Goal: Information Seeking & Learning: Learn about a topic

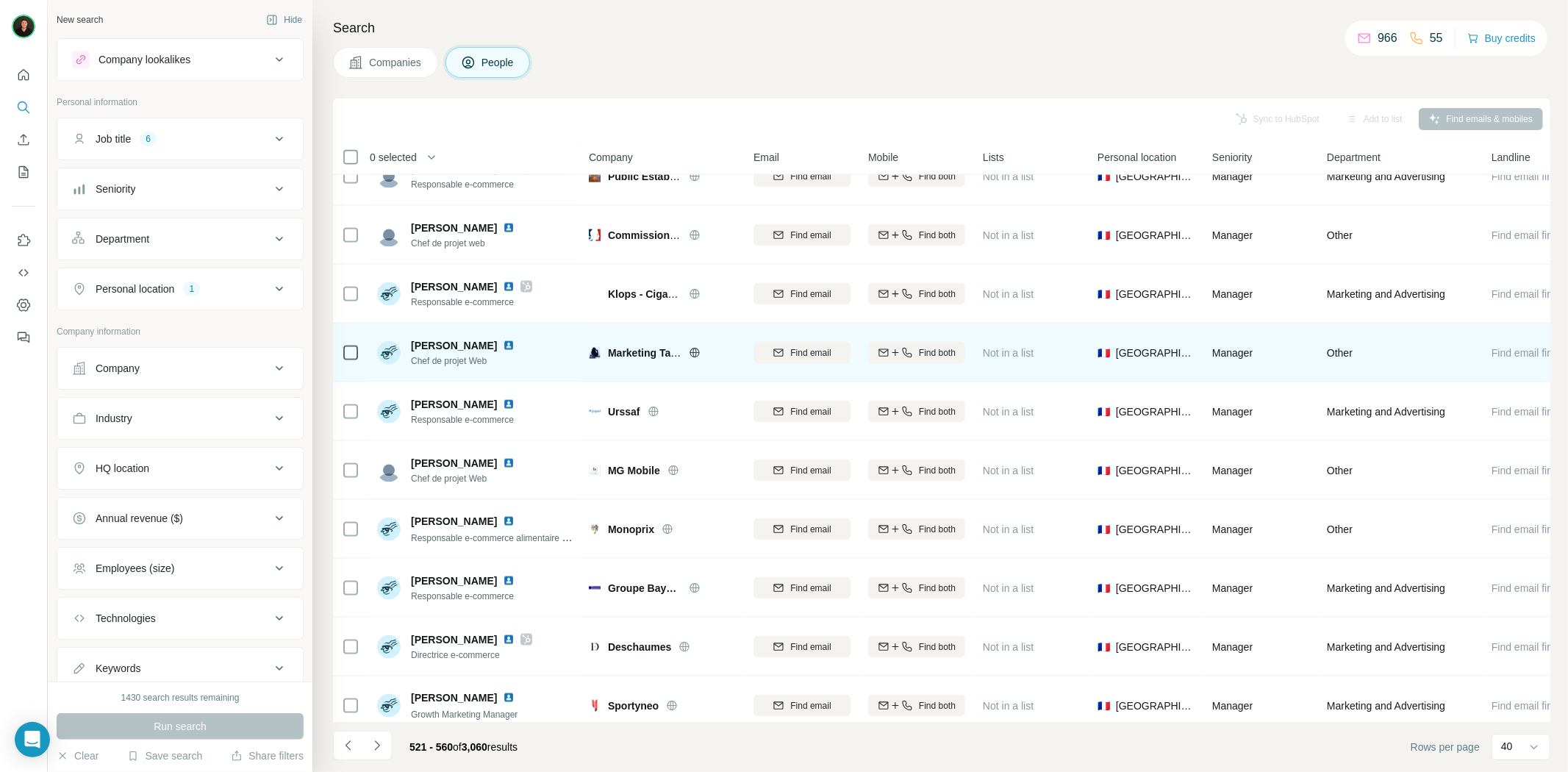
scroll to position [1812, 0]
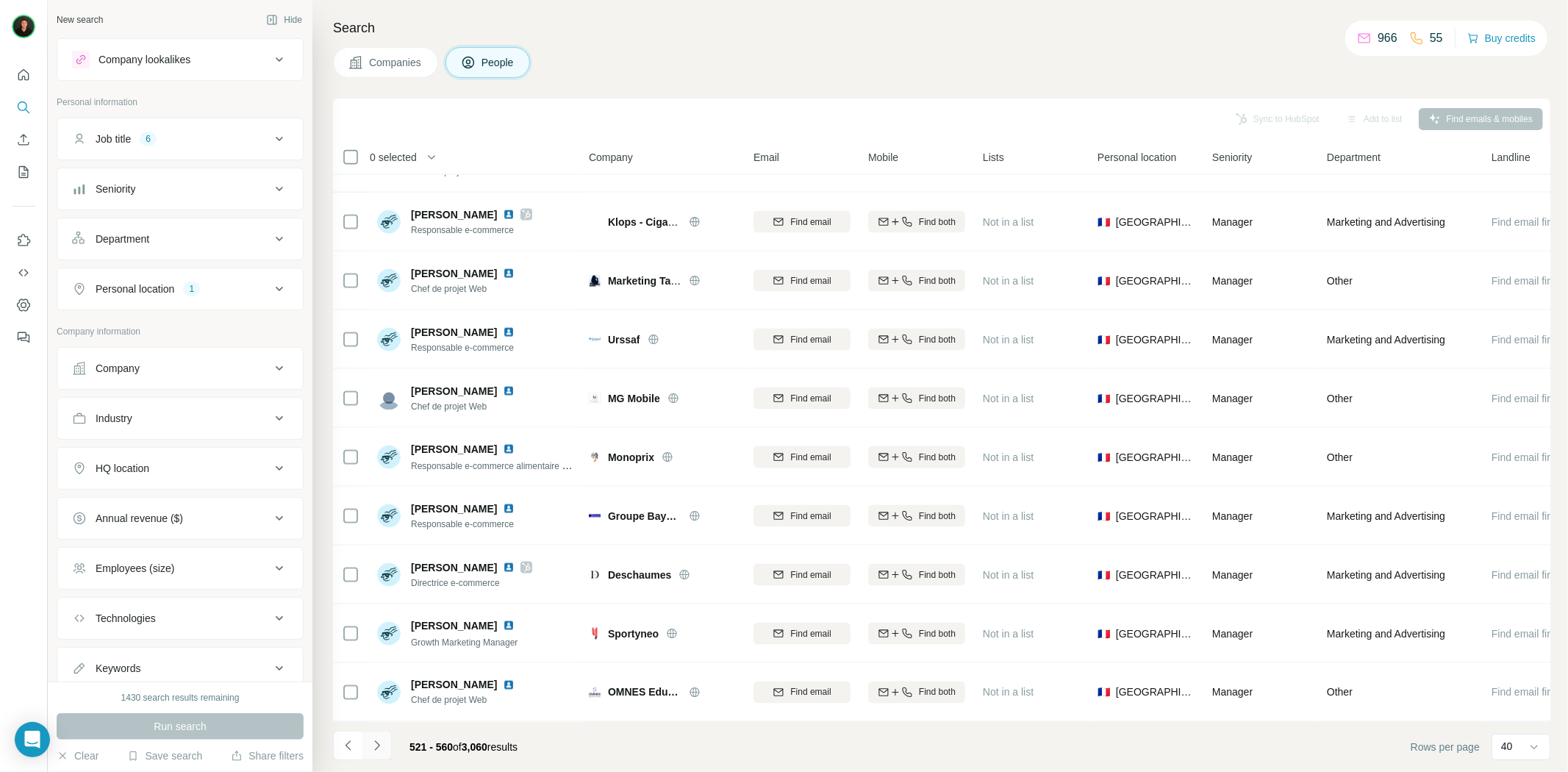
click at [380, 735] on button "Navigate to next page" at bounding box center [376, 745] width 30 height 30
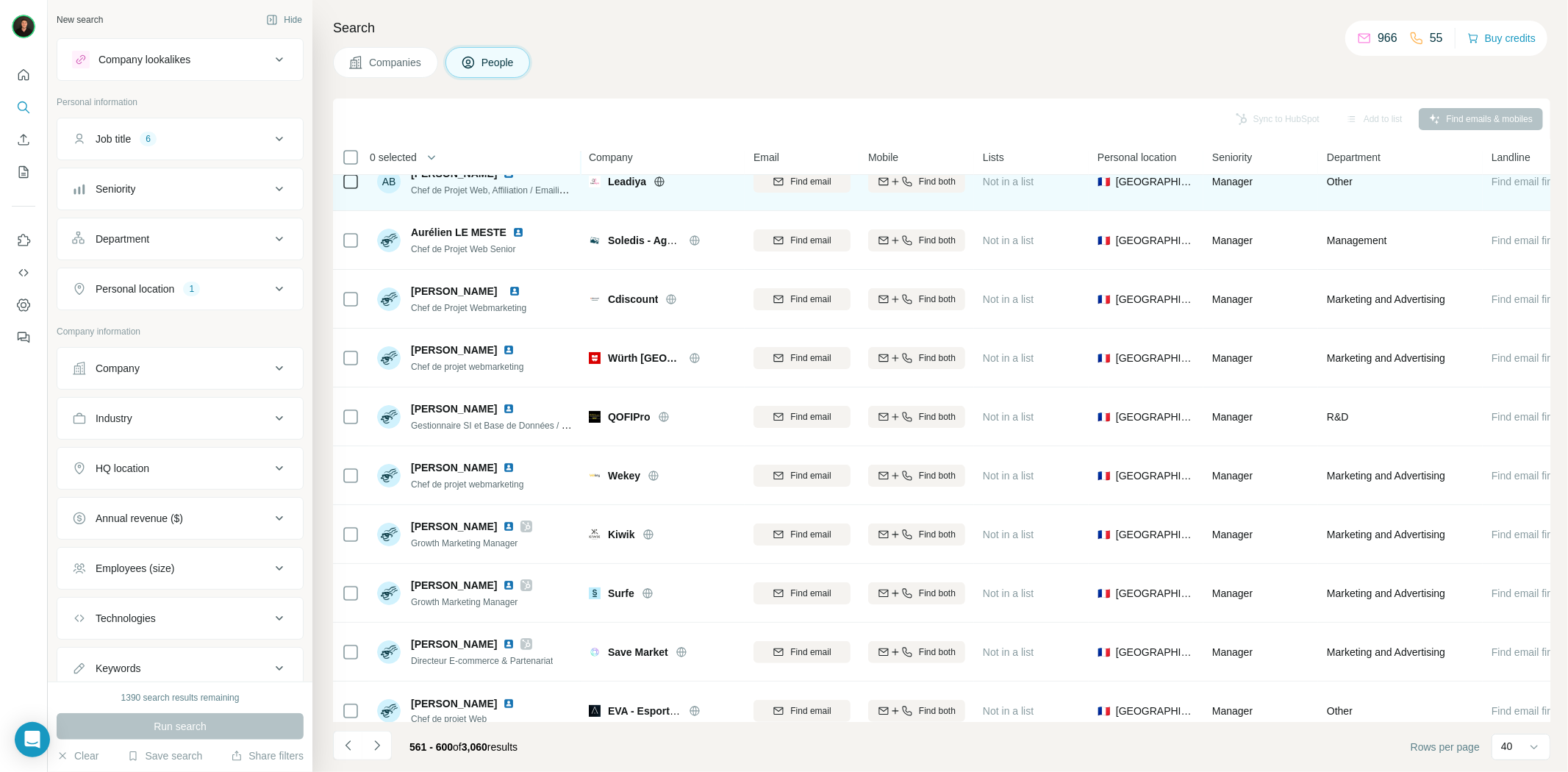
scroll to position [245, 0]
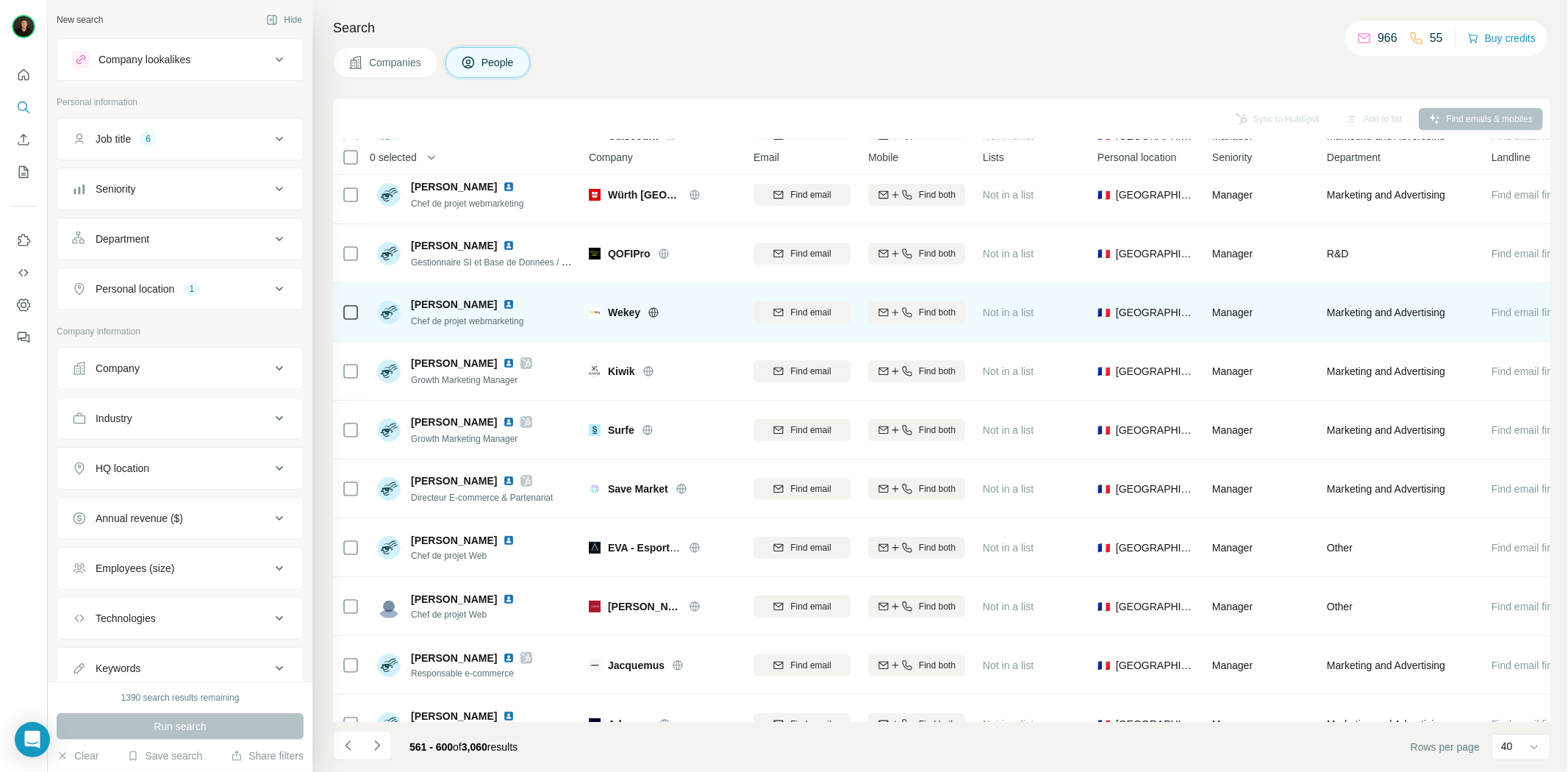
click at [653, 316] on icon at bounding box center [654, 312] width 10 height 10
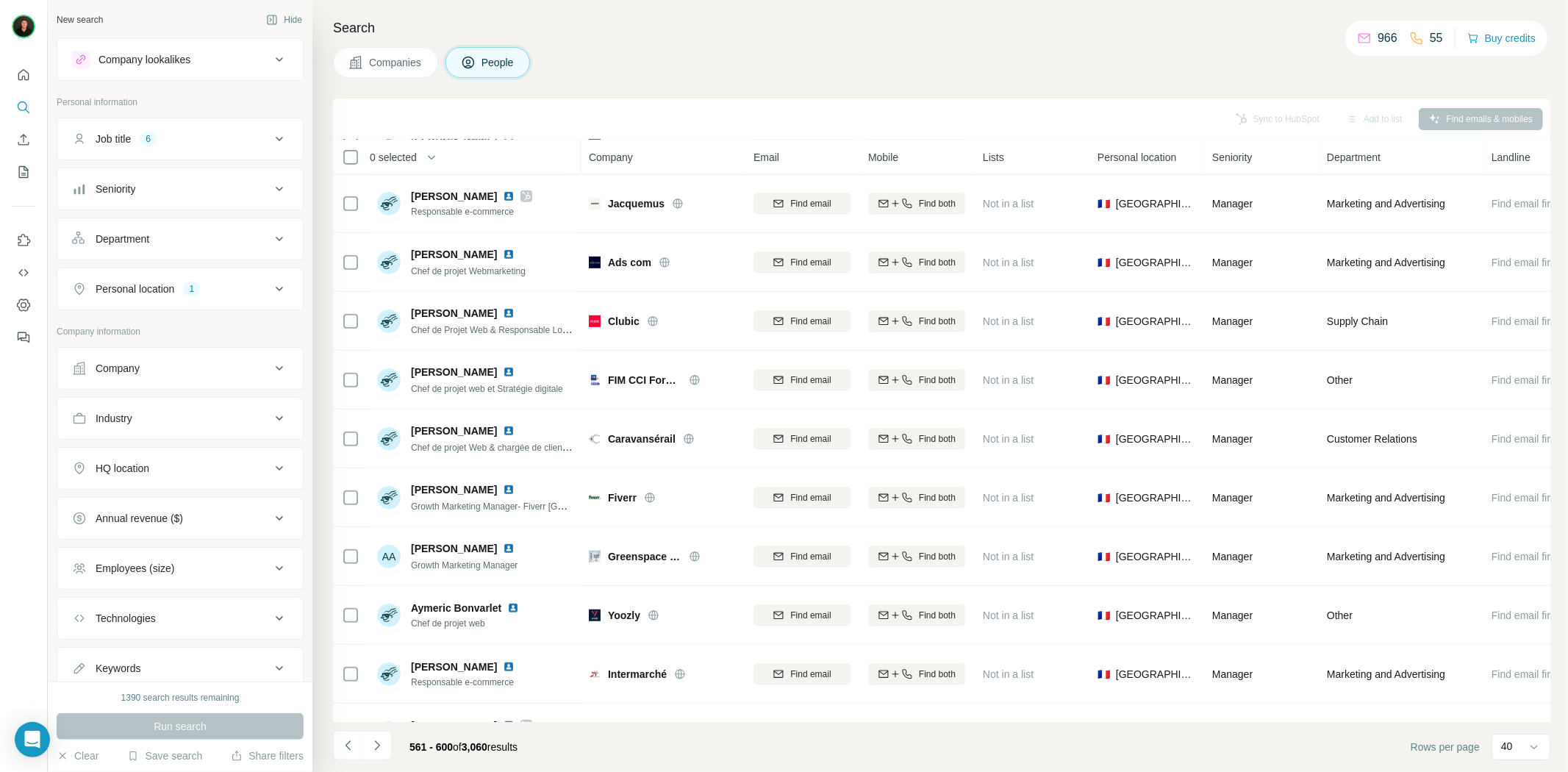
scroll to position [735, 0]
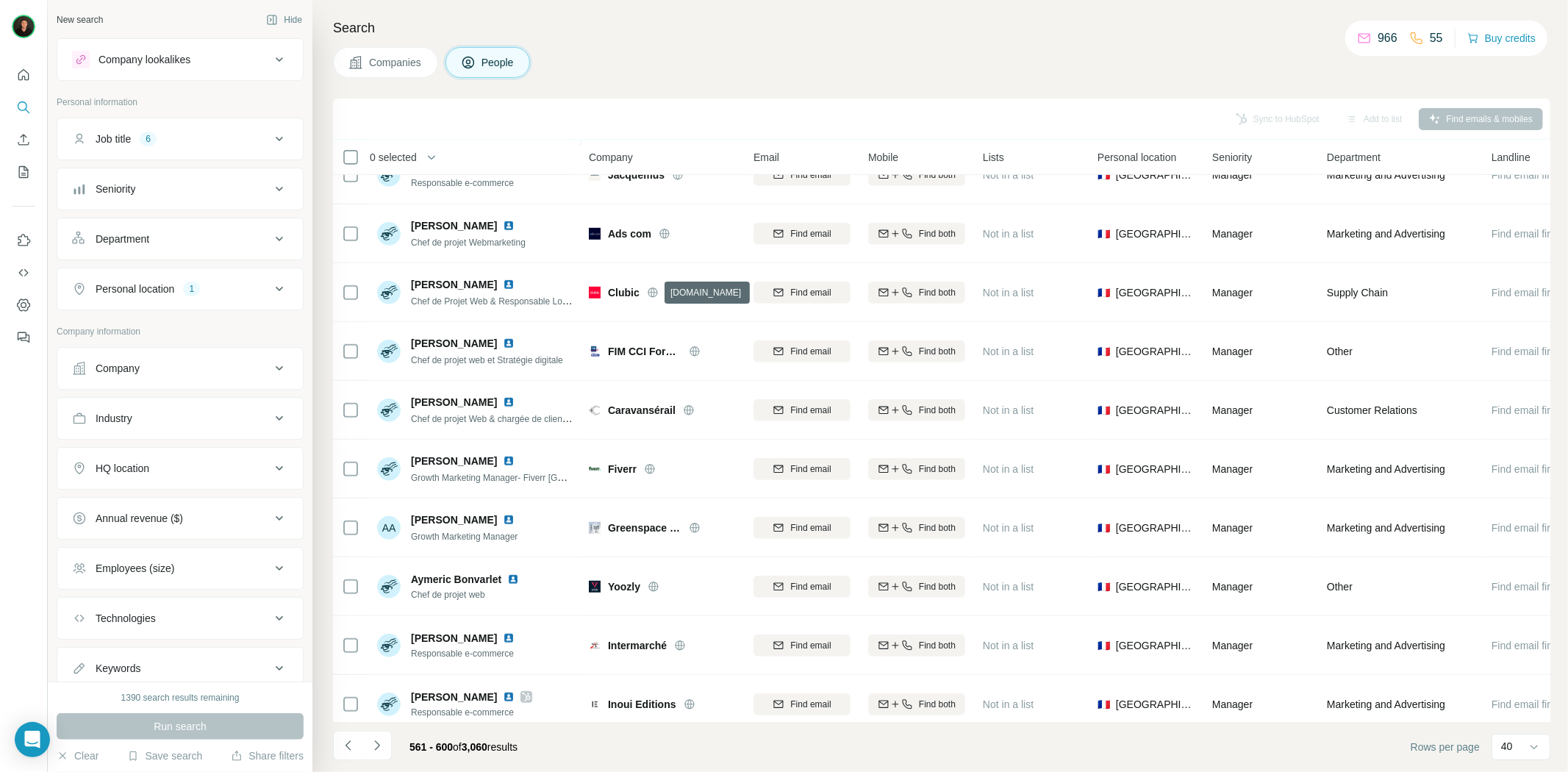
click at [655, 296] on icon at bounding box center [653, 292] width 10 height 10
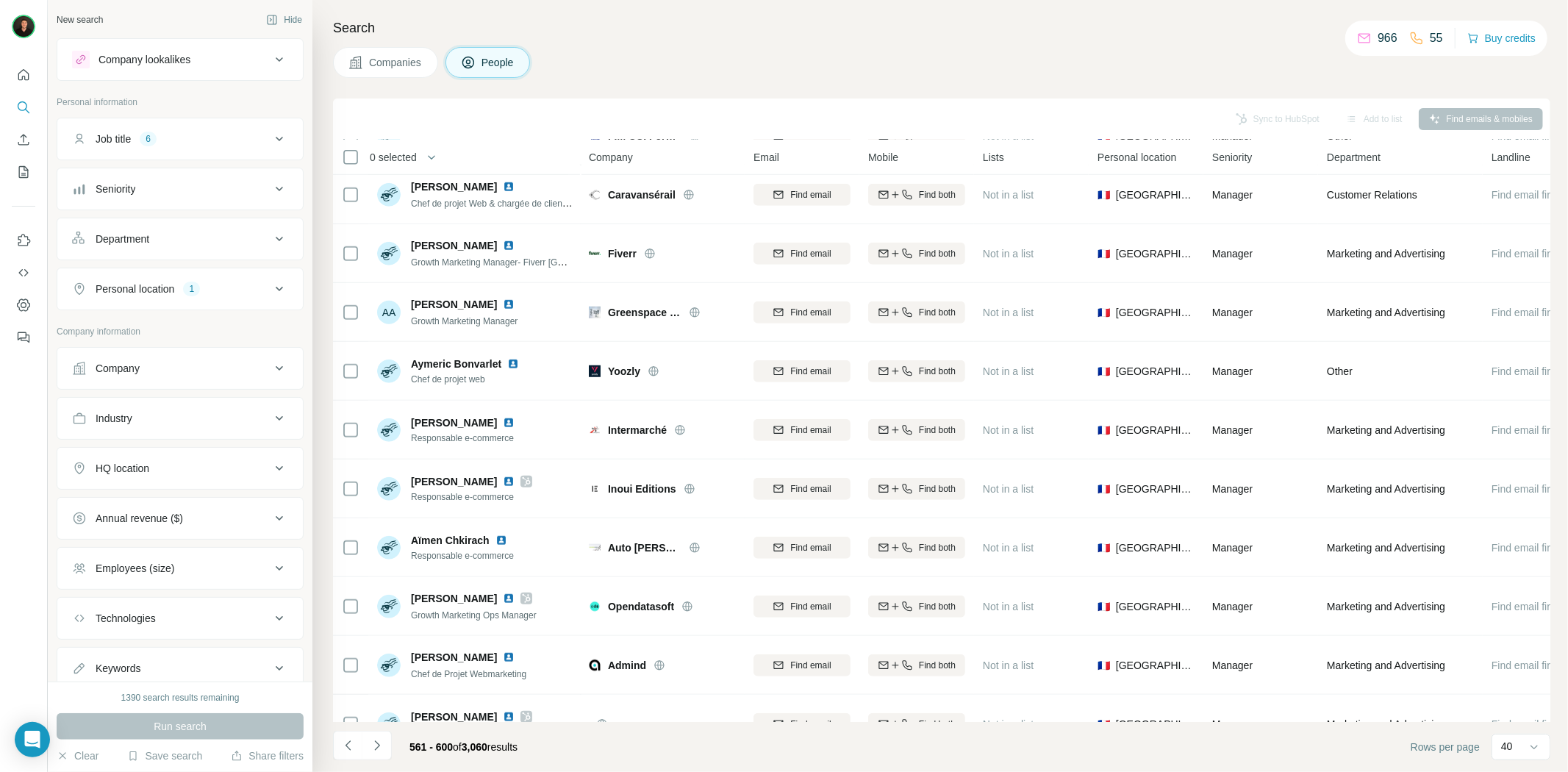
scroll to position [979, 0]
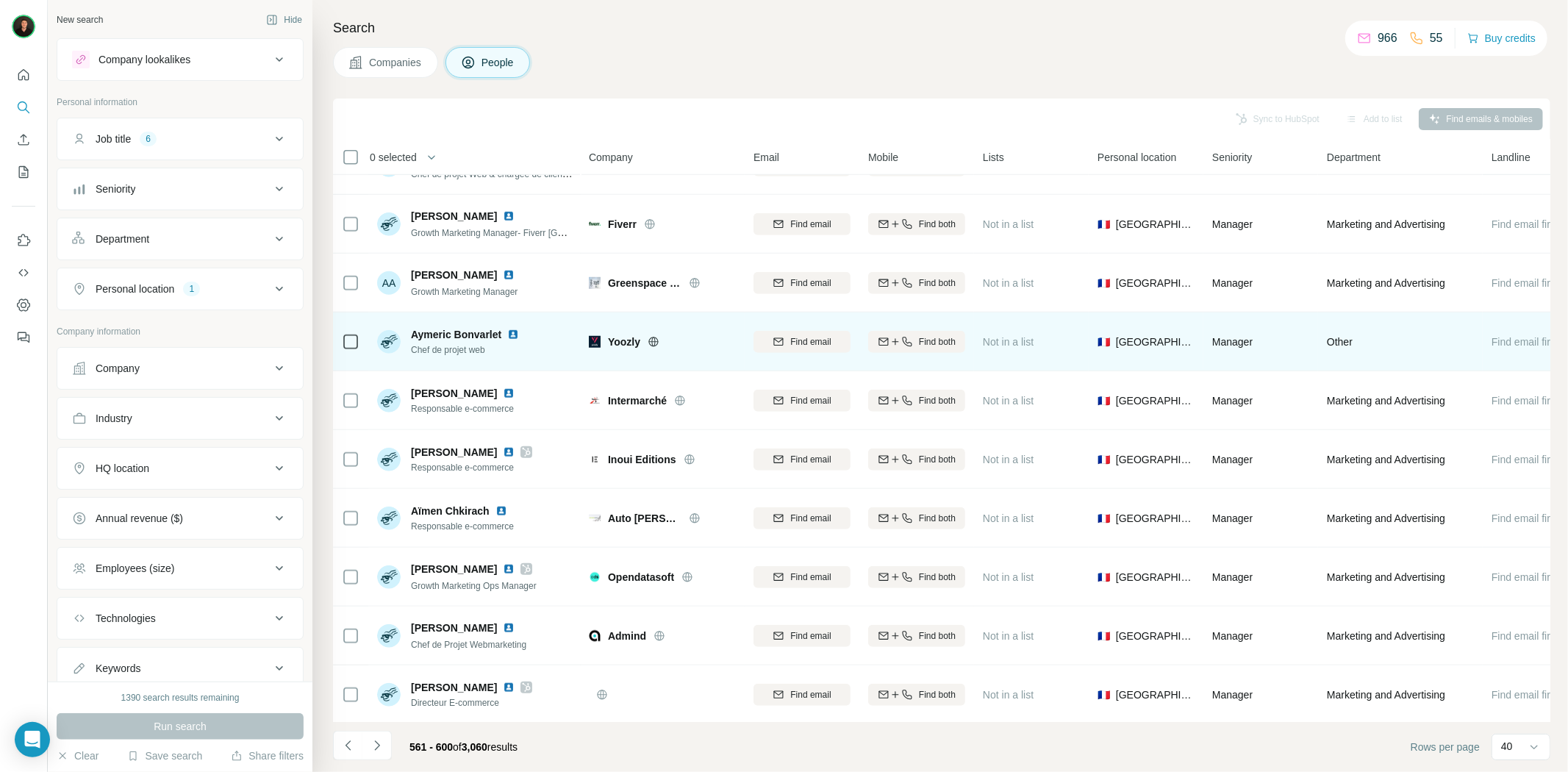
click at [648, 342] on icon at bounding box center [654, 342] width 11 height 11
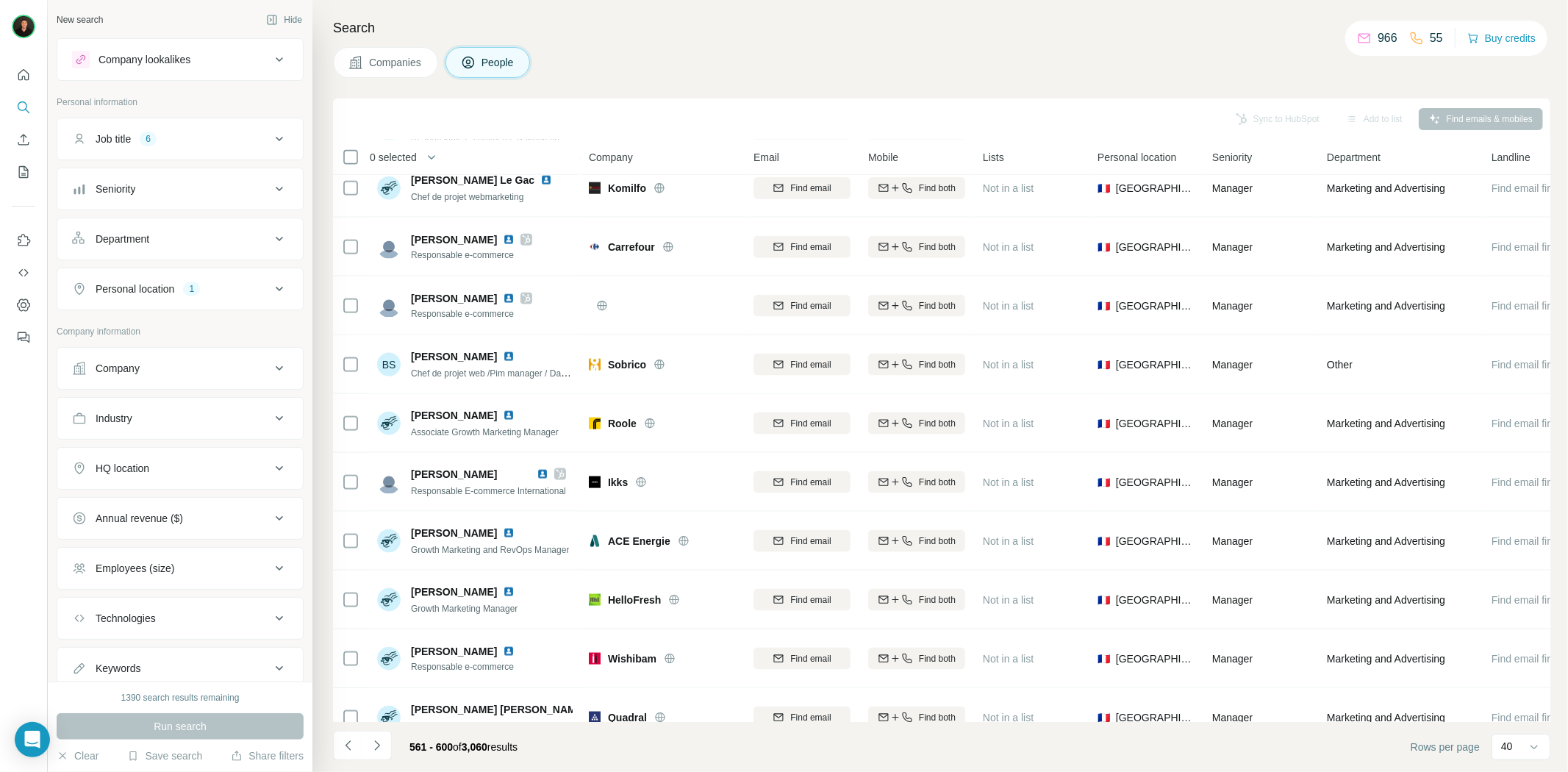
scroll to position [1633, 0]
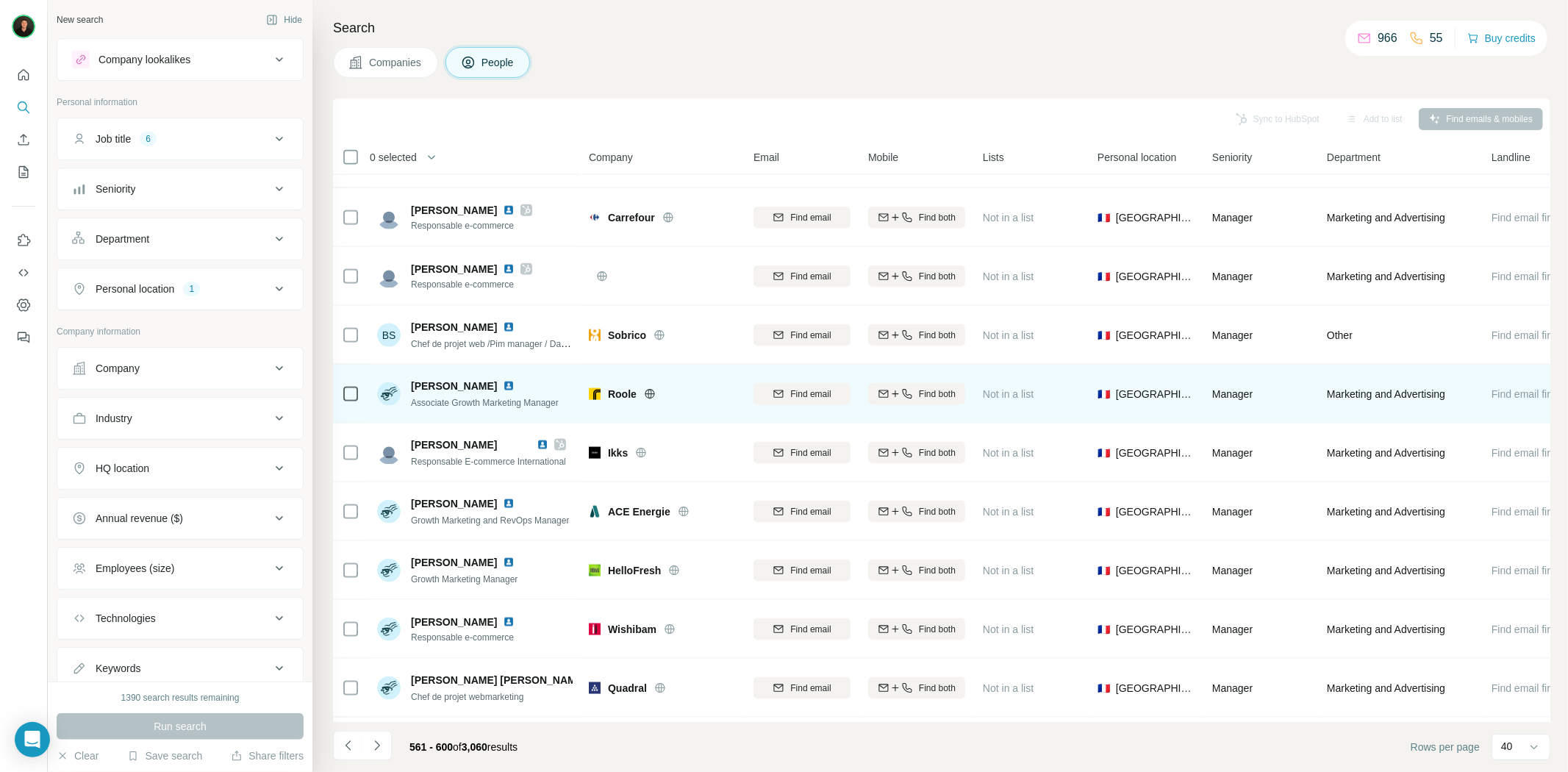
click at [645, 391] on icon at bounding box center [650, 394] width 11 height 11
click at [505, 380] on img at bounding box center [508, 386] width 11 height 11
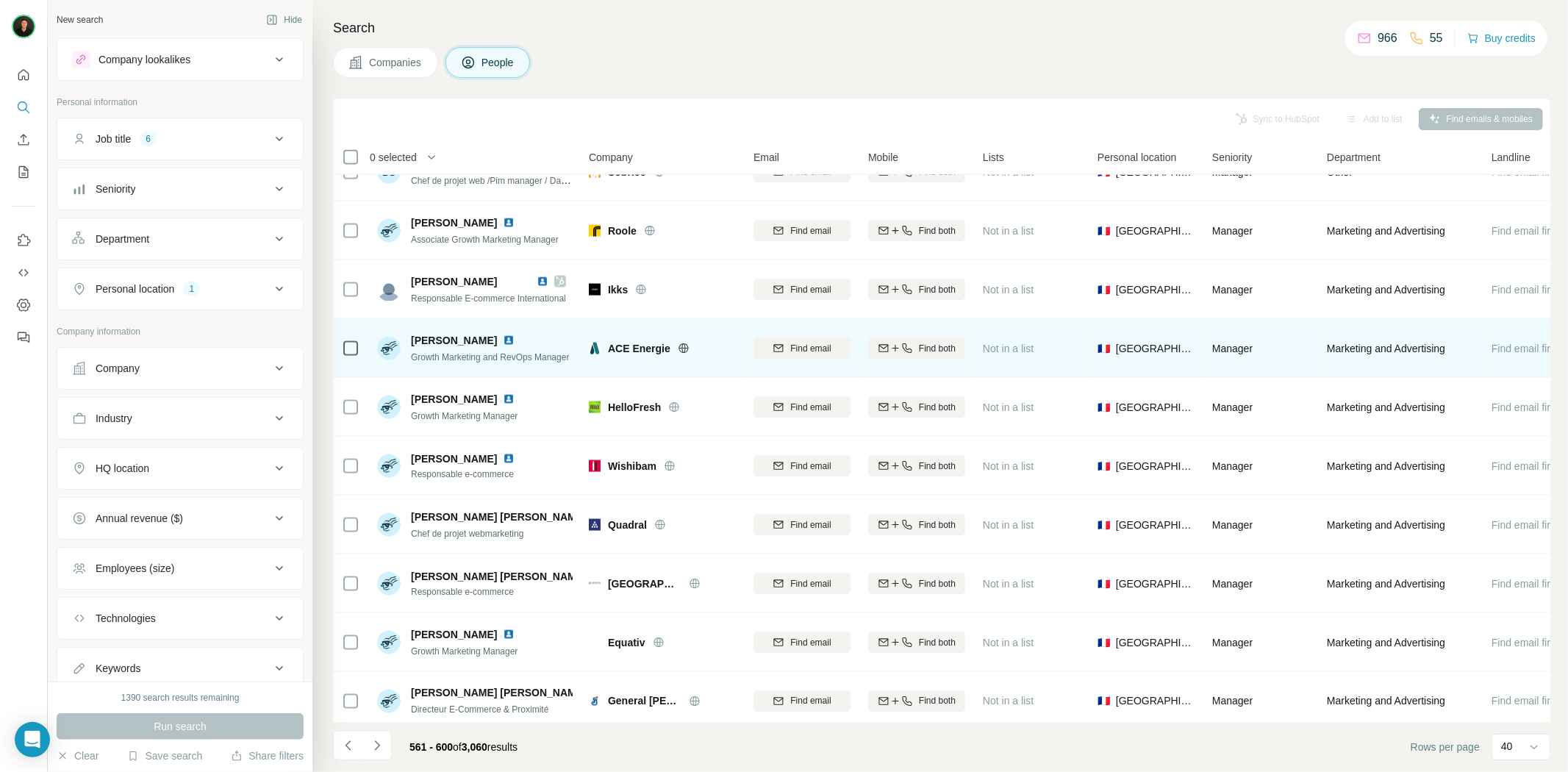
scroll to position [1812, 0]
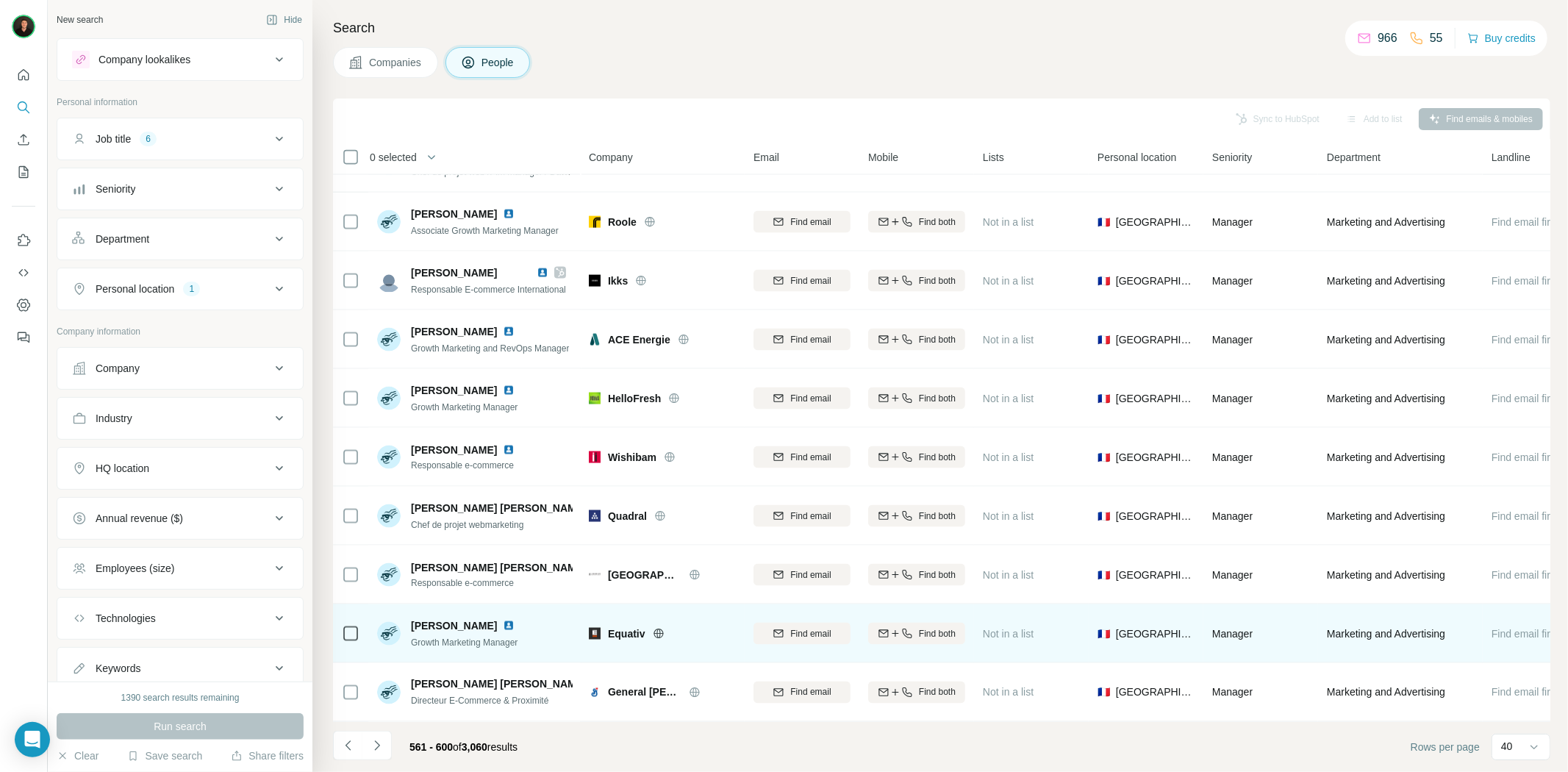
click at [657, 629] on icon at bounding box center [658, 633] width 4 height 10
click at [507, 619] on img at bounding box center [508, 625] width 11 height 11
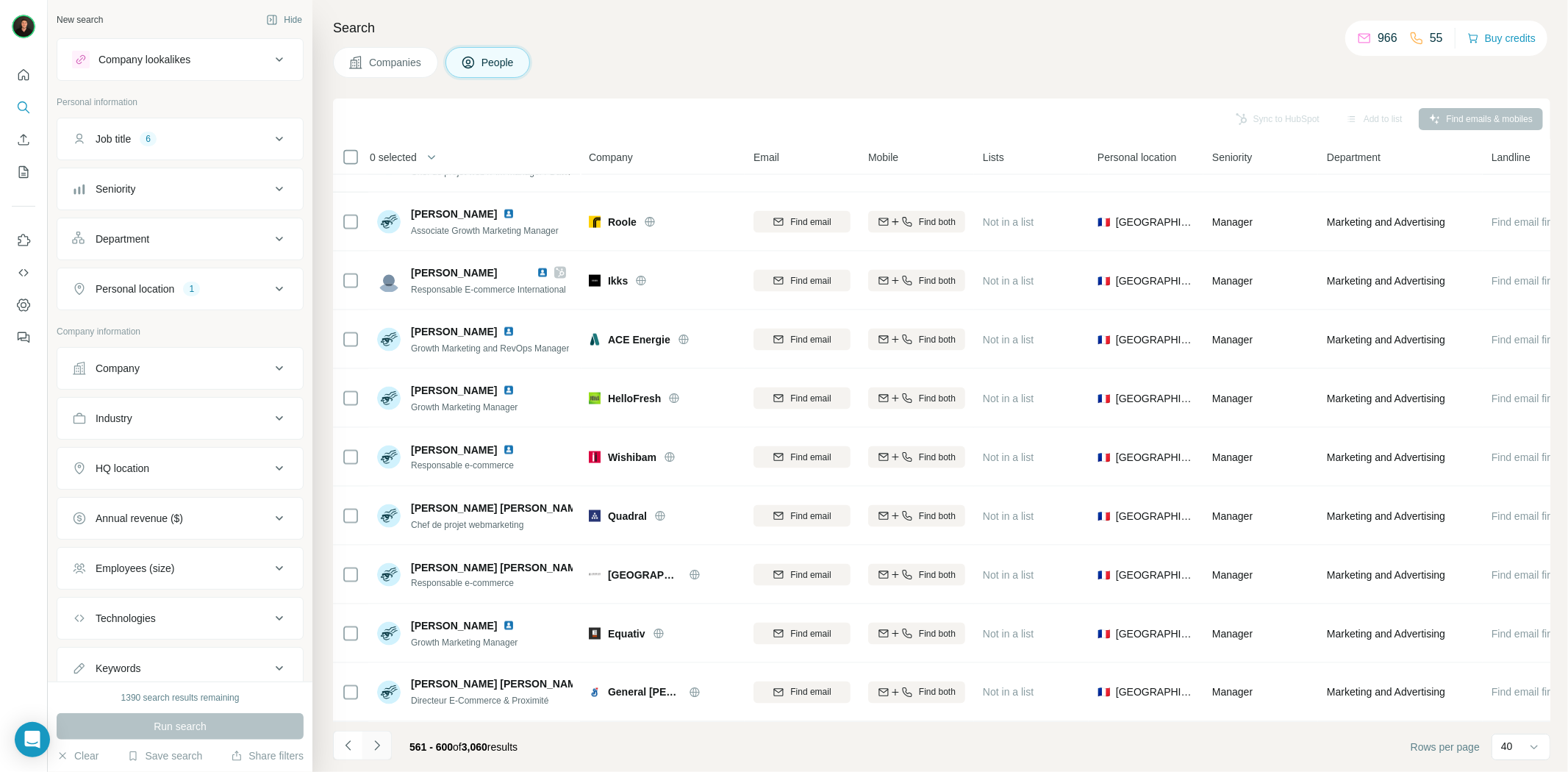
click at [371, 742] on icon "Navigate to next page" at bounding box center [376, 744] width 14 height 14
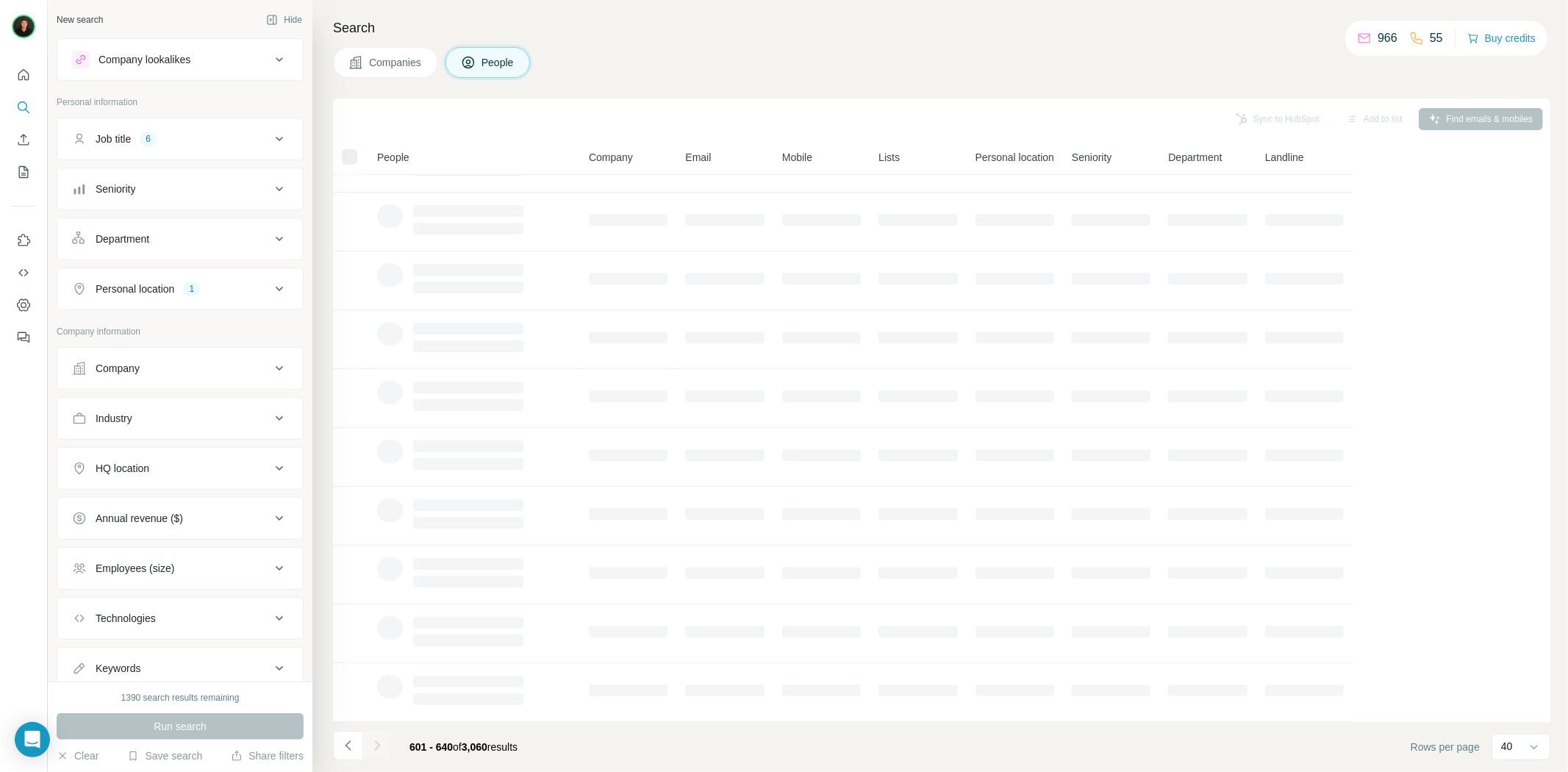
scroll to position [0, 0]
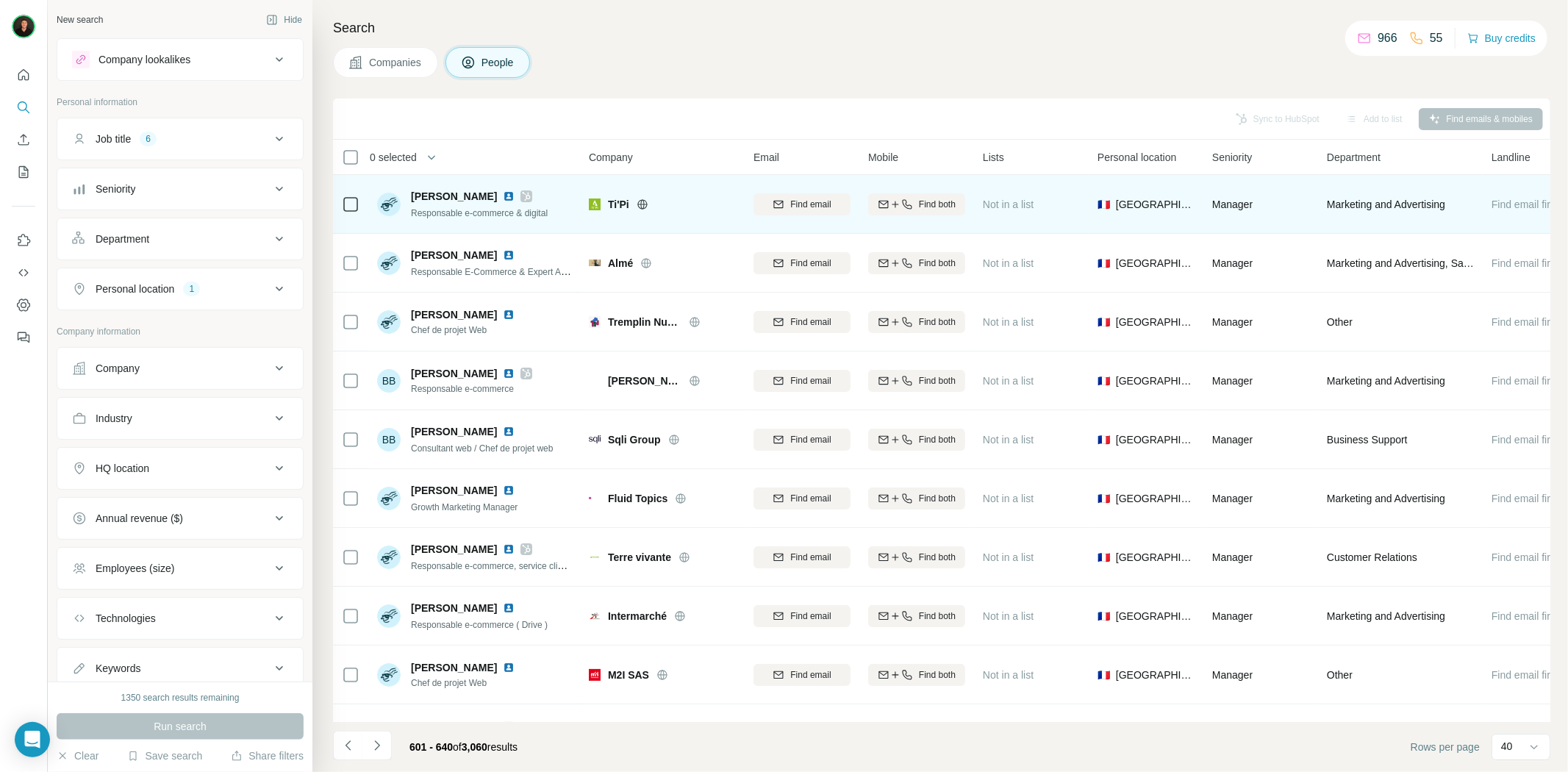
click at [636, 204] on icon at bounding box center [642, 204] width 11 height 11
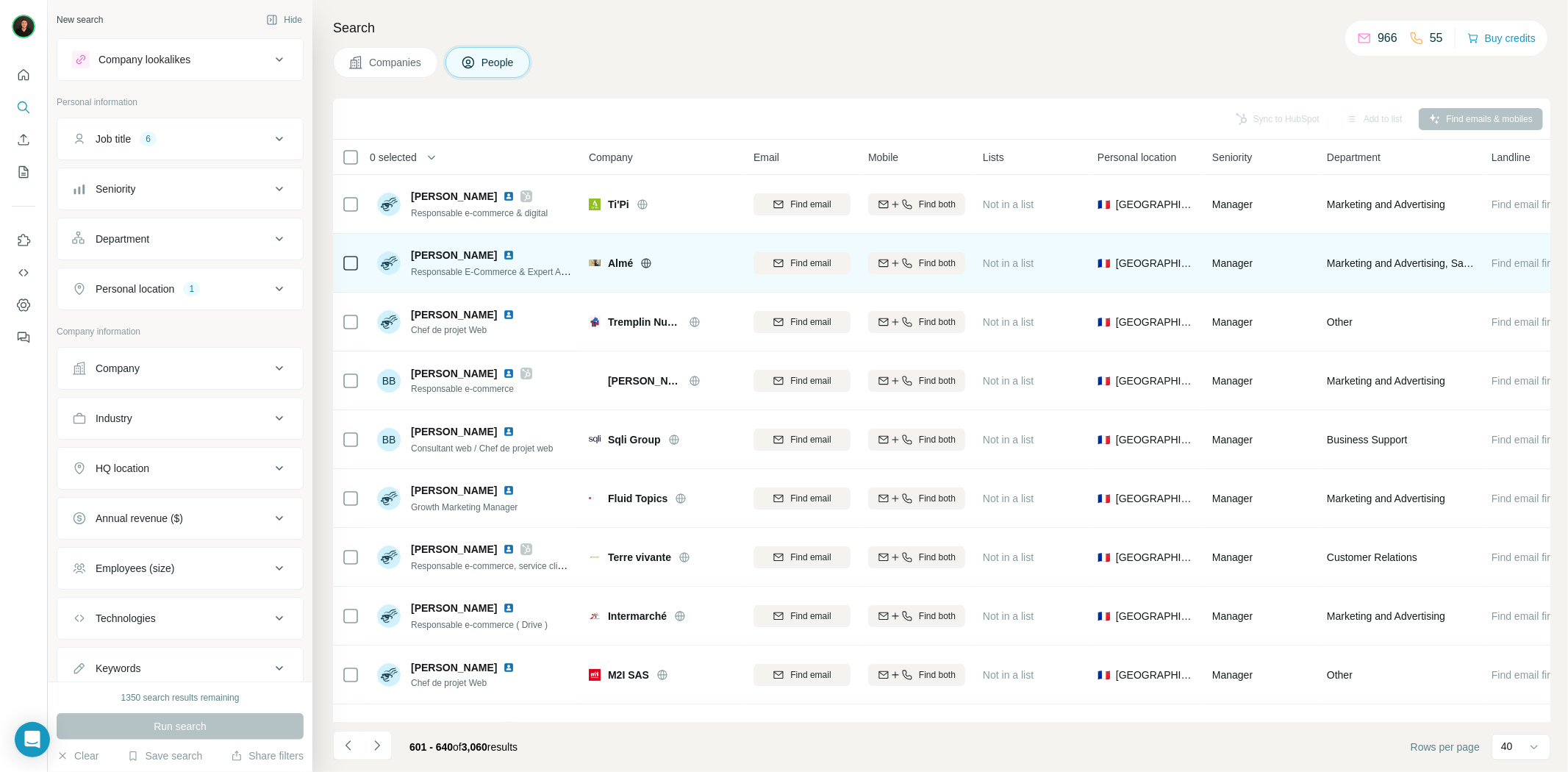
click at [641, 260] on icon at bounding box center [646, 263] width 11 height 11
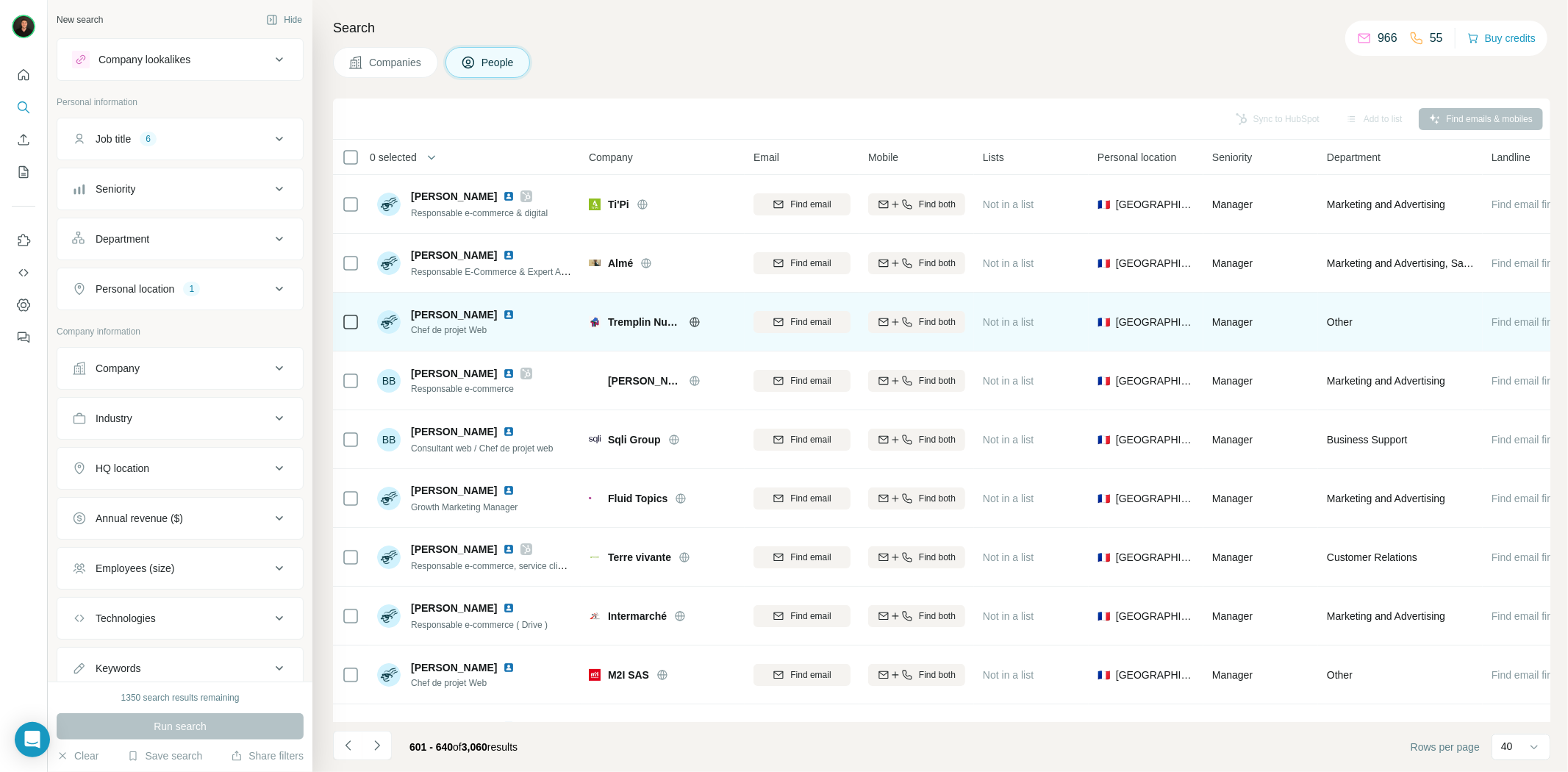
click at [696, 324] on icon at bounding box center [695, 322] width 4 height 10
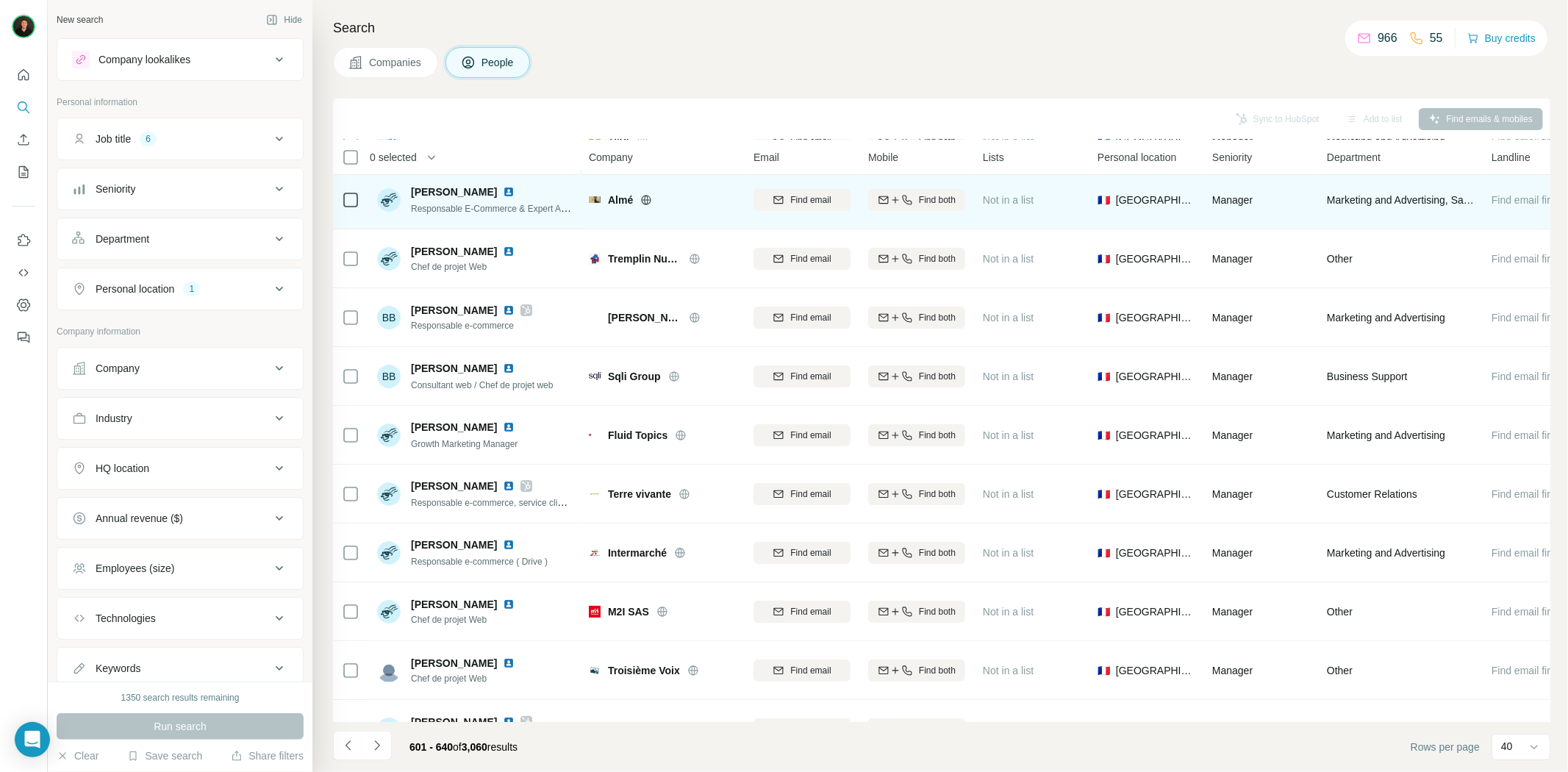
scroll to position [81, 0]
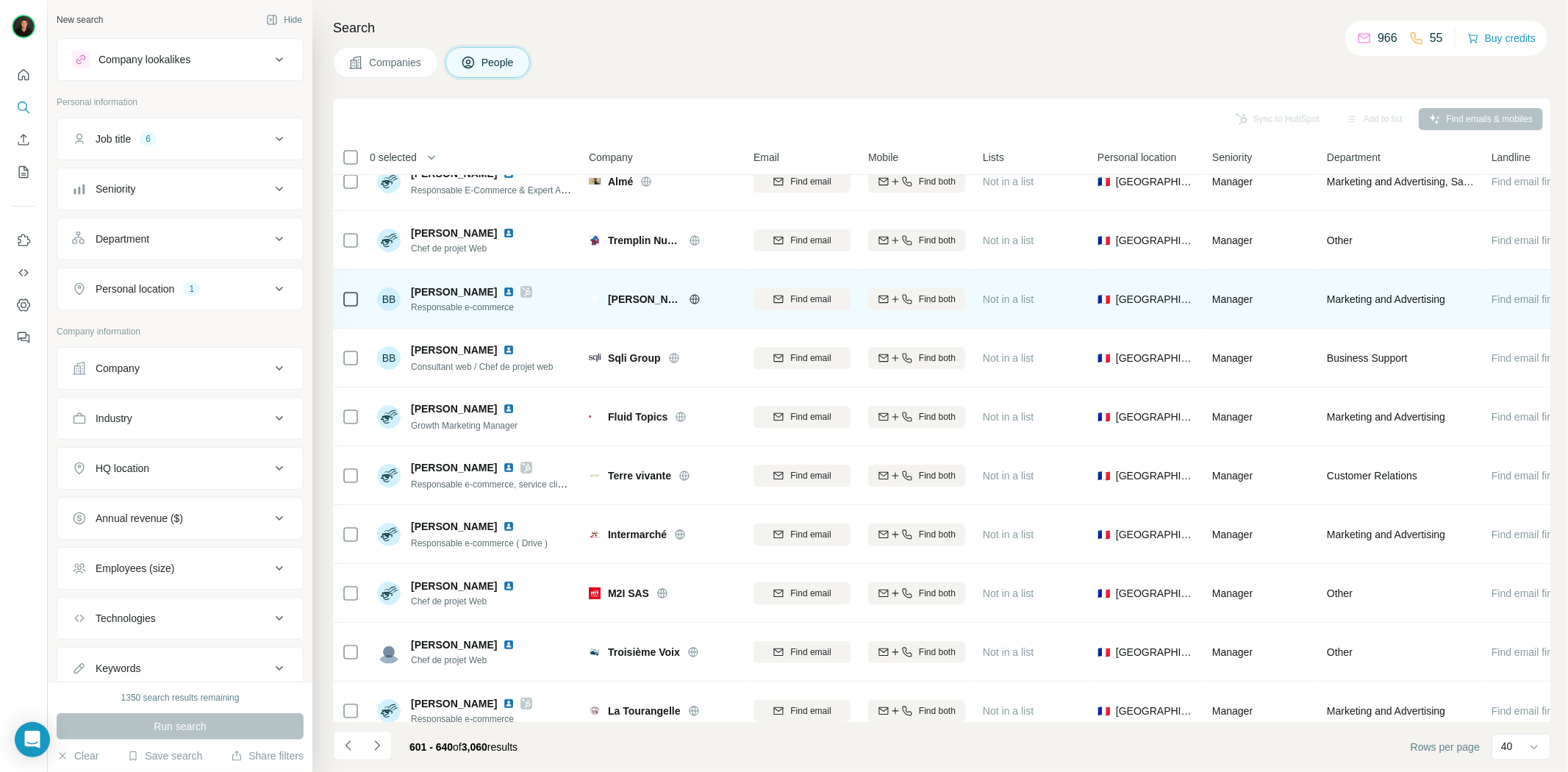
click at [614, 296] on span "[PERSON_NAME]" at bounding box center [644, 298] width 74 height 14
copy span "[PERSON_NAME]"
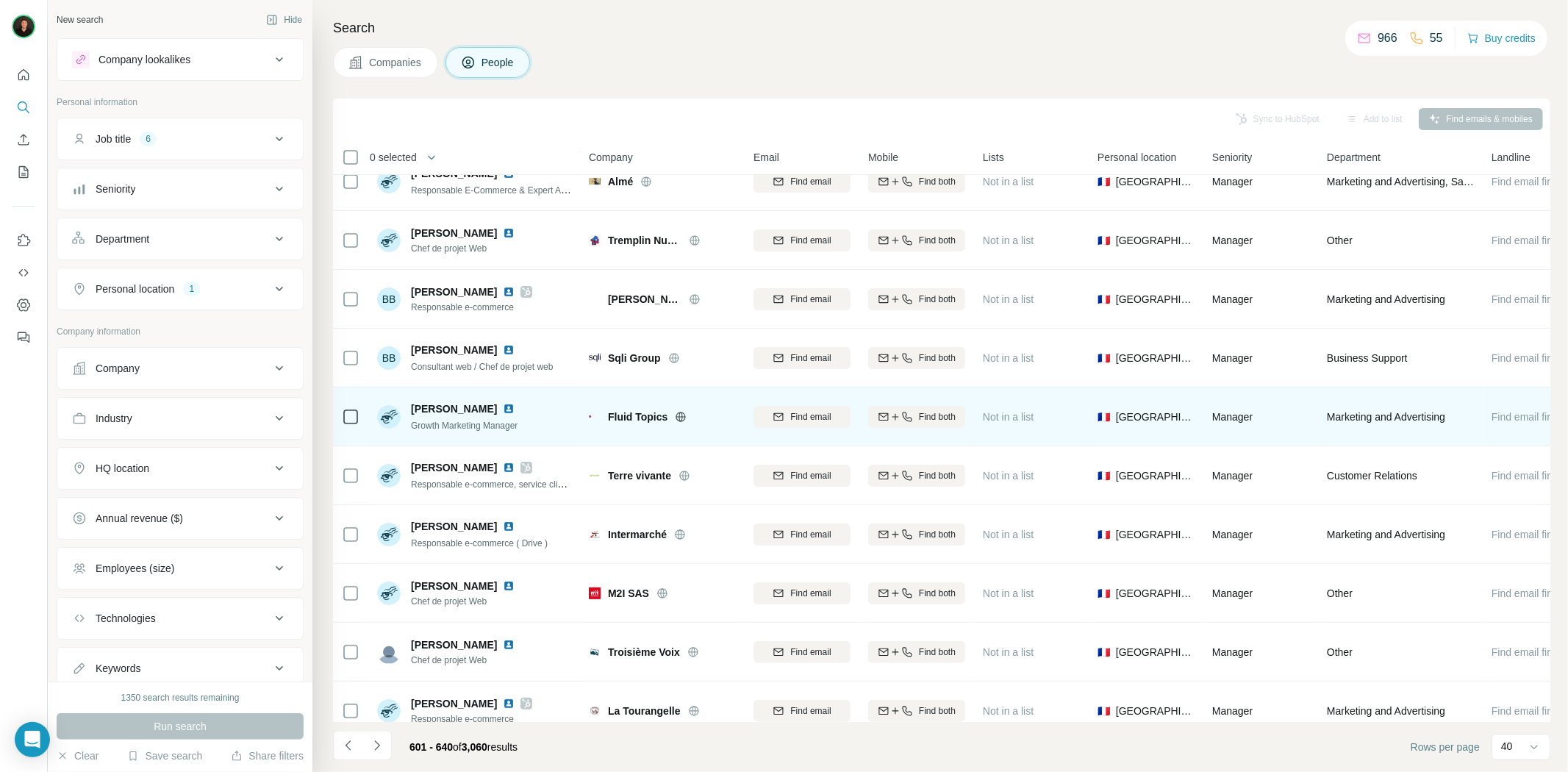
click at [678, 418] on icon at bounding box center [680, 417] width 11 height 11
click at [509, 412] on img at bounding box center [508, 409] width 11 height 11
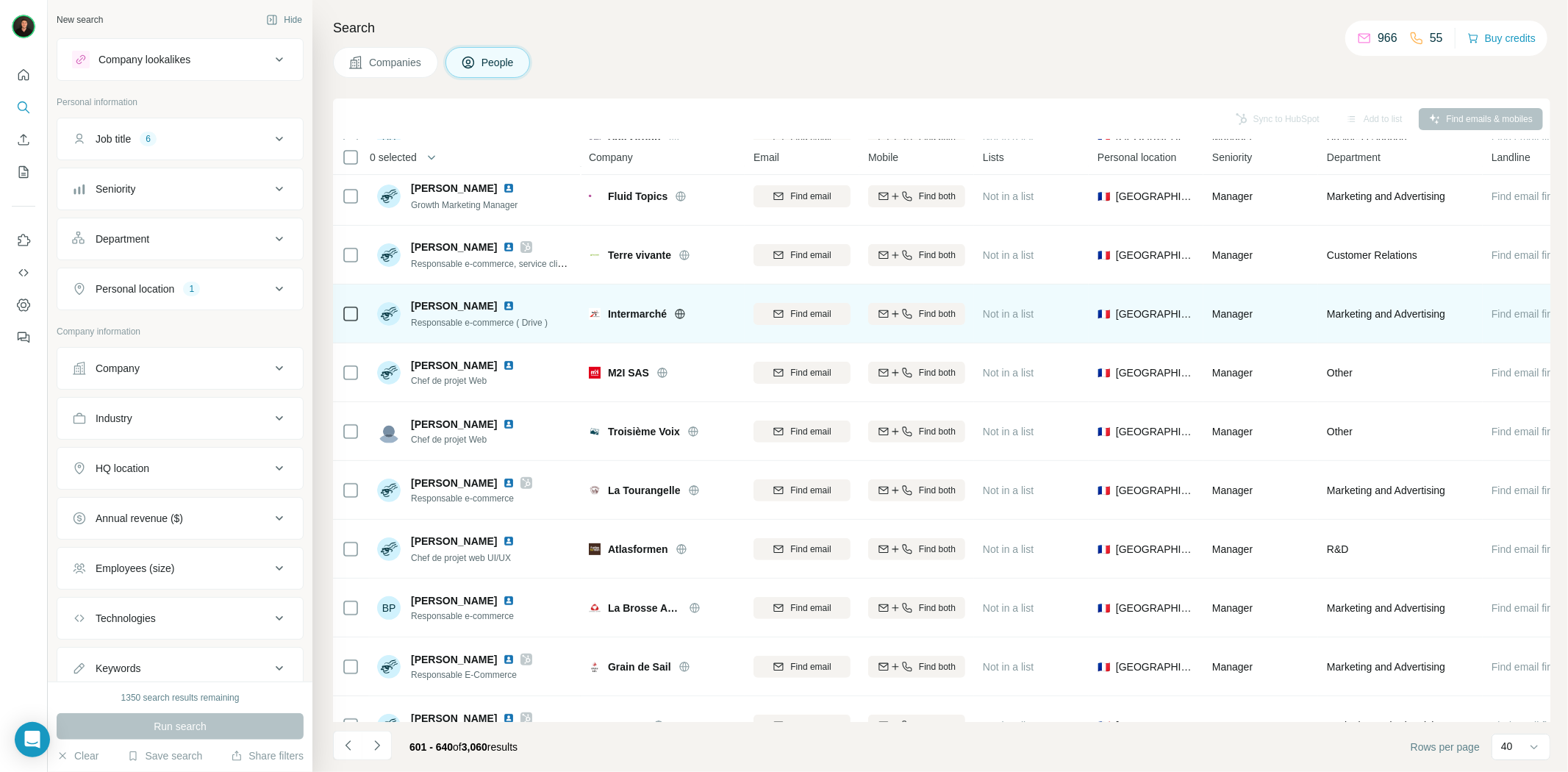
scroll to position [327, 0]
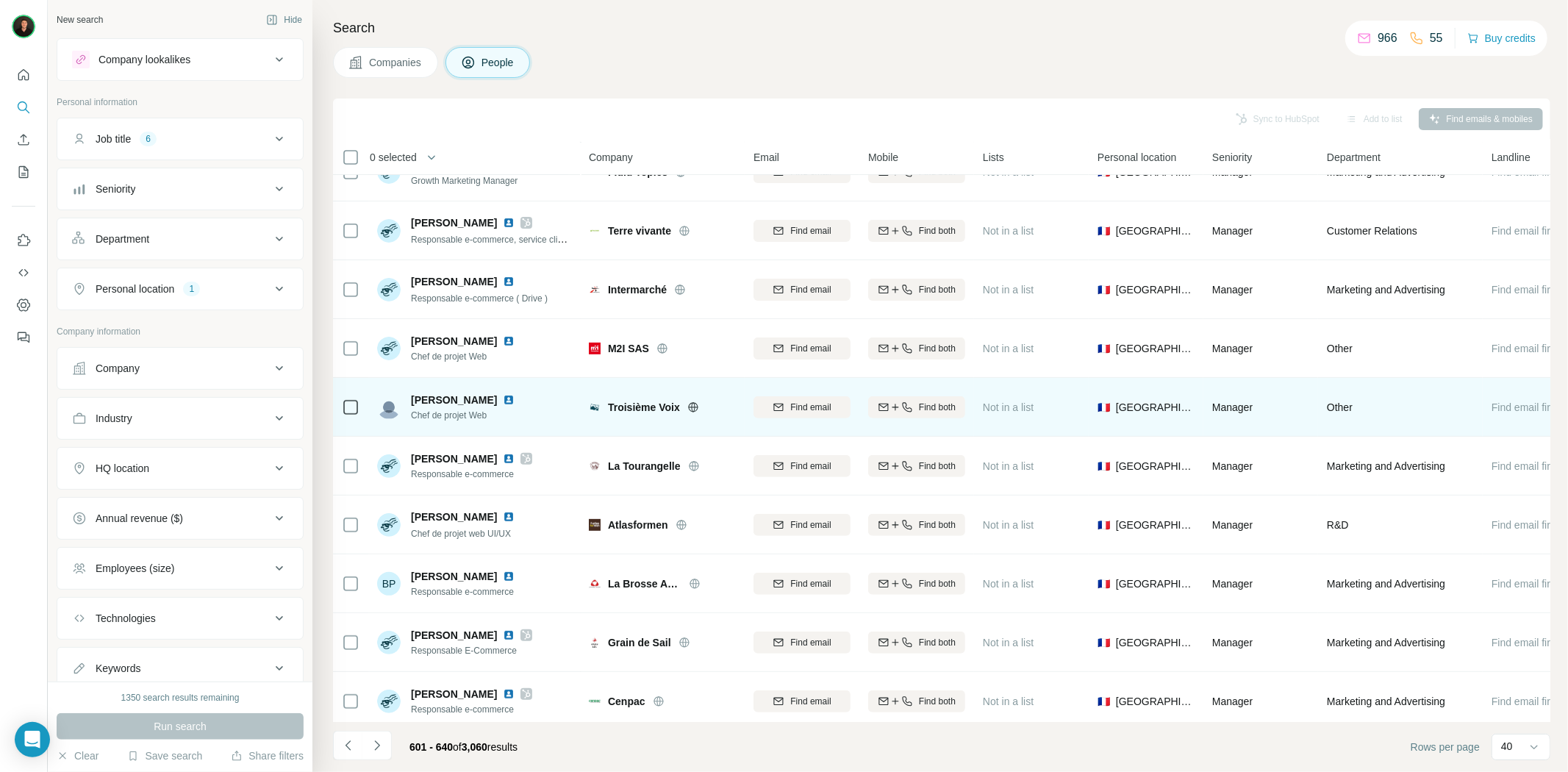
click at [697, 407] on icon at bounding box center [693, 407] width 11 height 11
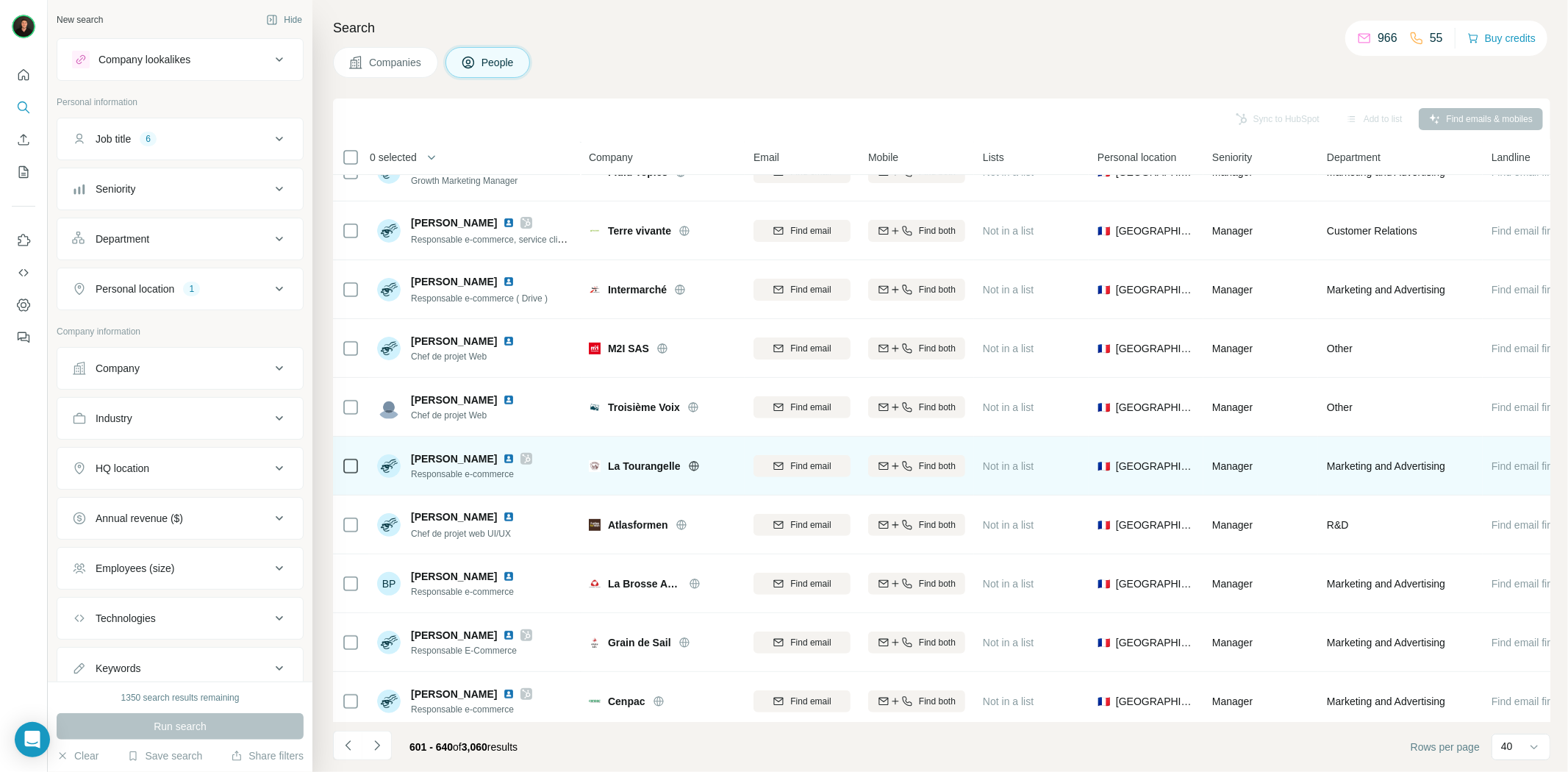
click at [689, 464] on icon at bounding box center [694, 466] width 11 height 11
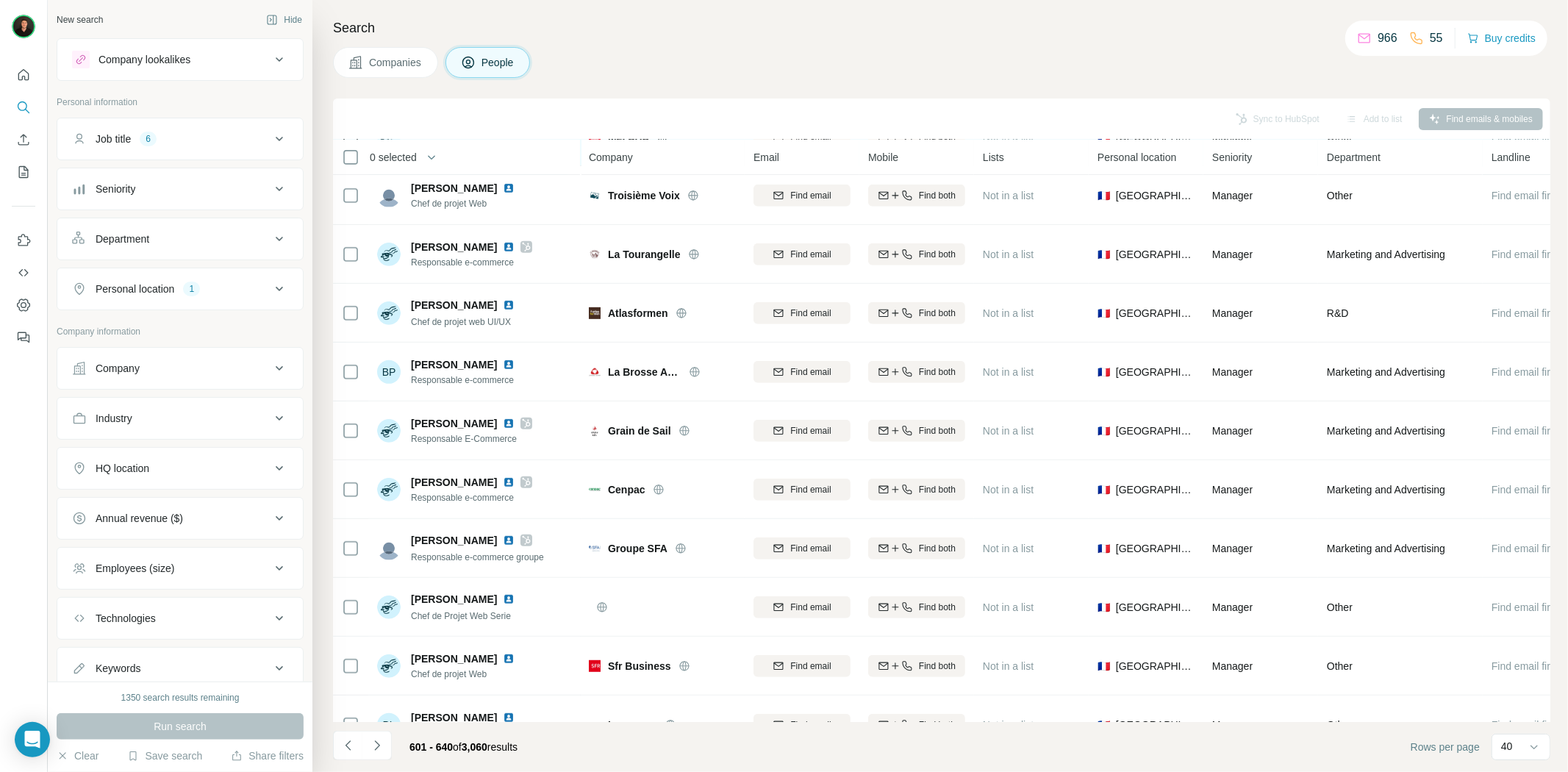
scroll to position [571, 0]
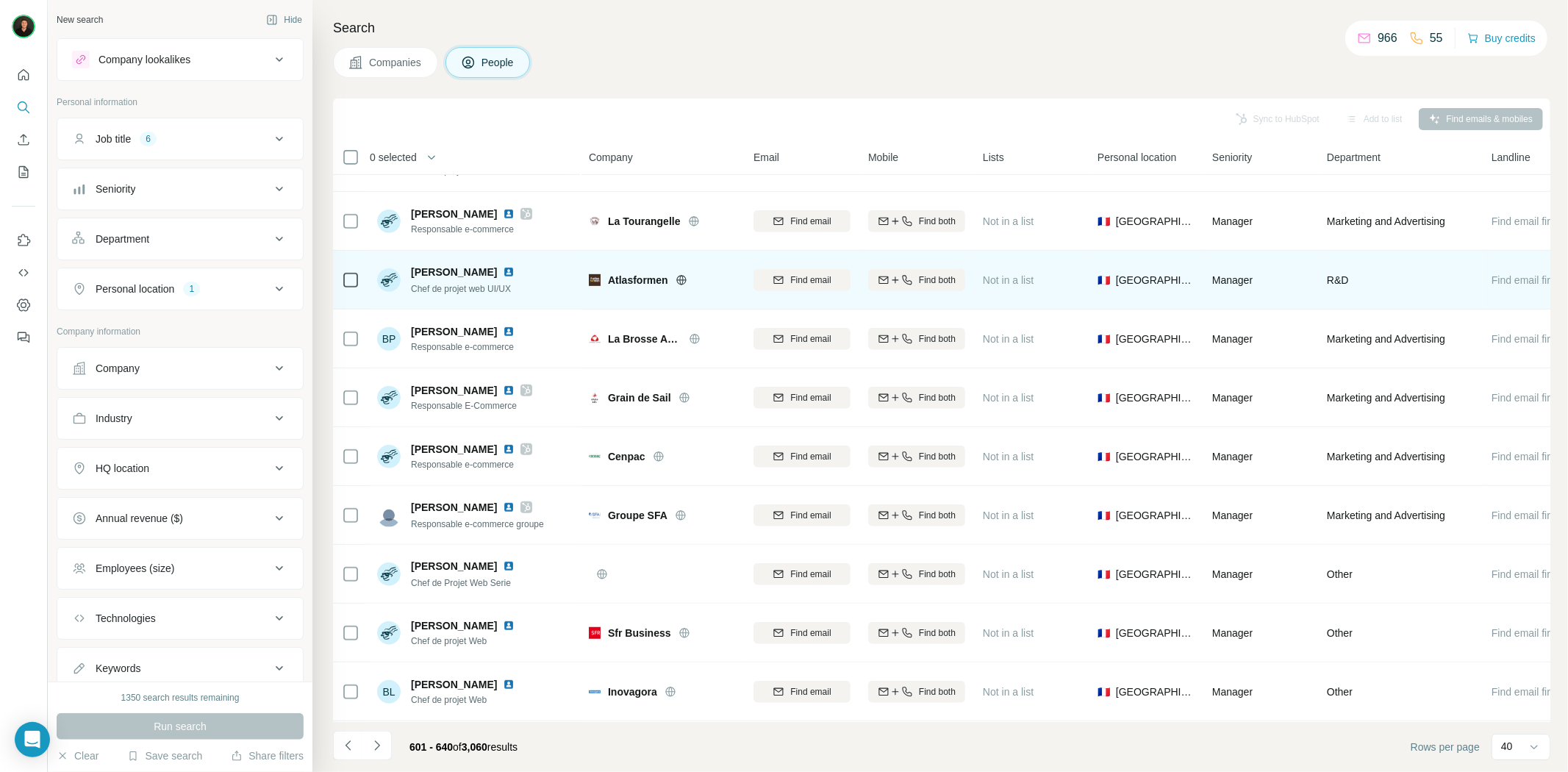
click at [641, 280] on span "Atlasformen" at bounding box center [637, 279] width 60 height 14
copy span "Atlasformen"
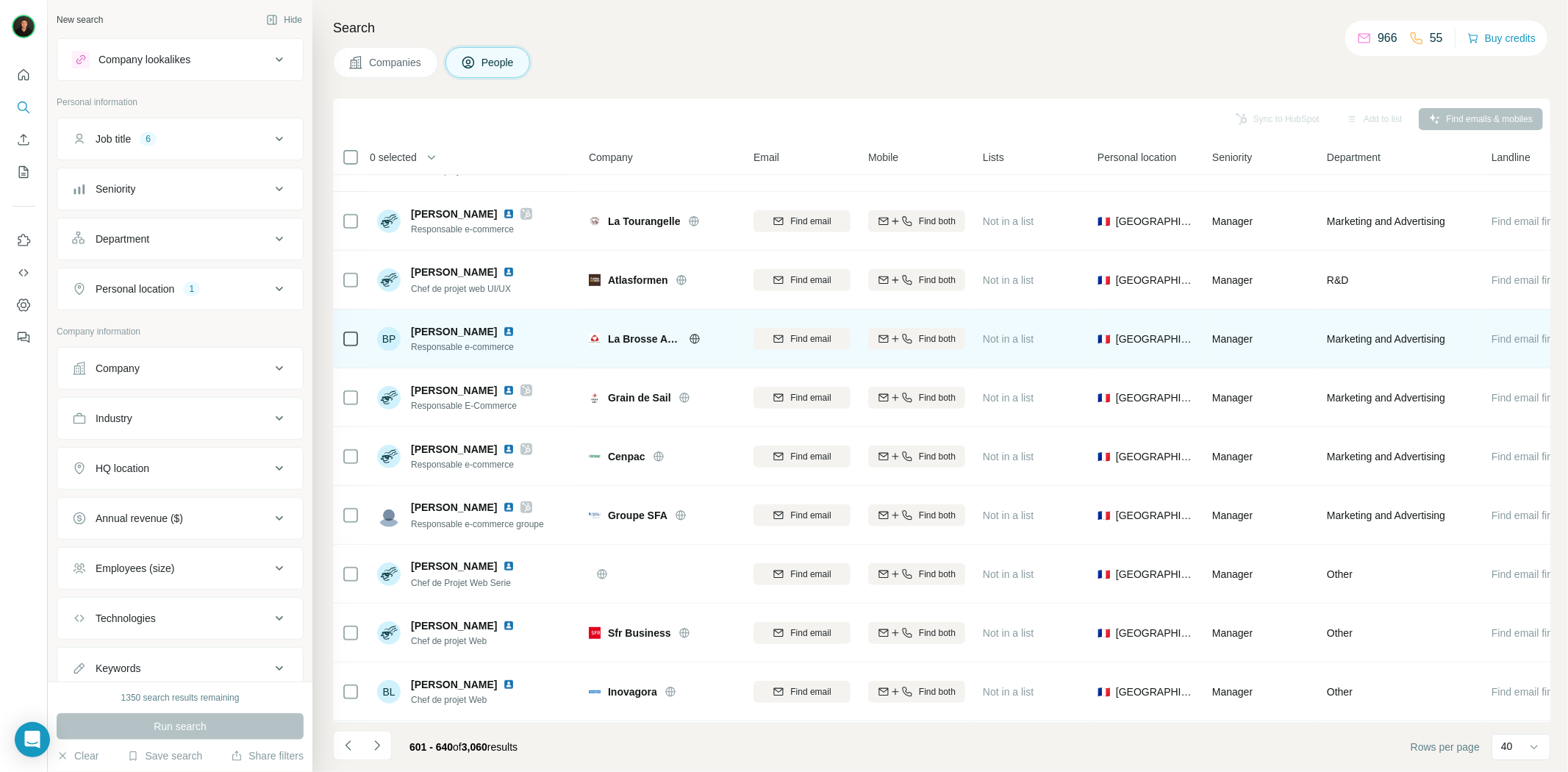
click at [652, 341] on span "La Brosse AND Dupont" at bounding box center [644, 338] width 74 height 14
click at [692, 336] on icon at bounding box center [695, 338] width 11 height 11
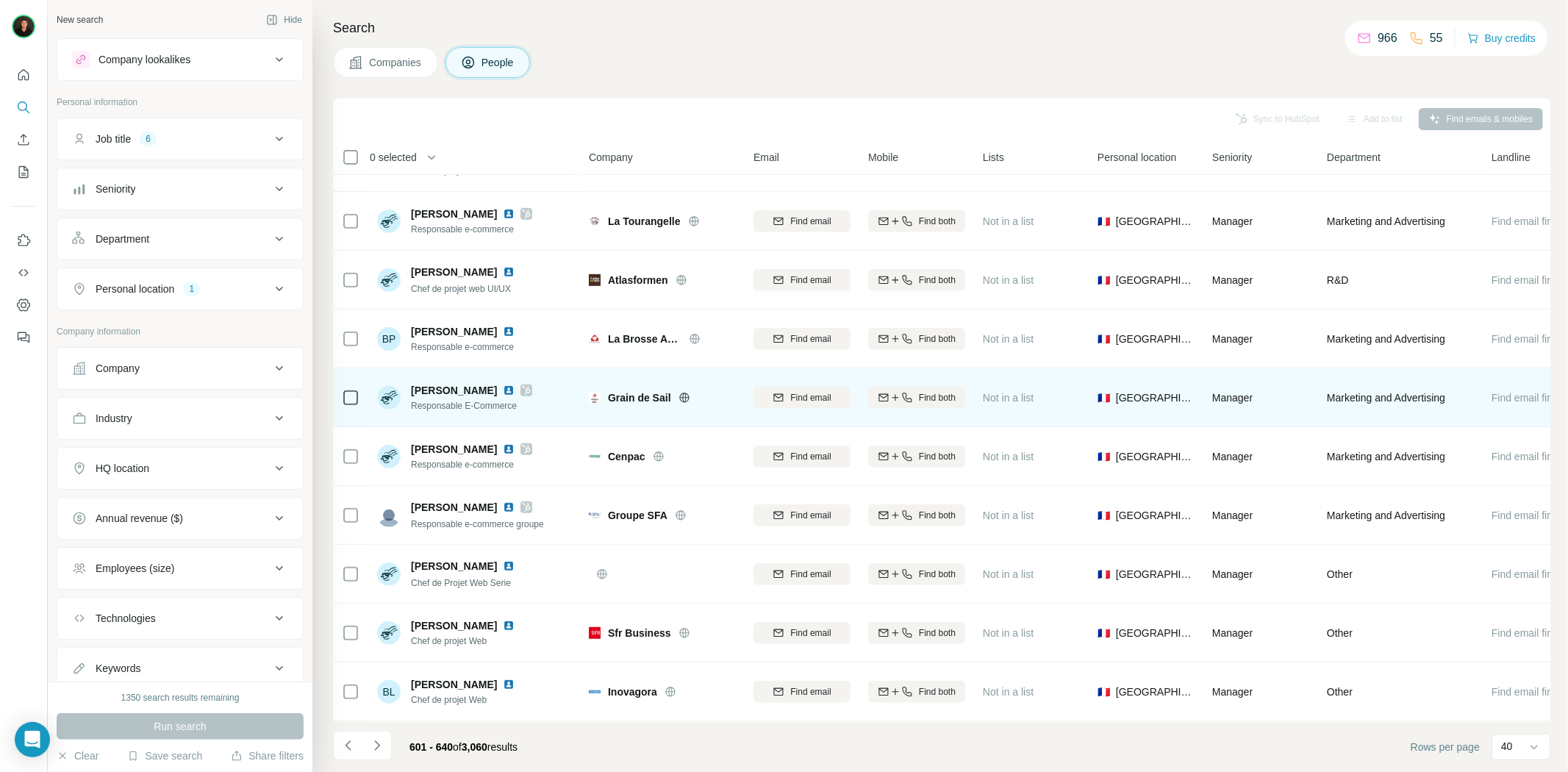
click at [685, 401] on icon at bounding box center [684, 397] width 11 height 11
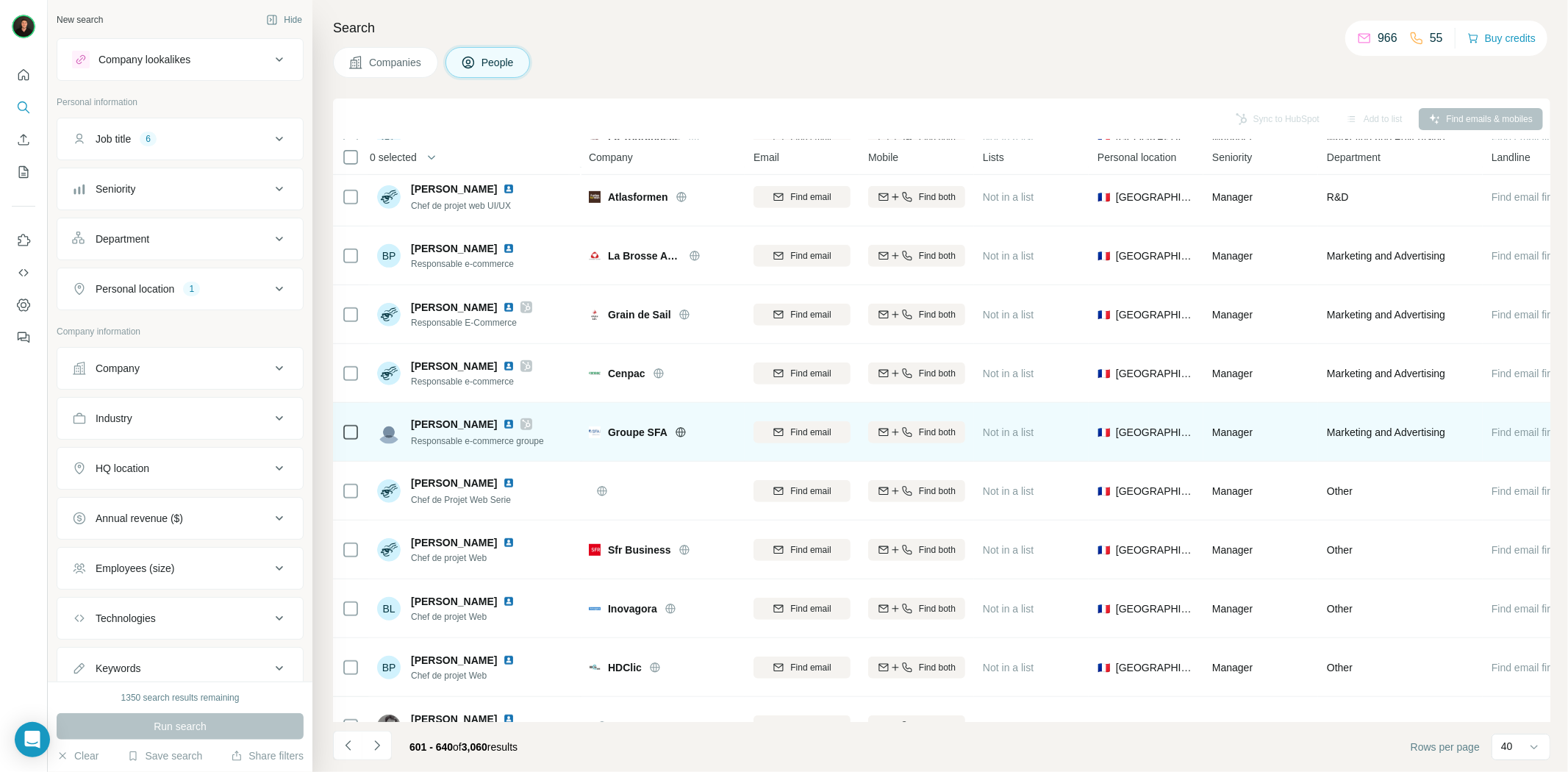
scroll to position [735, 0]
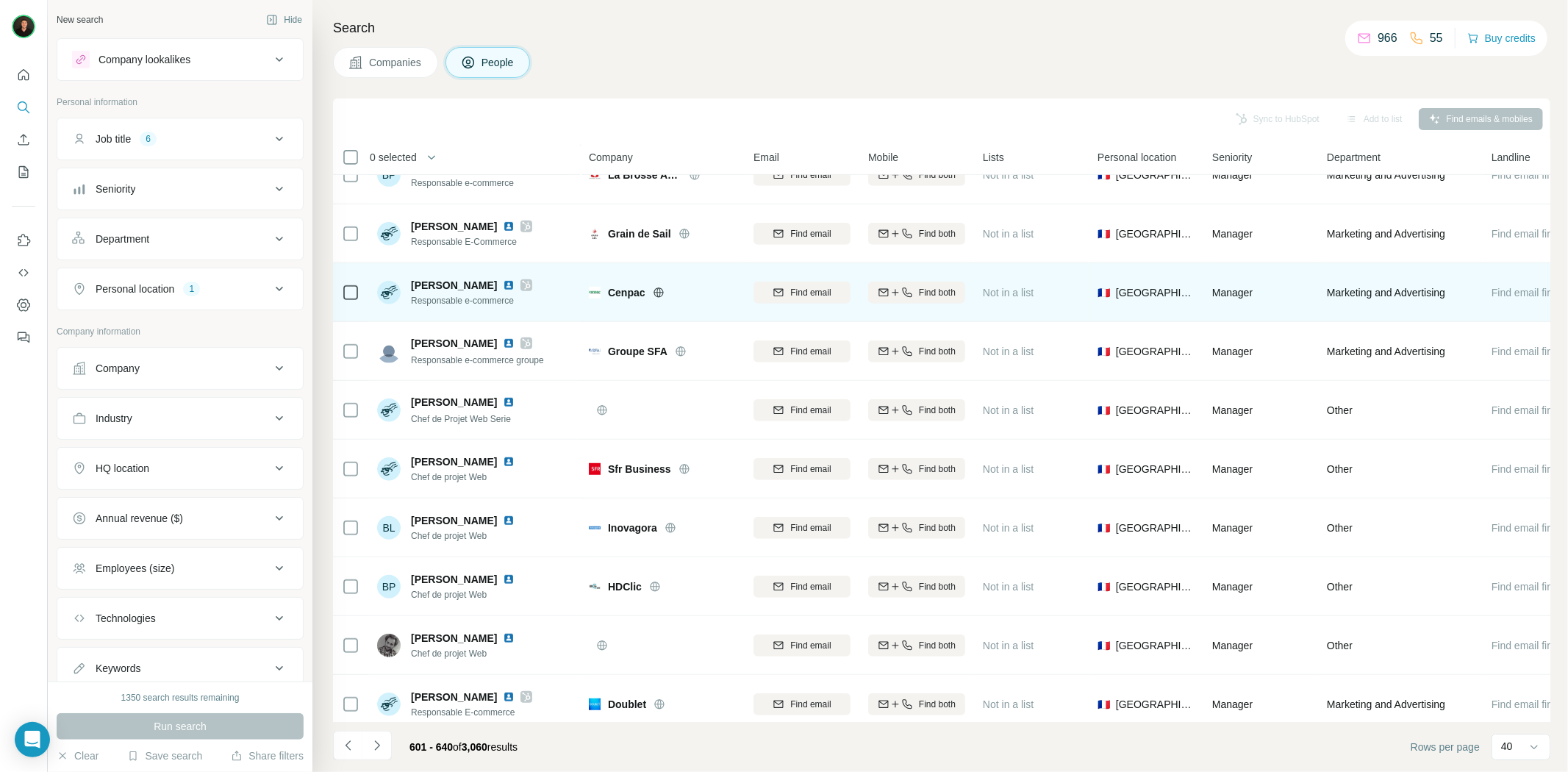
click at [656, 296] on icon at bounding box center [658, 292] width 11 height 11
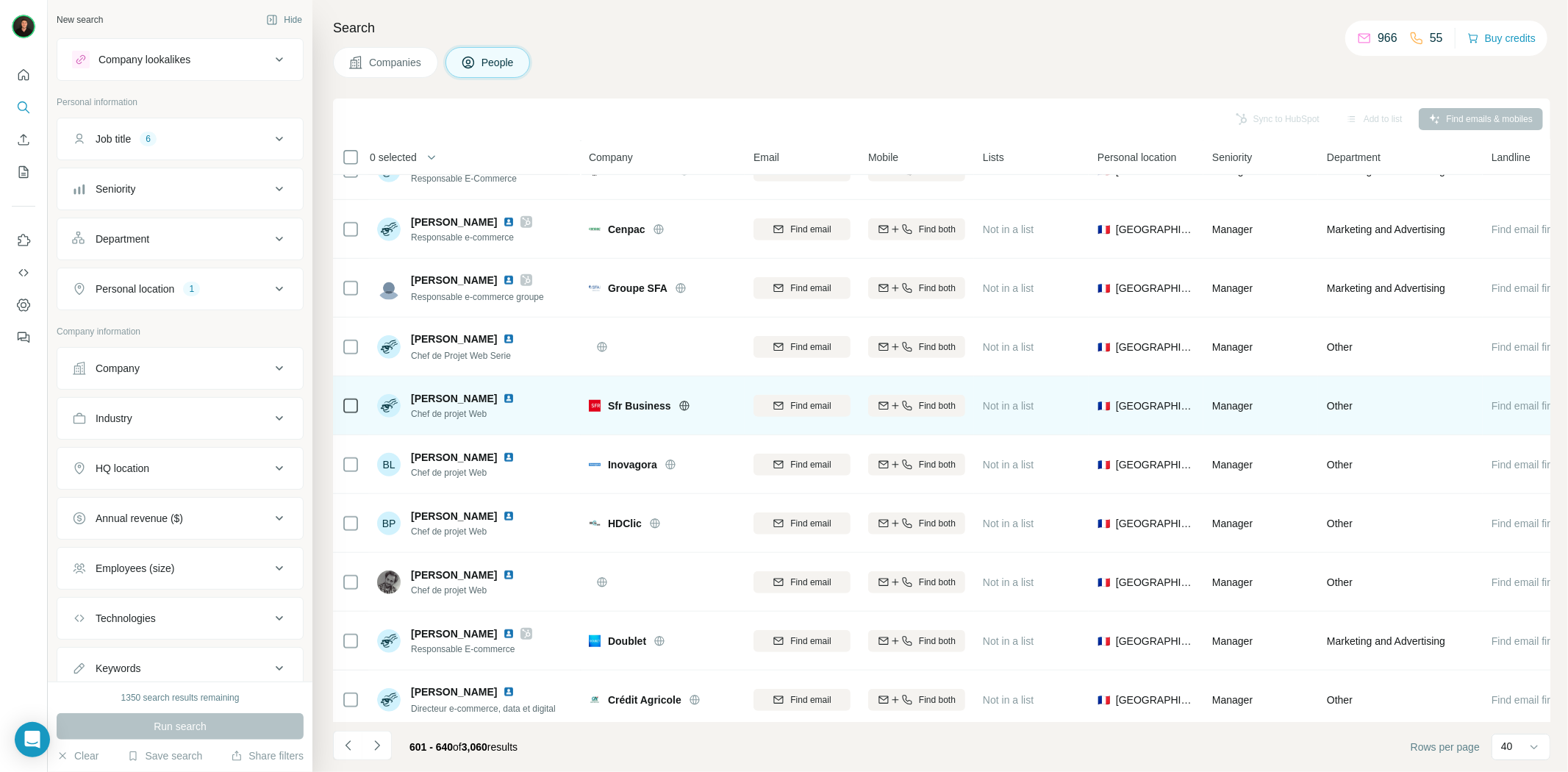
scroll to position [979, 0]
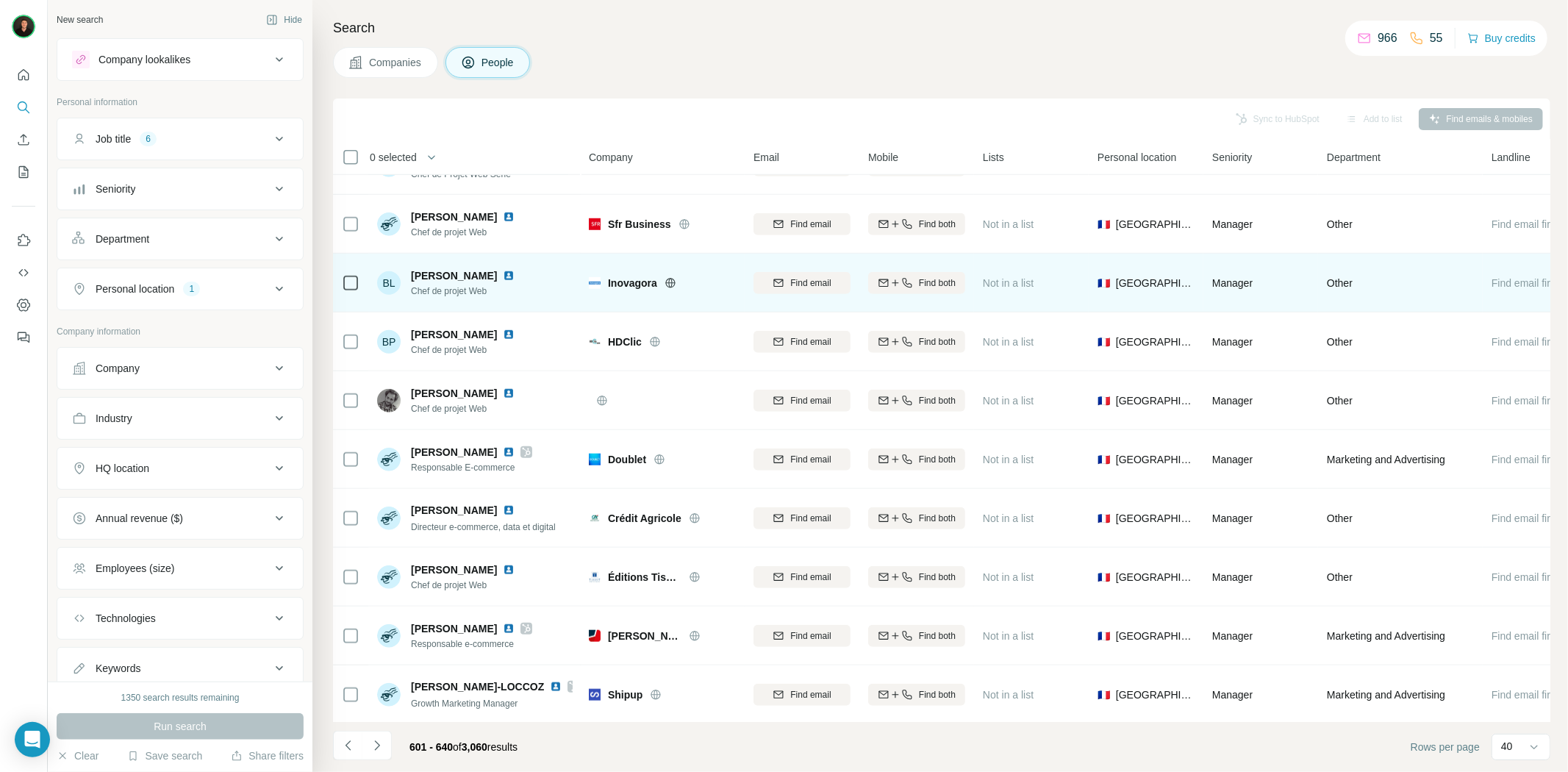
click at [670, 282] on icon at bounding box center [670, 282] width 10 height 1
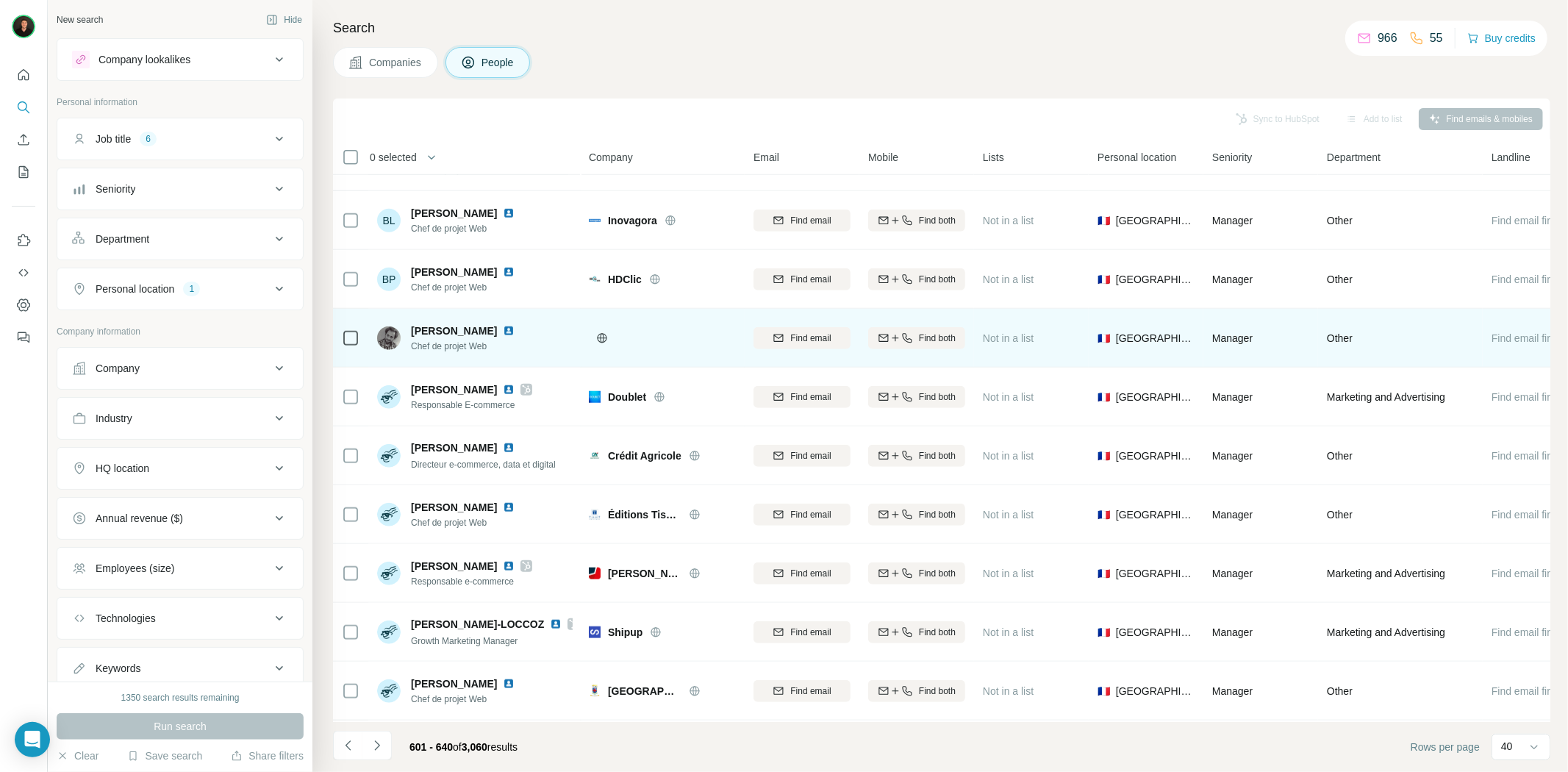
scroll to position [1062, 0]
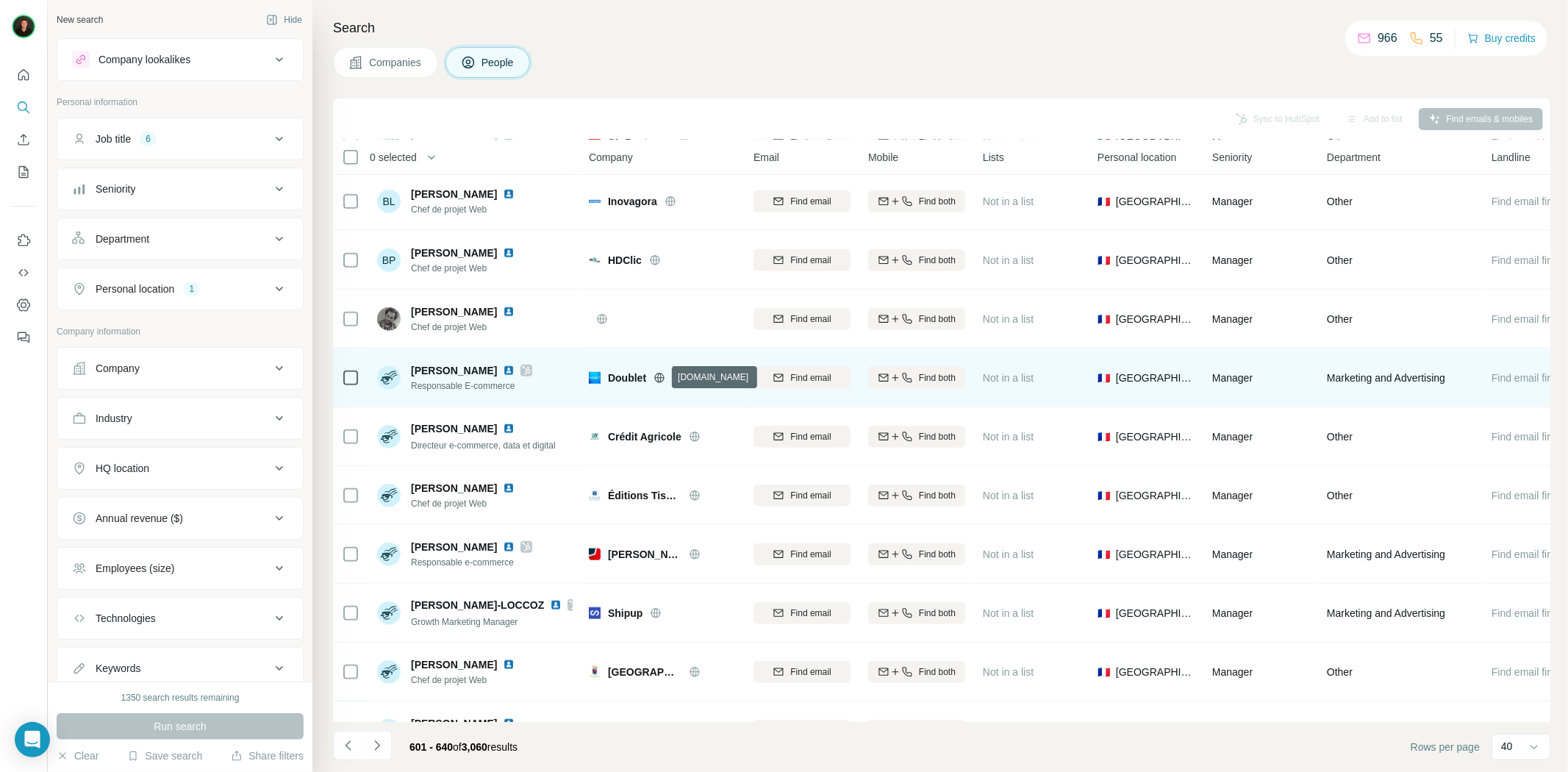
click at [663, 379] on icon at bounding box center [659, 377] width 11 height 11
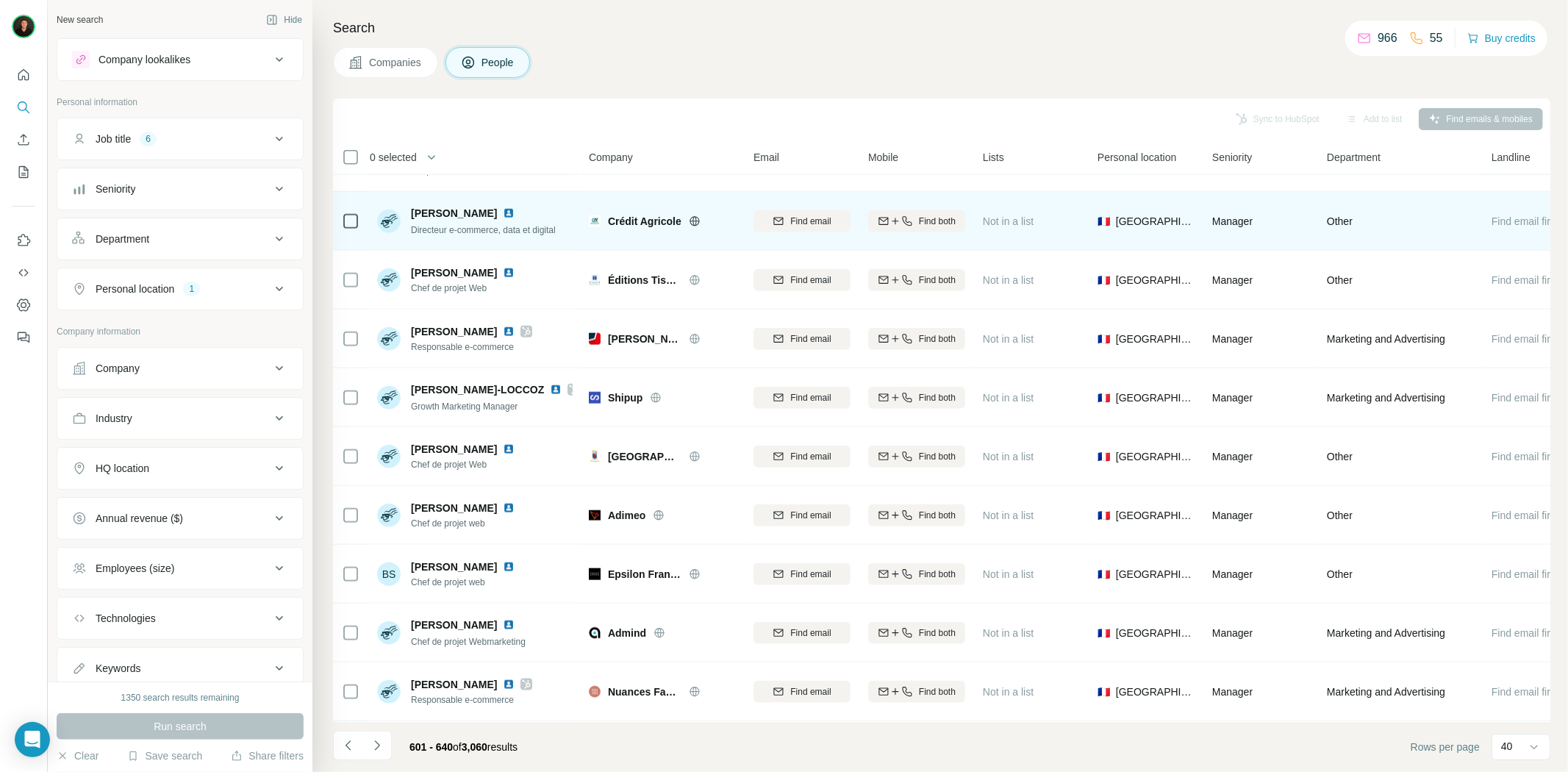
scroll to position [1306, 0]
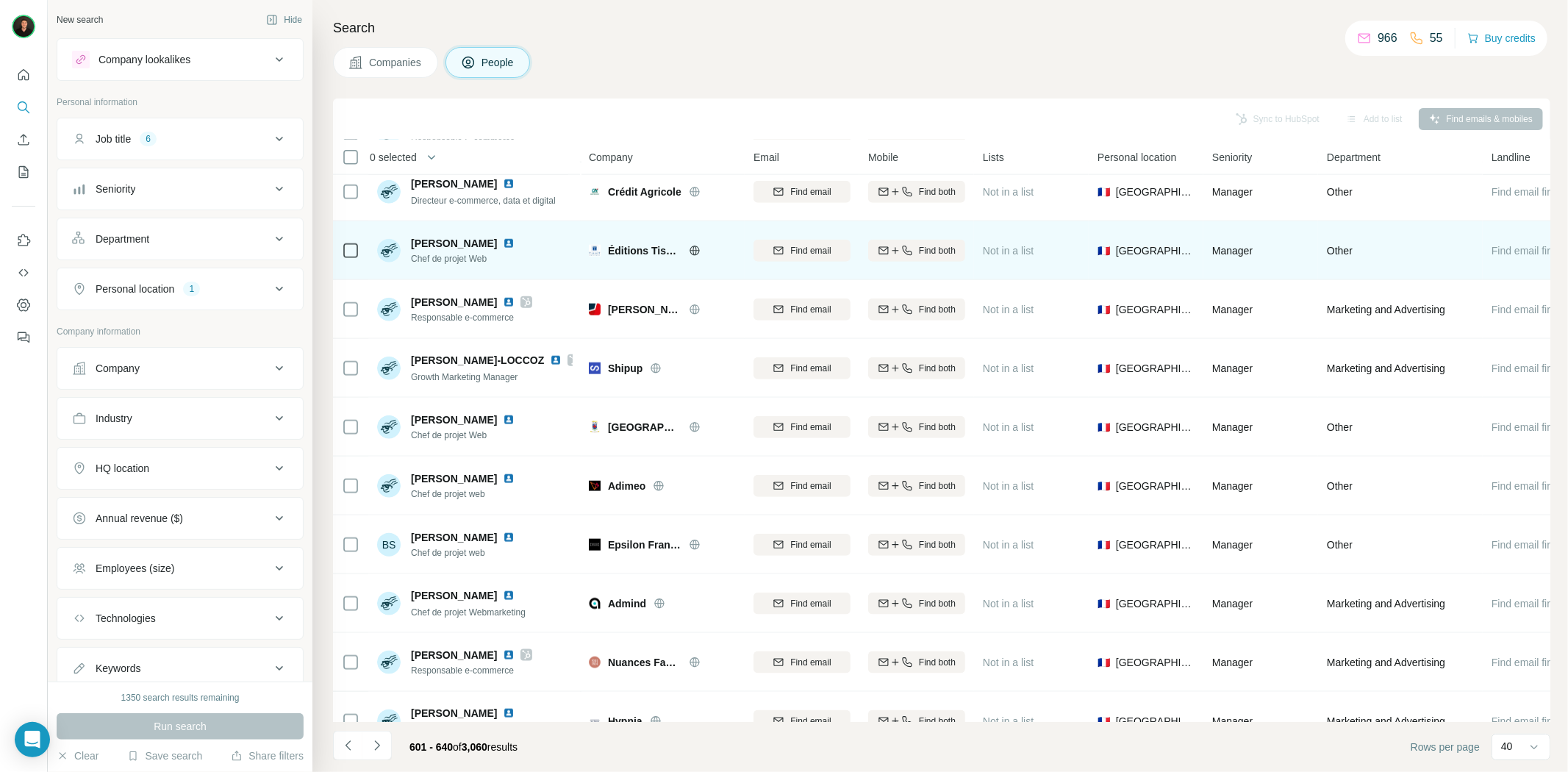
click at [696, 247] on icon at bounding box center [695, 250] width 11 height 11
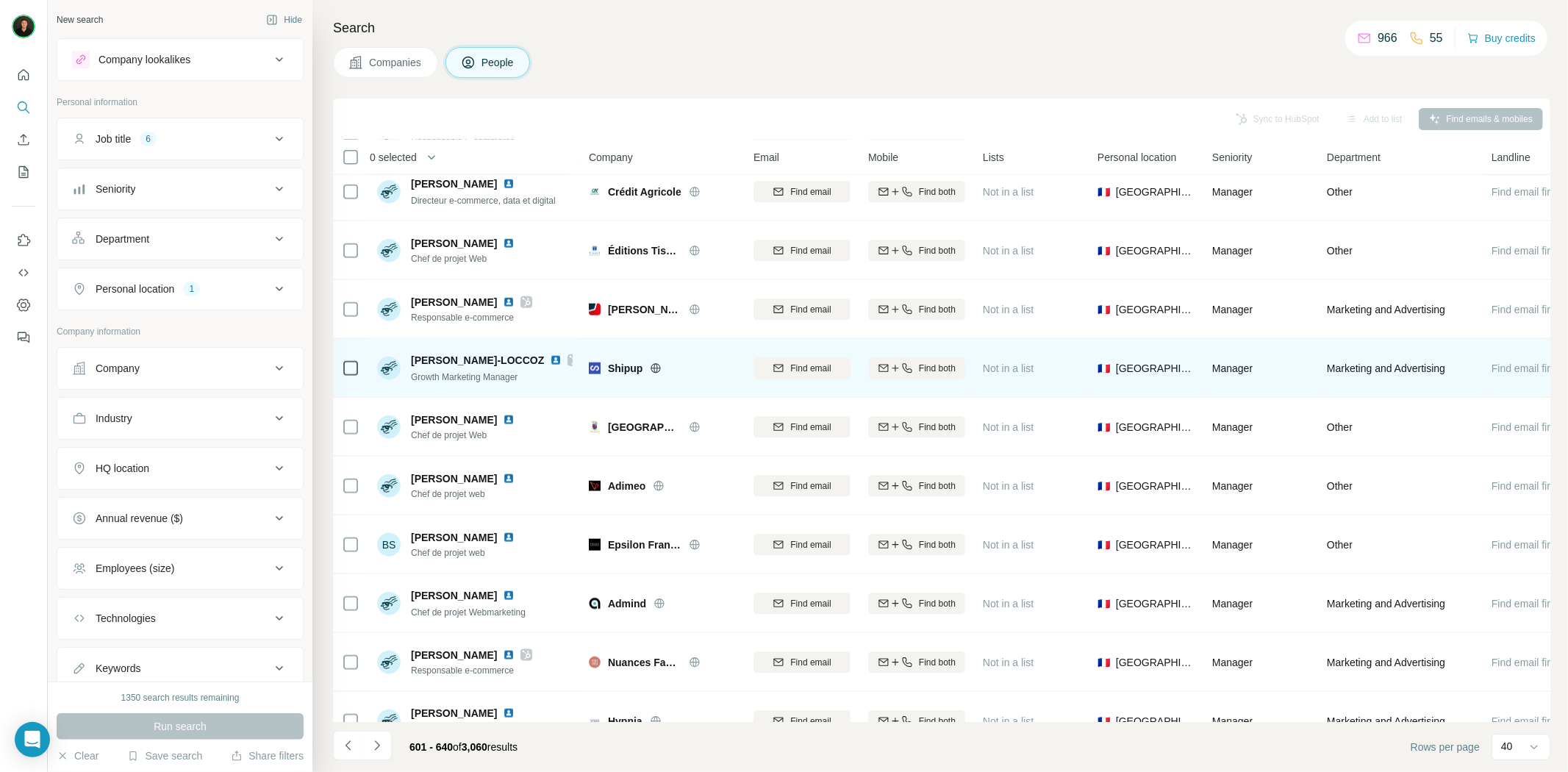
click at [625, 369] on span "Shipup" at bounding box center [625, 368] width 34 height 14
copy span "Shipup"
click at [655, 375] on div "Shipup" at bounding box center [662, 368] width 147 height 40
click at [655, 374] on div "Shipup" at bounding box center [672, 368] width 128 height 14
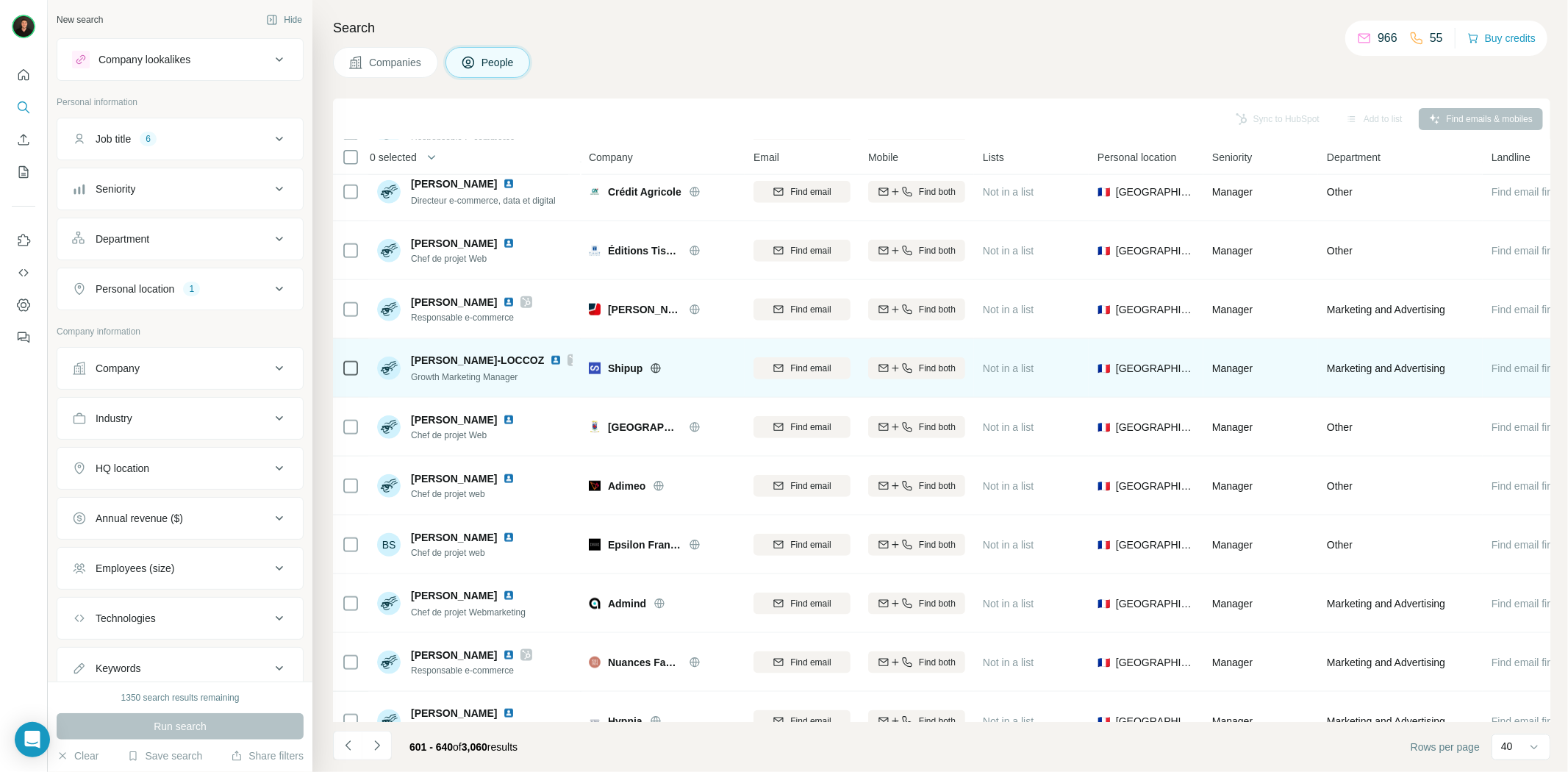
click at [657, 360] on div "Shipup" at bounding box center [662, 368] width 147 height 40
click at [657, 363] on icon at bounding box center [656, 368] width 10 height 10
click at [549, 356] on img at bounding box center [555, 360] width 11 height 11
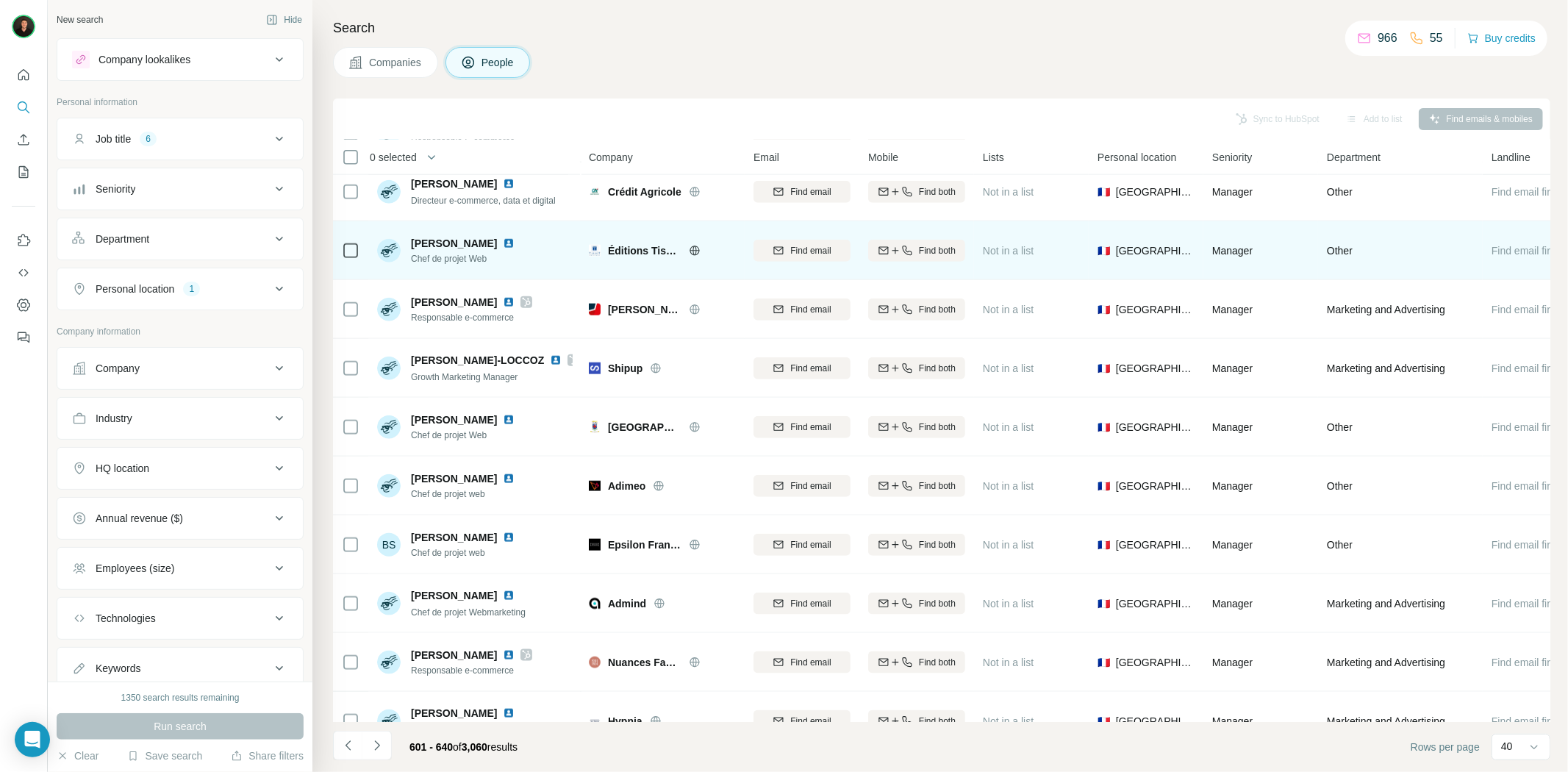
scroll to position [1387, 0]
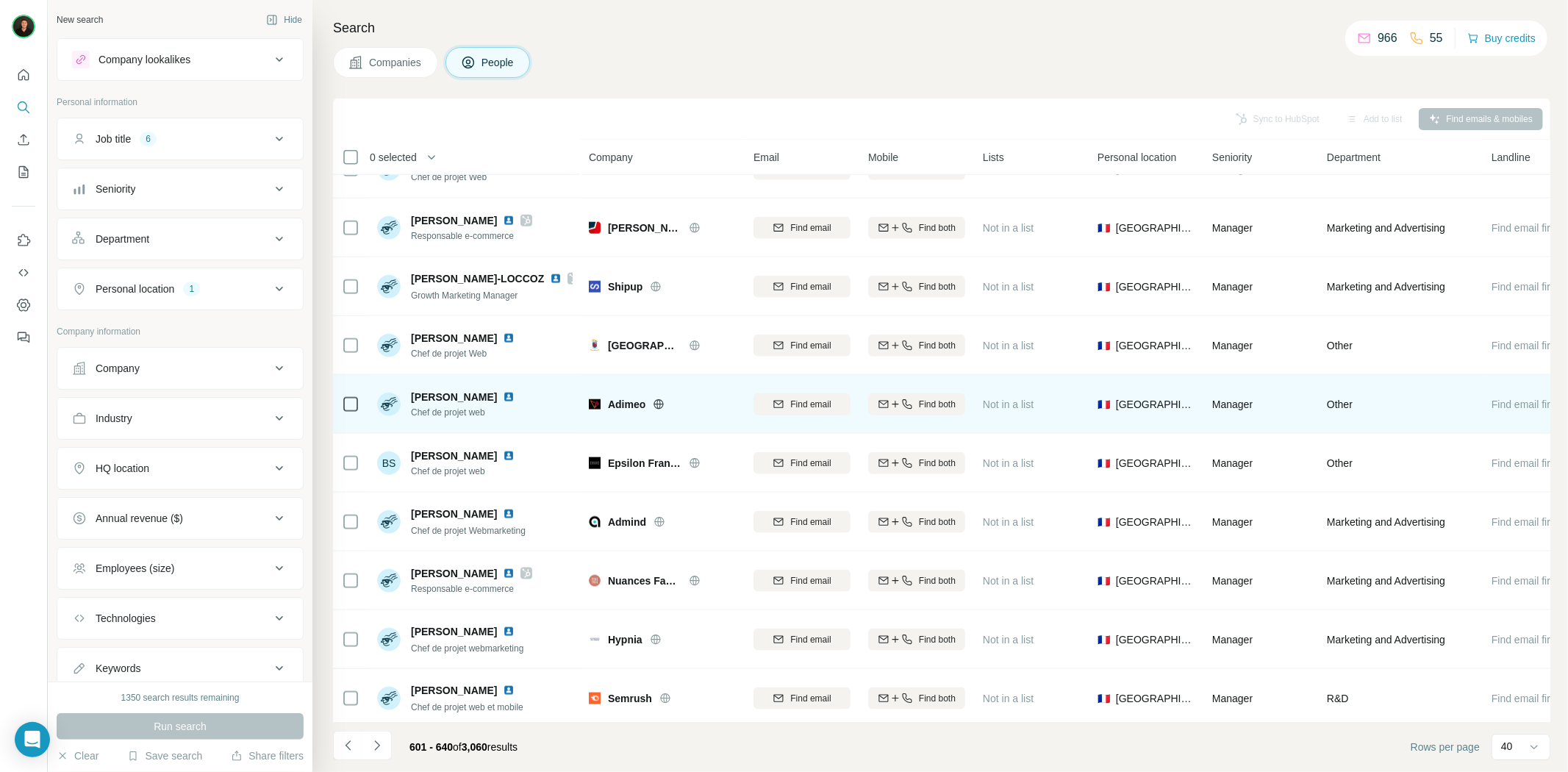
click at [662, 403] on icon at bounding box center [659, 403] width 10 height 1
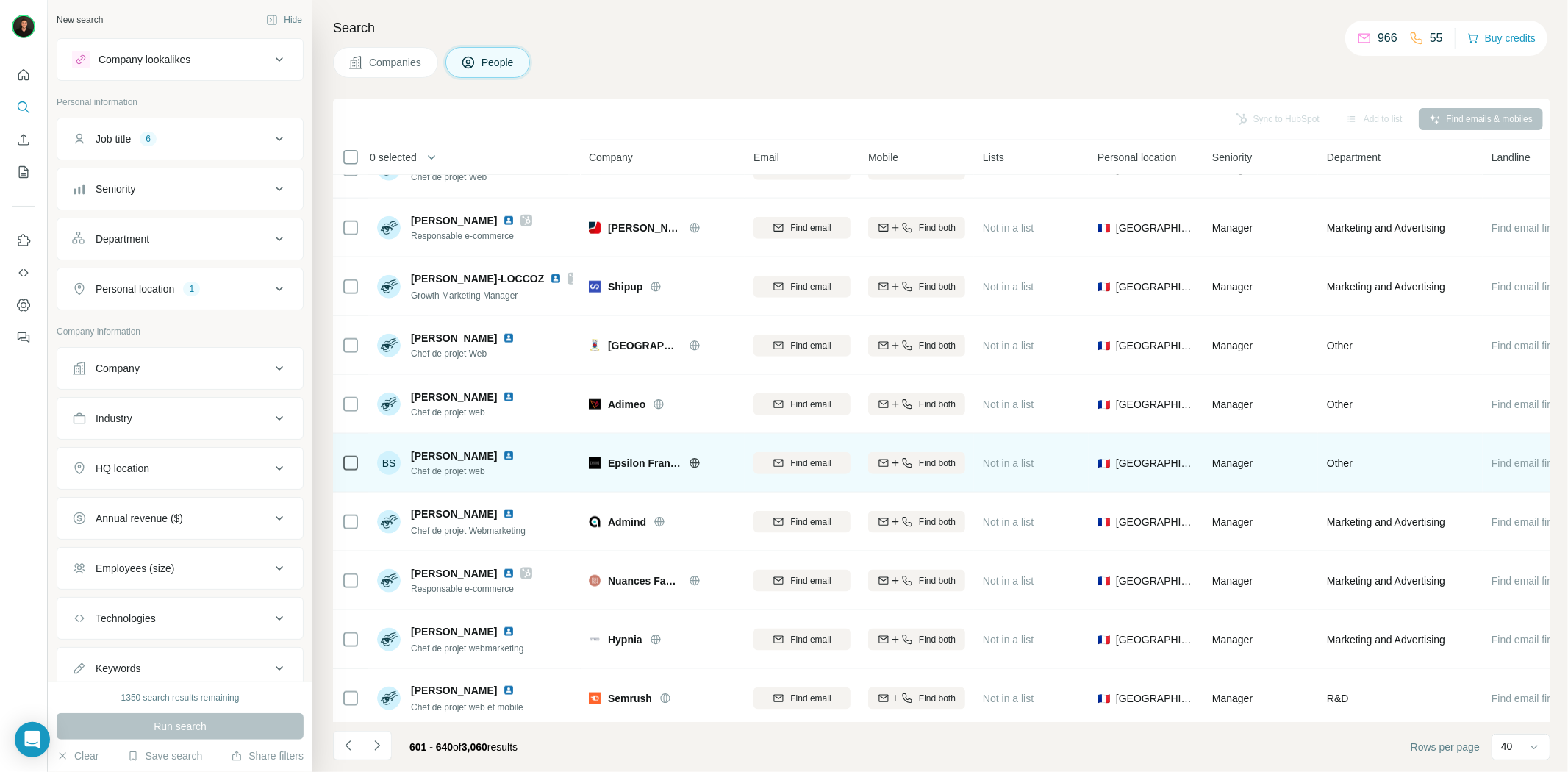
click at [690, 463] on icon at bounding box center [695, 462] width 10 height 10
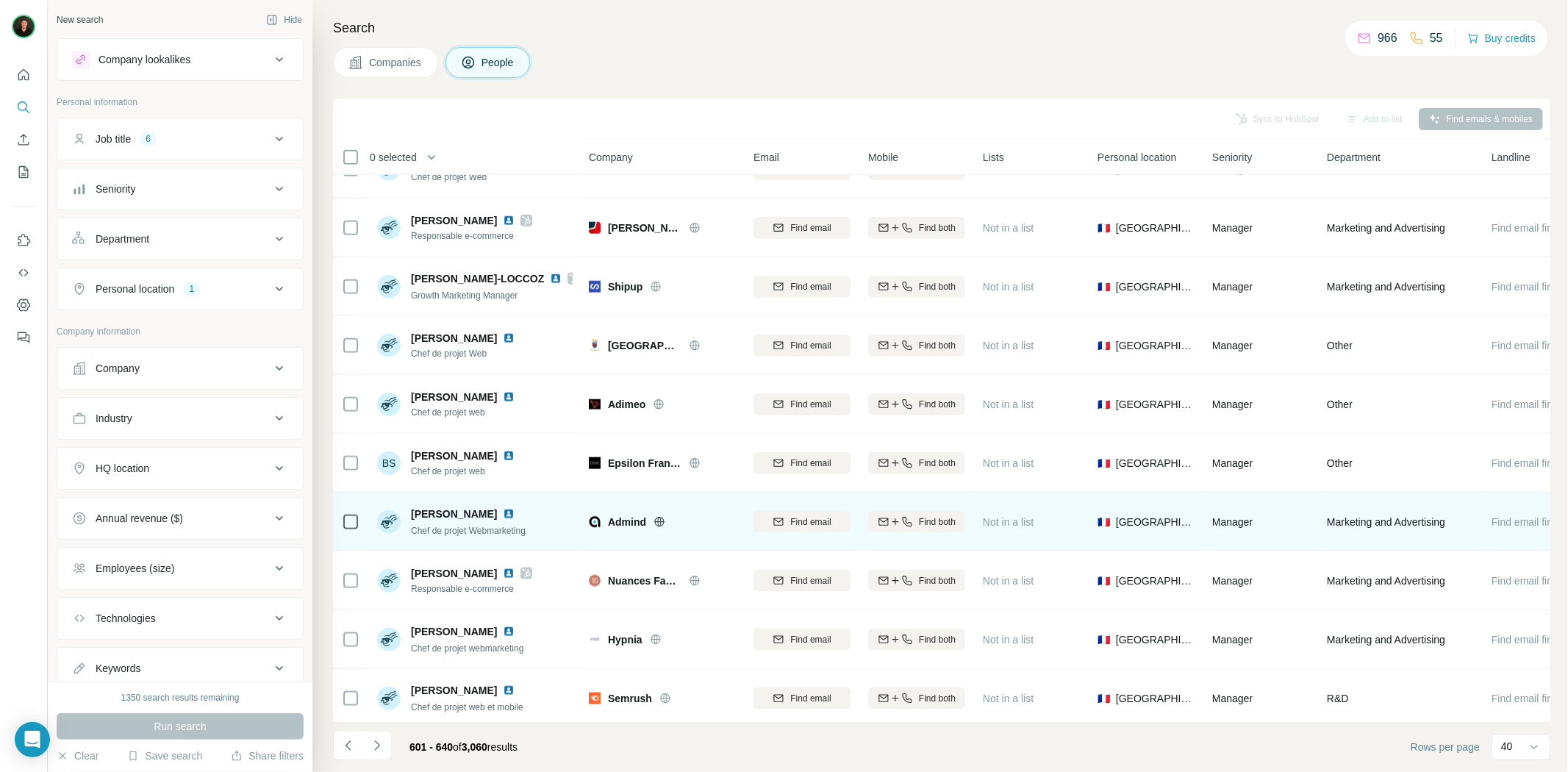
click at [655, 518] on icon at bounding box center [659, 522] width 11 height 11
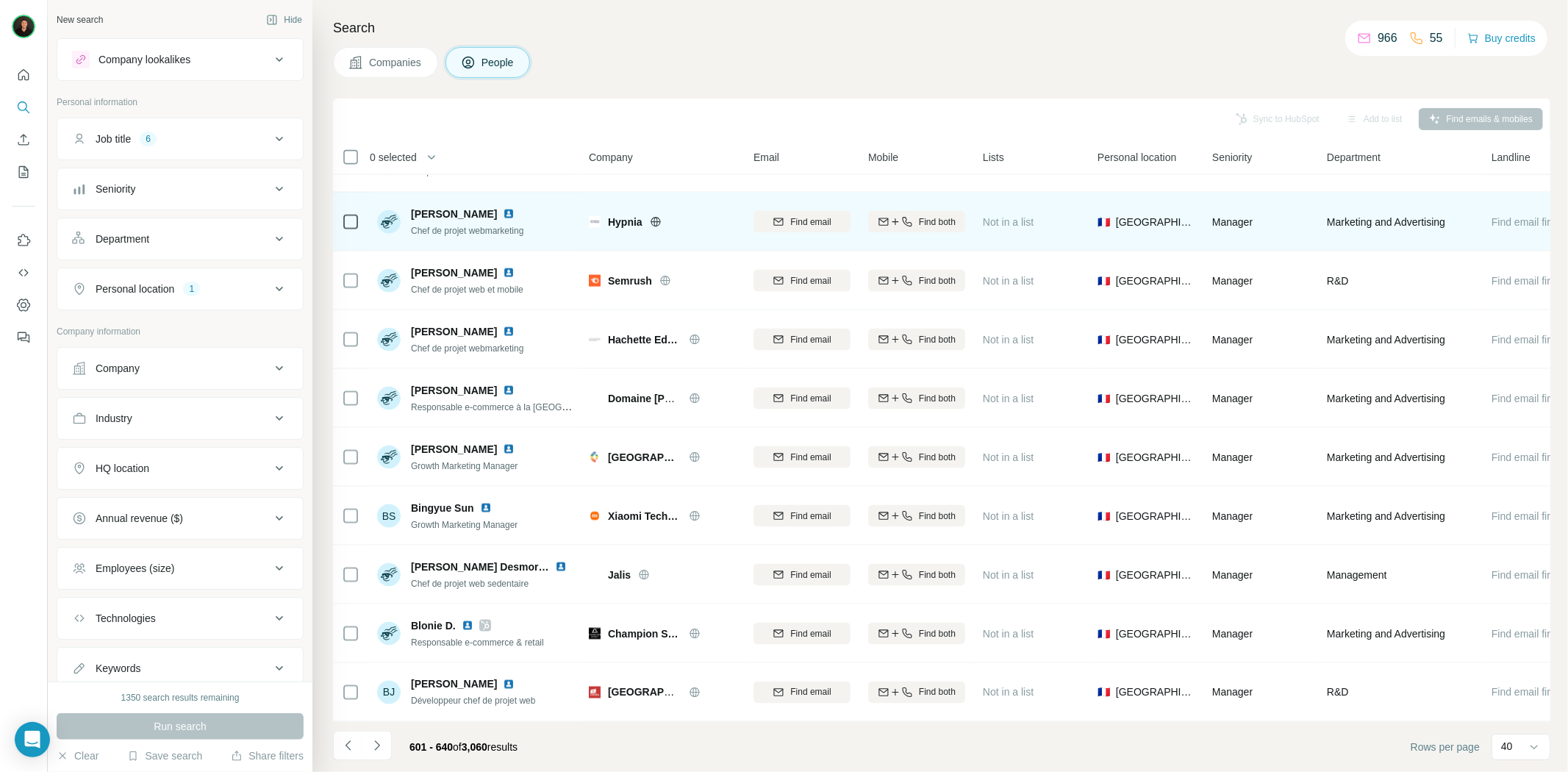
scroll to position [1812, 0]
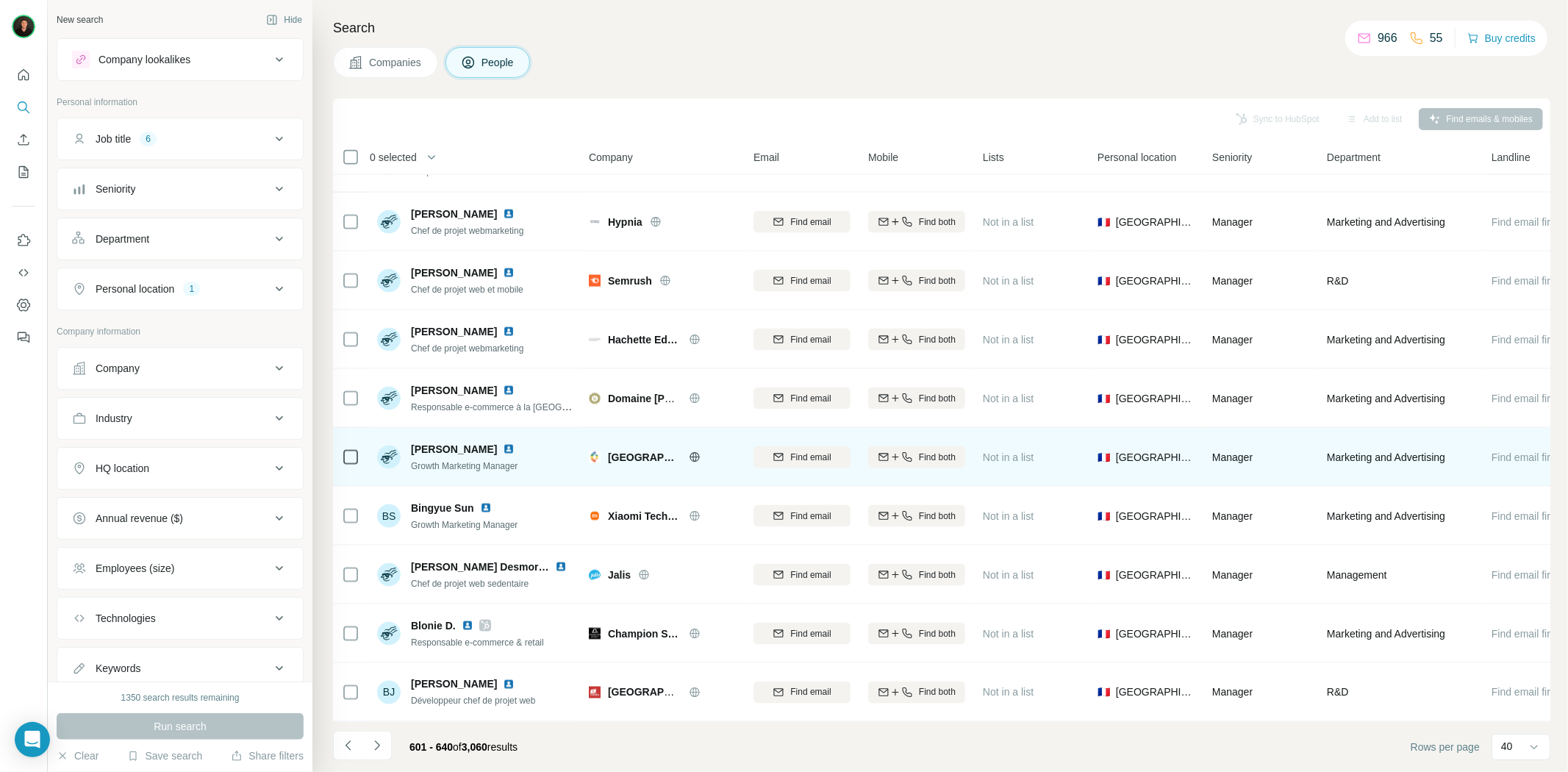
click at [689, 451] on icon at bounding box center [695, 457] width 11 height 11
click at [503, 443] on img at bounding box center [508, 449] width 11 height 11
click at [629, 450] on span "[GEOGRAPHIC_DATA]" at bounding box center [644, 457] width 74 height 14
copy span "[GEOGRAPHIC_DATA]"
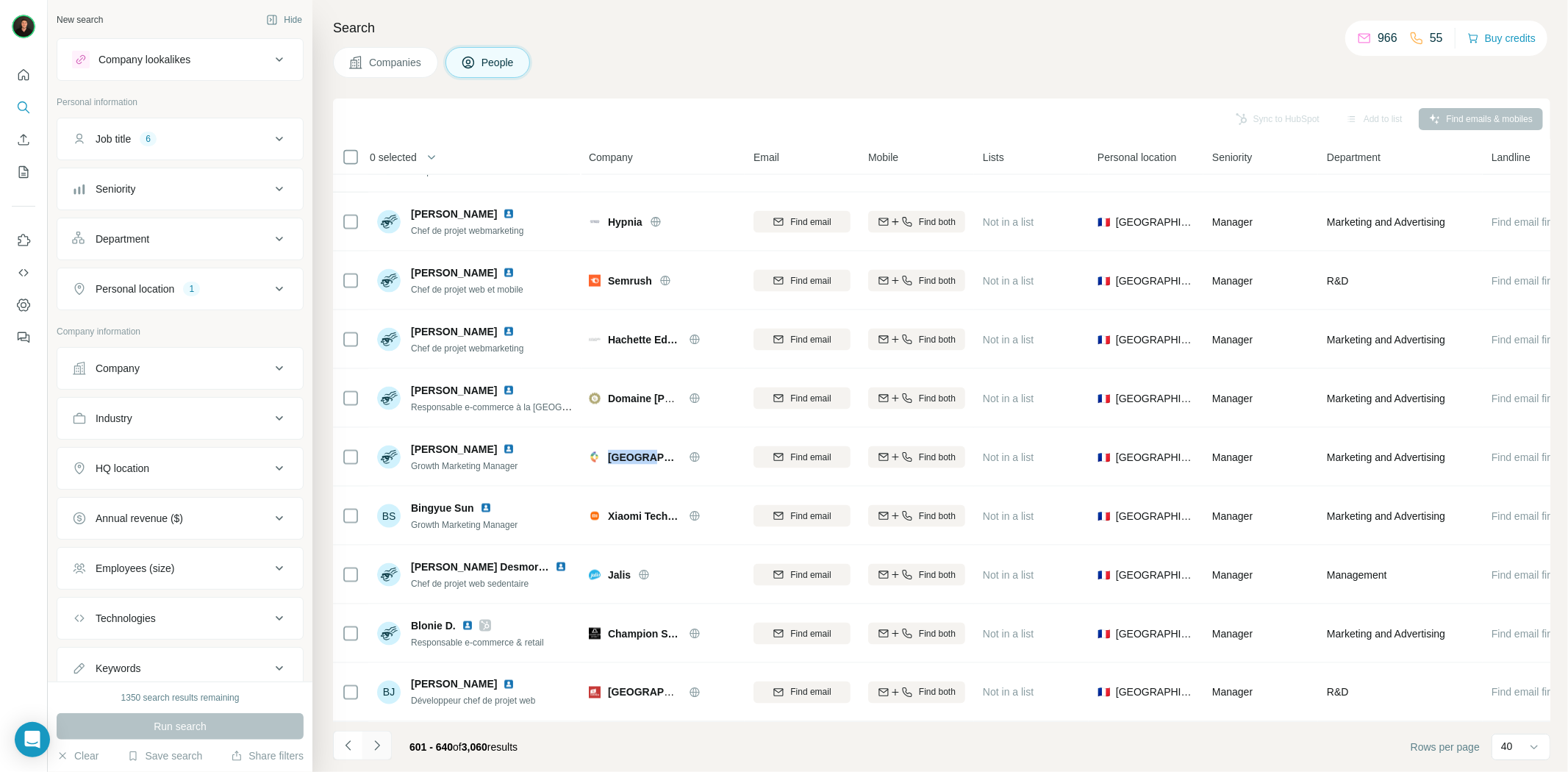
click at [387, 747] on button "Navigate to next page" at bounding box center [376, 745] width 30 height 30
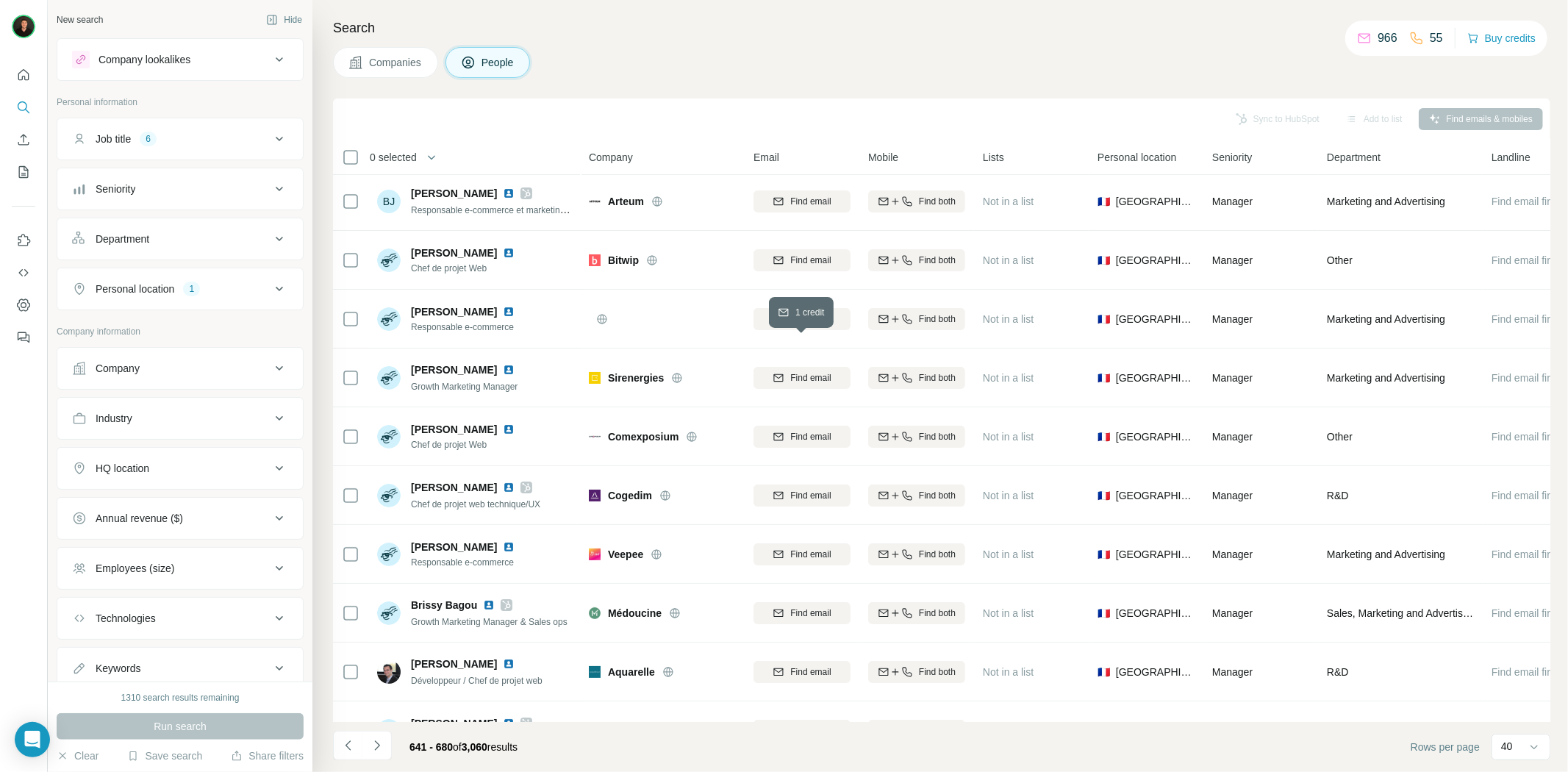
scroll to position [0, 0]
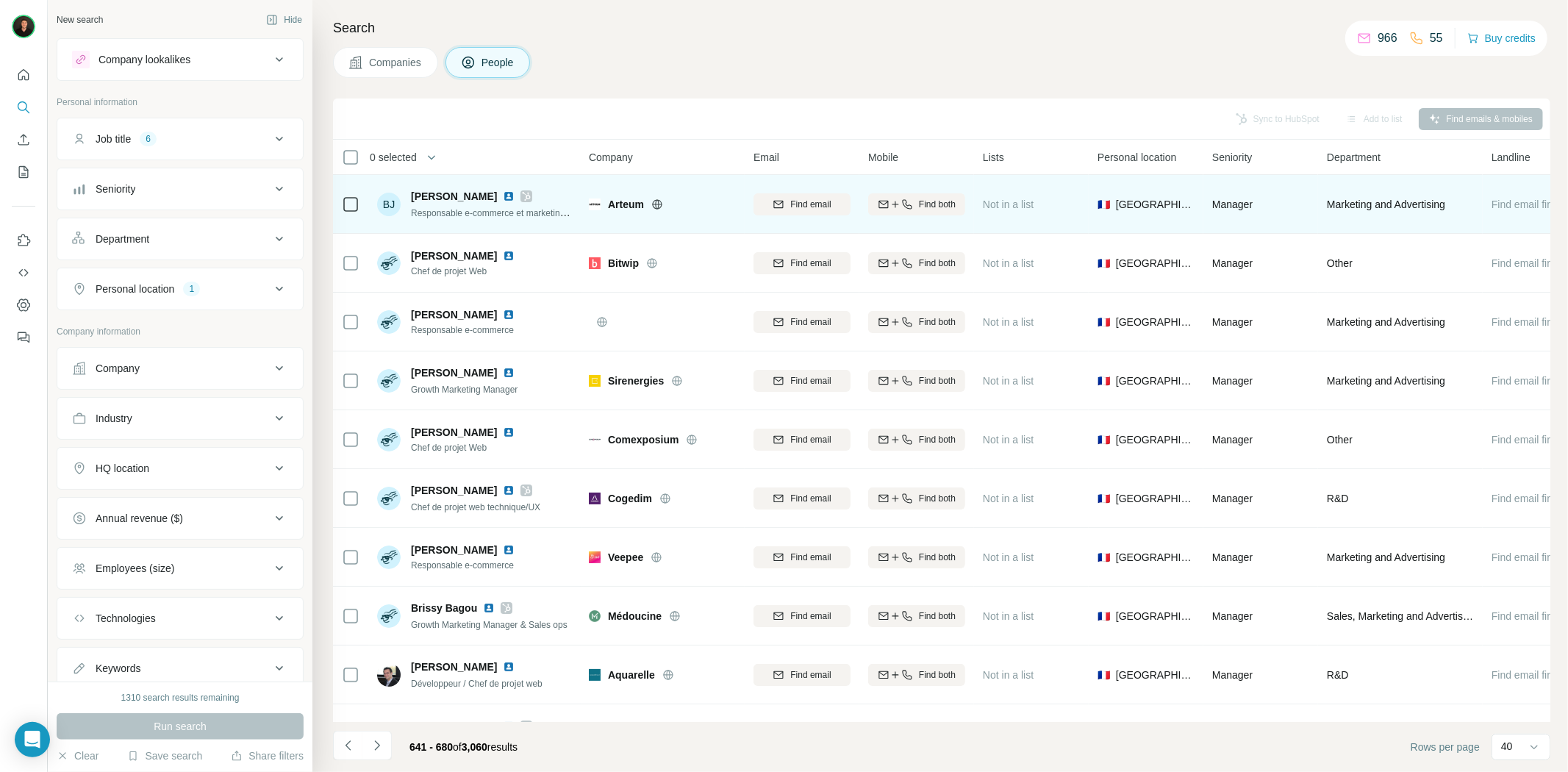
click at [625, 203] on span "Arteum" at bounding box center [626, 204] width 36 height 14
copy span "Arteum"
click at [655, 204] on icon at bounding box center [657, 204] width 11 height 11
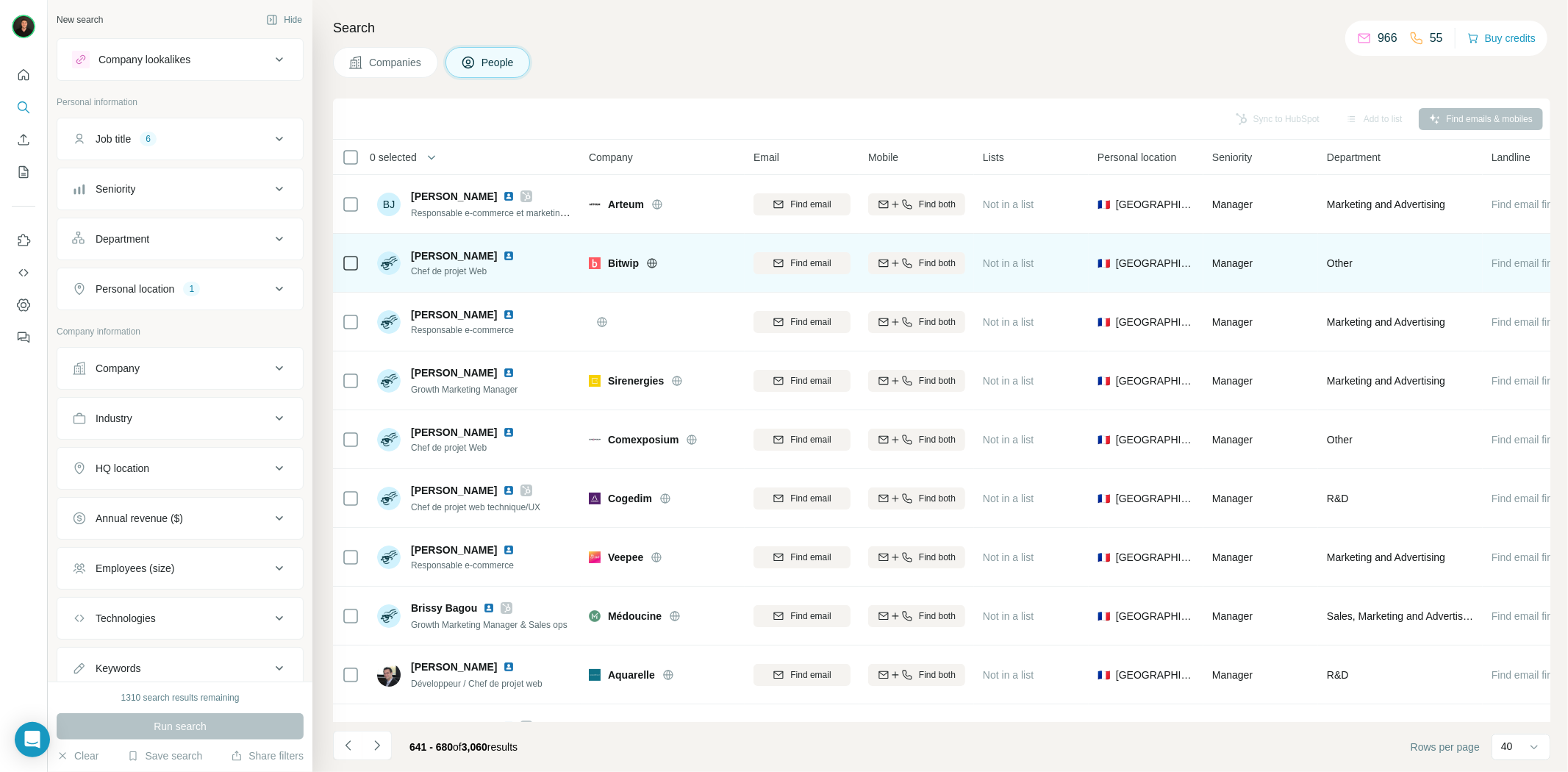
click at [652, 263] on icon at bounding box center [652, 263] width 10 height 1
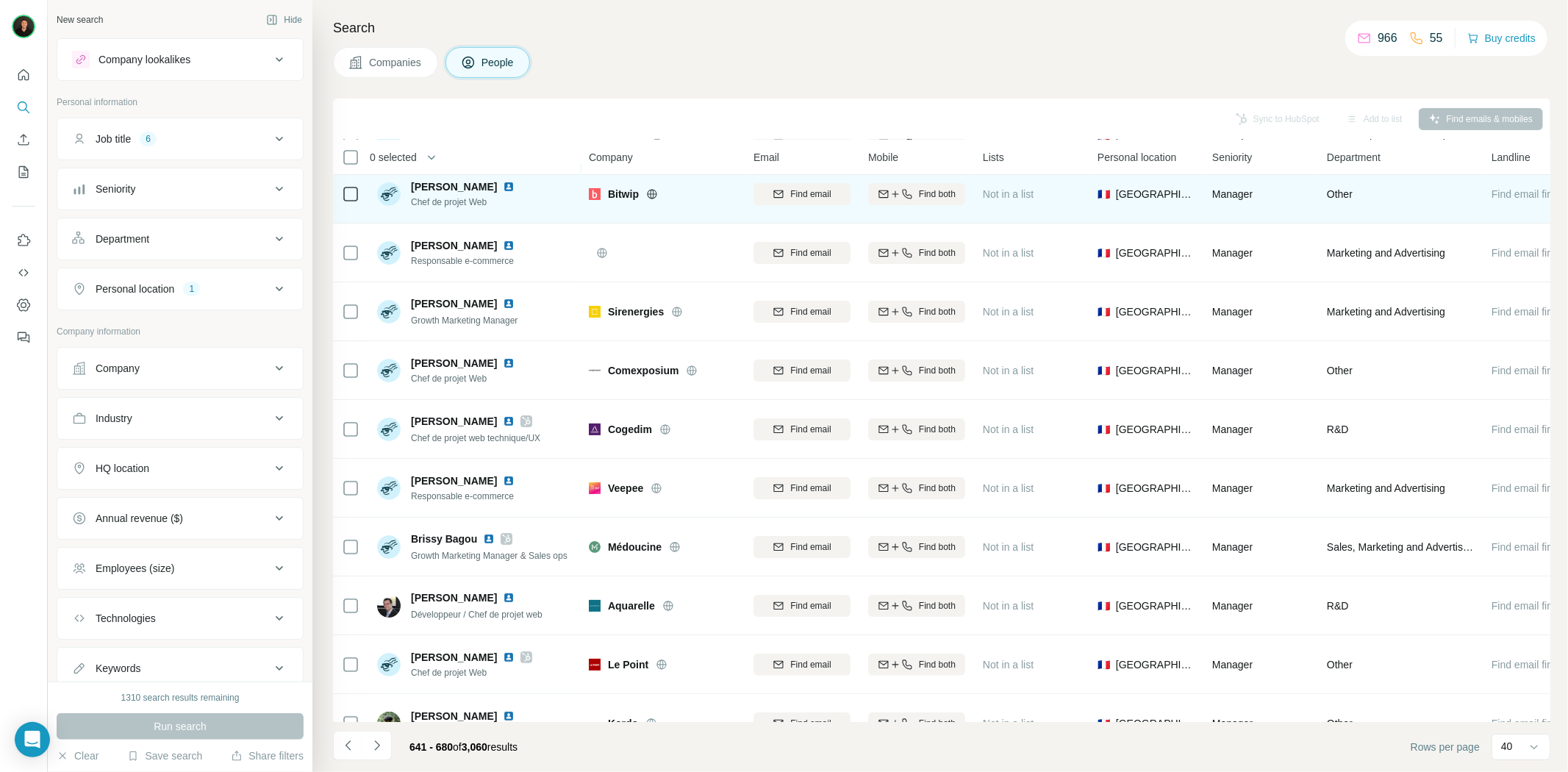
scroll to position [163, 0]
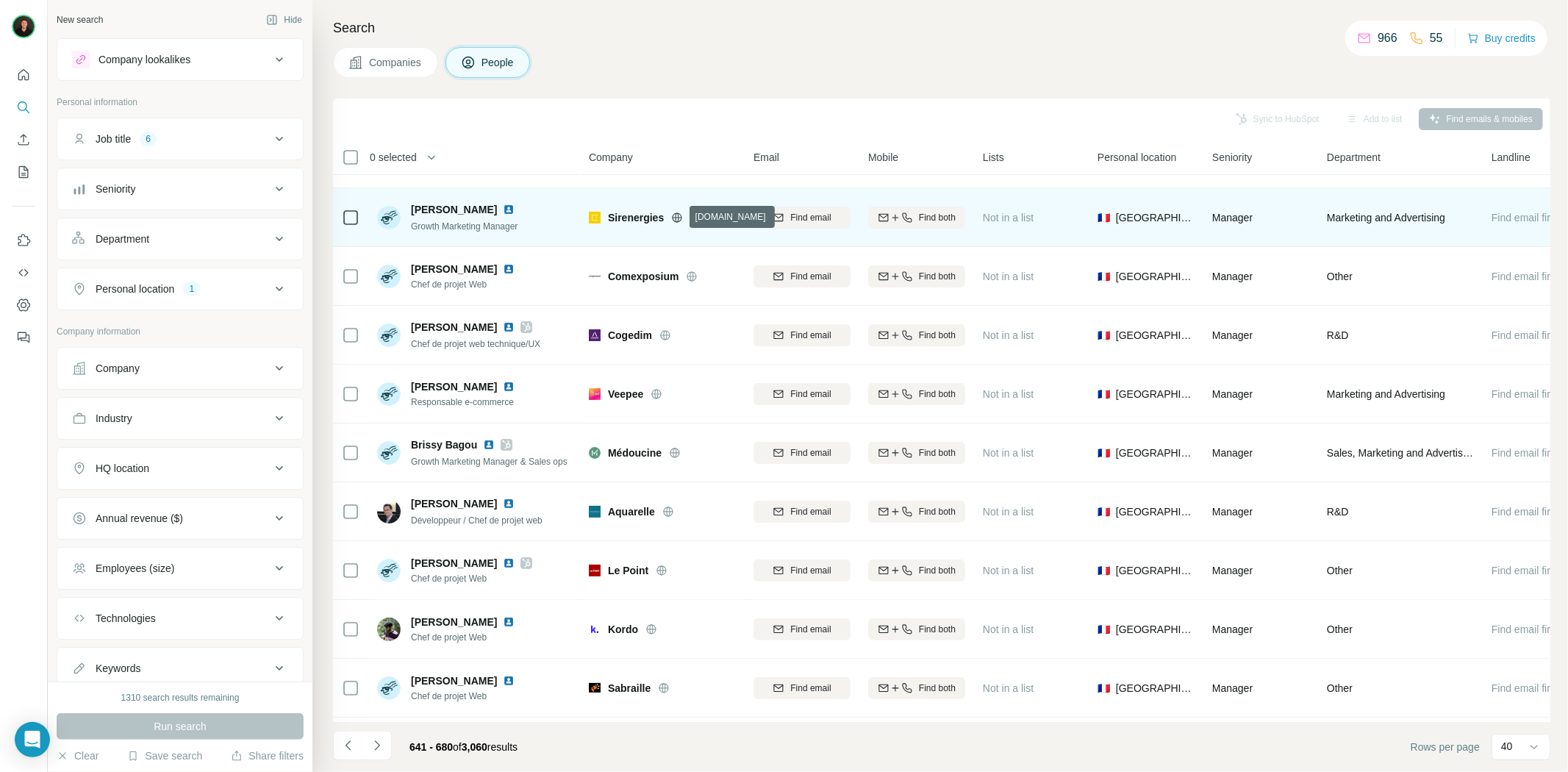
click at [680, 215] on icon at bounding box center [677, 218] width 11 height 11
click at [503, 206] on img at bounding box center [508, 209] width 11 height 11
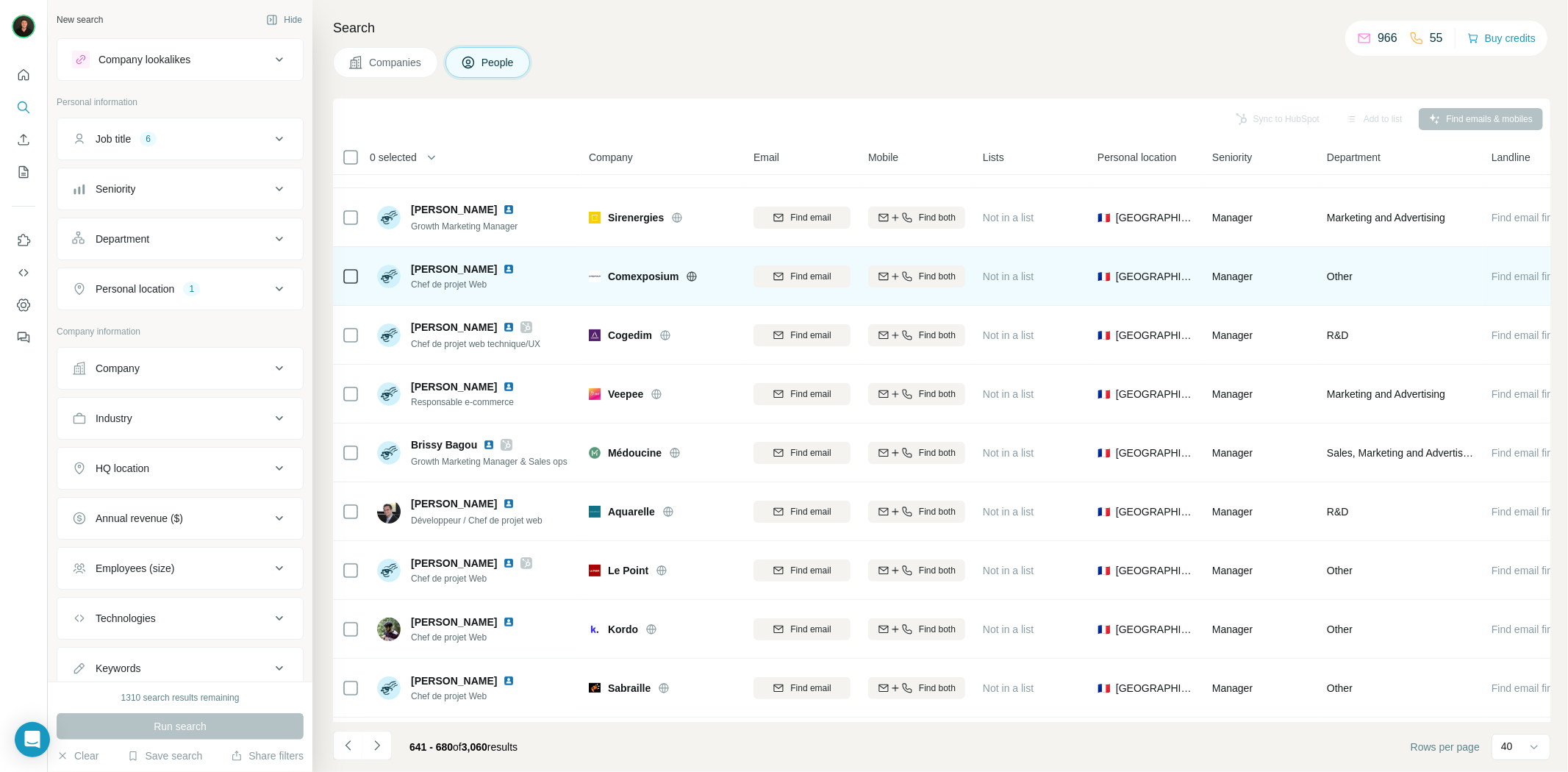
click at [693, 276] on icon at bounding box center [692, 276] width 11 height 11
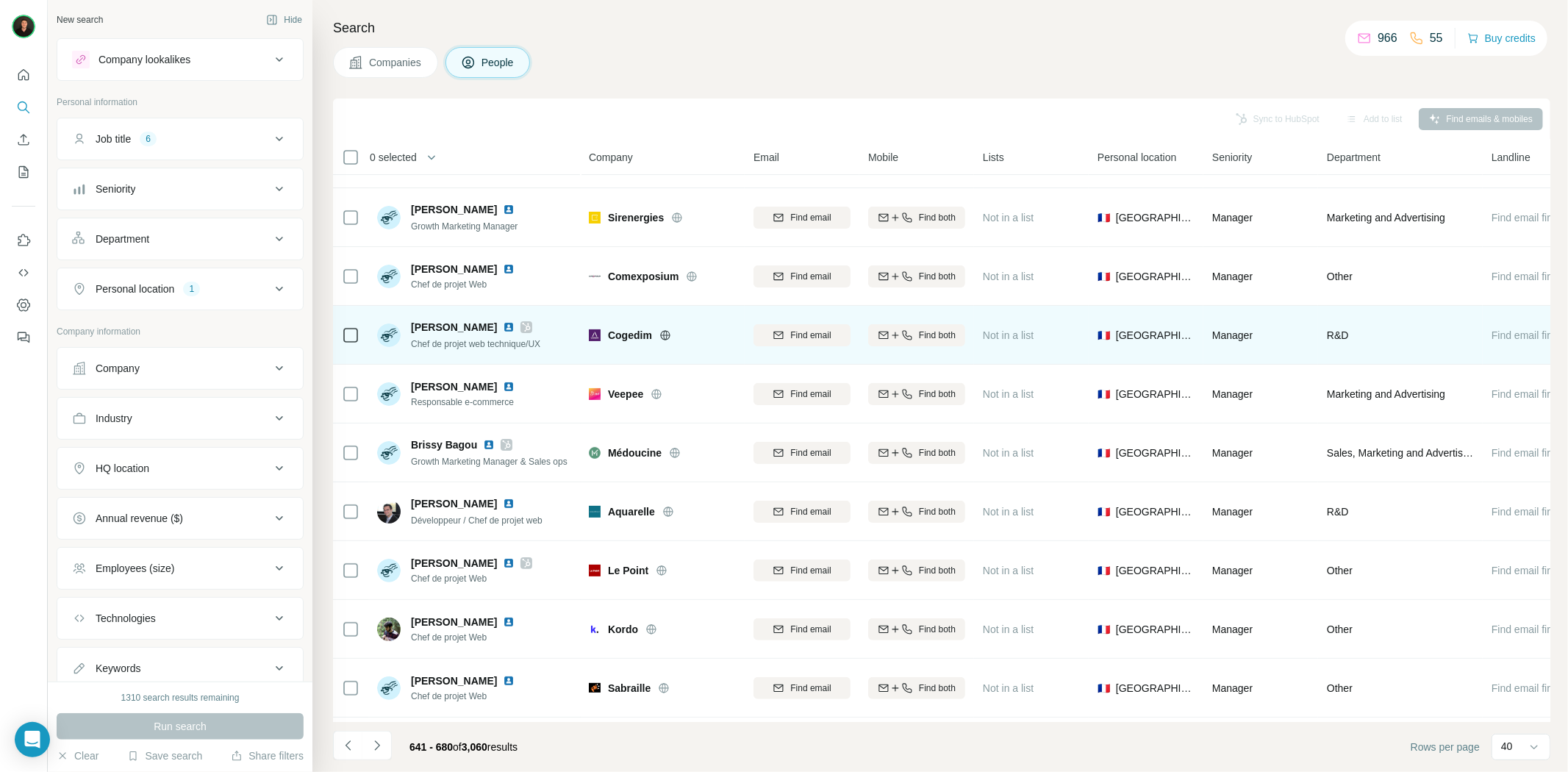
click at [661, 330] on icon at bounding box center [665, 335] width 11 height 11
click at [631, 335] on span "Cogedim" at bounding box center [630, 334] width 44 height 14
copy span "Cogedim"
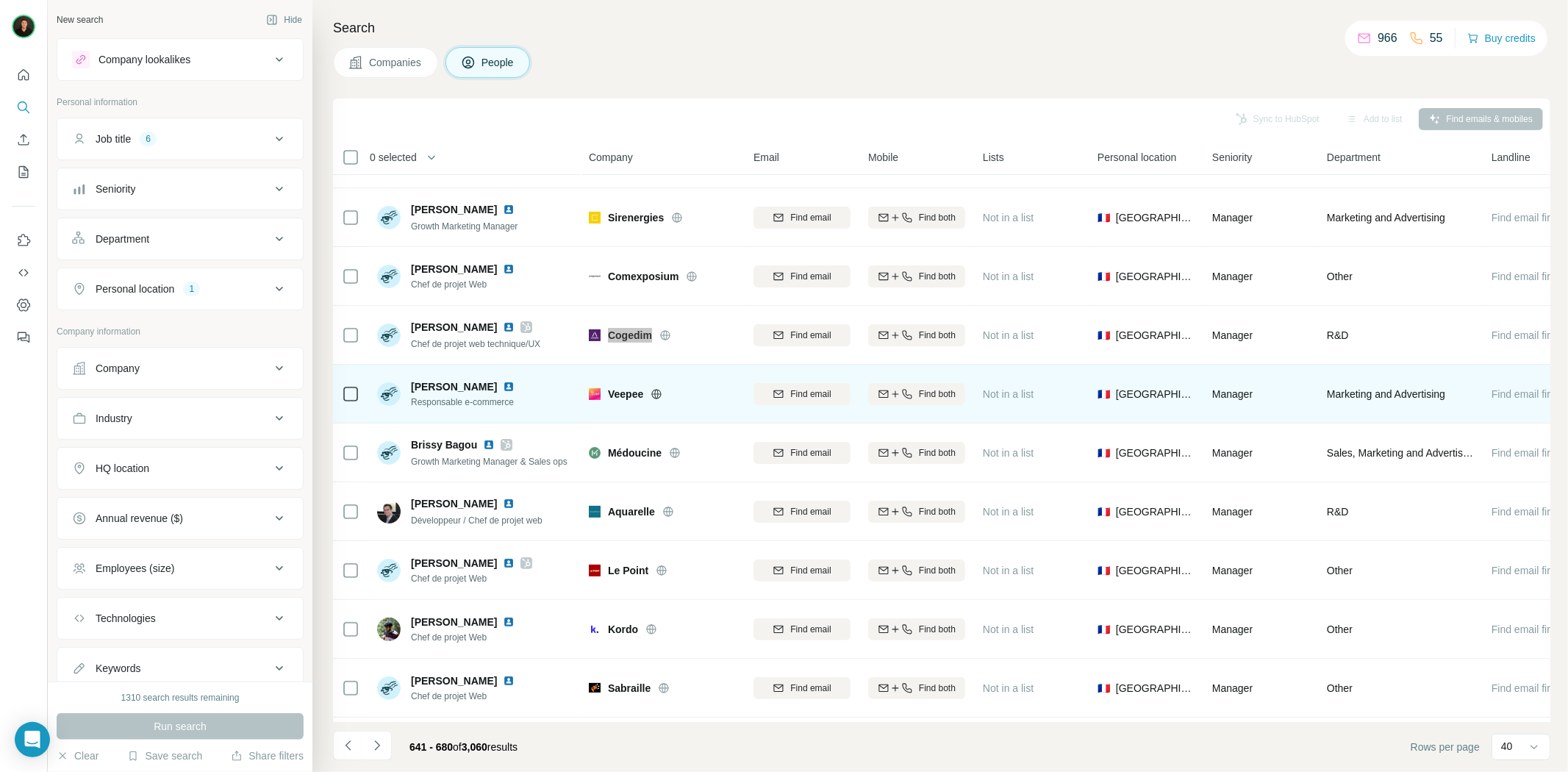
scroll to position [245, 0]
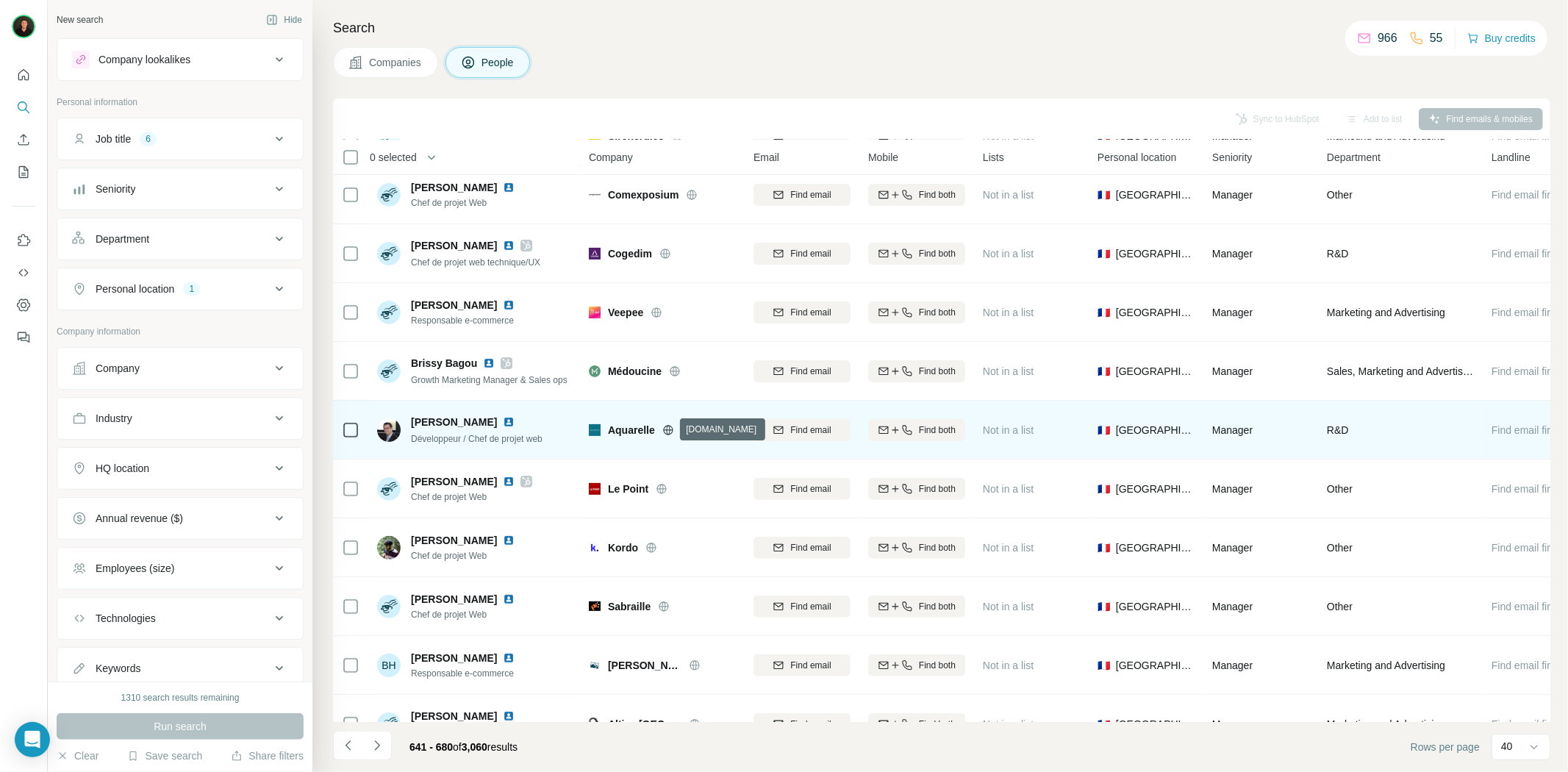
click at [664, 424] on icon at bounding box center [668, 430] width 11 height 11
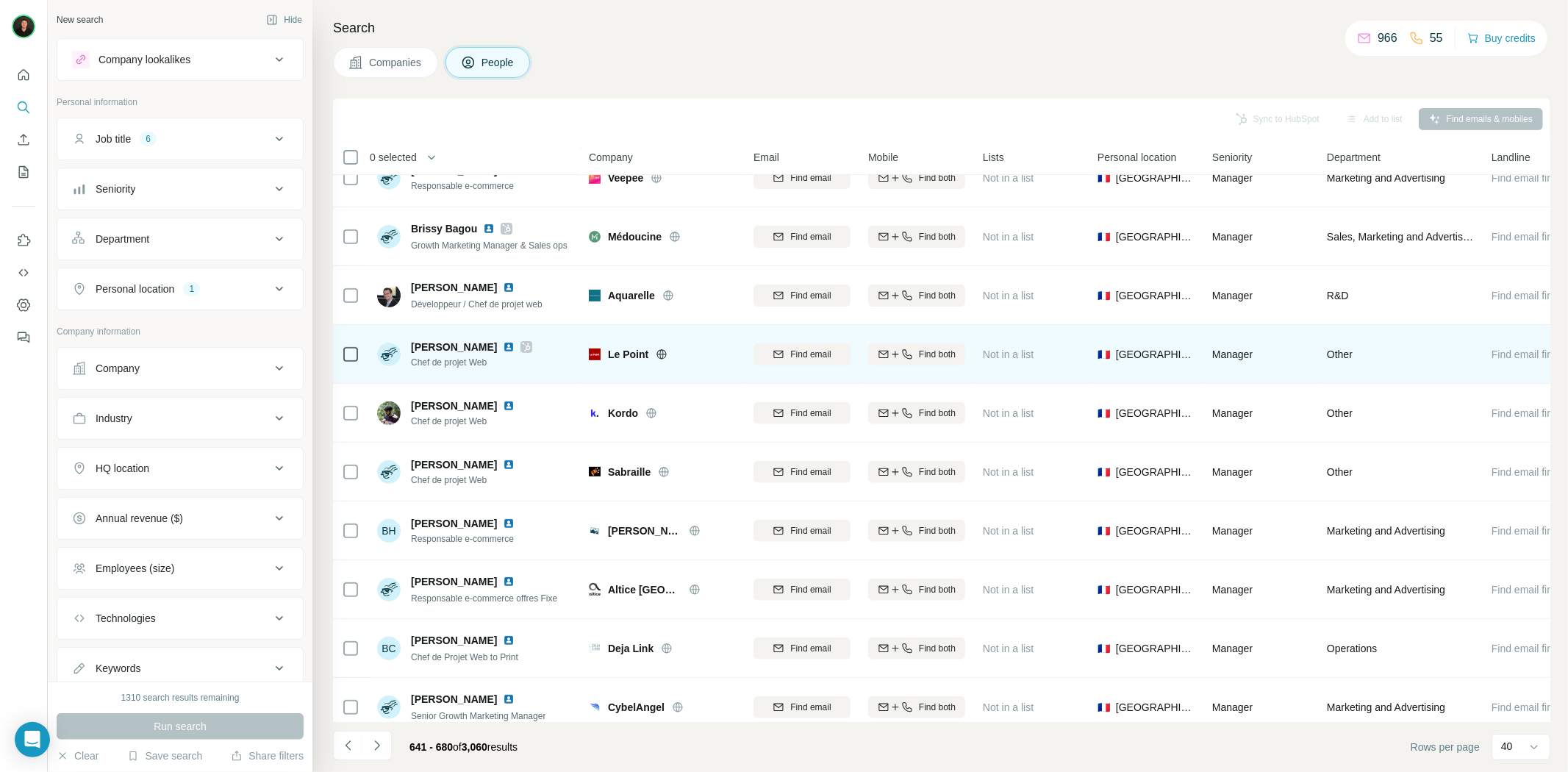
scroll to position [408, 0]
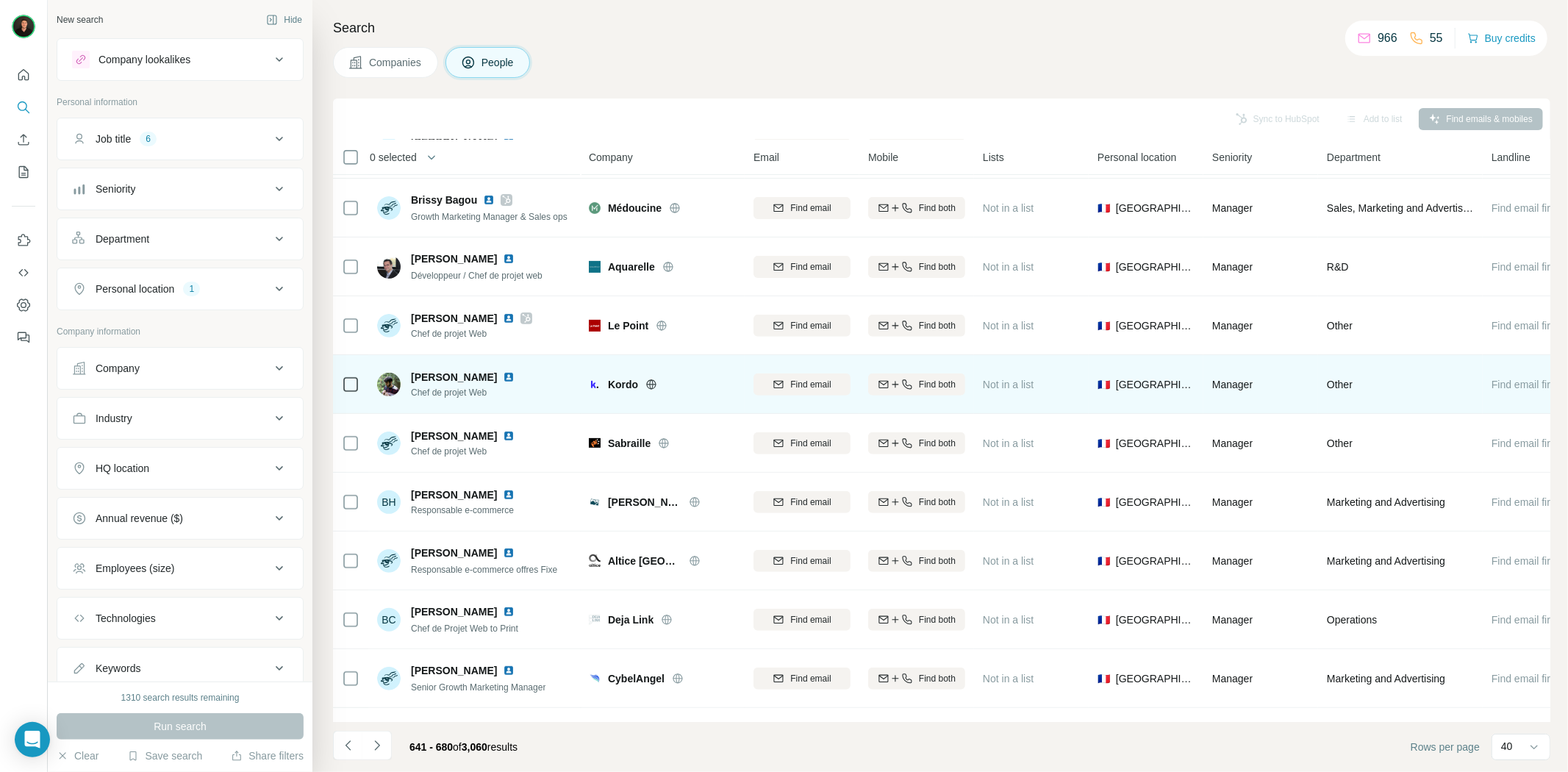
click at [648, 378] on icon at bounding box center [651, 384] width 11 height 11
click at [615, 379] on span "Kordo" at bounding box center [623, 384] width 31 height 14
copy span "Kordo"
click at [514, 377] on img at bounding box center [508, 376] width 11 height 11
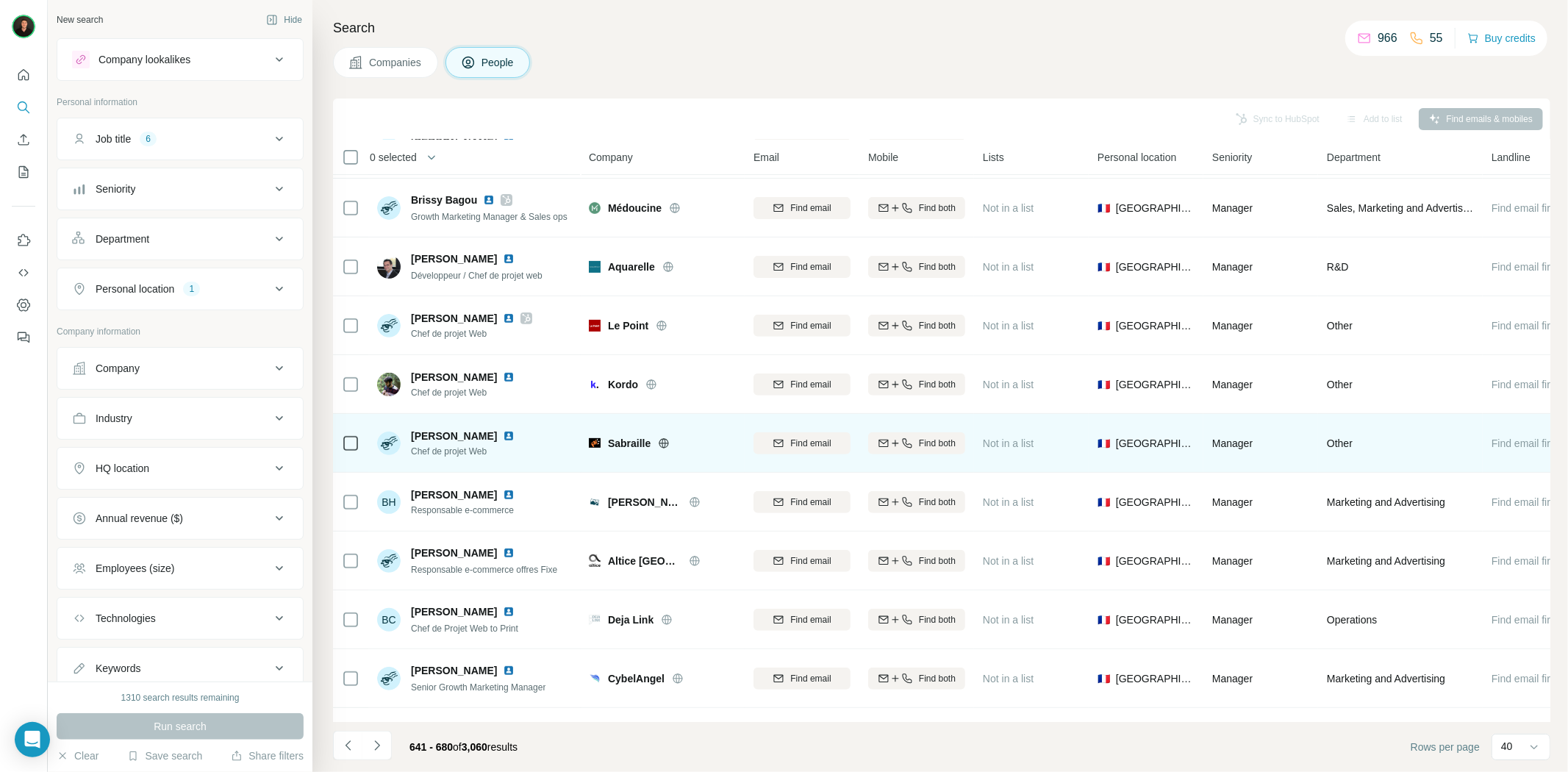
click at [665, 444] on icon at bounding box center [664, 442] width 4 height 10
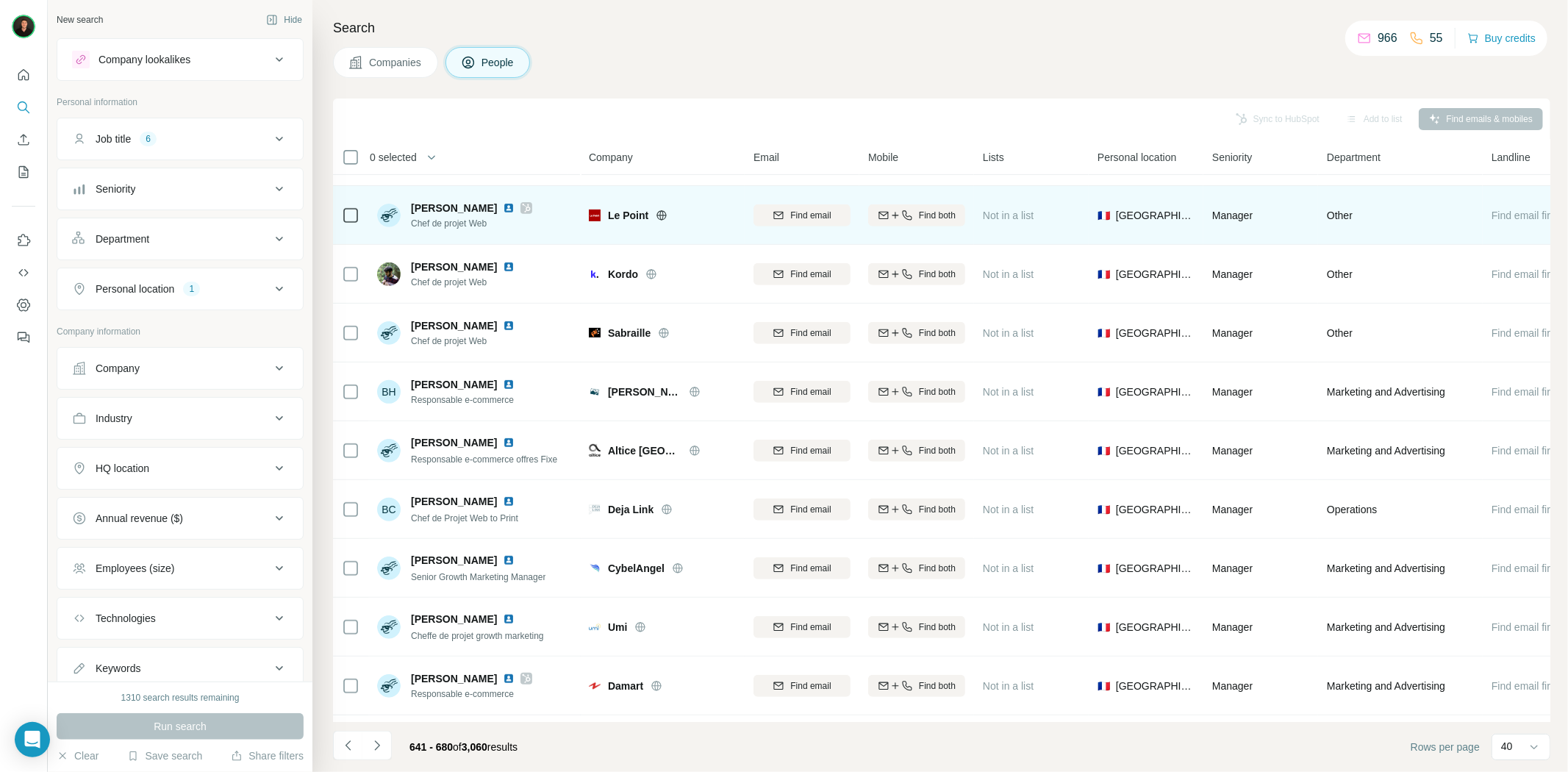
scroll to position [489, 0]
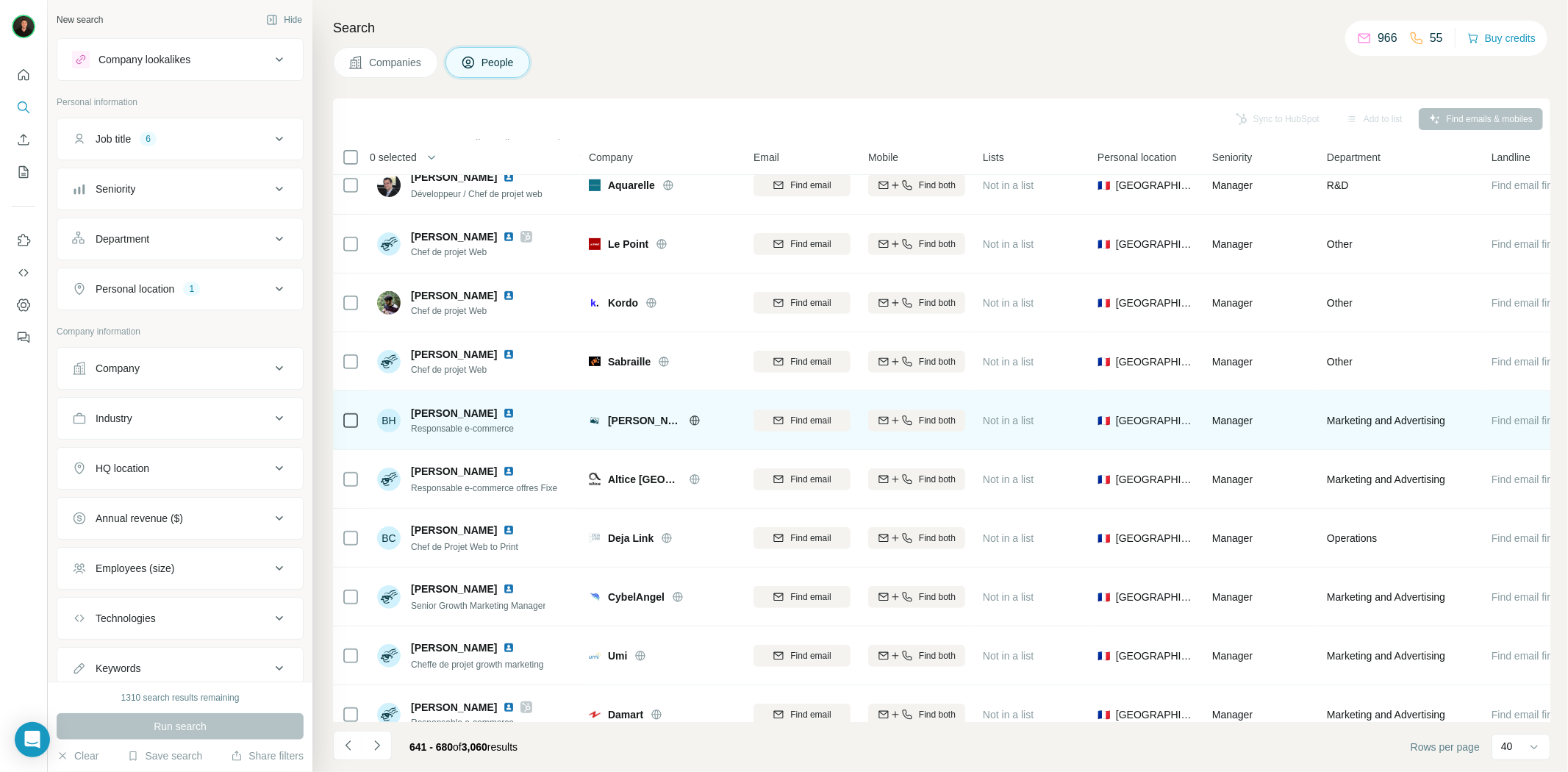
click at [693, 415] on icon at bounding box center [695, 420] width 11 height 11
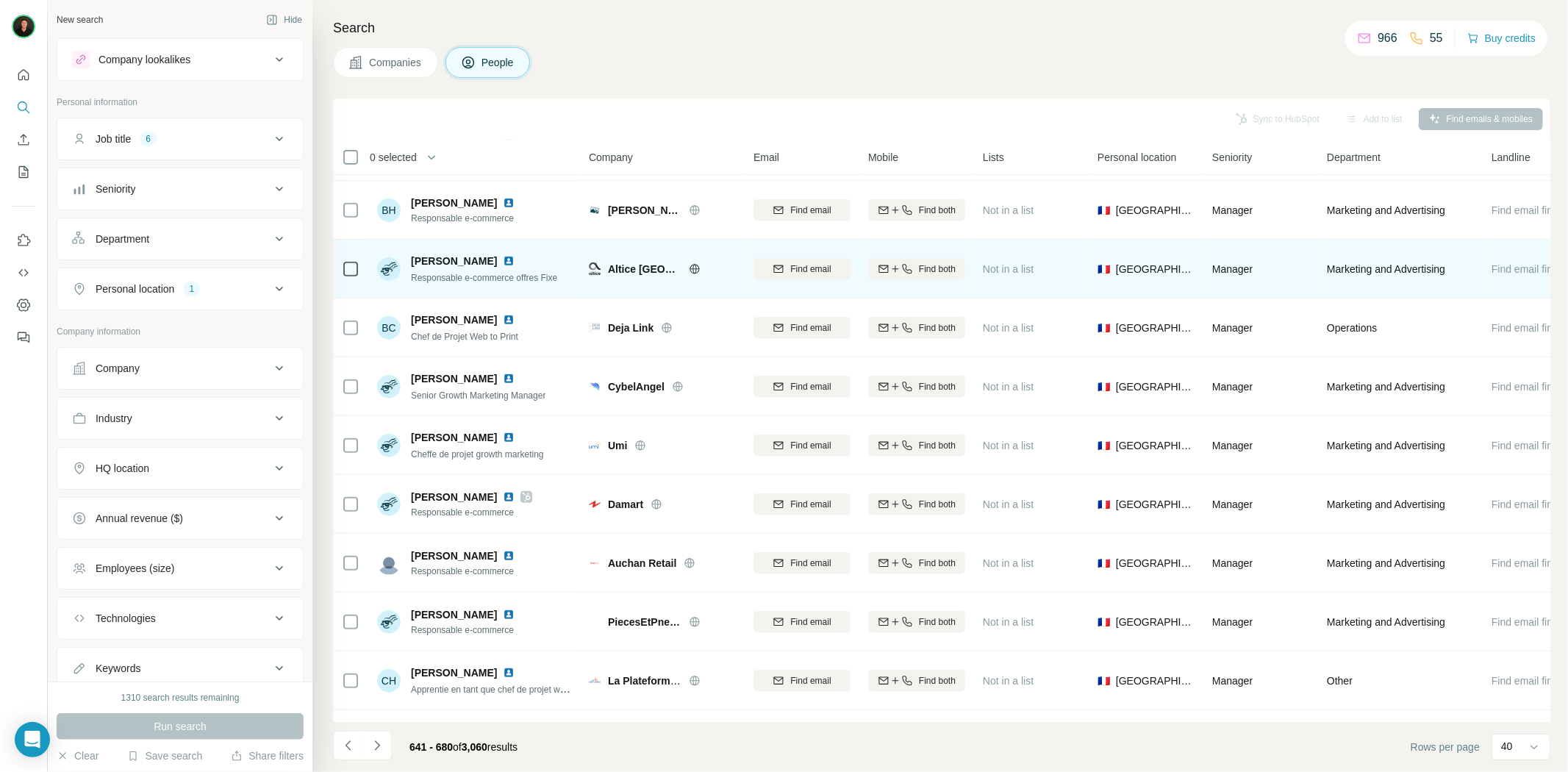
scroll to position [735, 0]
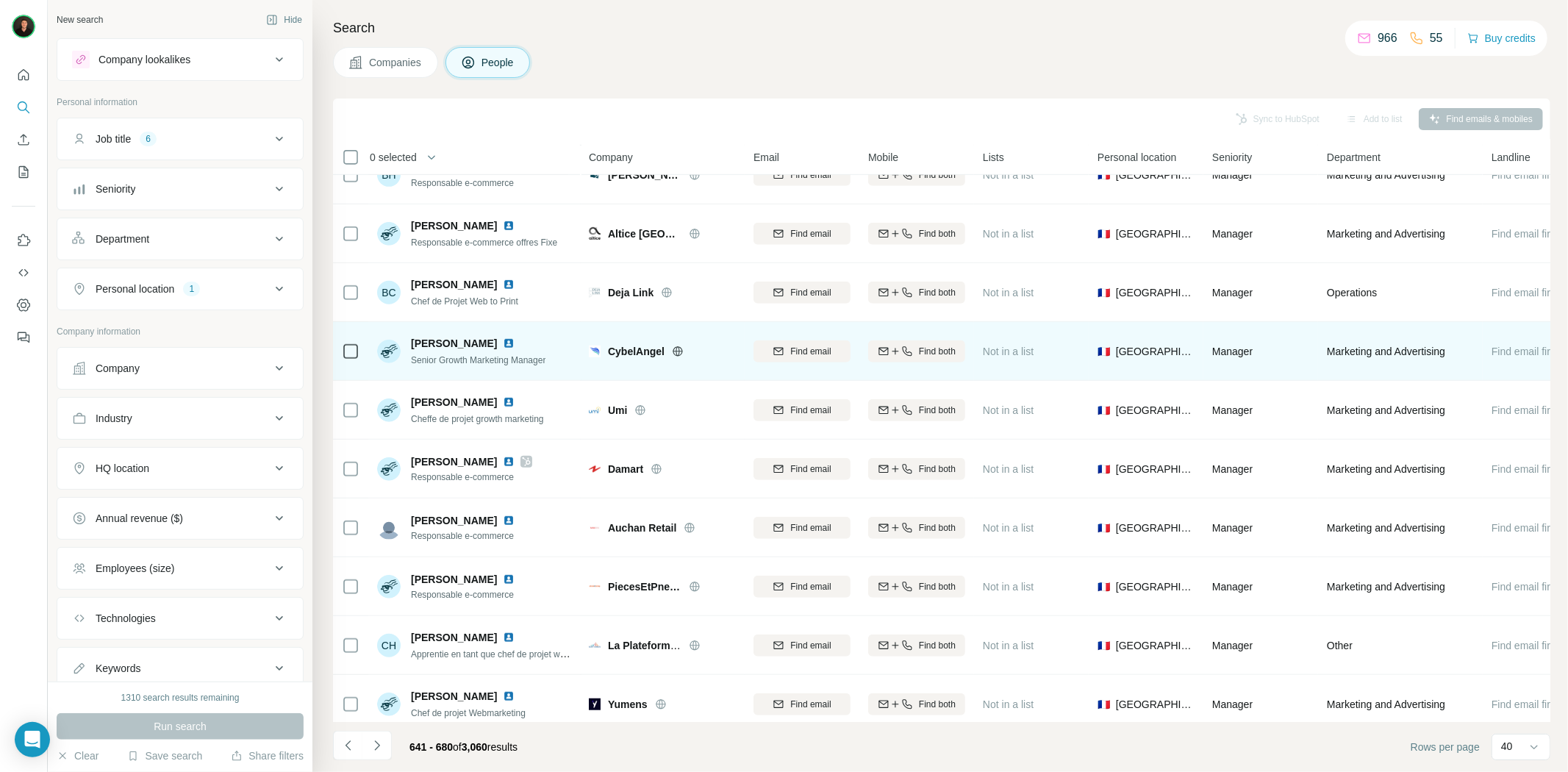
click at [677, 355] on icon at bounding box center [677, 352] width 11 height 11
click at [511, 339] on img at bounding box center [508, 343] width 11 height 11
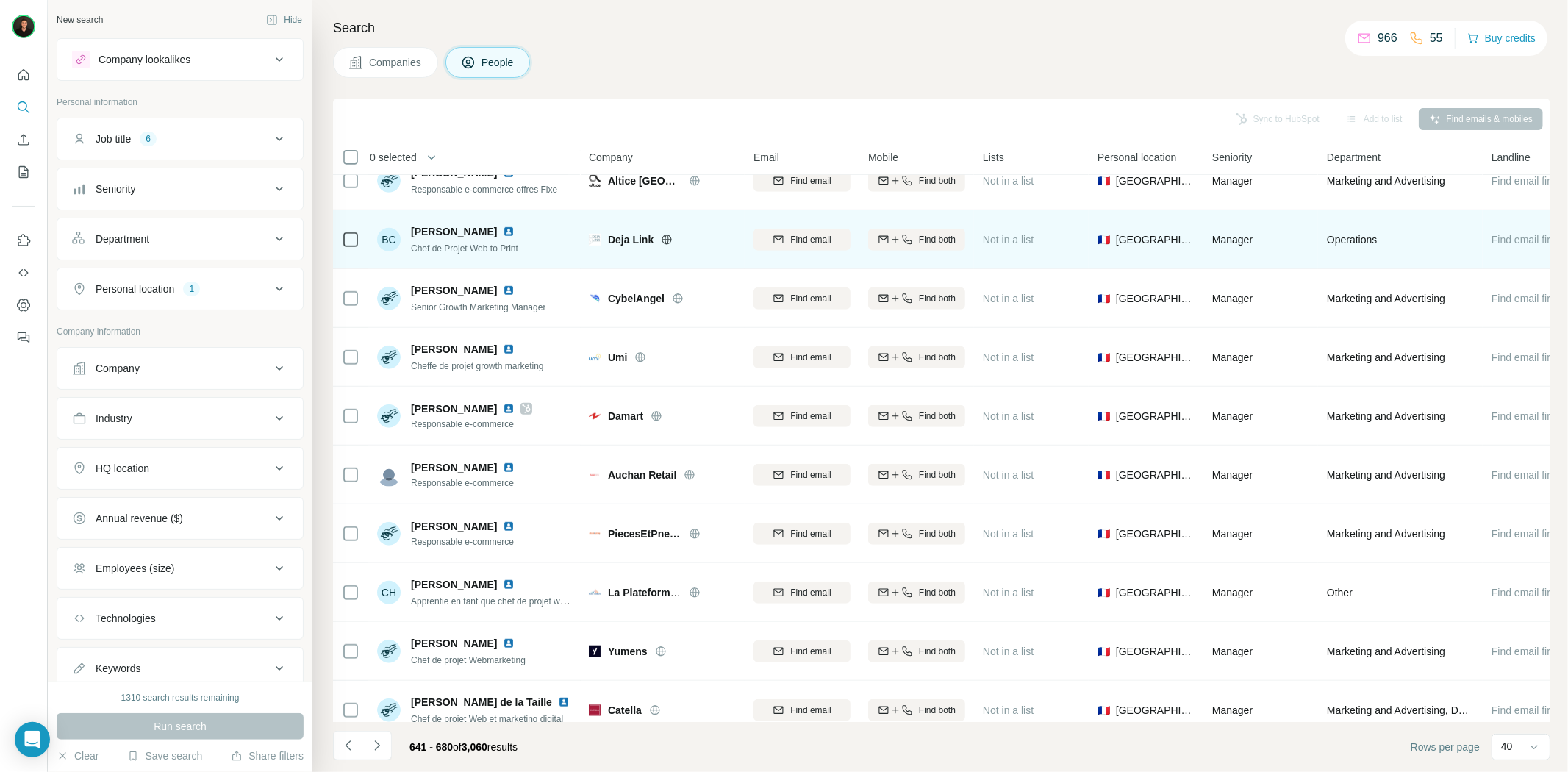
scroll to position [817, 0]
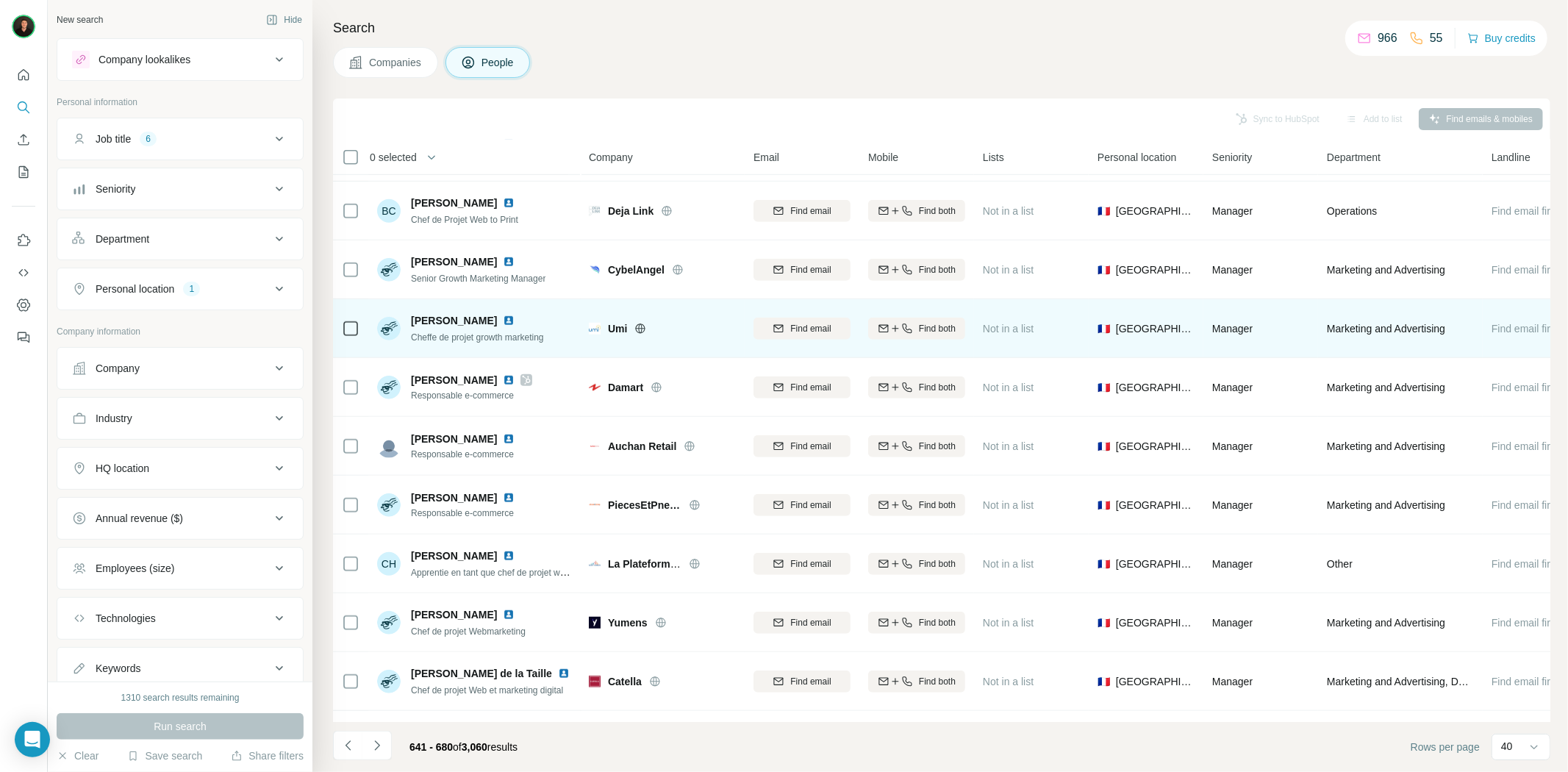
click at [637, 330] on icon at bounding box center [640, 329] width 11 height 11
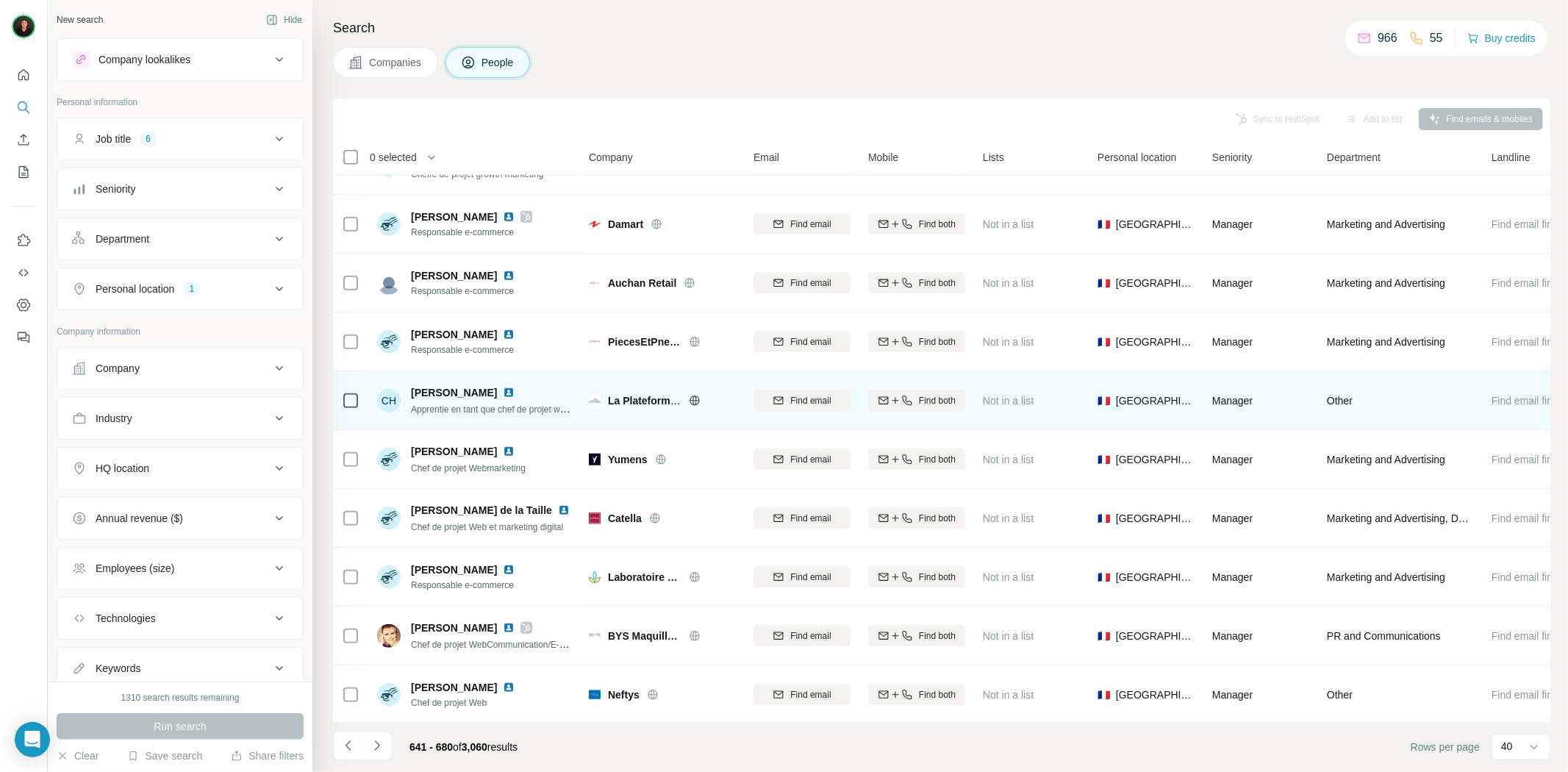
scroll to position [1062, 0]
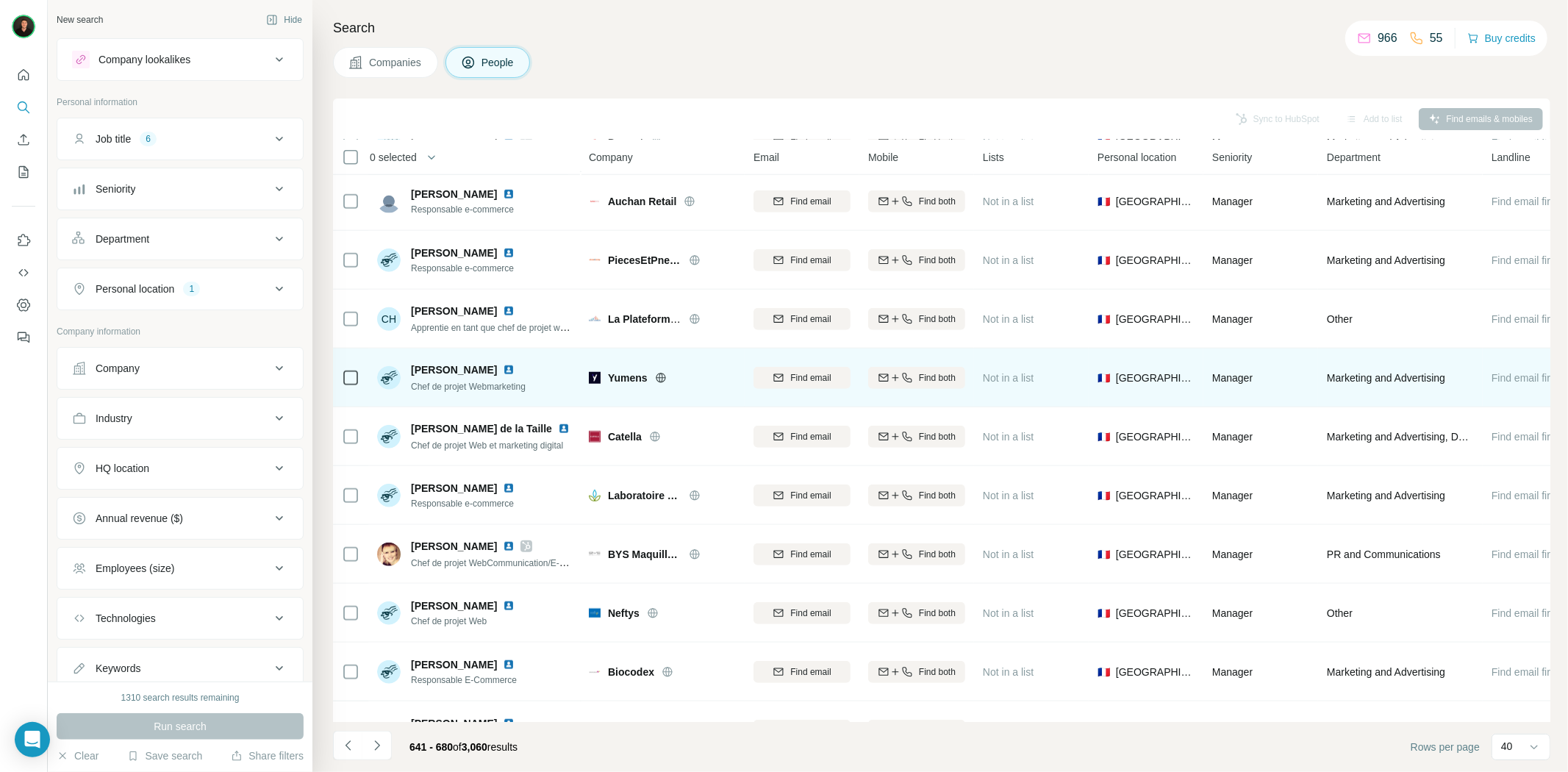
click at [661, 382] on icon at bounding box center [660, 377] width 11 height 11
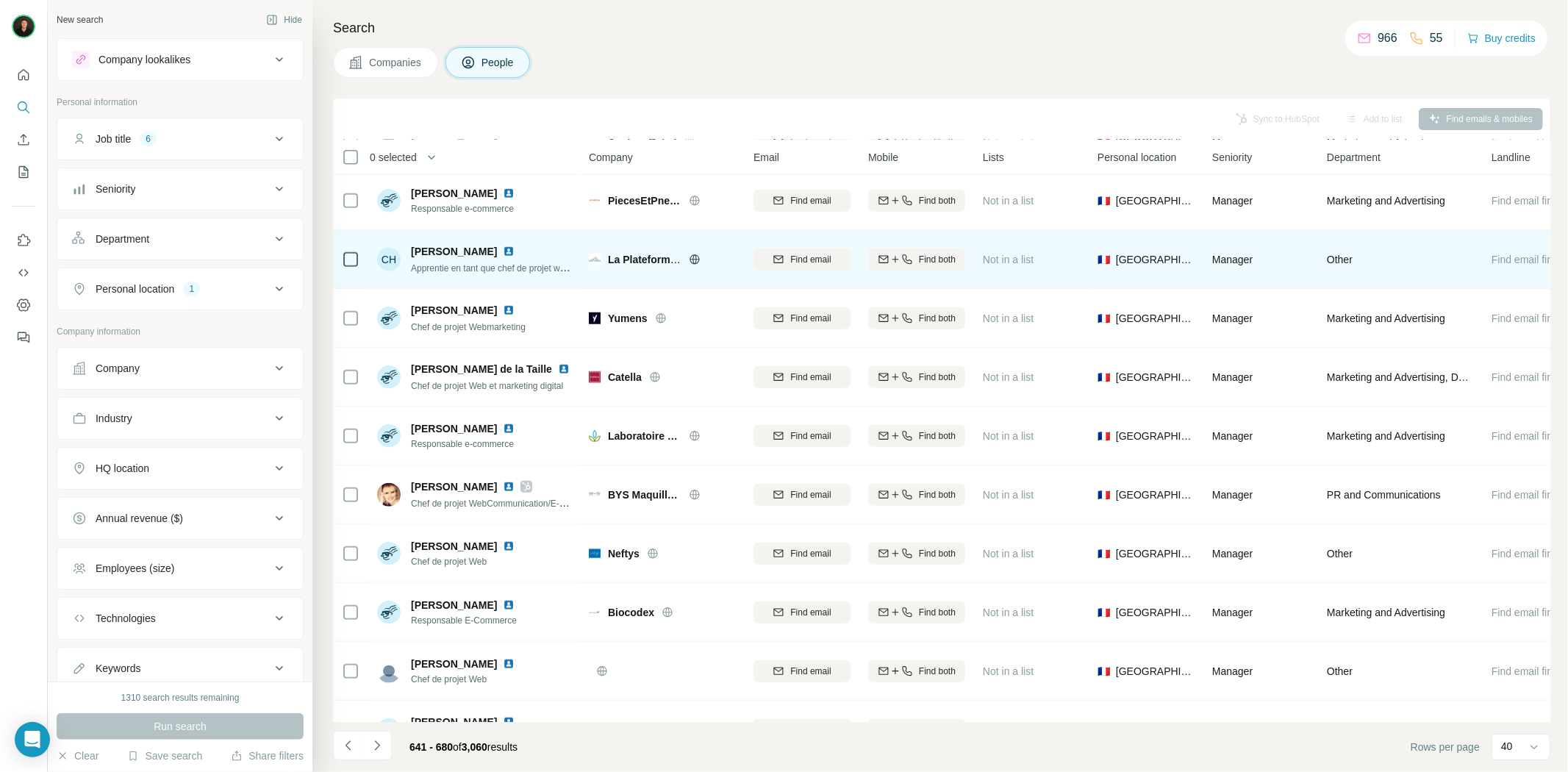
scroll to position [1143, 0]
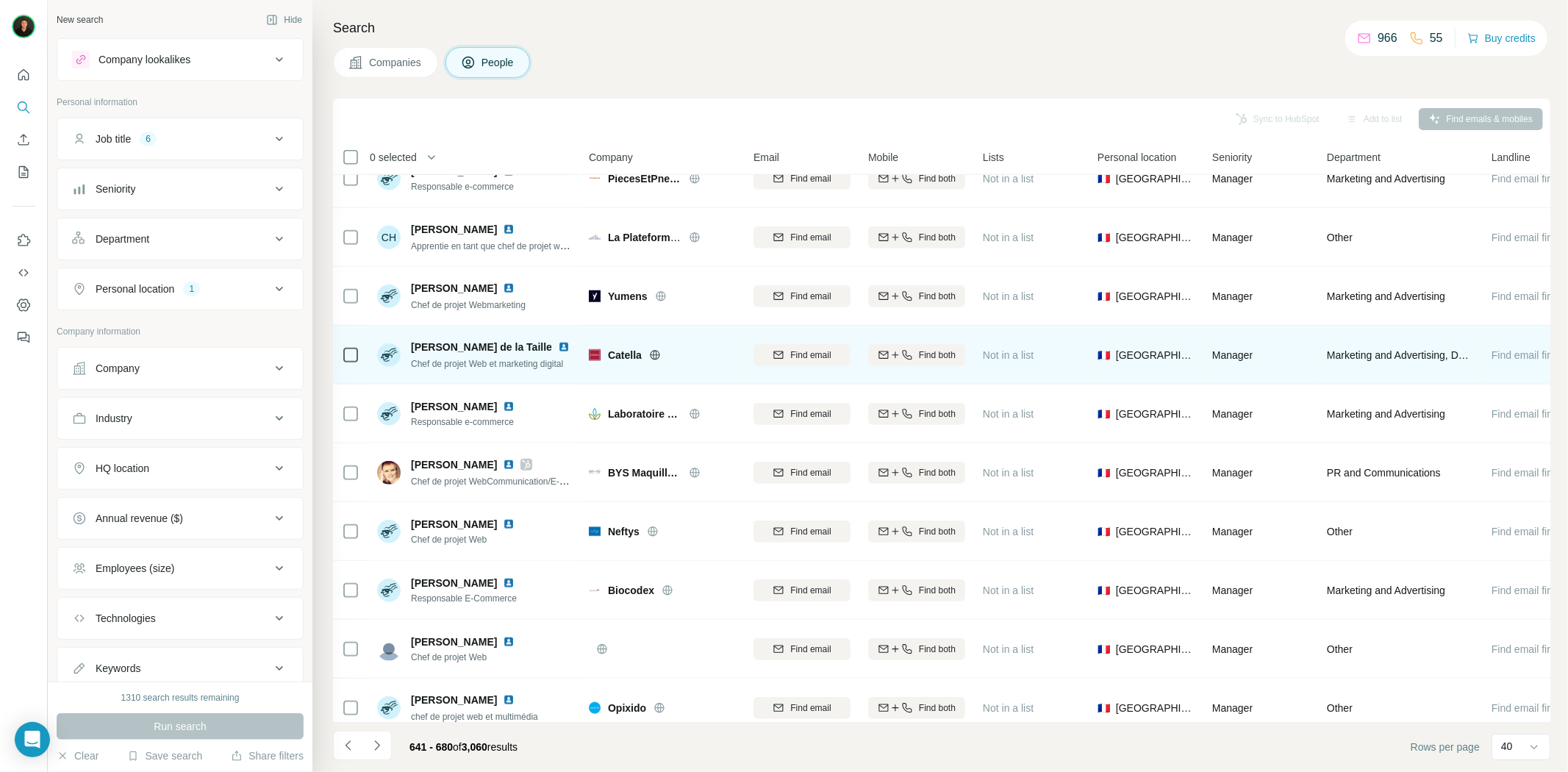
click at [660, 351] on icon at bounding box center [655, 354] width 11 height 11
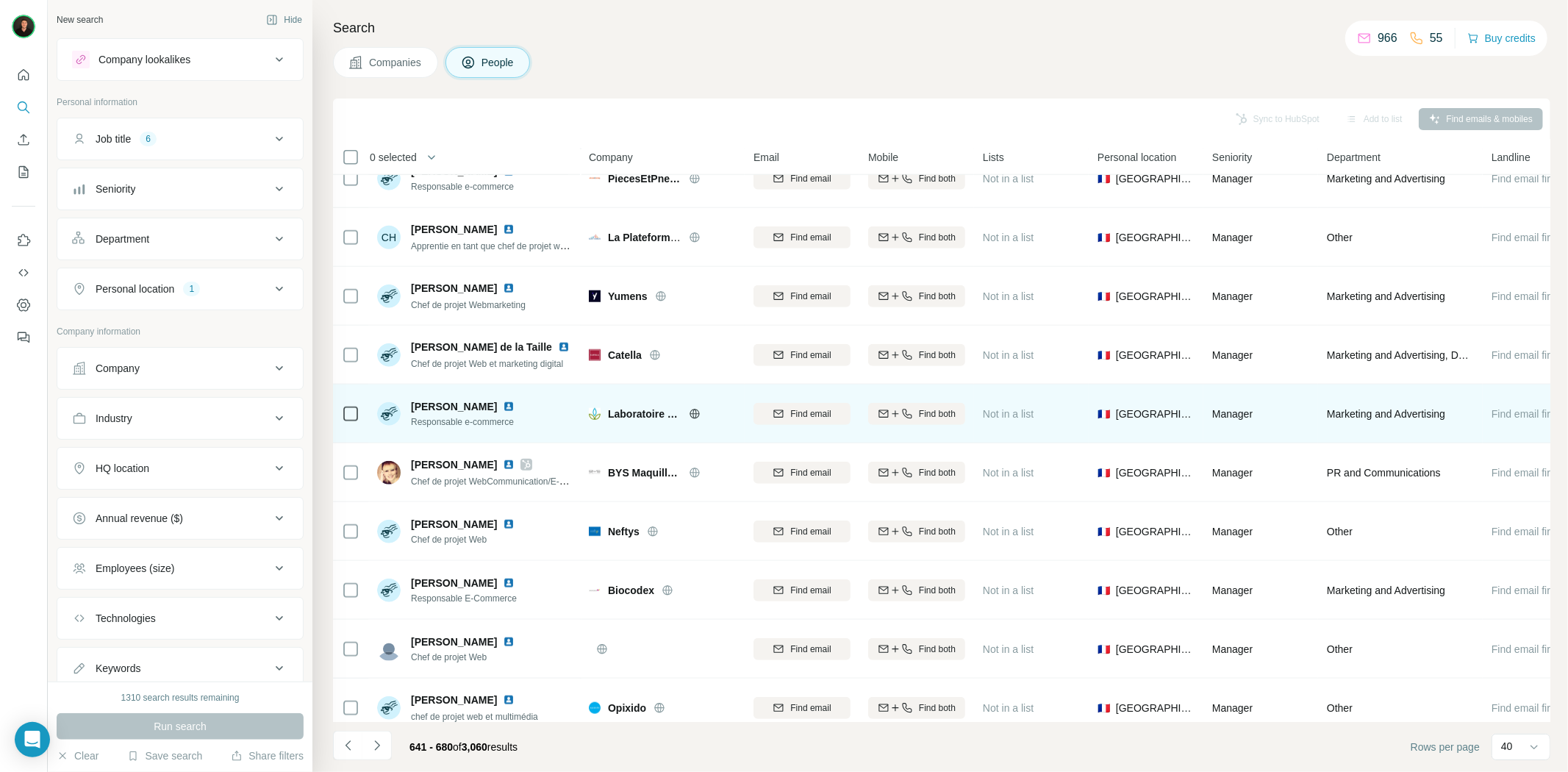
click at [692, 409] on icon at bounding box center [695, 414] width 10 height 10
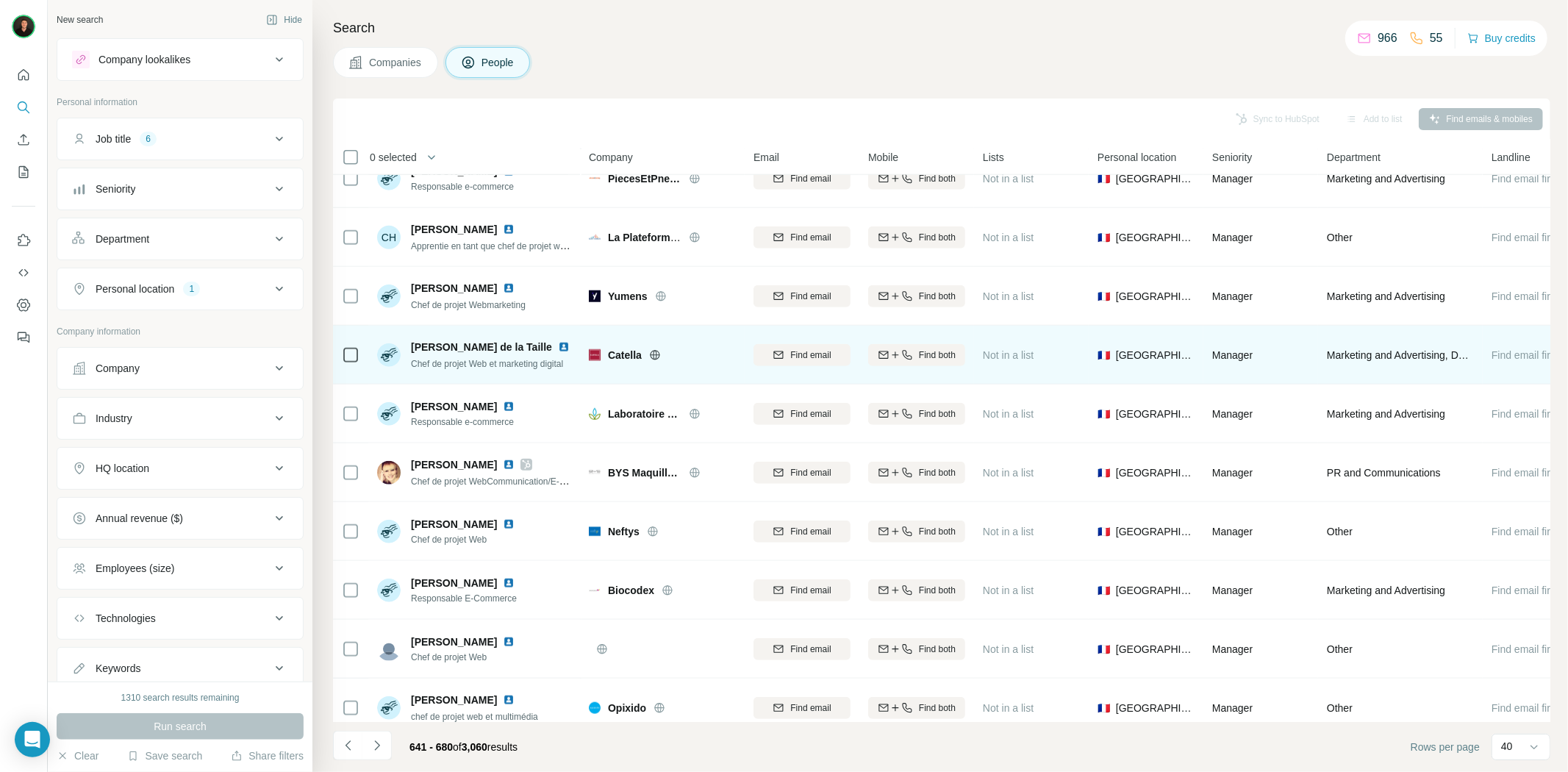
scroll to position [1306, 0]
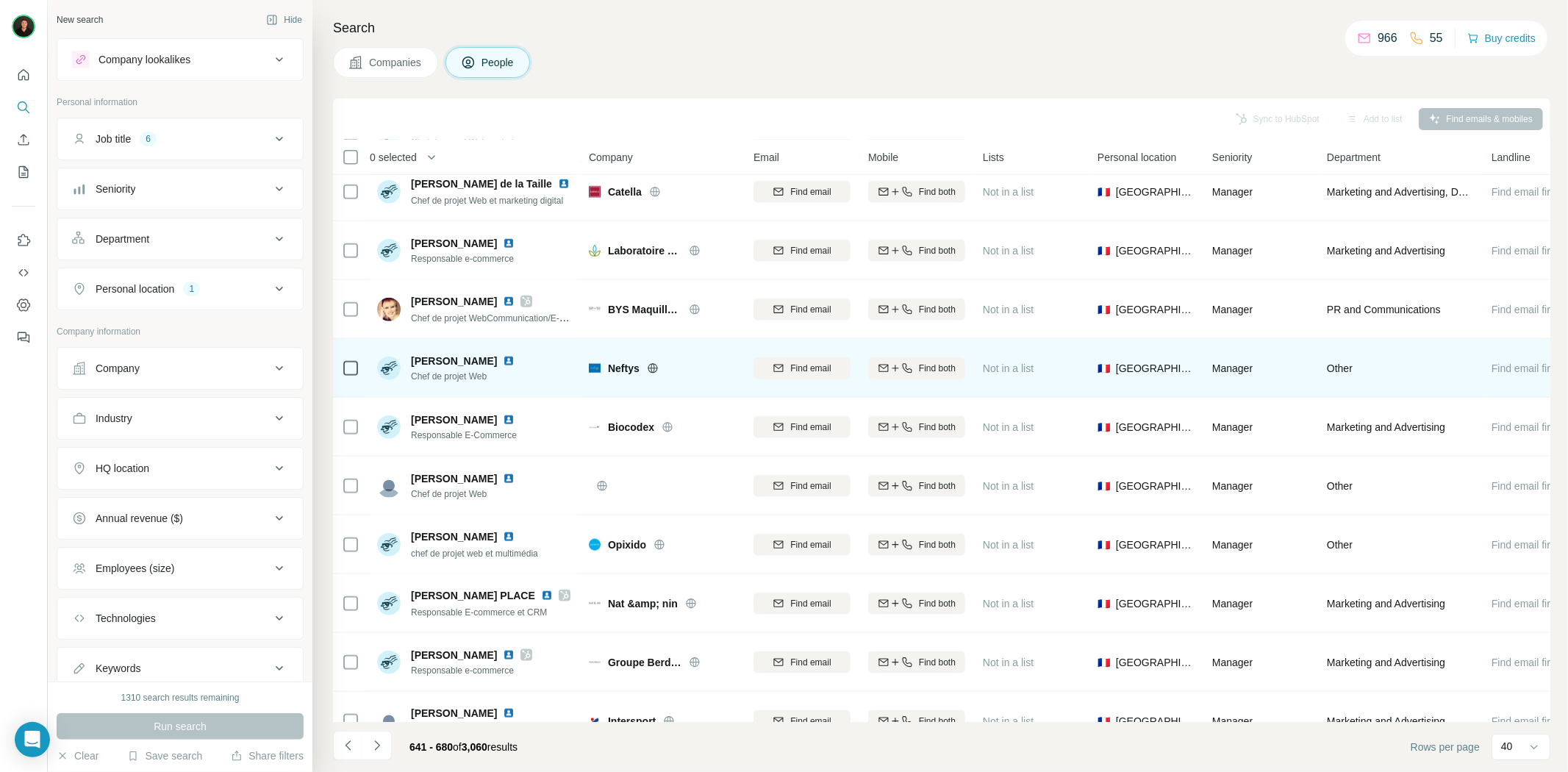
click at [655, 365] on icon at bounding box center [653, 368] width 4 height 10
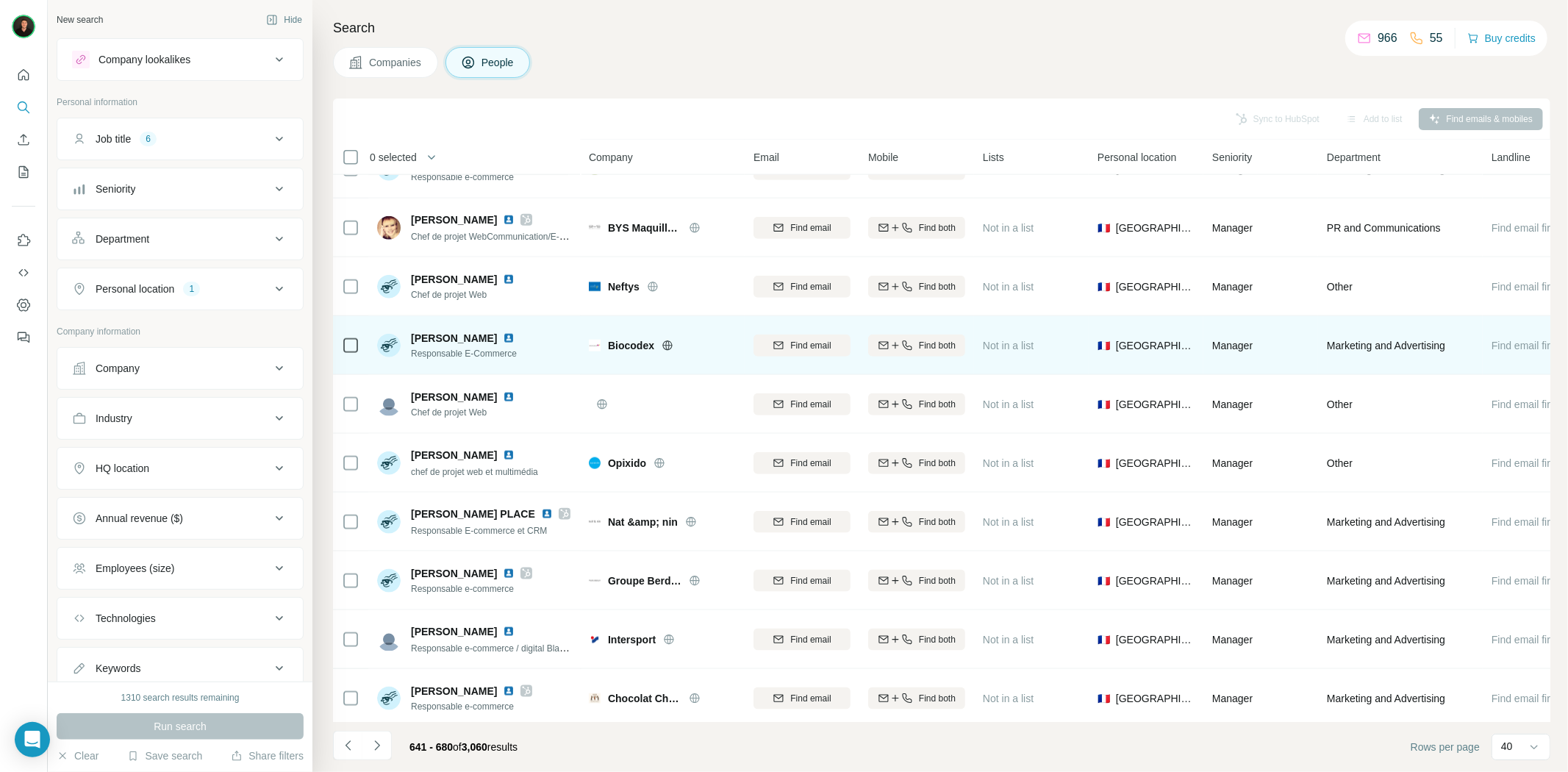
click at [667, 342] on icon at bounding box center [667, 345] width 11 height 11
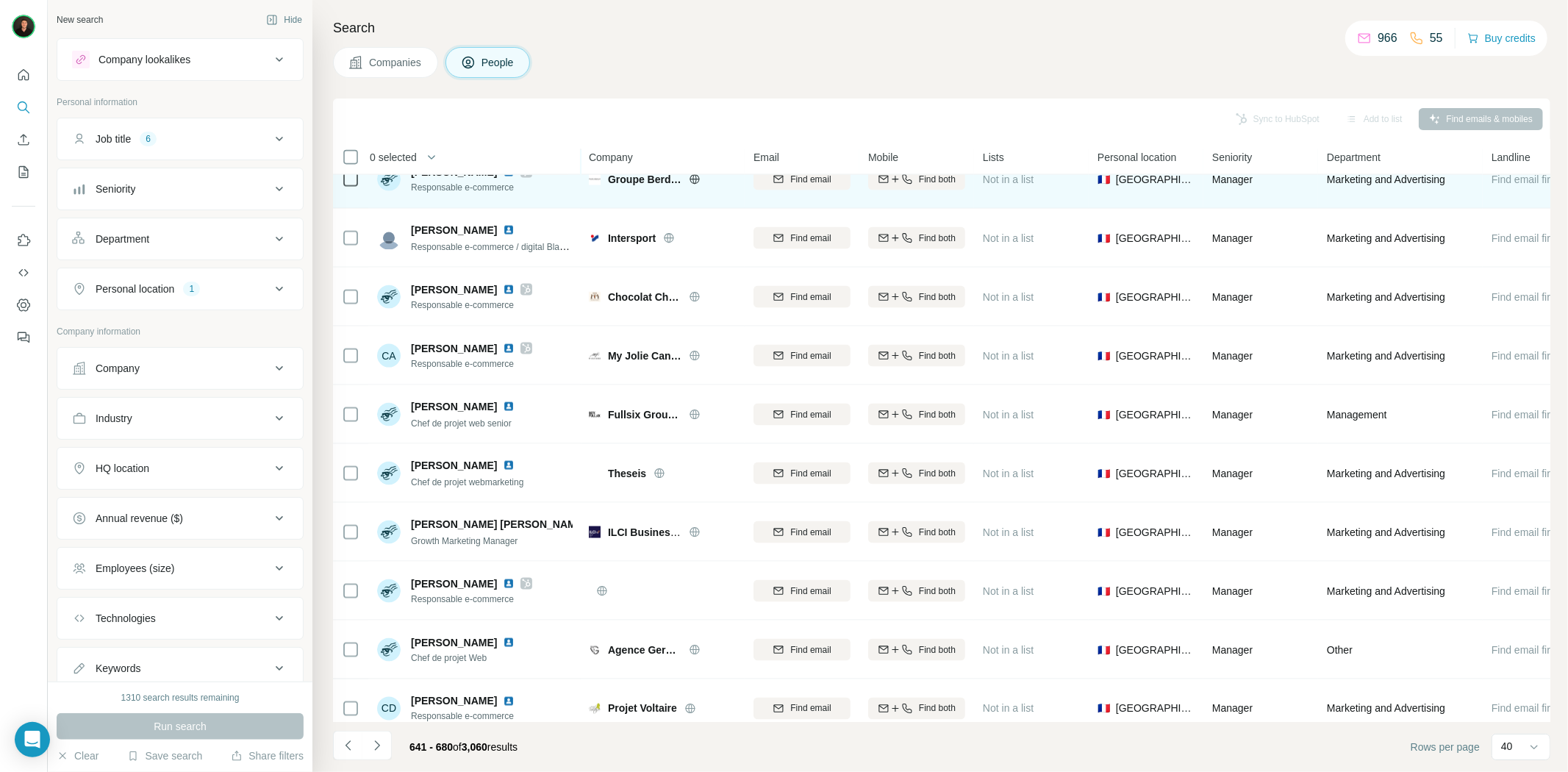
scroll to position [1796, 0]
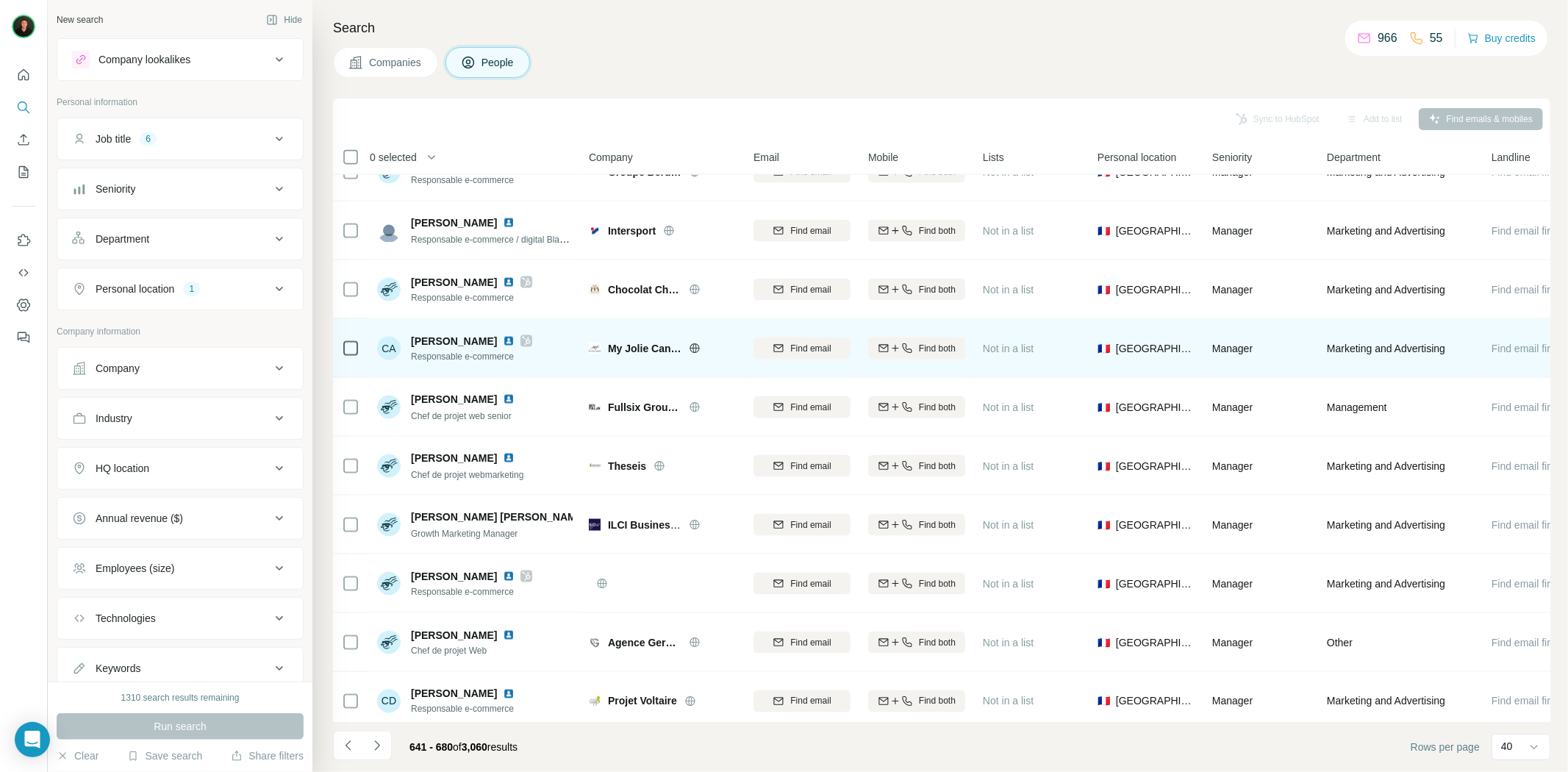
click at [695, 350] on icon at bounding box center [695, 348] width 11 height 11
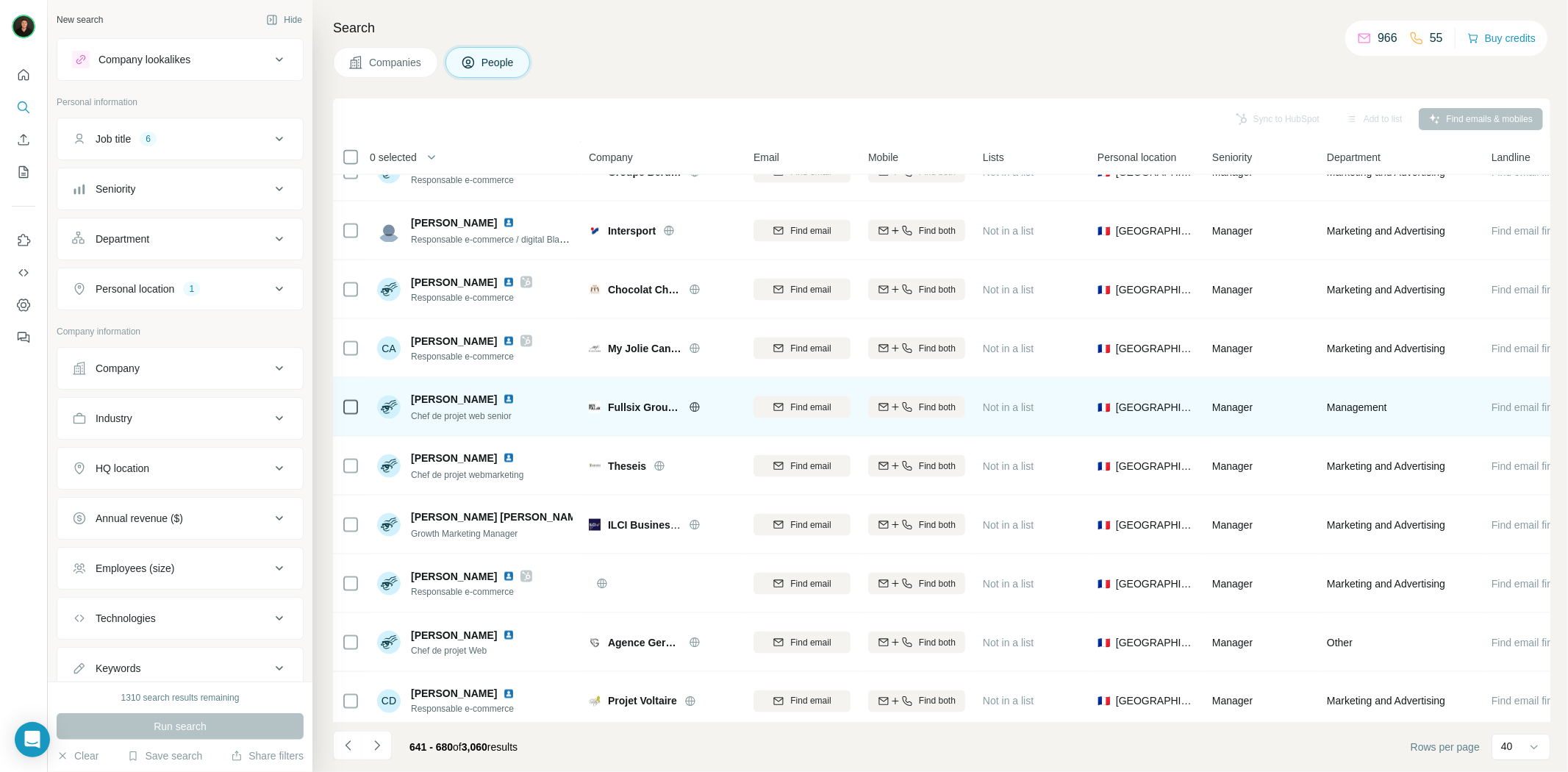
click at [696, 408] on icon at bounding box center [695, 407] width 4 height 10
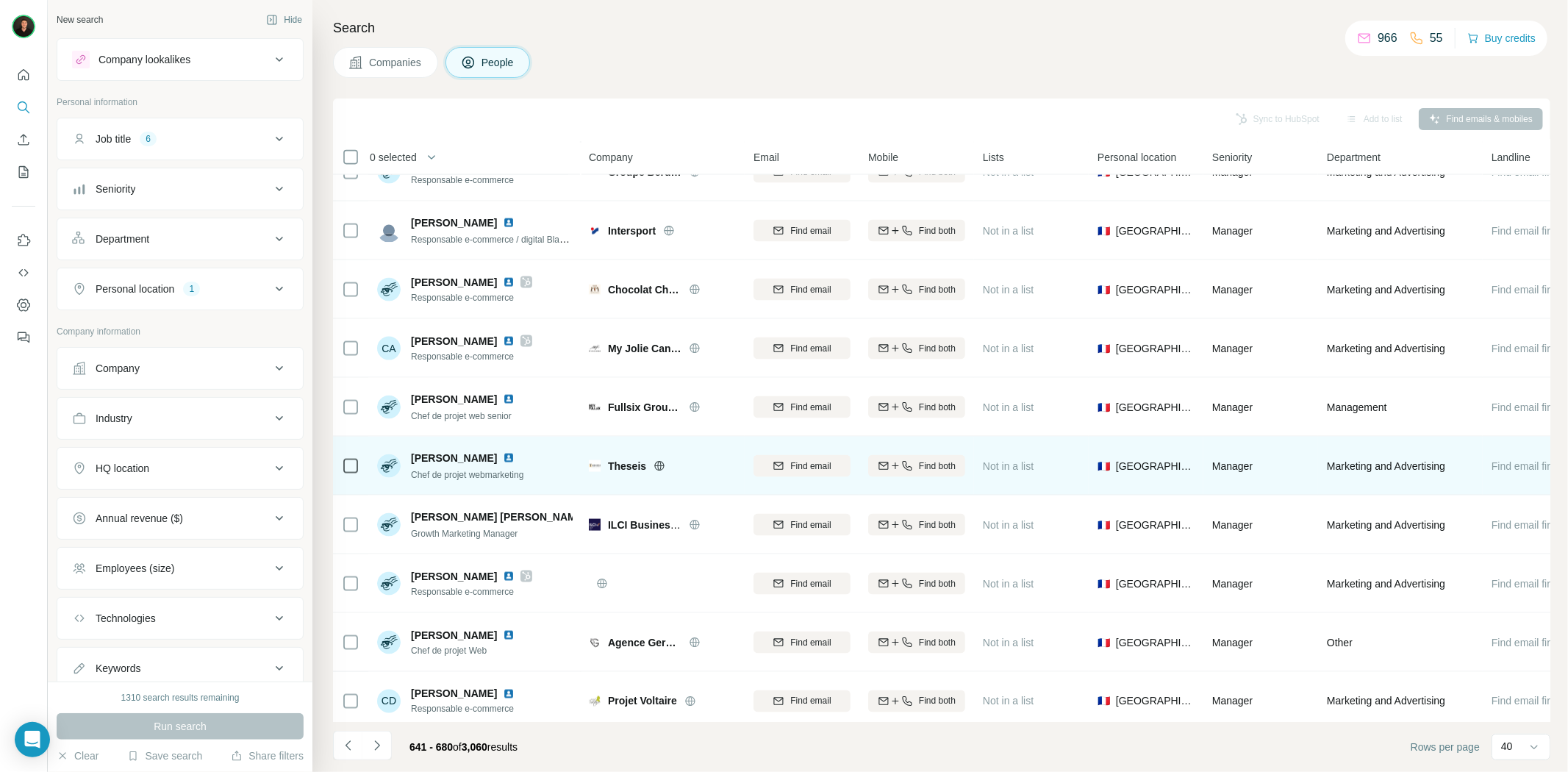
scroll to position [1812, 0]
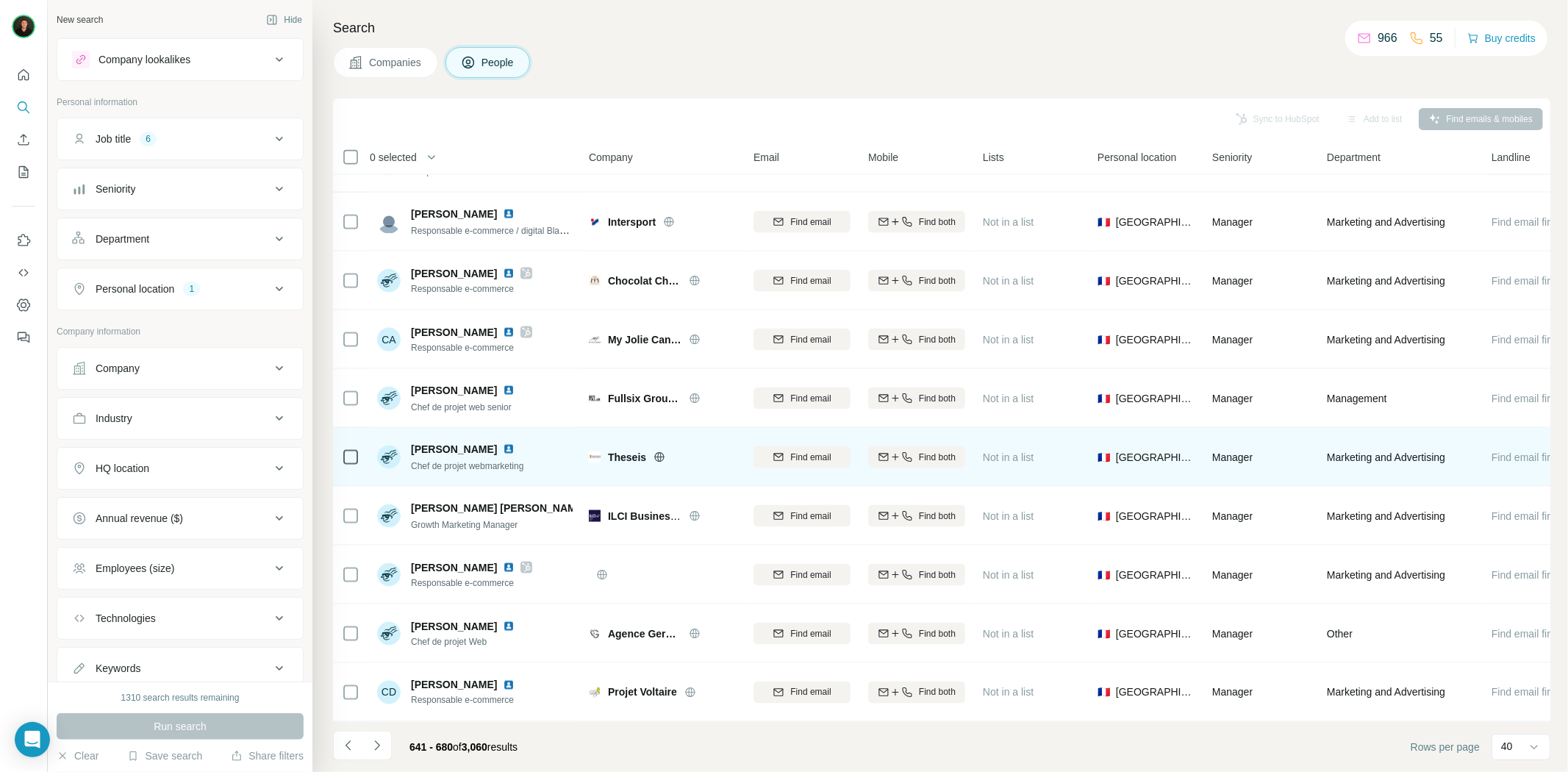
click at [661, 452] on icon at bounding box center [659, 457] width 4 height 10
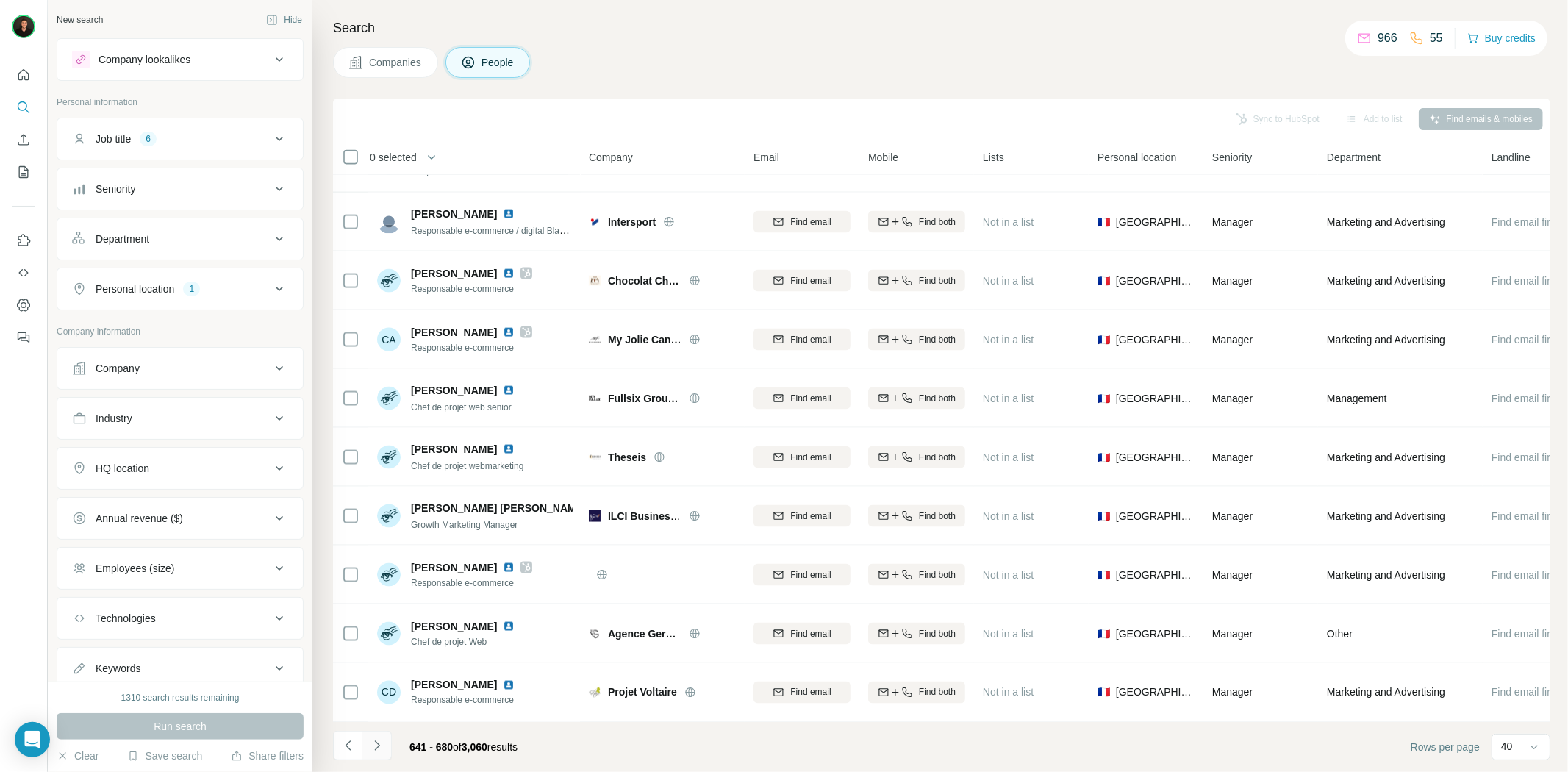
click at [371, 745] on icon "Navigate to next page" at bounding box center [376, 744] width 14 height 14
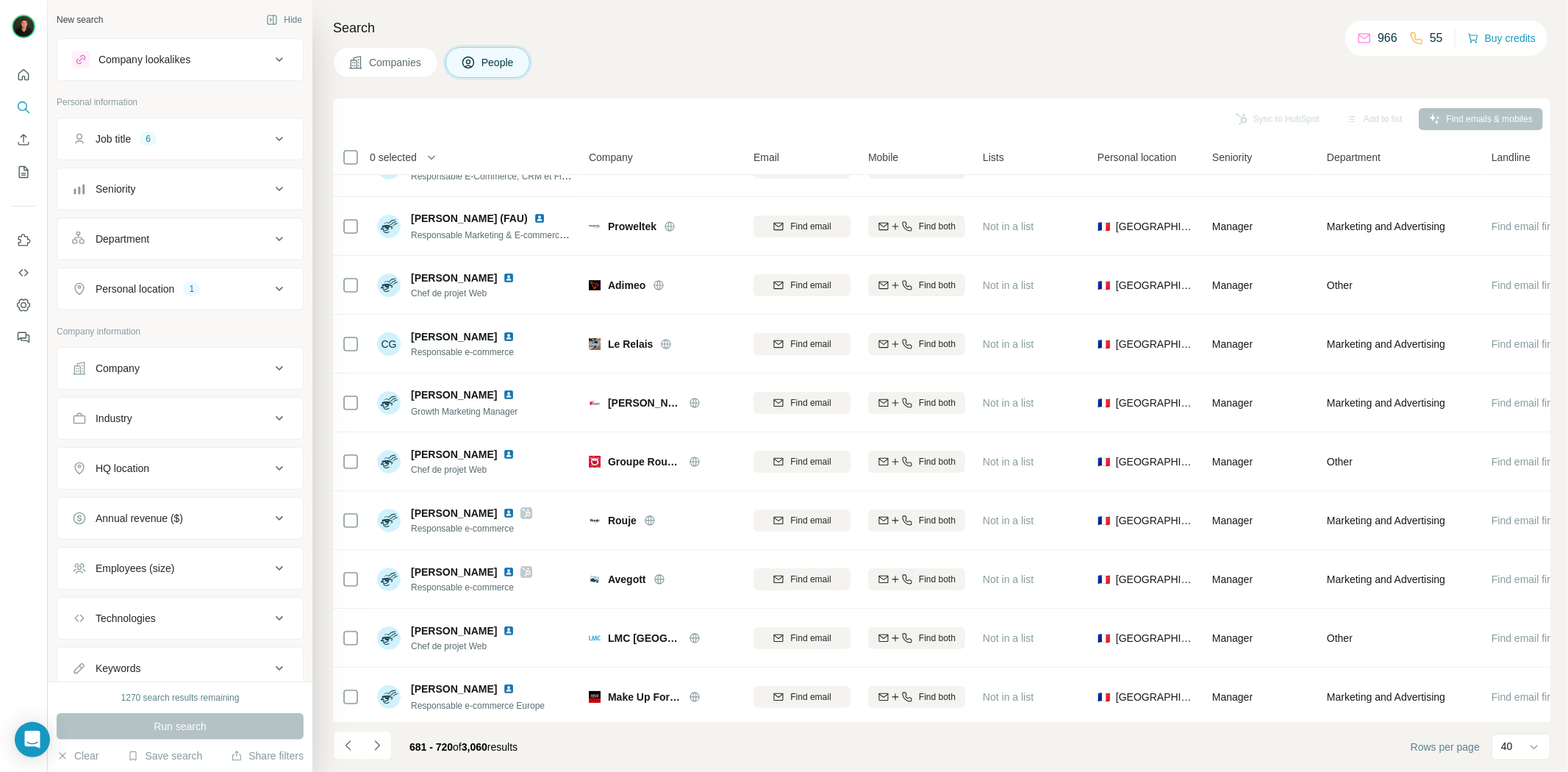
scroll to position [0, 0]
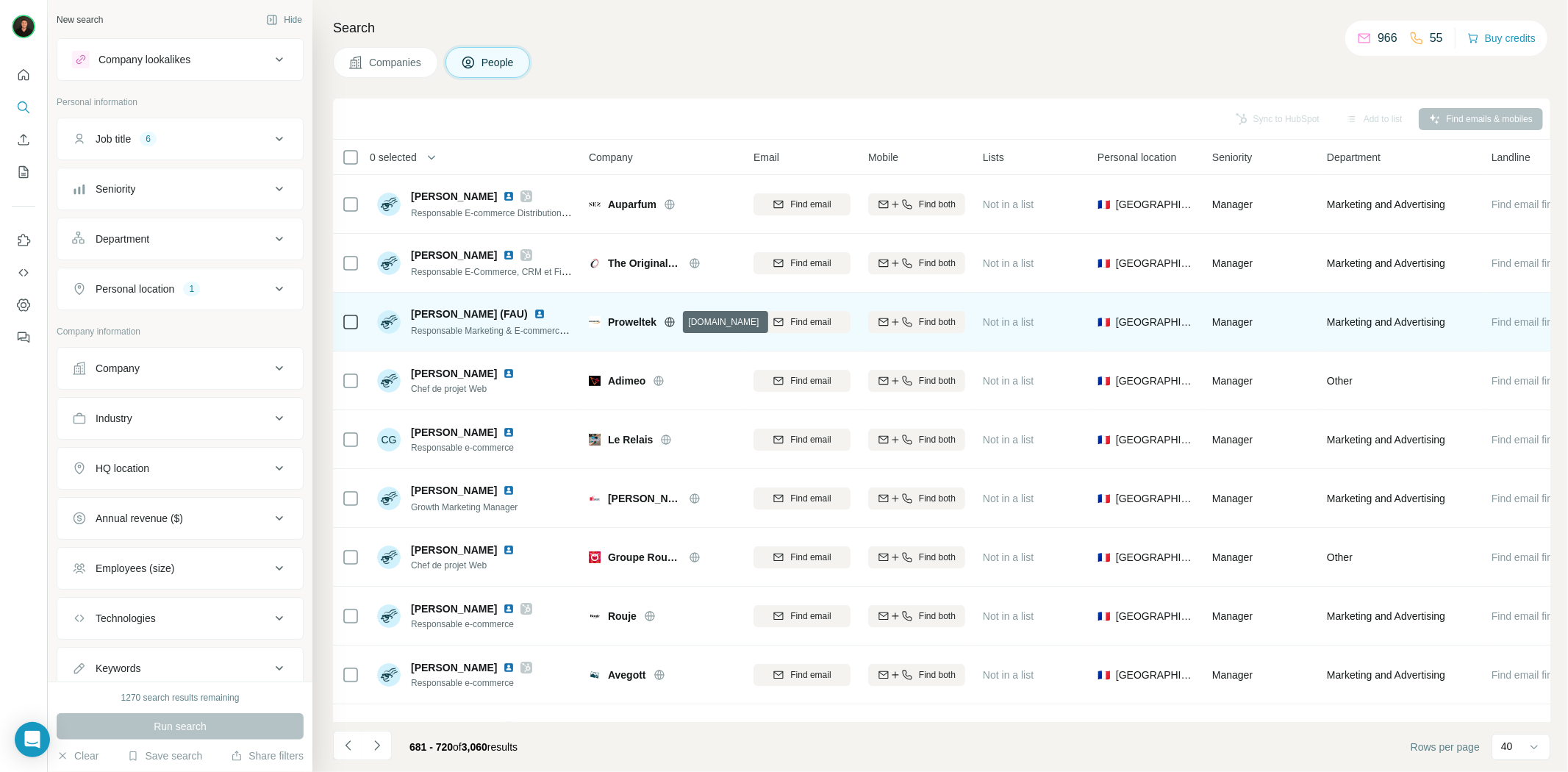
click at [670, 322] on icon at bounding box center [670, 322] width 11 height 11
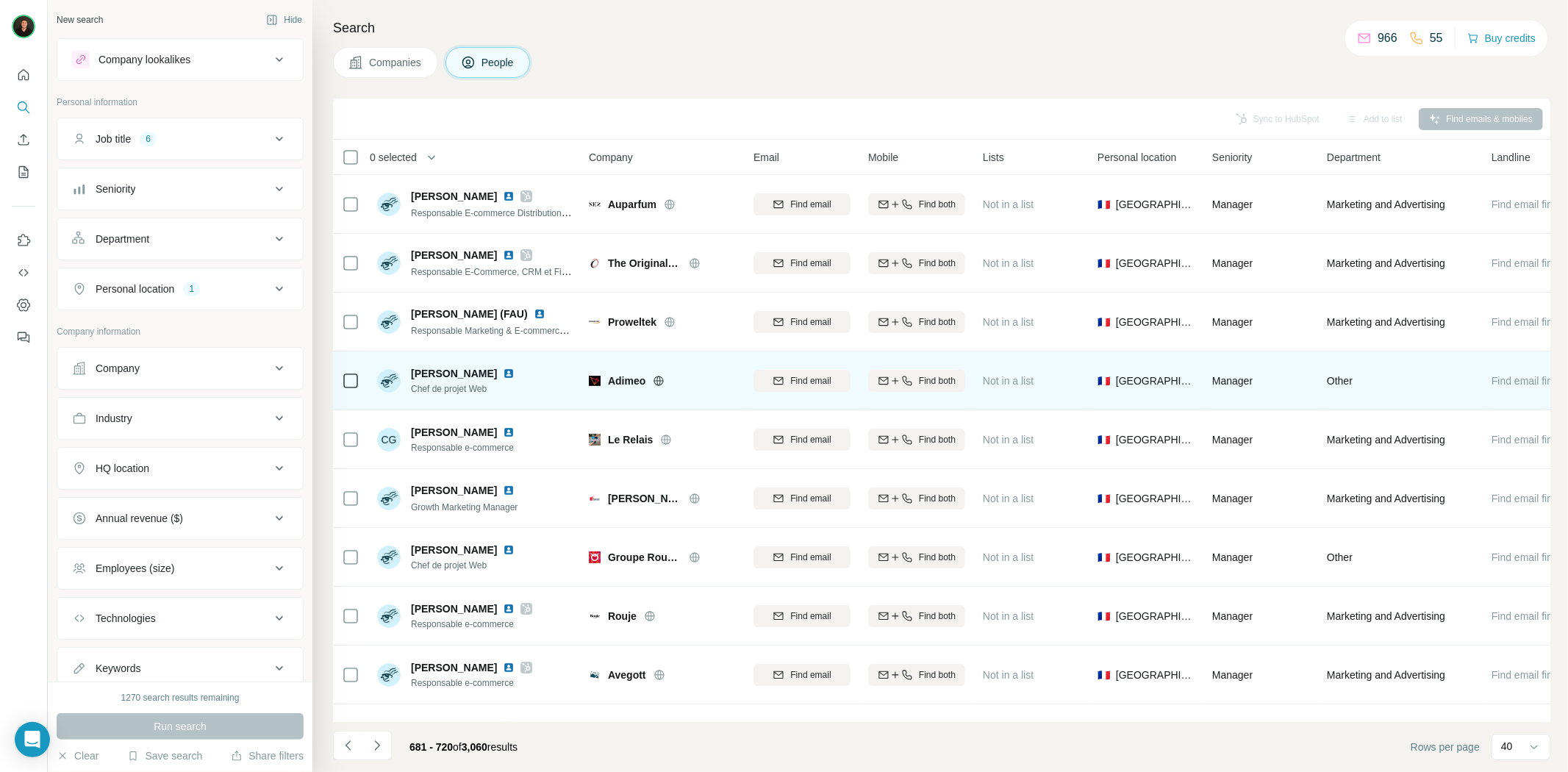
click at [657, 383] on icon at bounding box center [659, 380] width 4 height 10
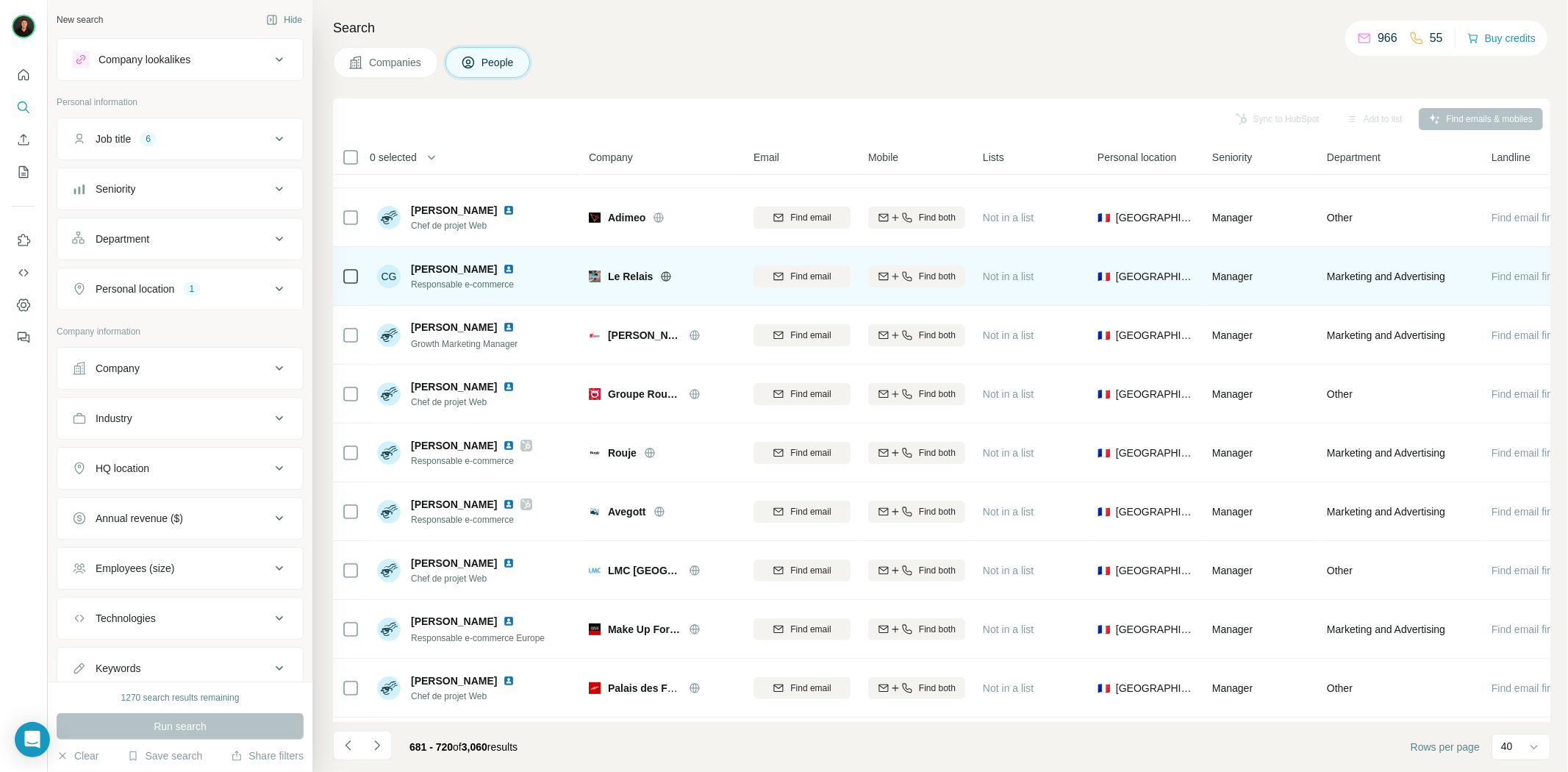
click at [664, 272] on icon at bounding box center [666, 276] width 4 height 10
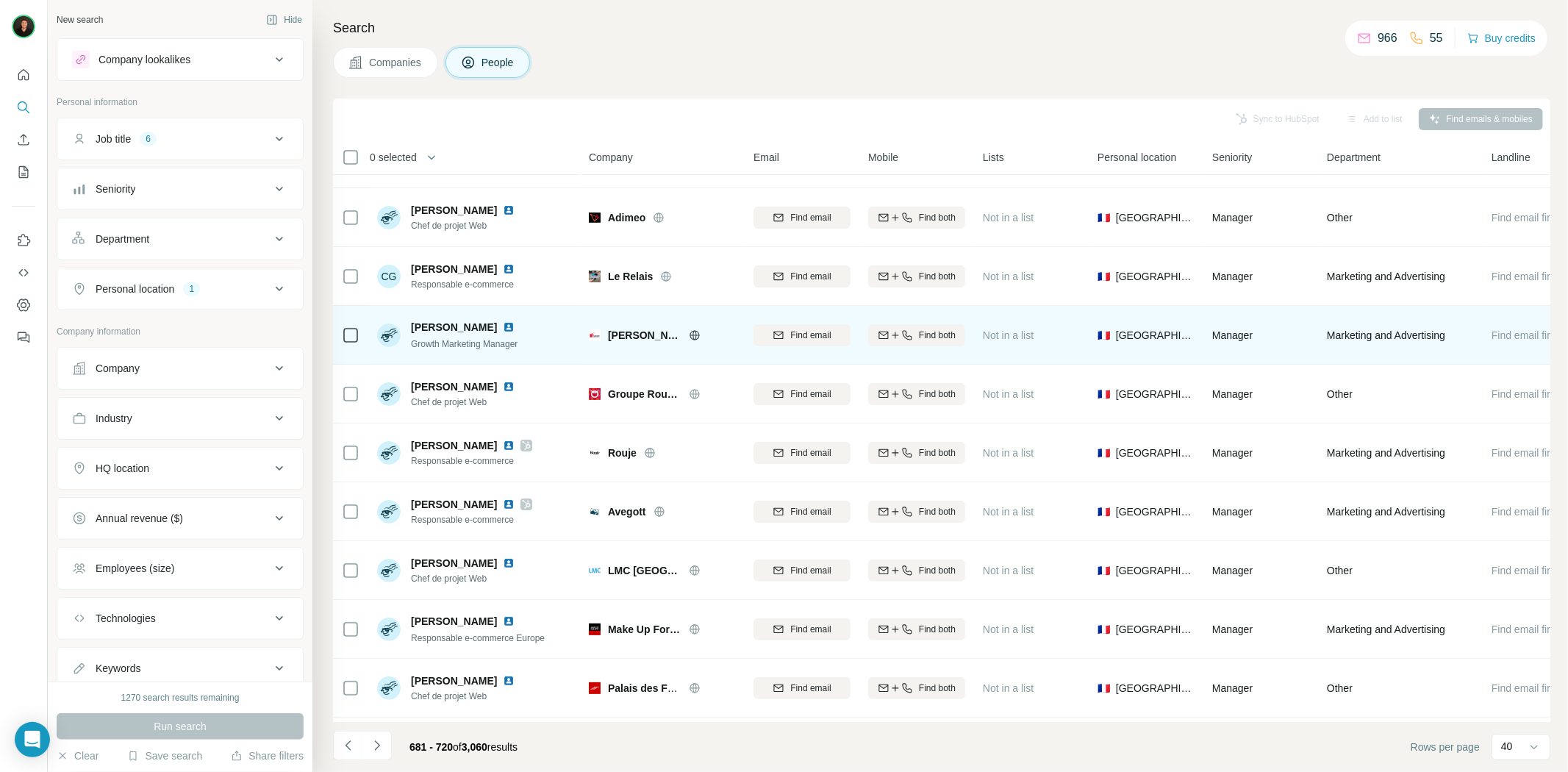
click at [690, 331] on icon at bounding box center [695, 334] width 10 height 10
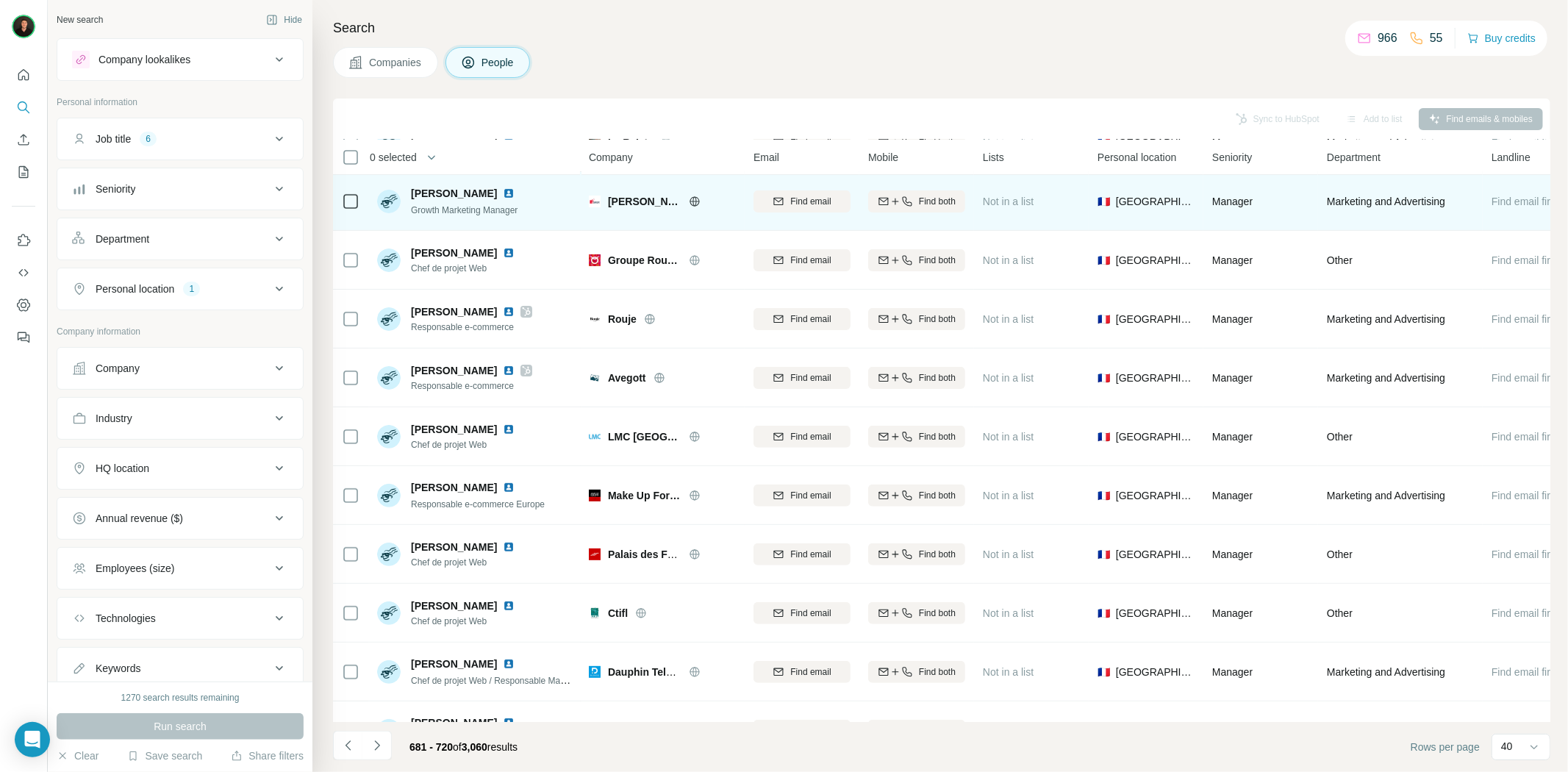
scroll to position [327, 0]
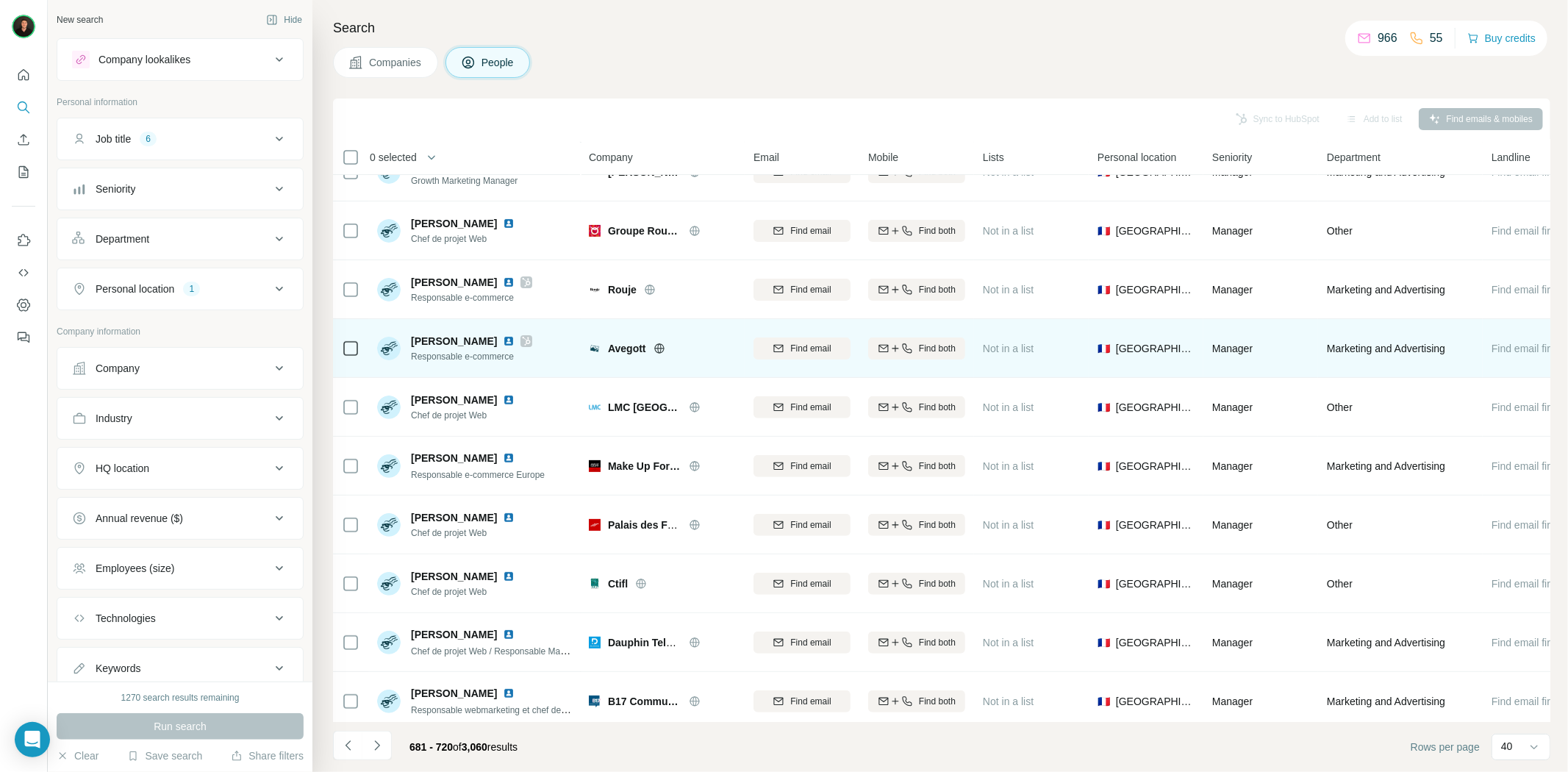
click at [635, 347] on span "Avegott" at bounding box center [627, 348] width 38 height 14
copy span "Avegott"
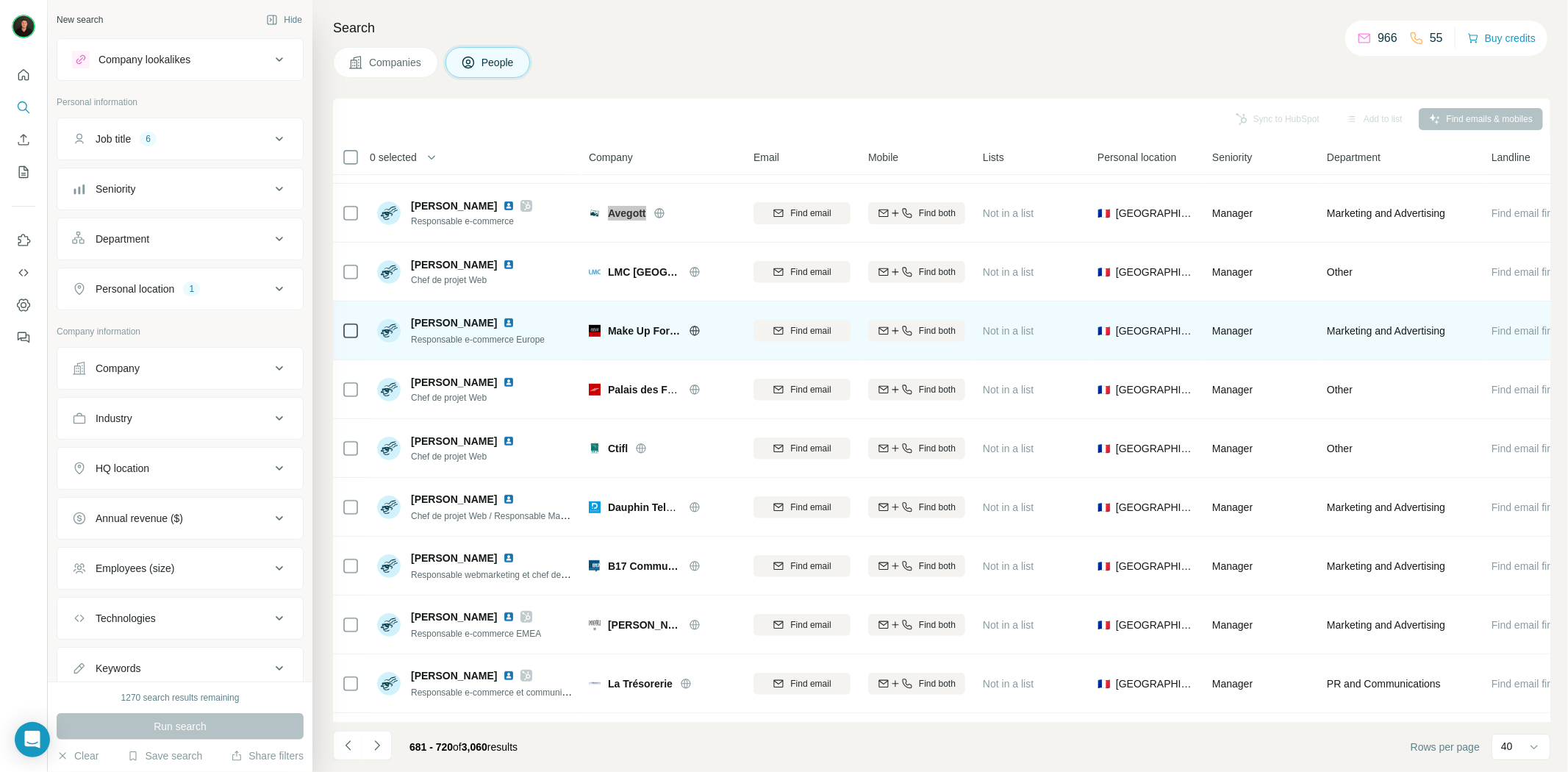
scroll to position [489, 0]
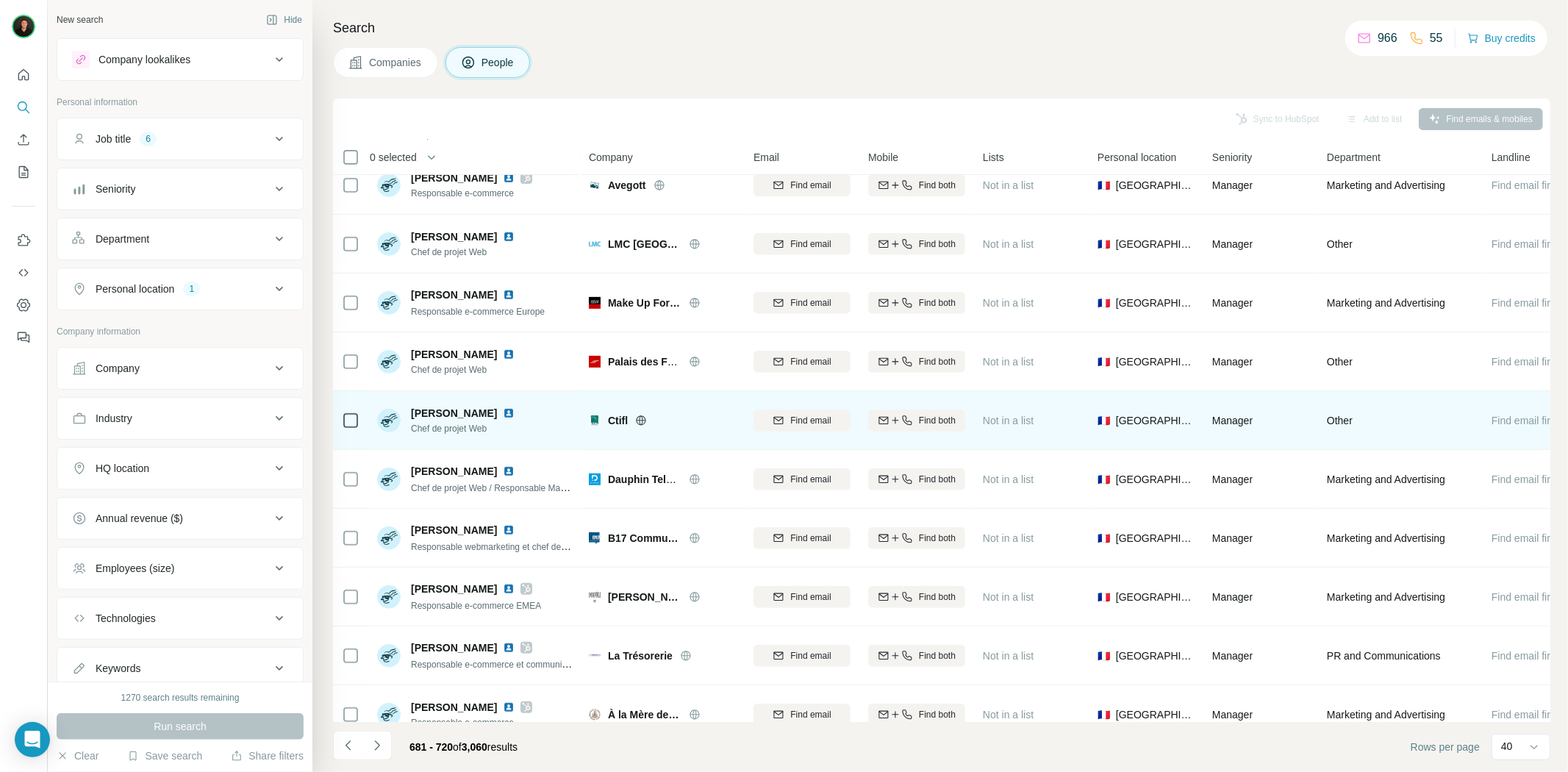
click at [643, 417] on icon at bounding box center [641, 420] width 4 height 10
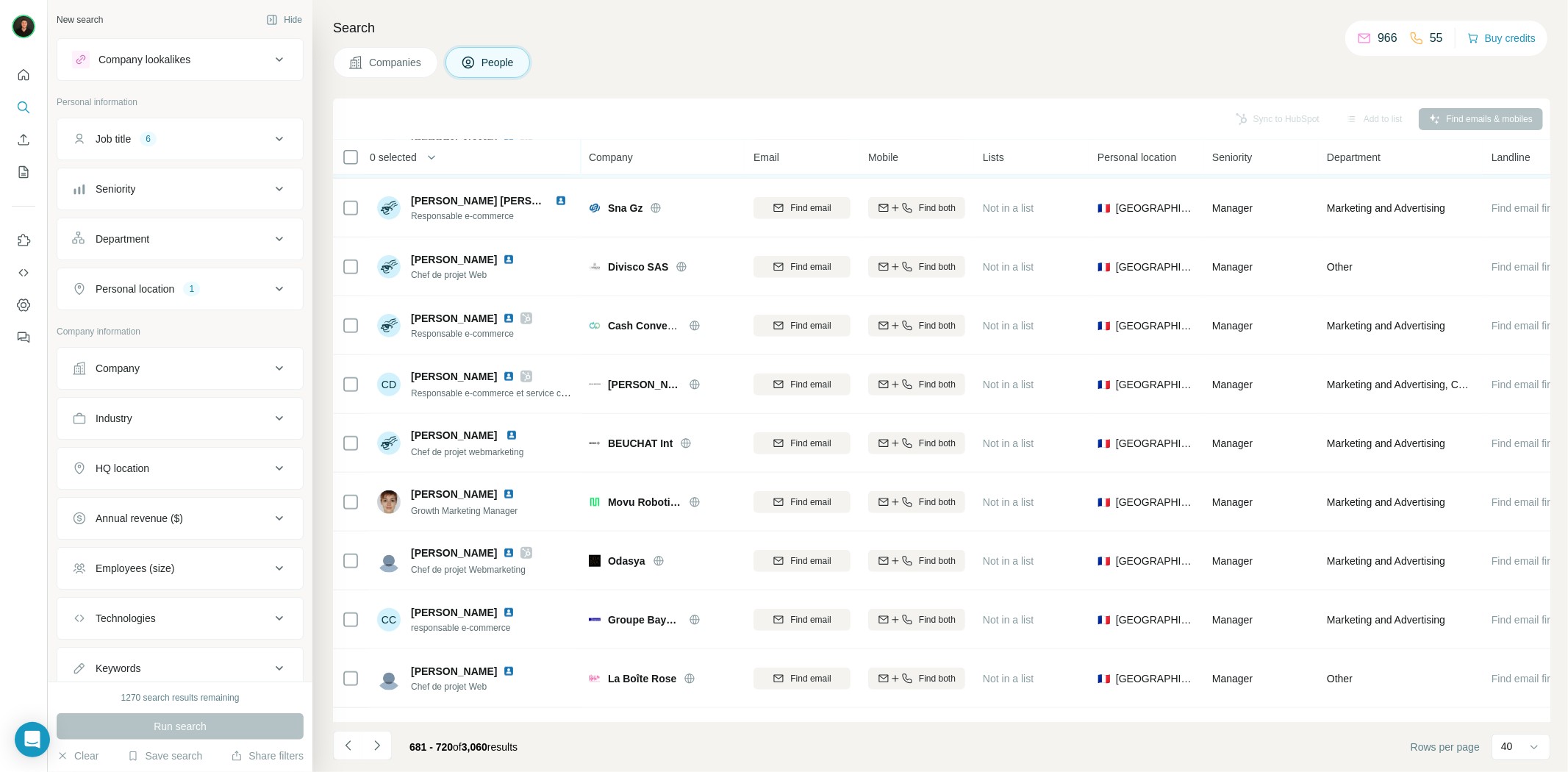
scroll to position [1062, 0]
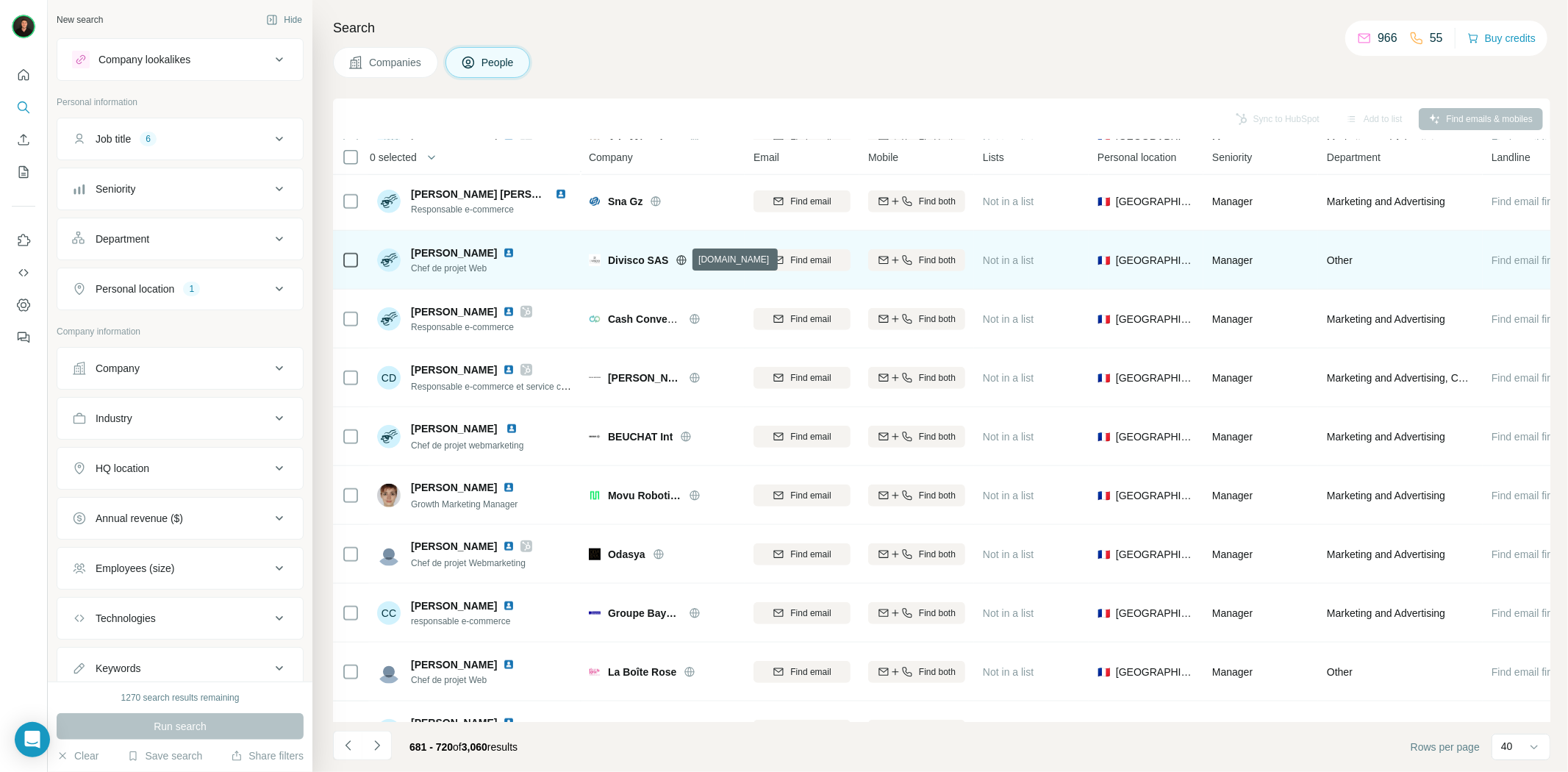
click at [680, 260] on icon at bounding box center [681, 260] width 11 height 11
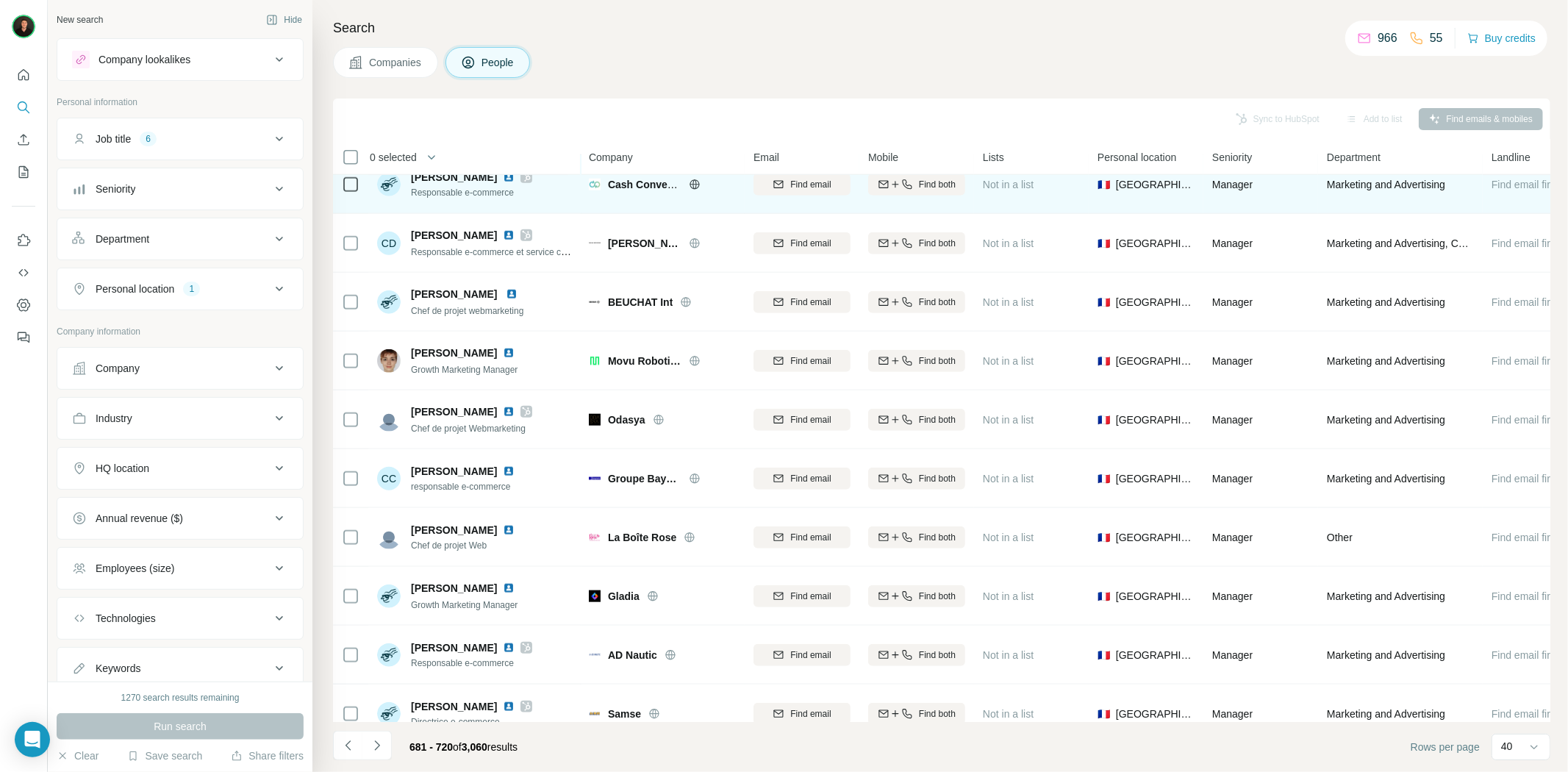
scroll to position [1225, 0]
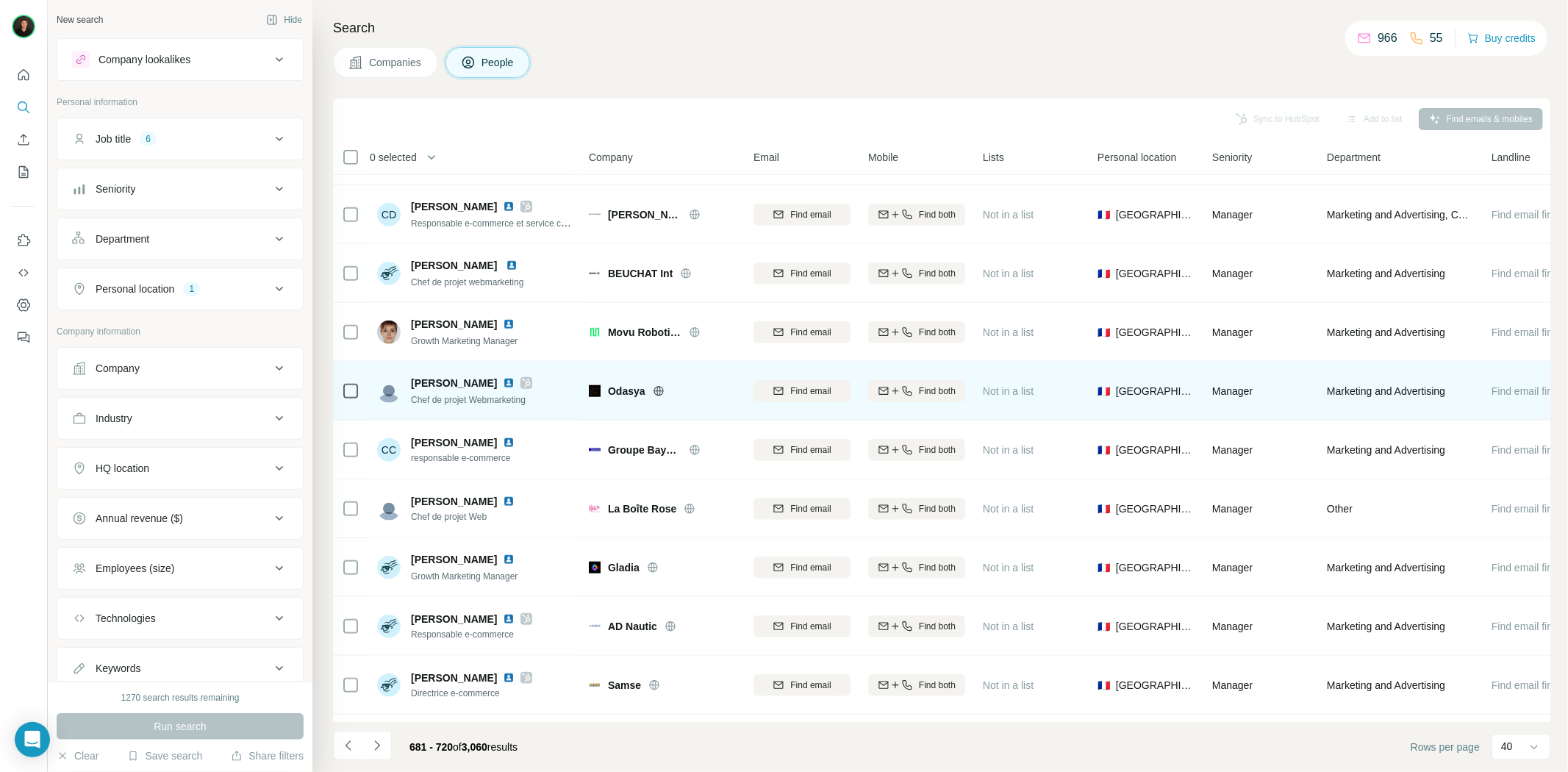
click at [657, 393] on icon at bounding box center [658, 391] width 11 height 11
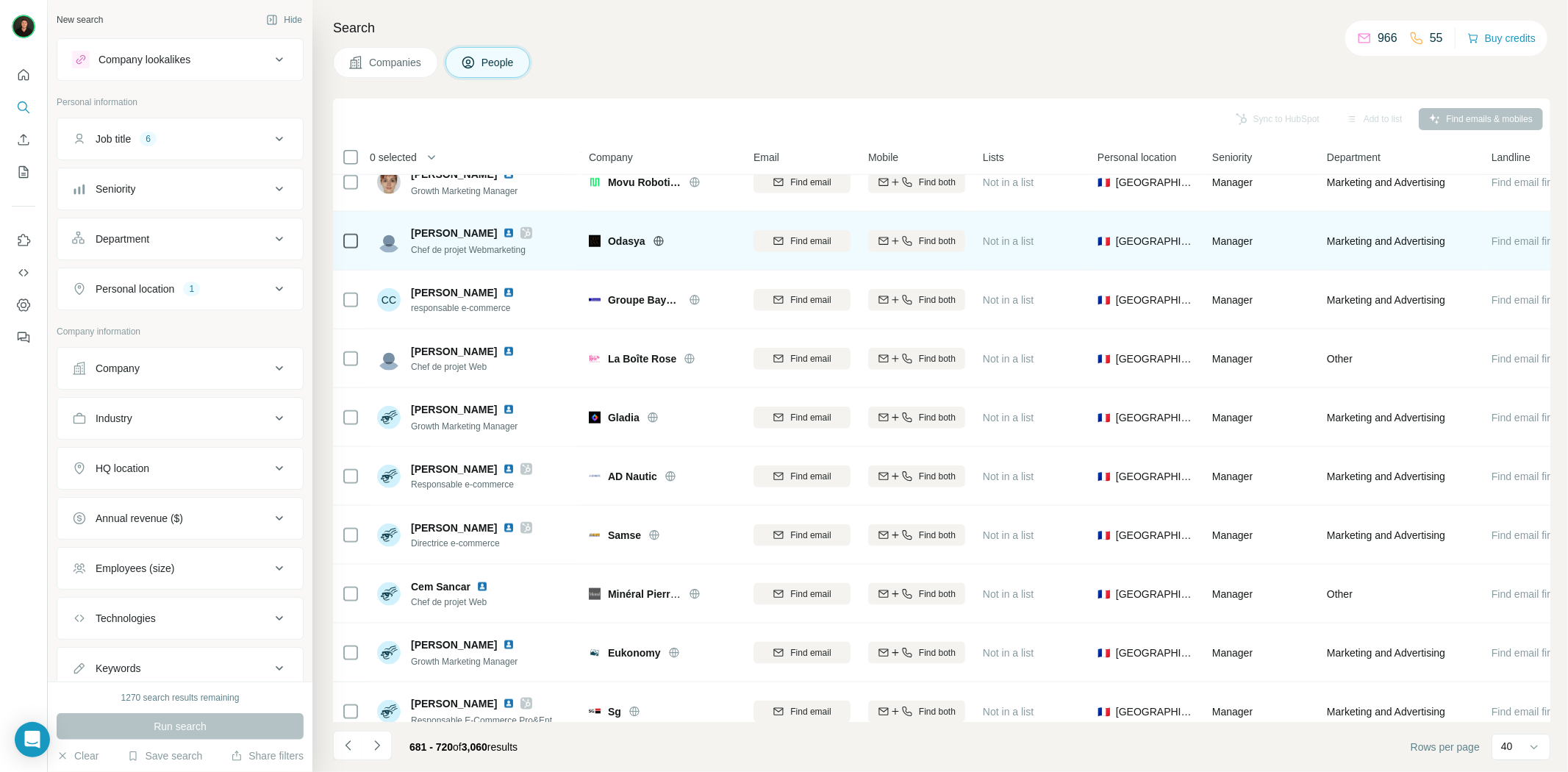
scroll to position [1387, 0]
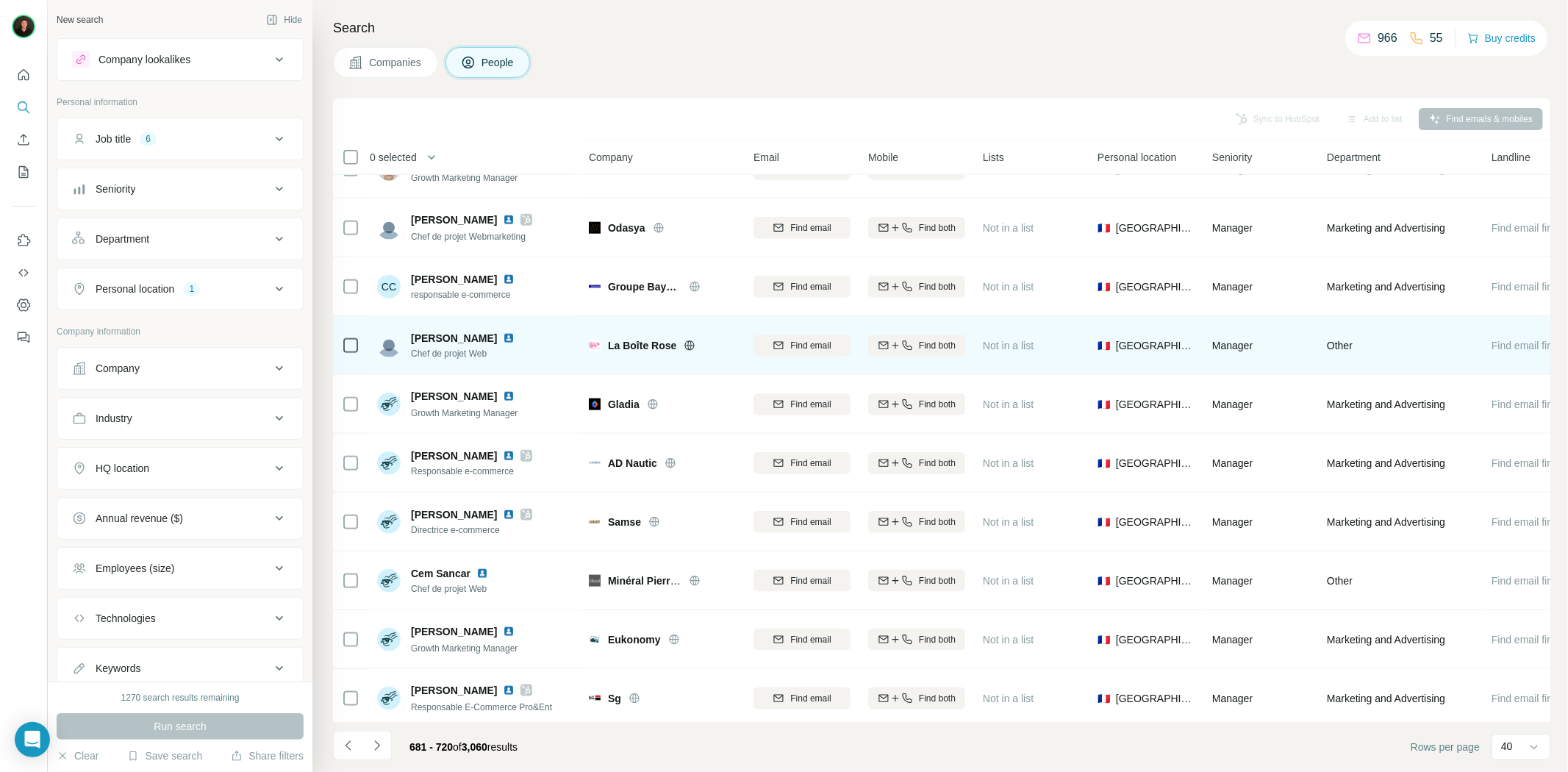
click at [688, 346] on icon at bounding box center [689, 345] width 11 height 11
click at [641, 342] on span "La Boîte Rose" at bounding box center [642, 345] width 69 height 14
copy div "La Boîte Rose"
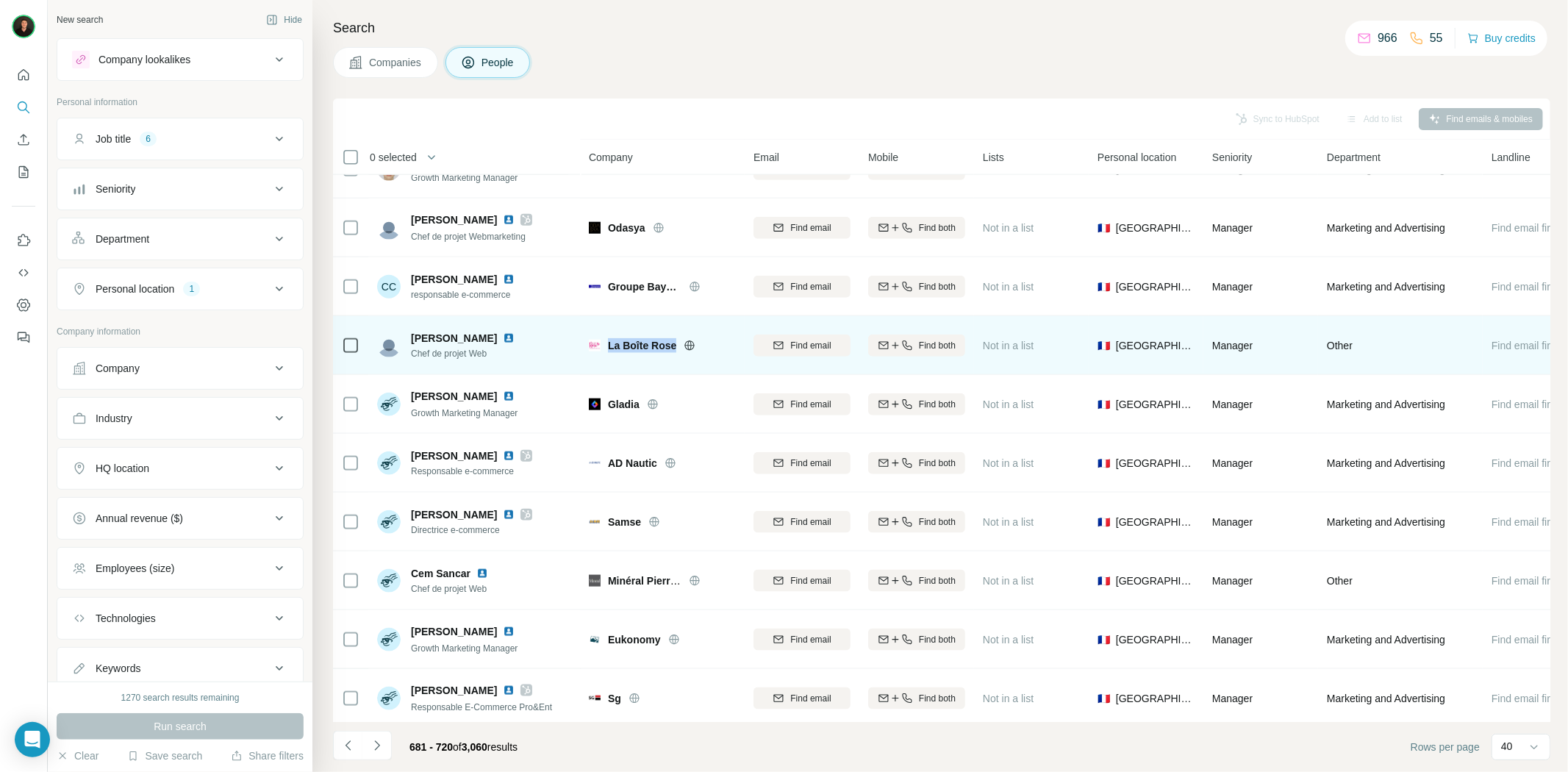
click at [507, 334] on img at bounding box center [508, 338] width 11 height 11
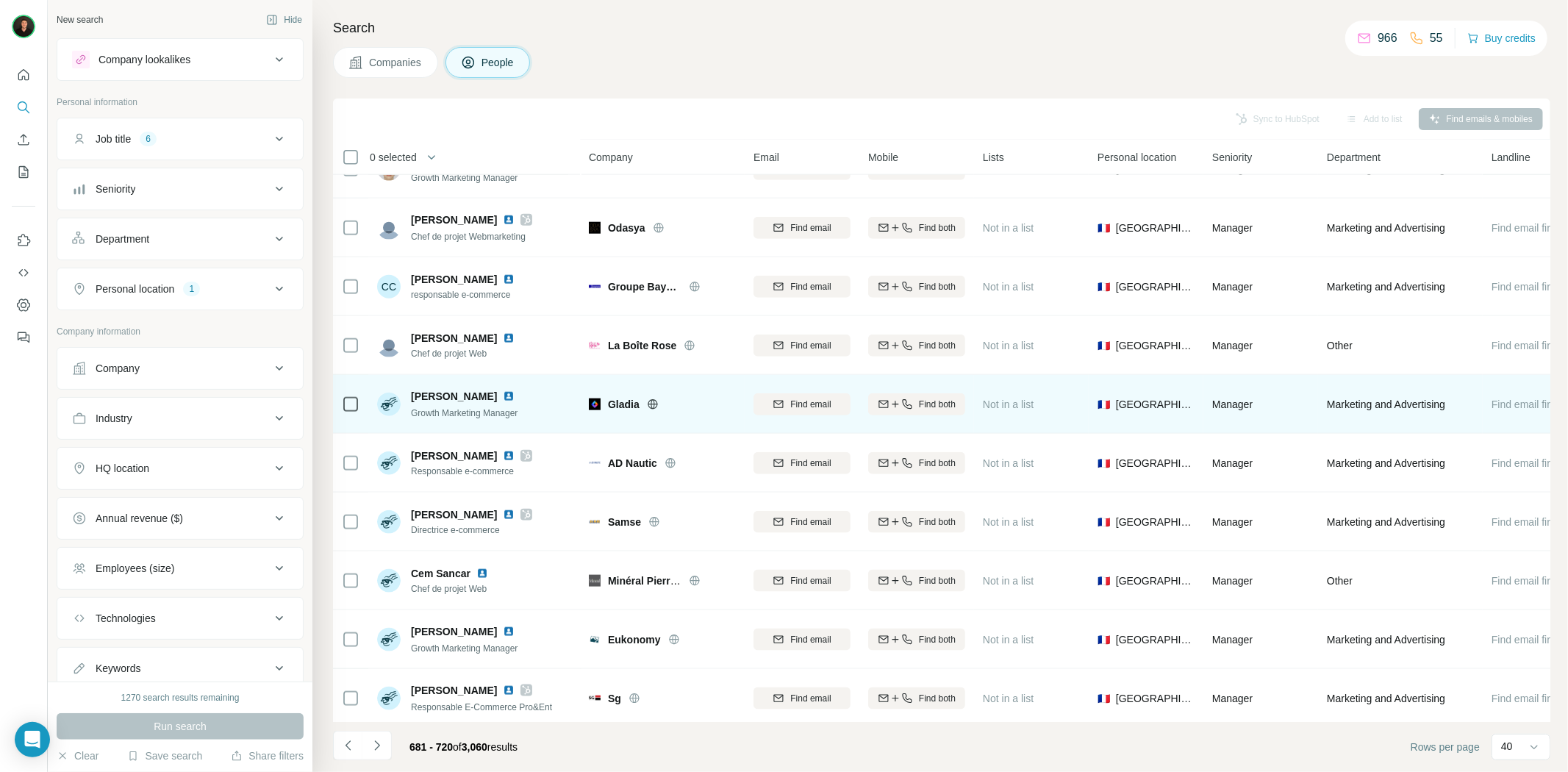
click at [647, 399] on icon at bounding box center [653, 404] width 11 height 11
click at [503, 394] on img at bounding box center [508, 396] width 11 height 11
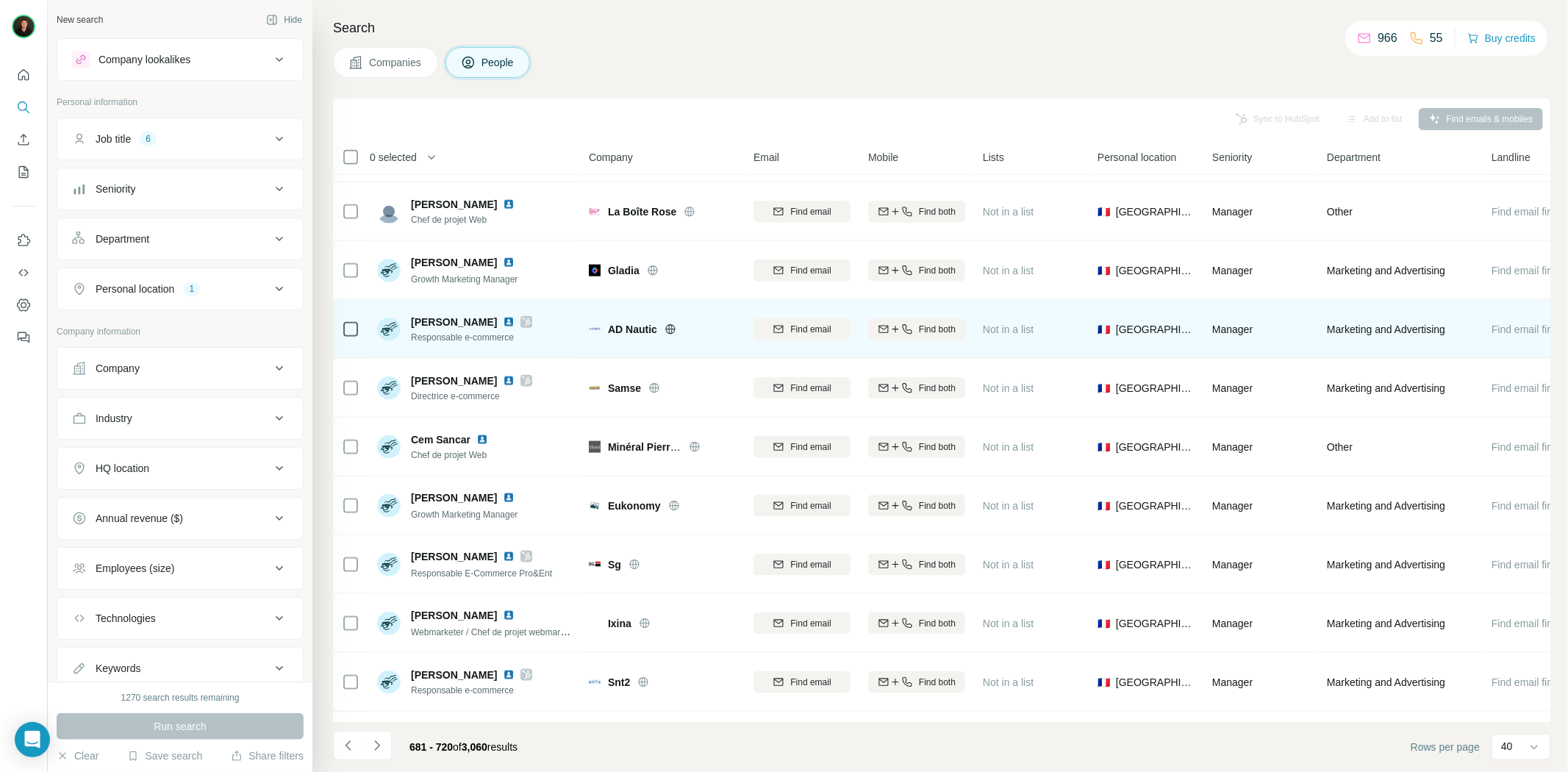
scroll to position [1552, 0]
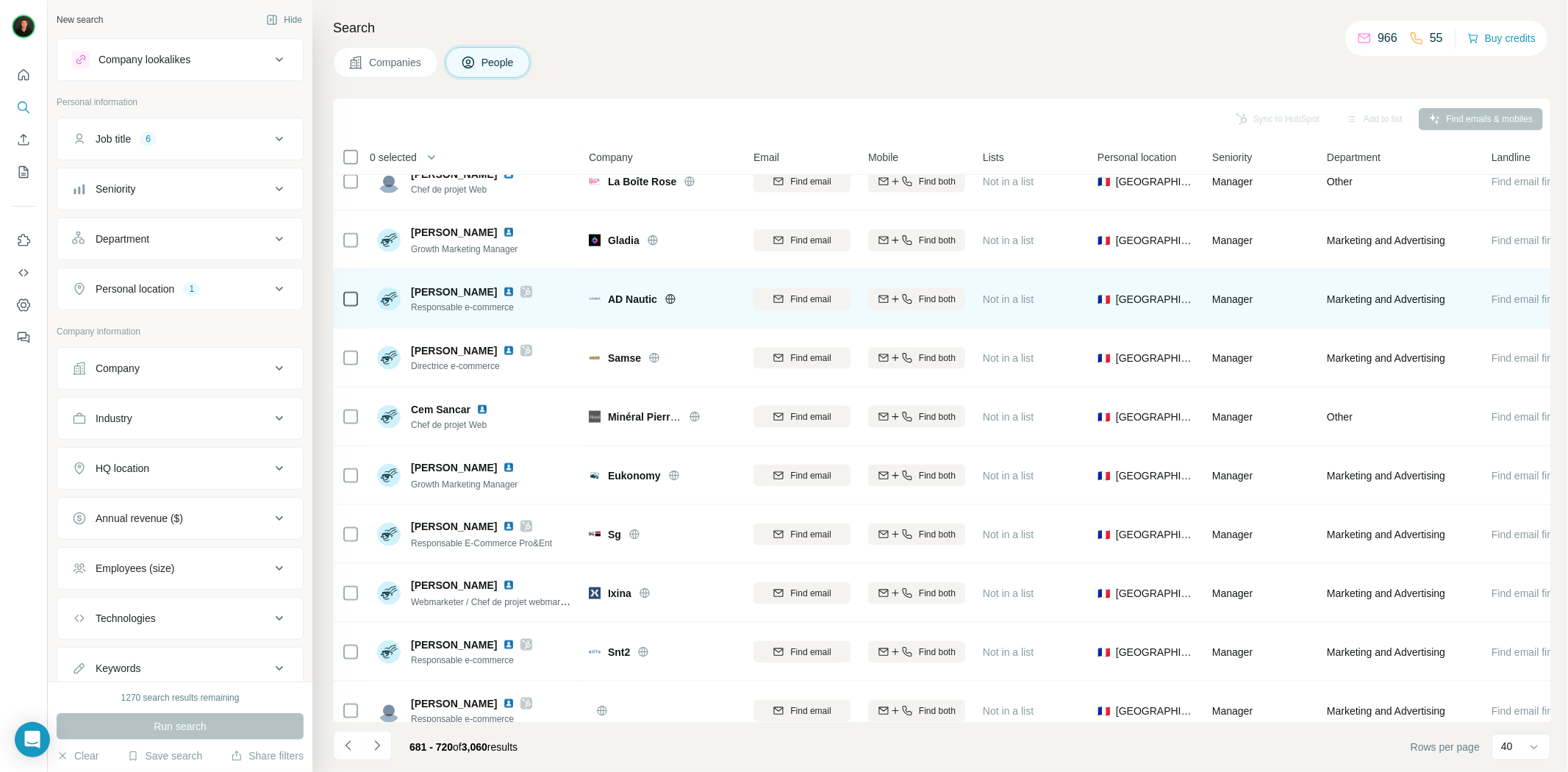
click at [673, 300] on icon at bounding box center [670, 299] width 11 height 11
click at [505, 292] on img at bounding box center [508, 291] width 11 height 11
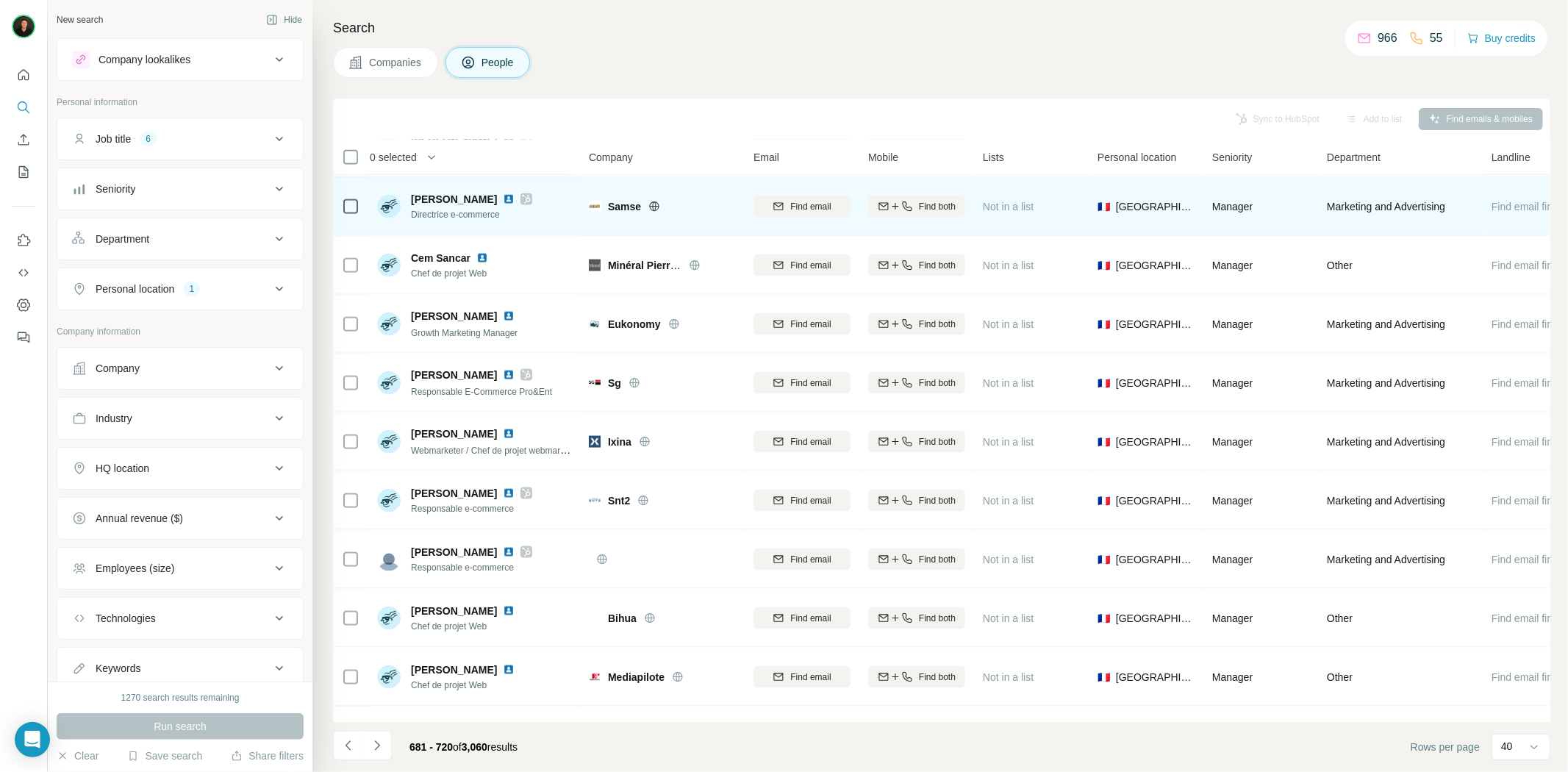
scroll to position [1715, 0]
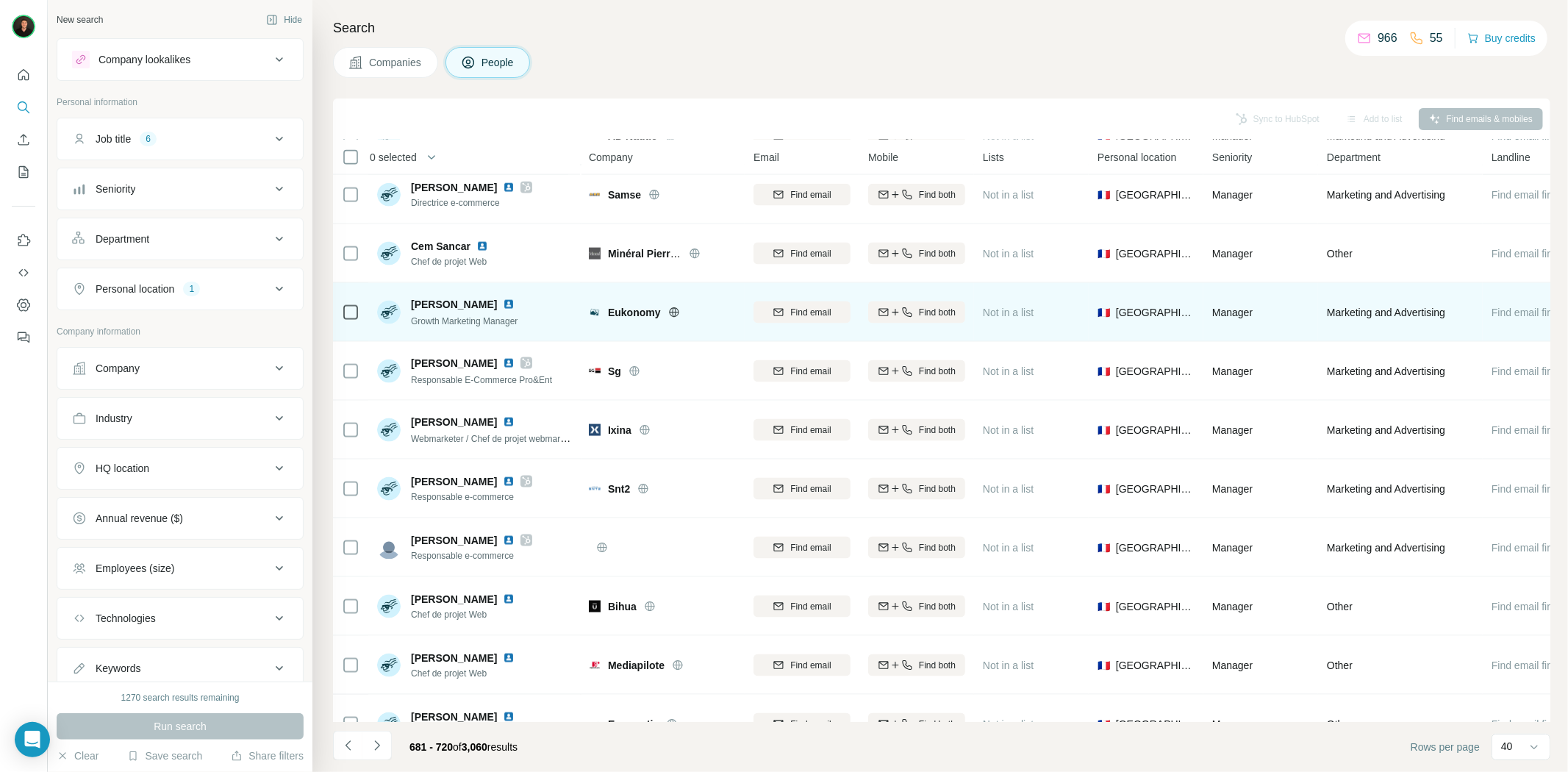
click at [673, 311] on icon at bounding box center [674, 311] width 10 height 1
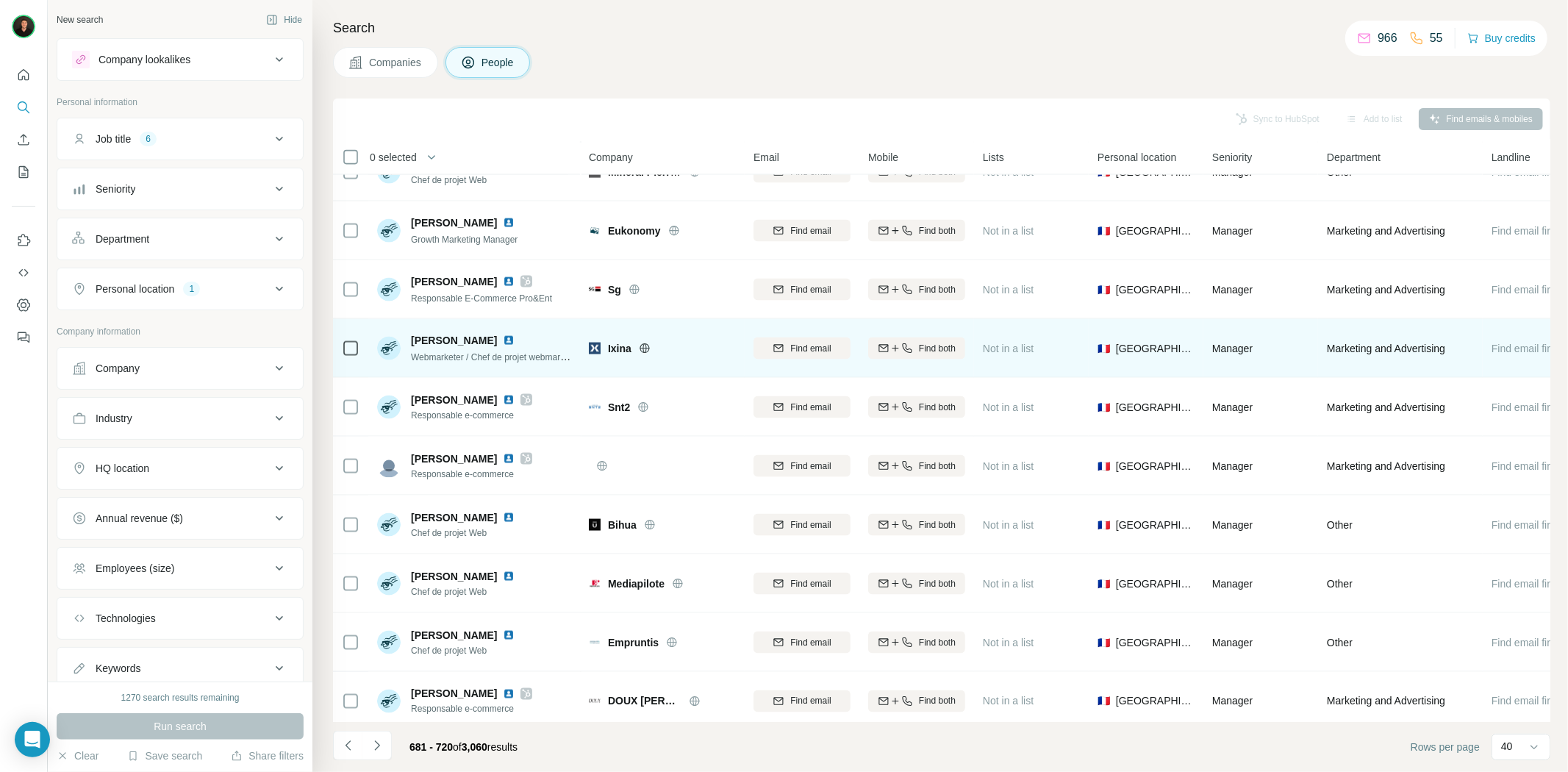
scroll to position [1812, 0]
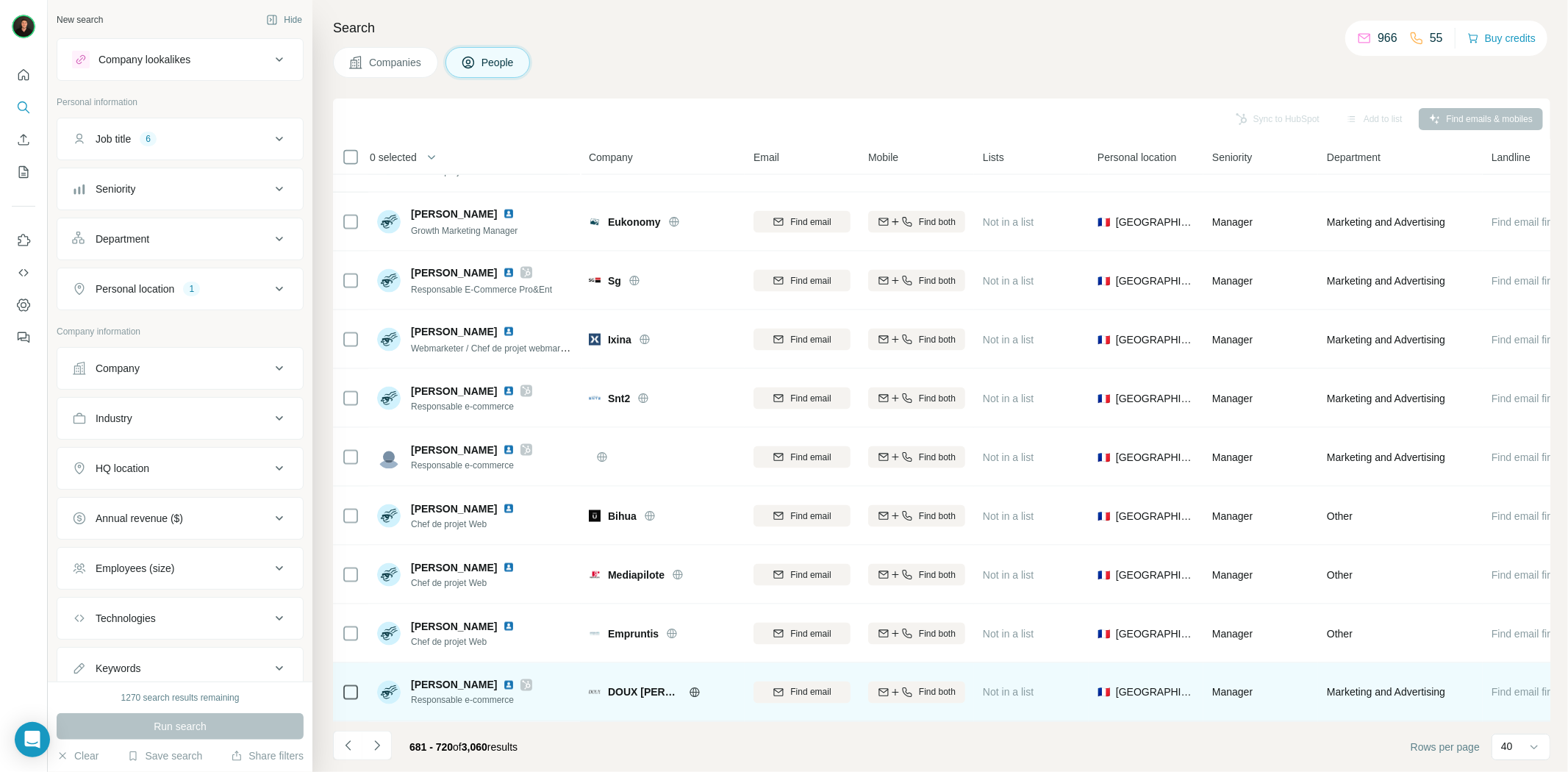
click at [523, 680] on icon at bounding box center [526, 684] width 8 height 9
click at [627, 688] on span "DOUX [PERSON_NAME]" at bounding box center [644, 692] width 74 height 14
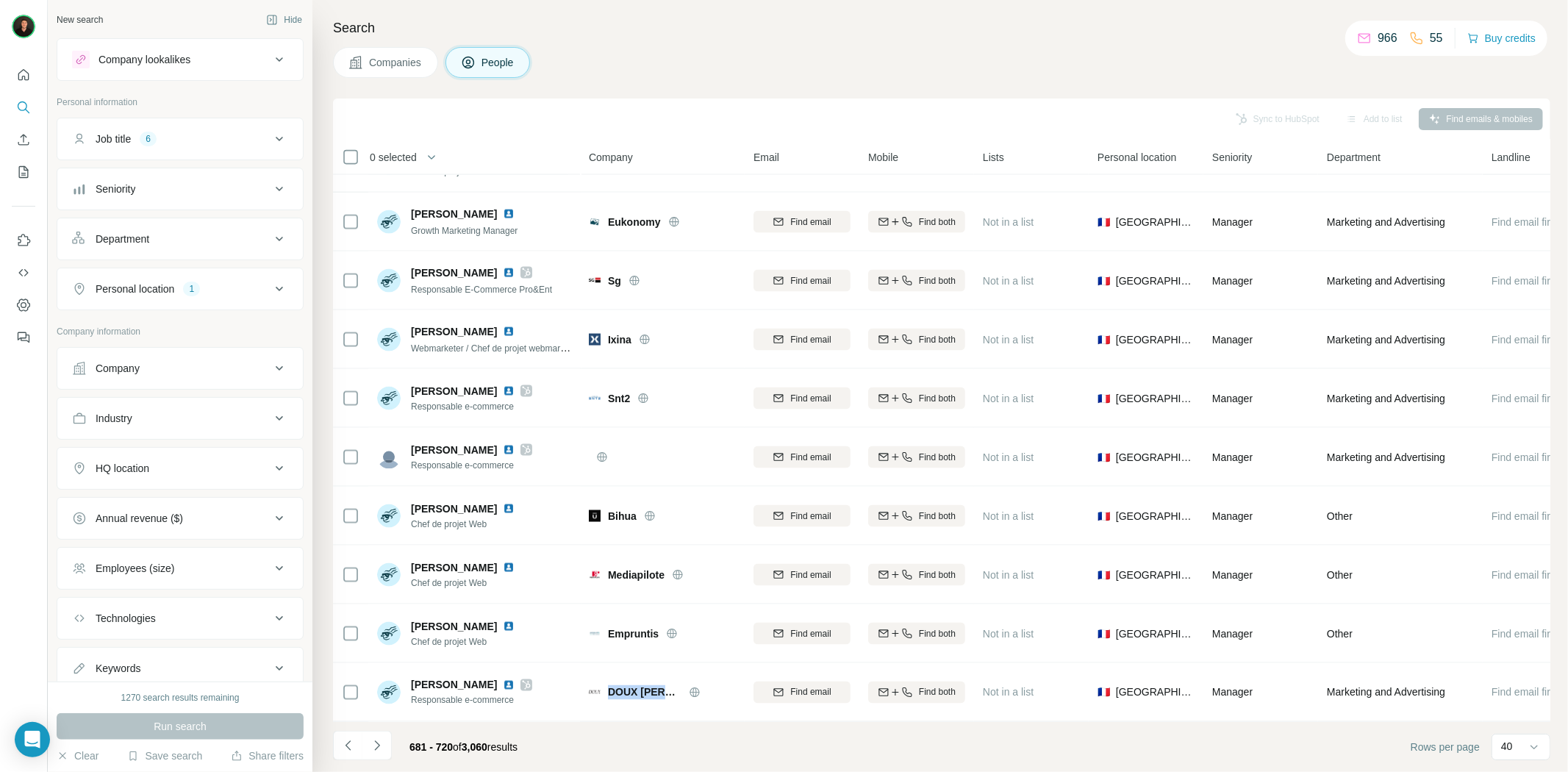
copy div "DOUX [PERSON_NAME]"
click at [377, 752] on icon "Navigate to next page" at bounding box center [376, 744] width 14 height 14
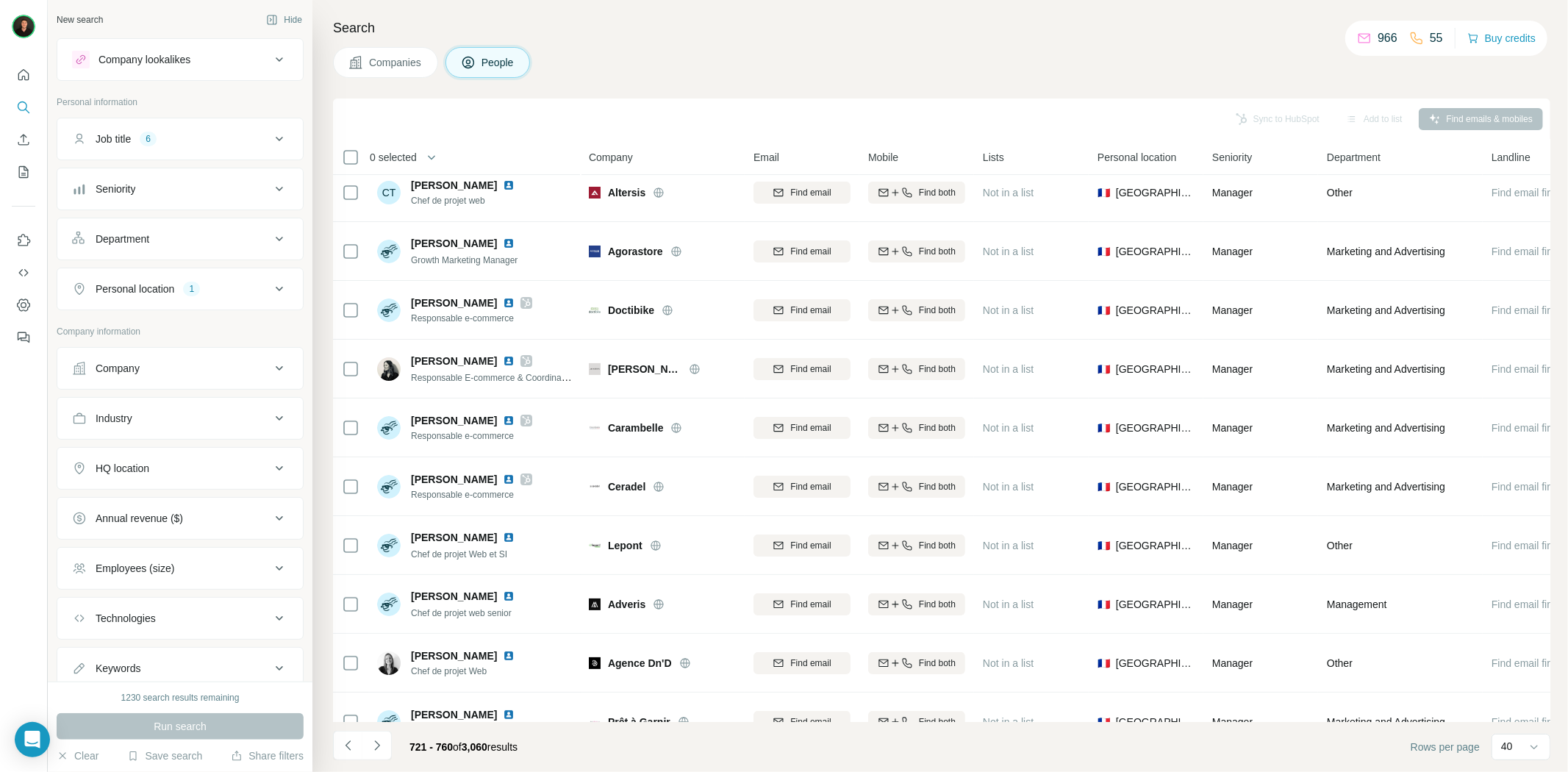
scroll to position [0, 0]
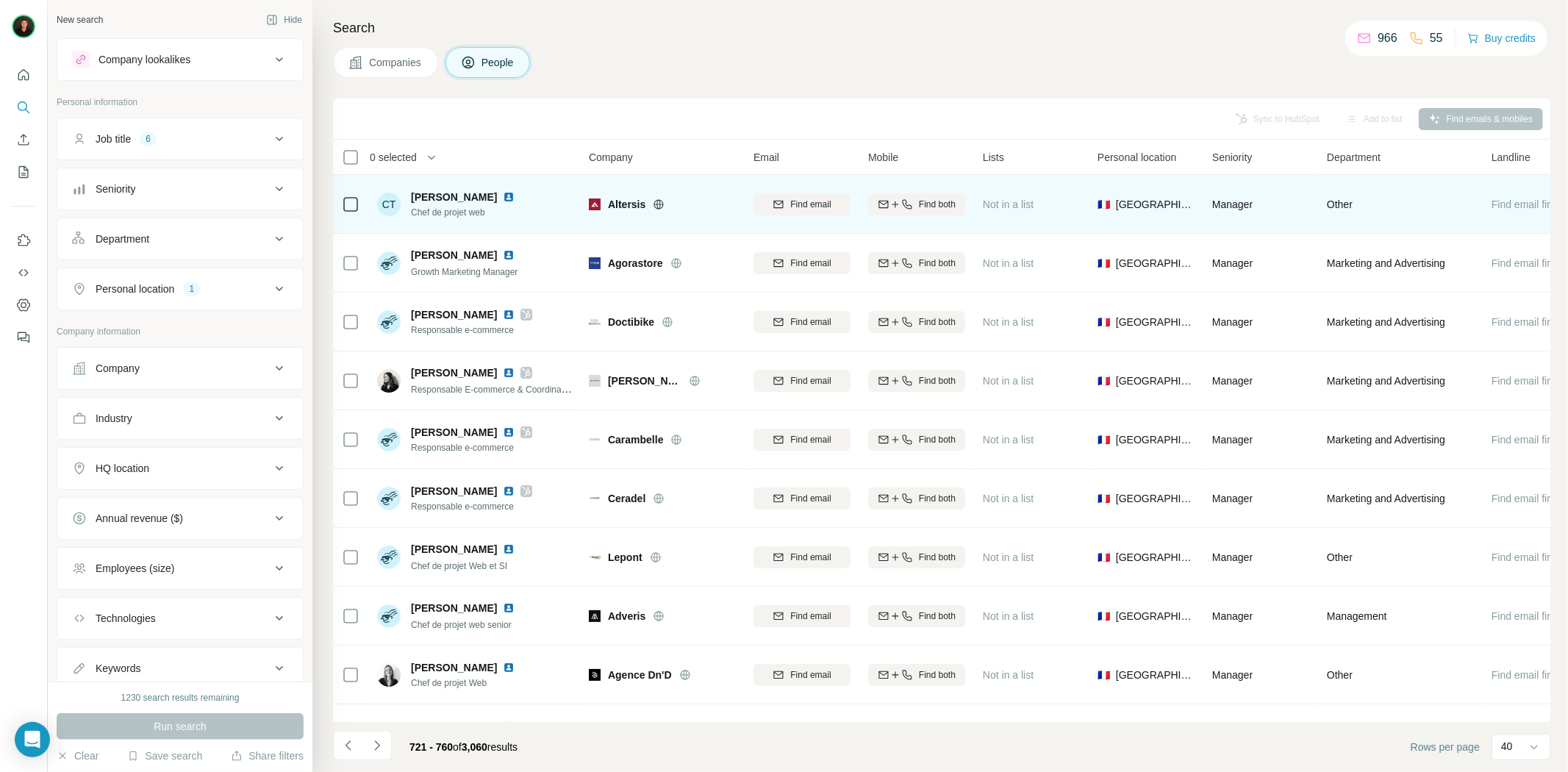
click at [657, 204] on icon at bounding box center [659, 204] width 10 height 1
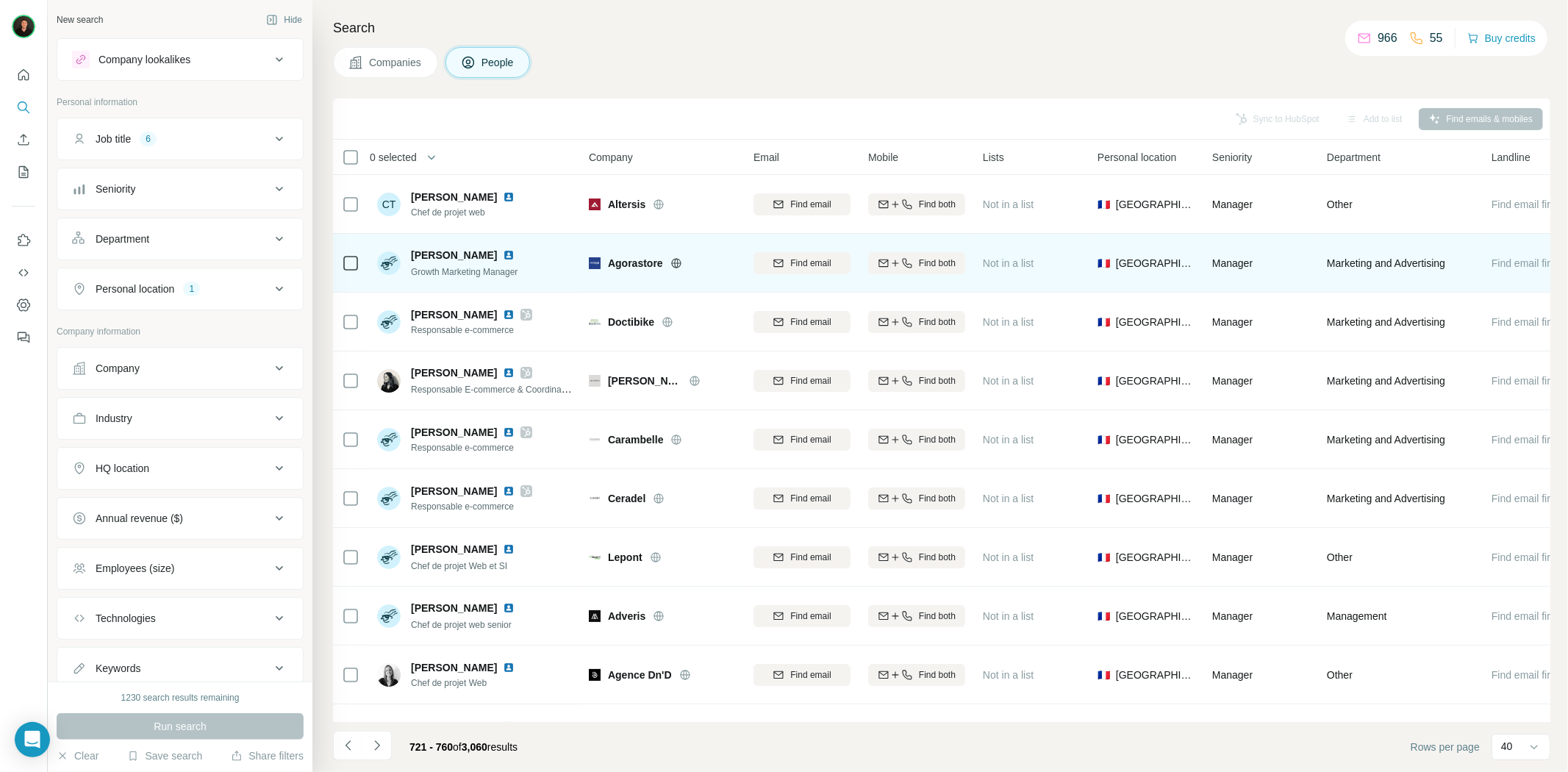
click at [675, 266] on icon at bounding box center [676, 263] width 4 height 10
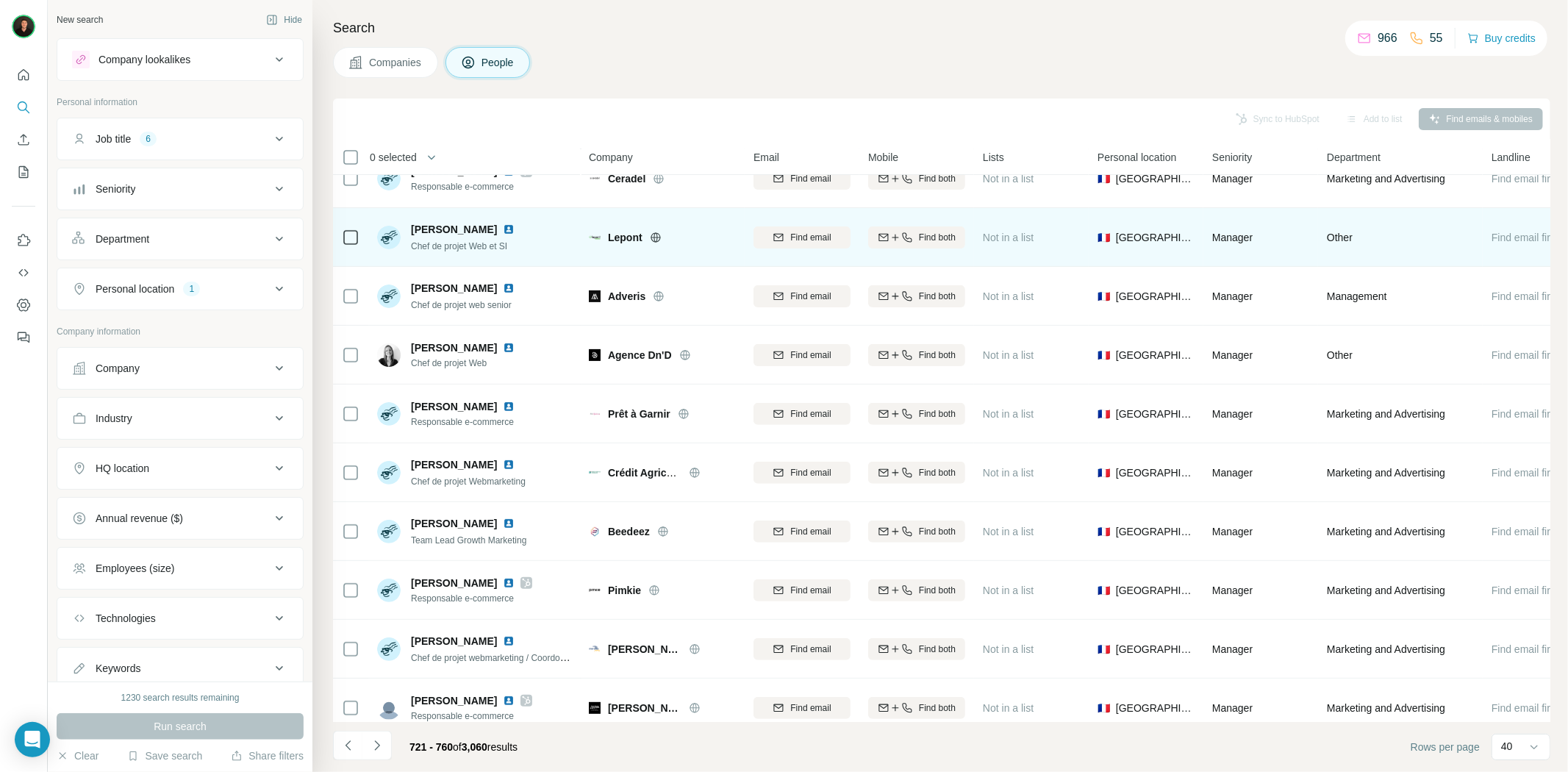
scroll to position [327, 0]
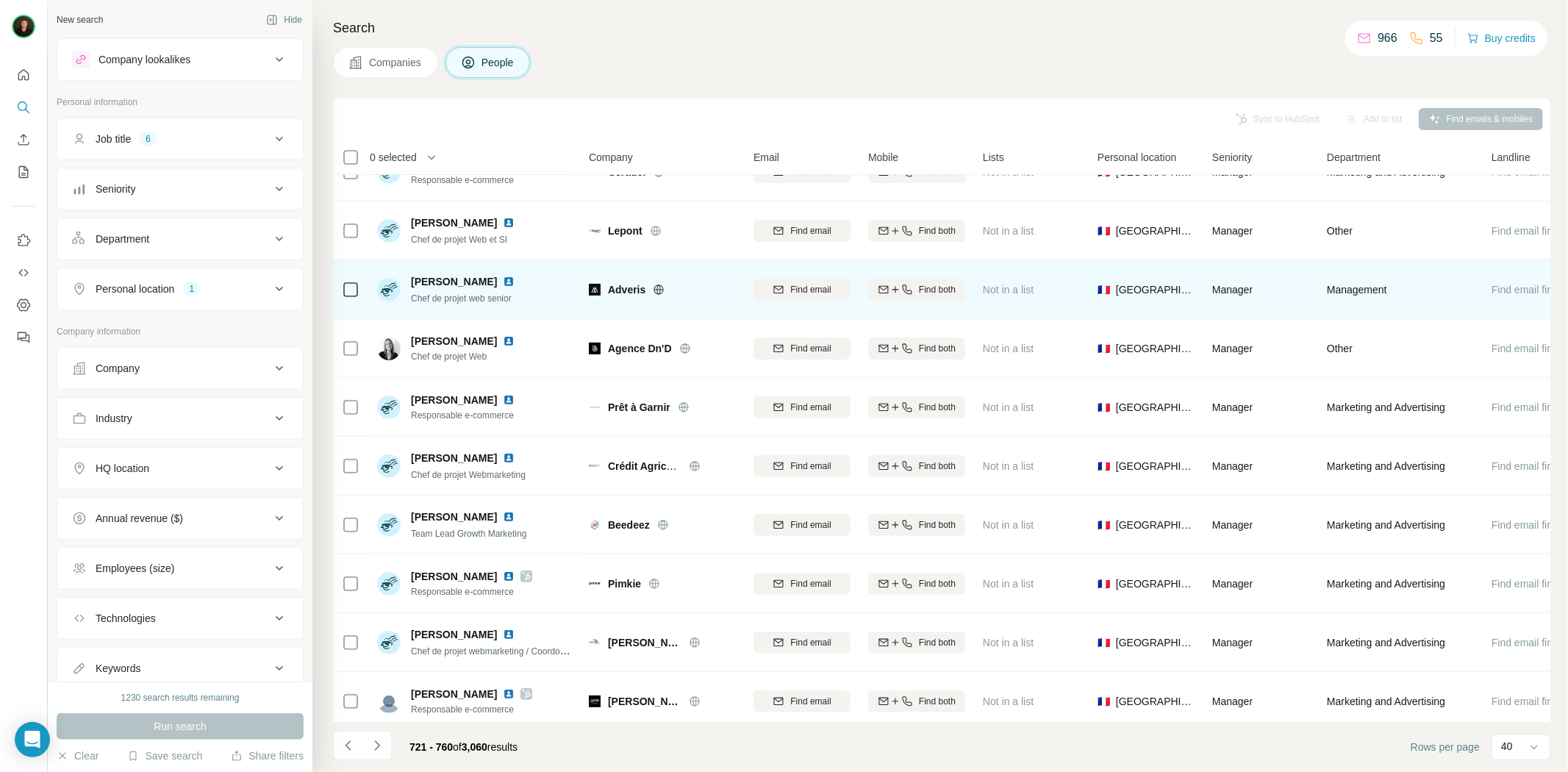
click at [656, 290] on icon at bounding box center [658, 290] width 11 height 11
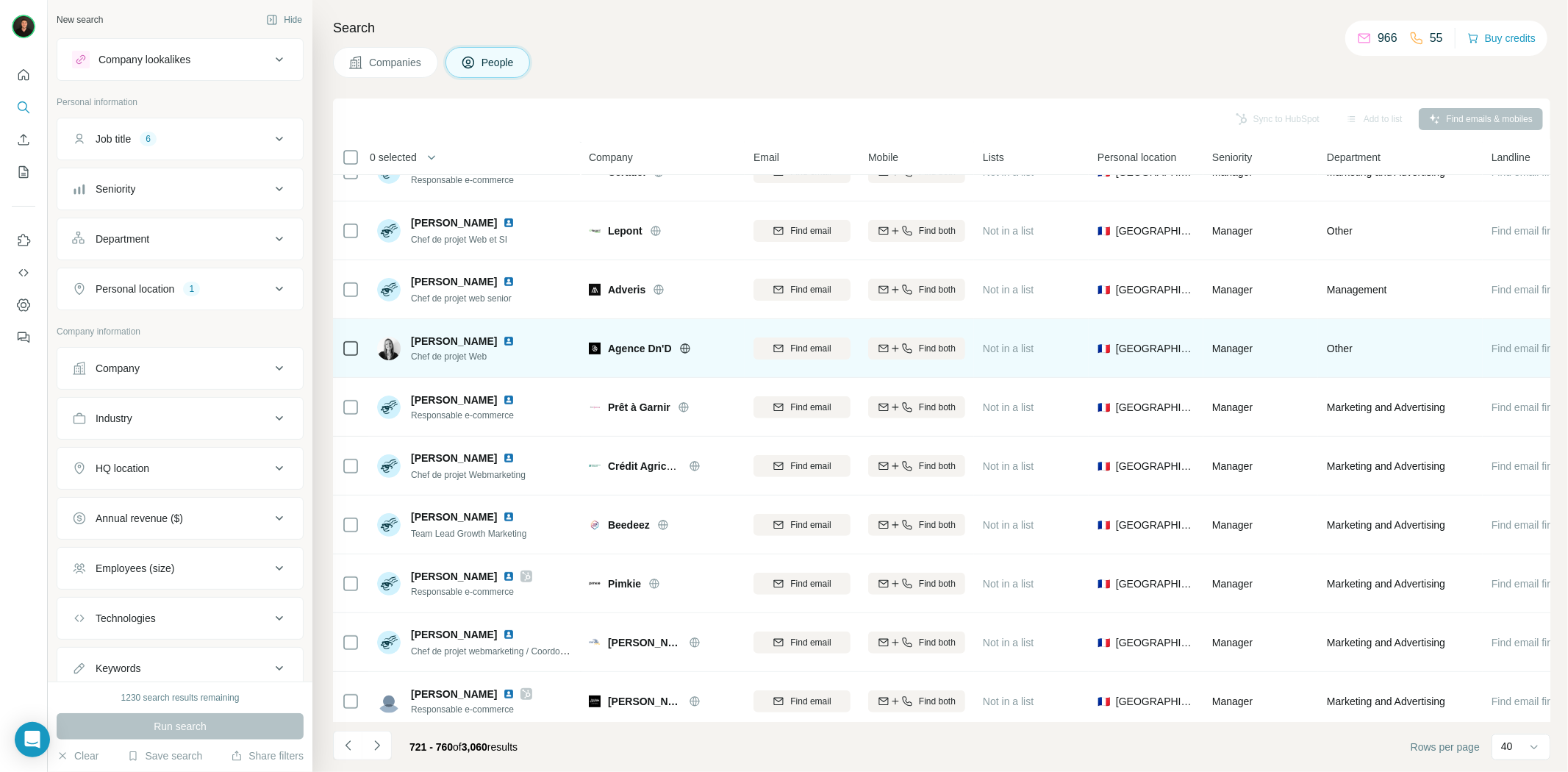
scroll to position [408, 0]
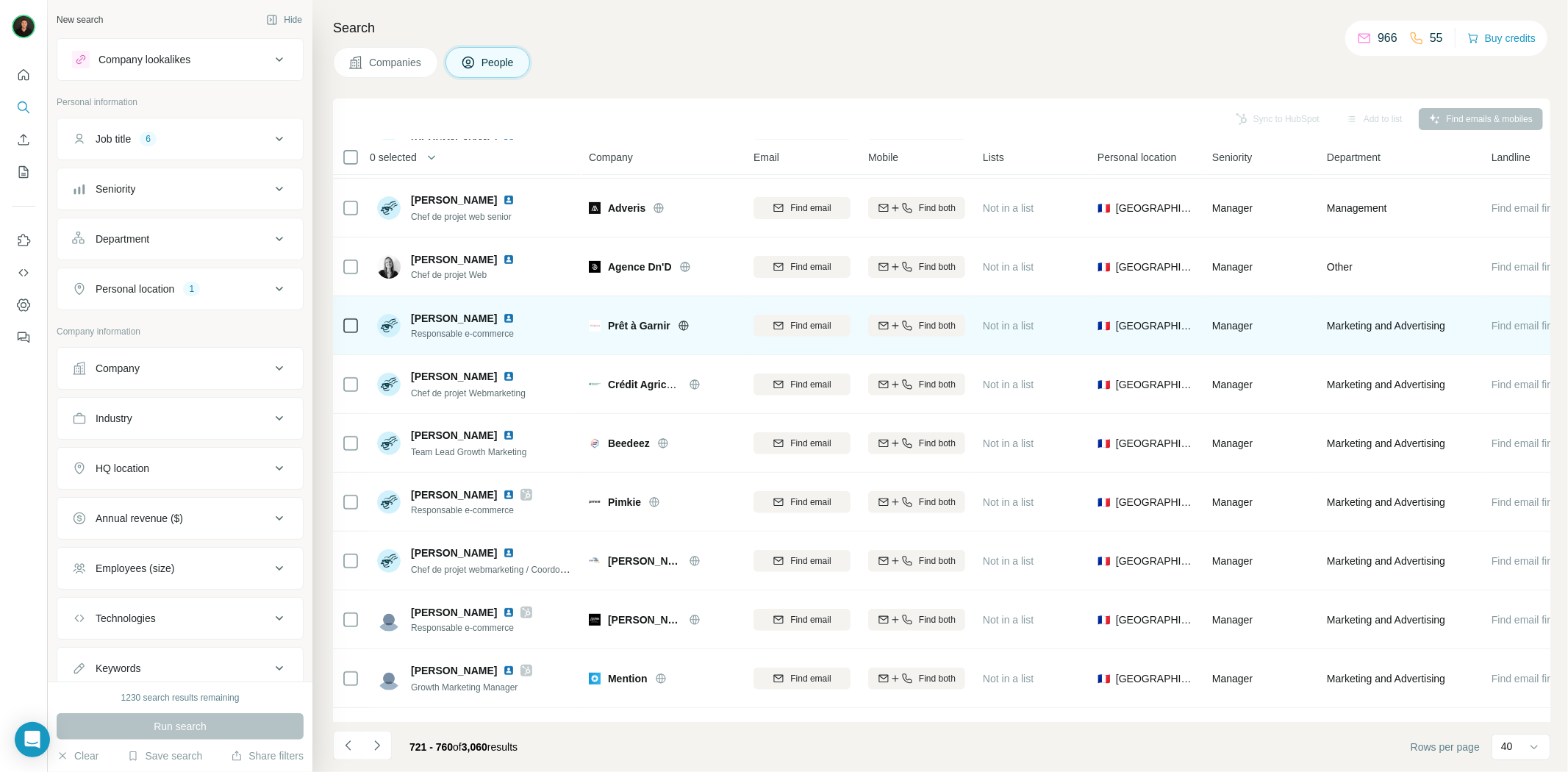
click at [680, 324] on icon at bounding box center [683, 326] width 11 height 11
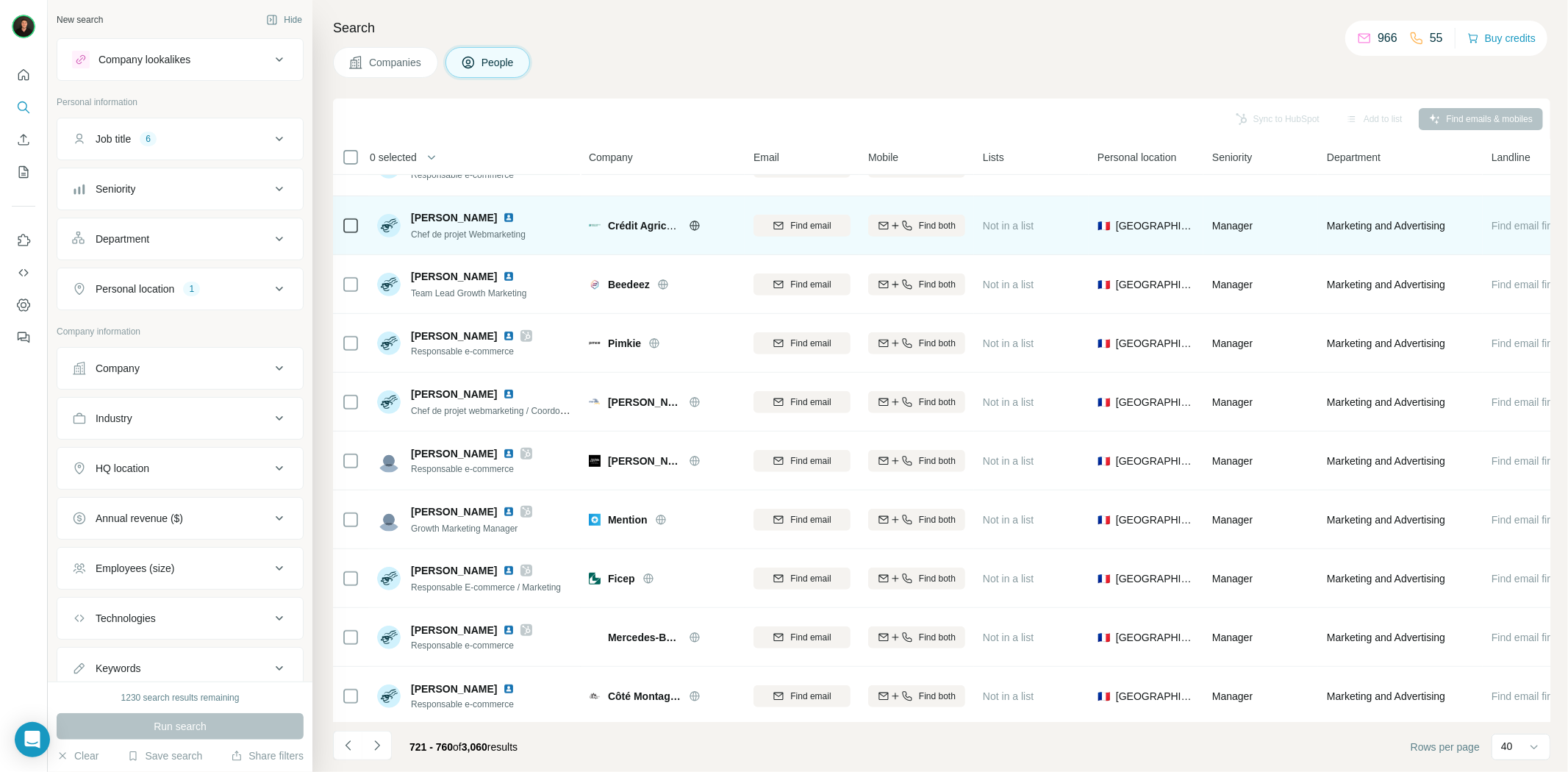
scroll to position [571, 0]
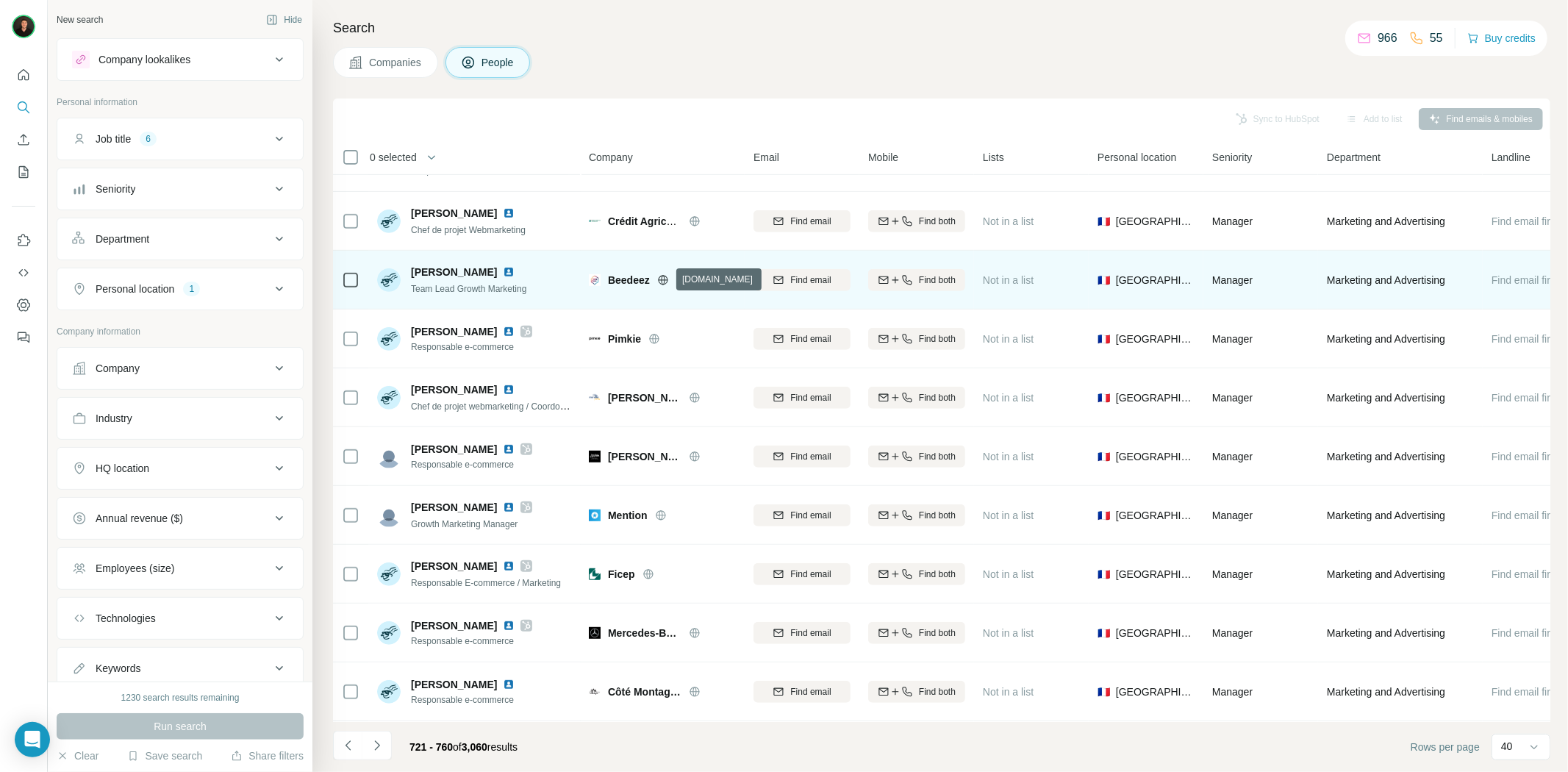
click at [666, 277] on icon at bounding box center [663, 280] width 11 height 11
click at [514, 270] on img at bounding box center [508, 271] width 11 height 11
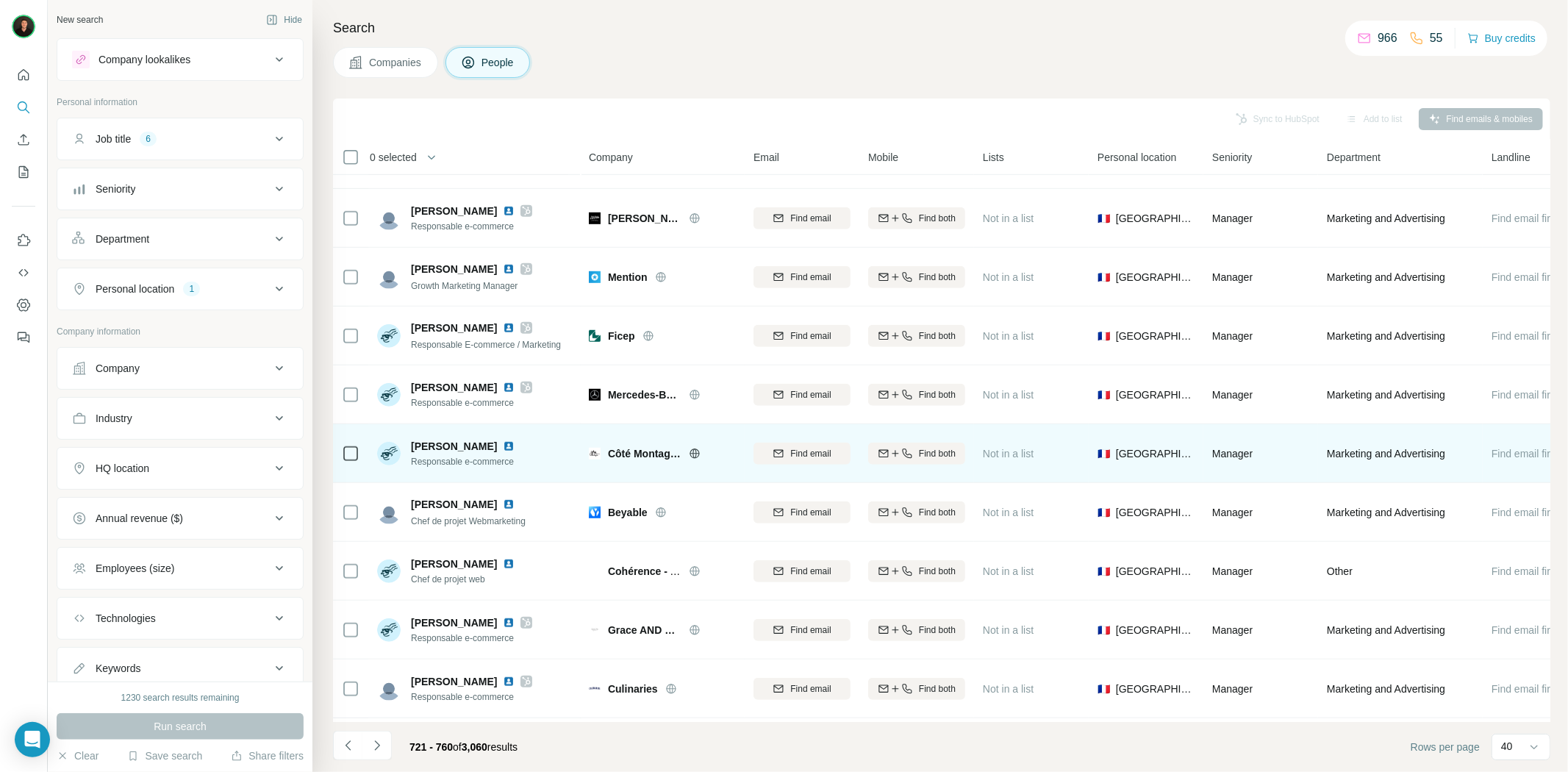
scroll to position [817, 0]
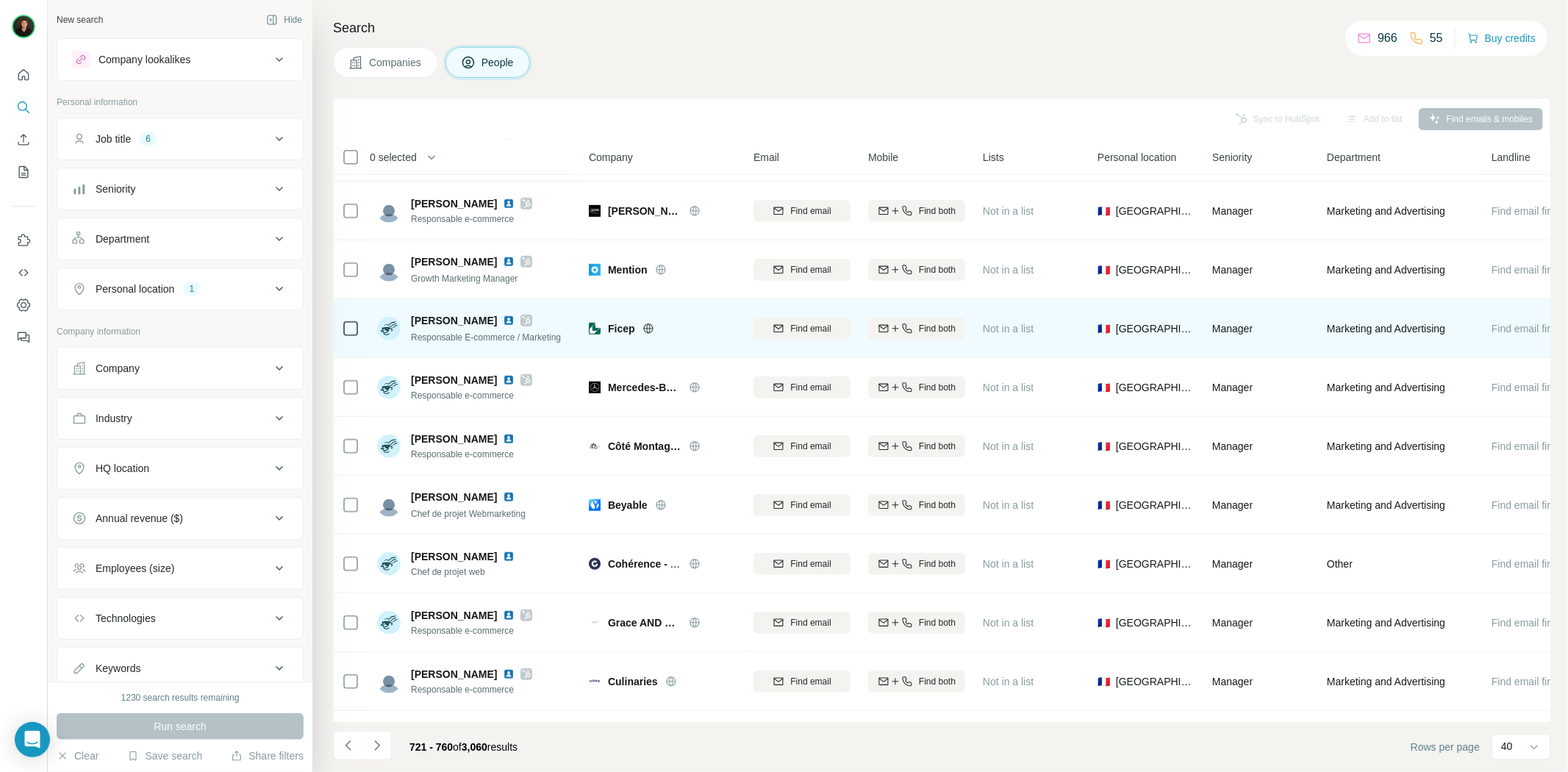
click at [623, 328] on span "Ficep" at bounding box center [621, 328] width 27 height 14
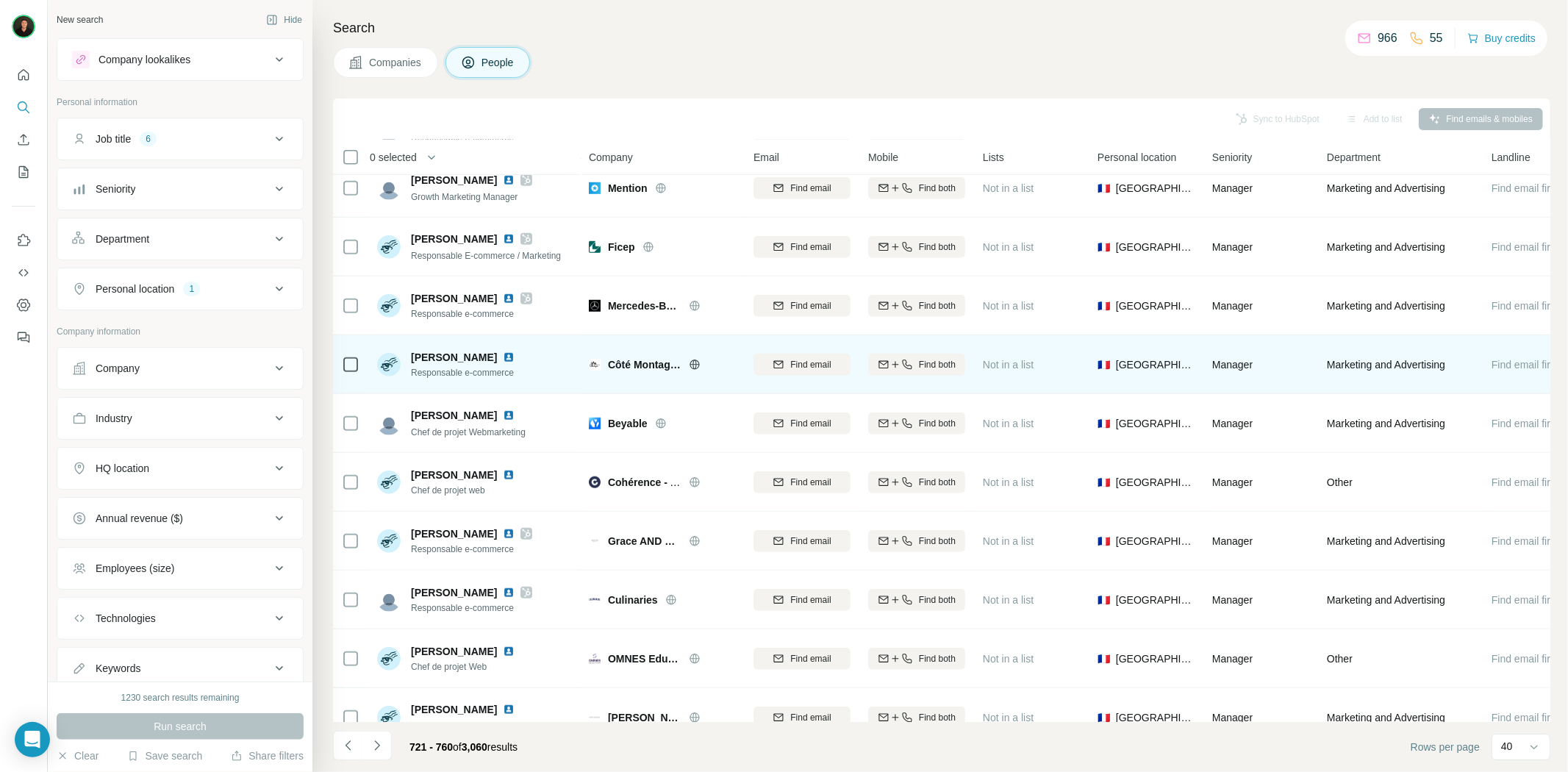
click at [695, 365] on icon at bounding box center [695, 364] width 11 height 11
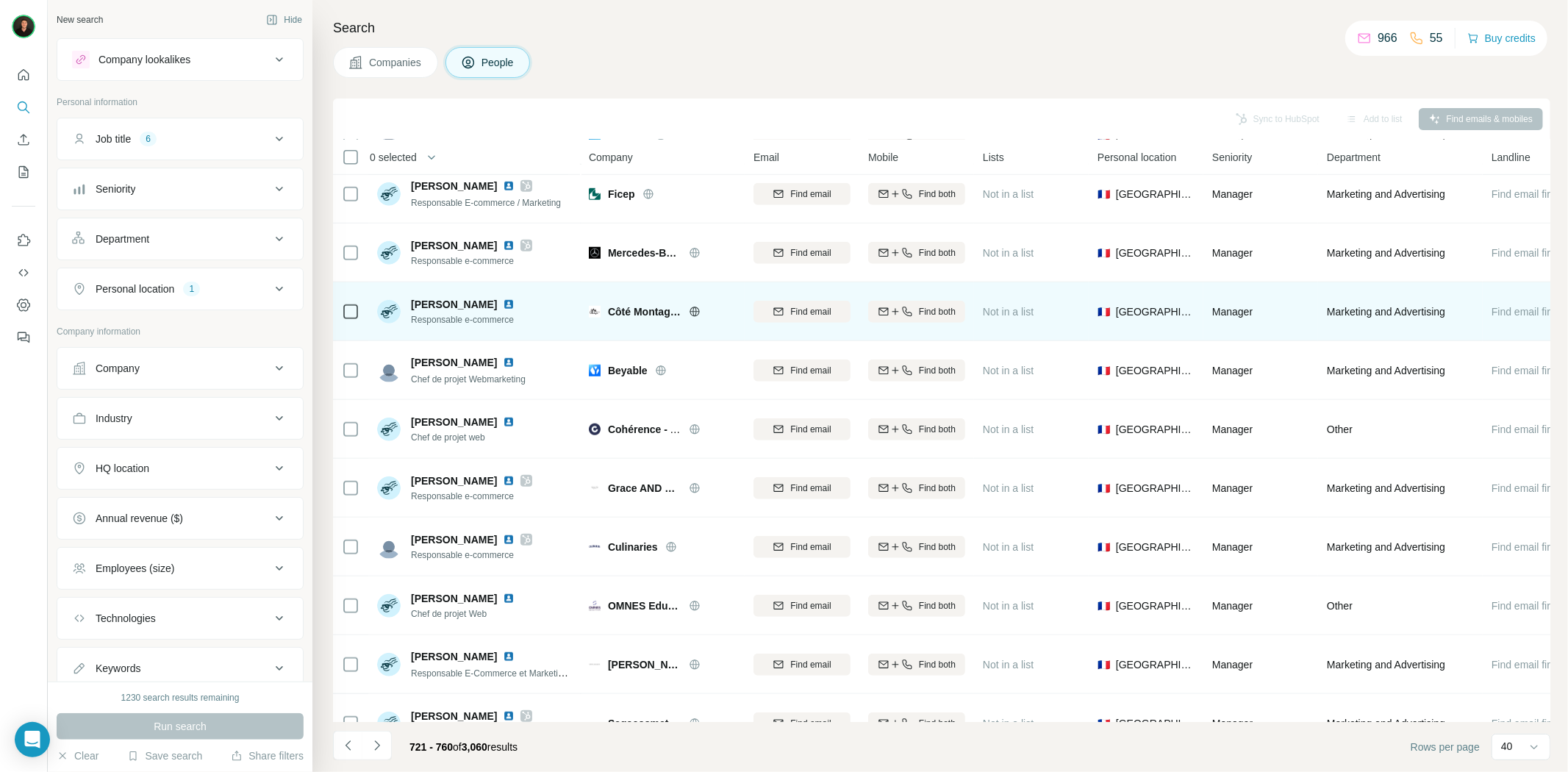
scroll to position [979, 0]
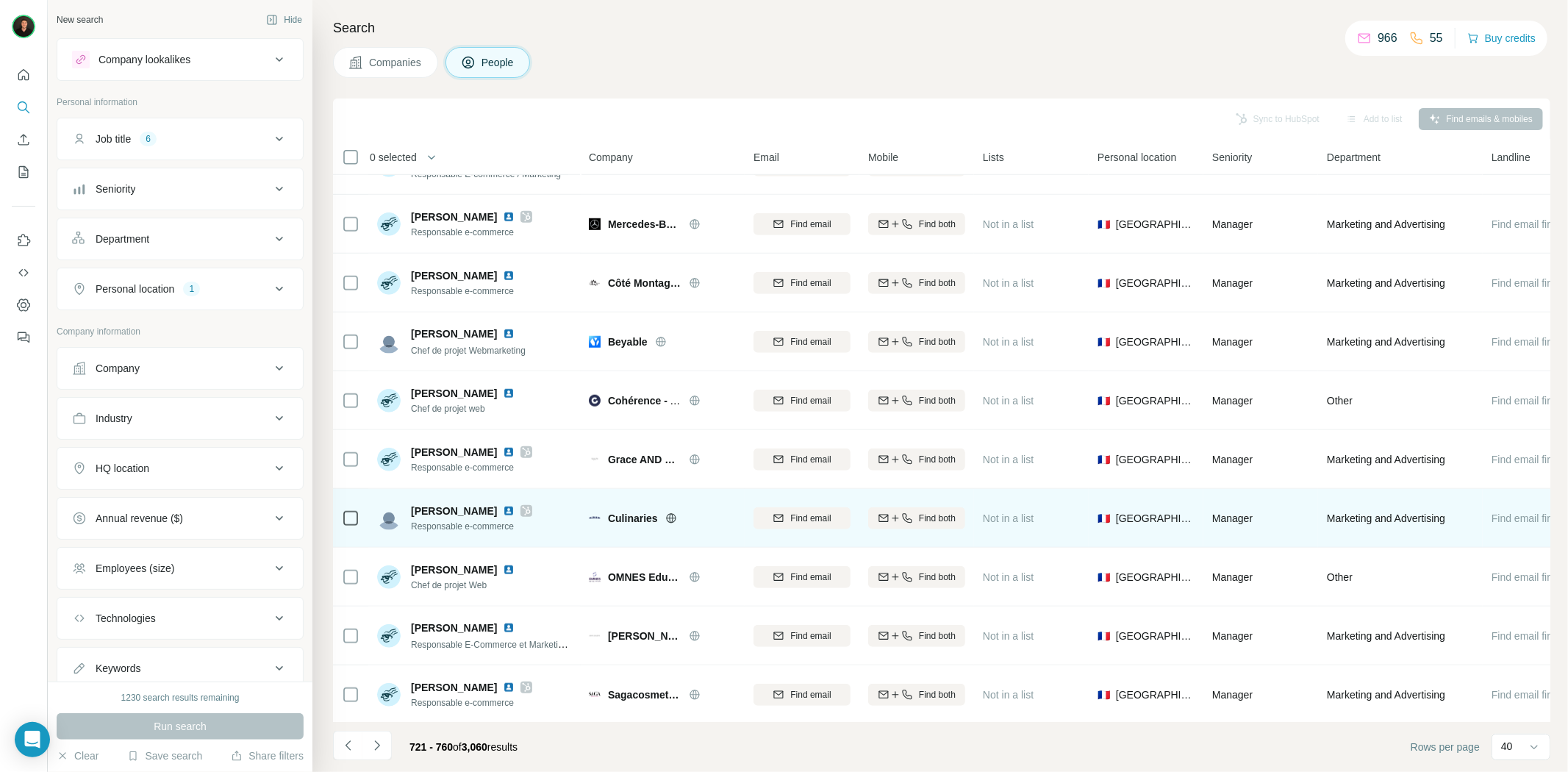
click at [619, 518] on span "Culinaries" at bounding box center [633, 518] width 50 height 14
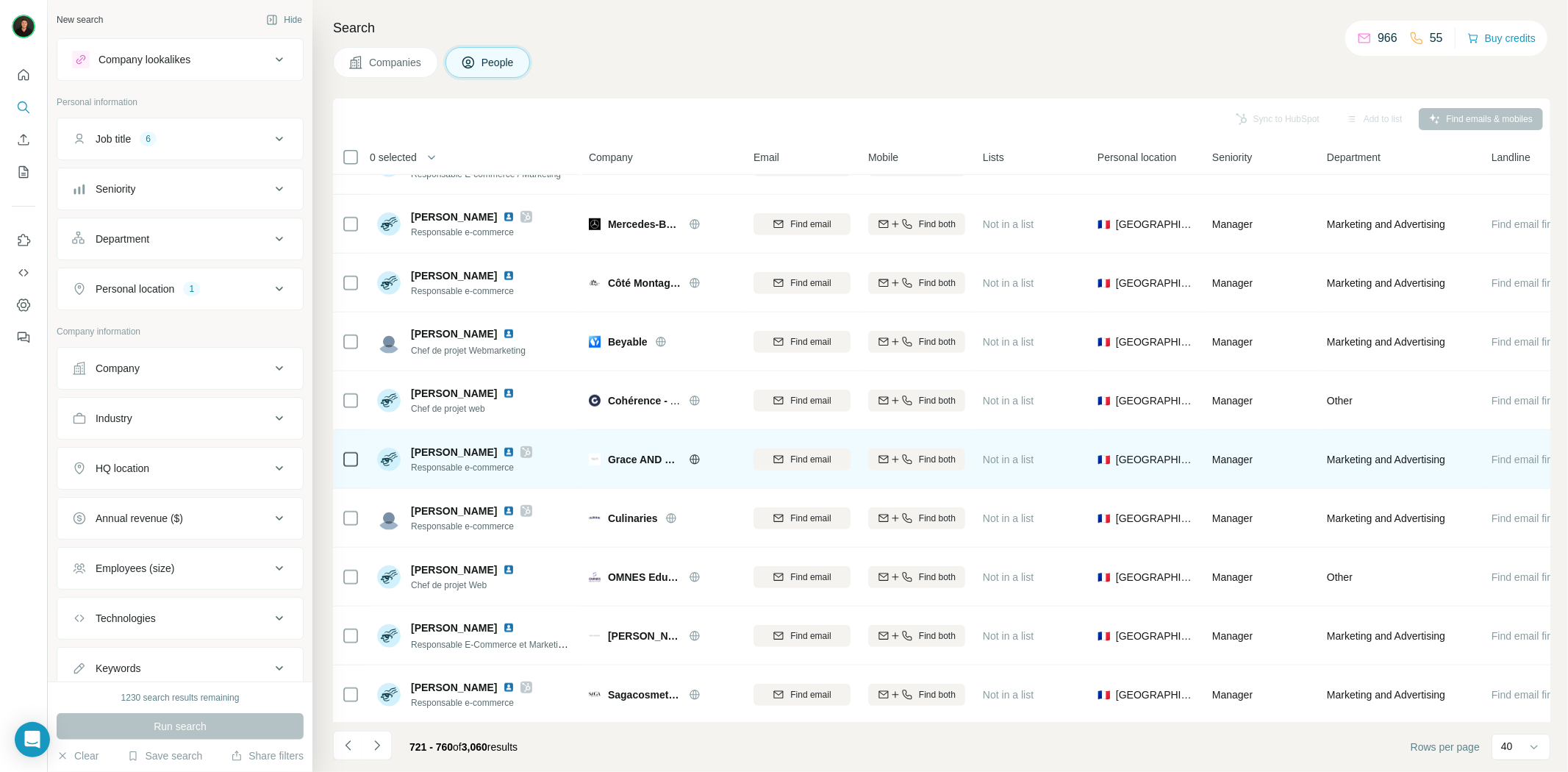
click at [700, 463] on div at bounding box center [712, 460] width 47 height 11
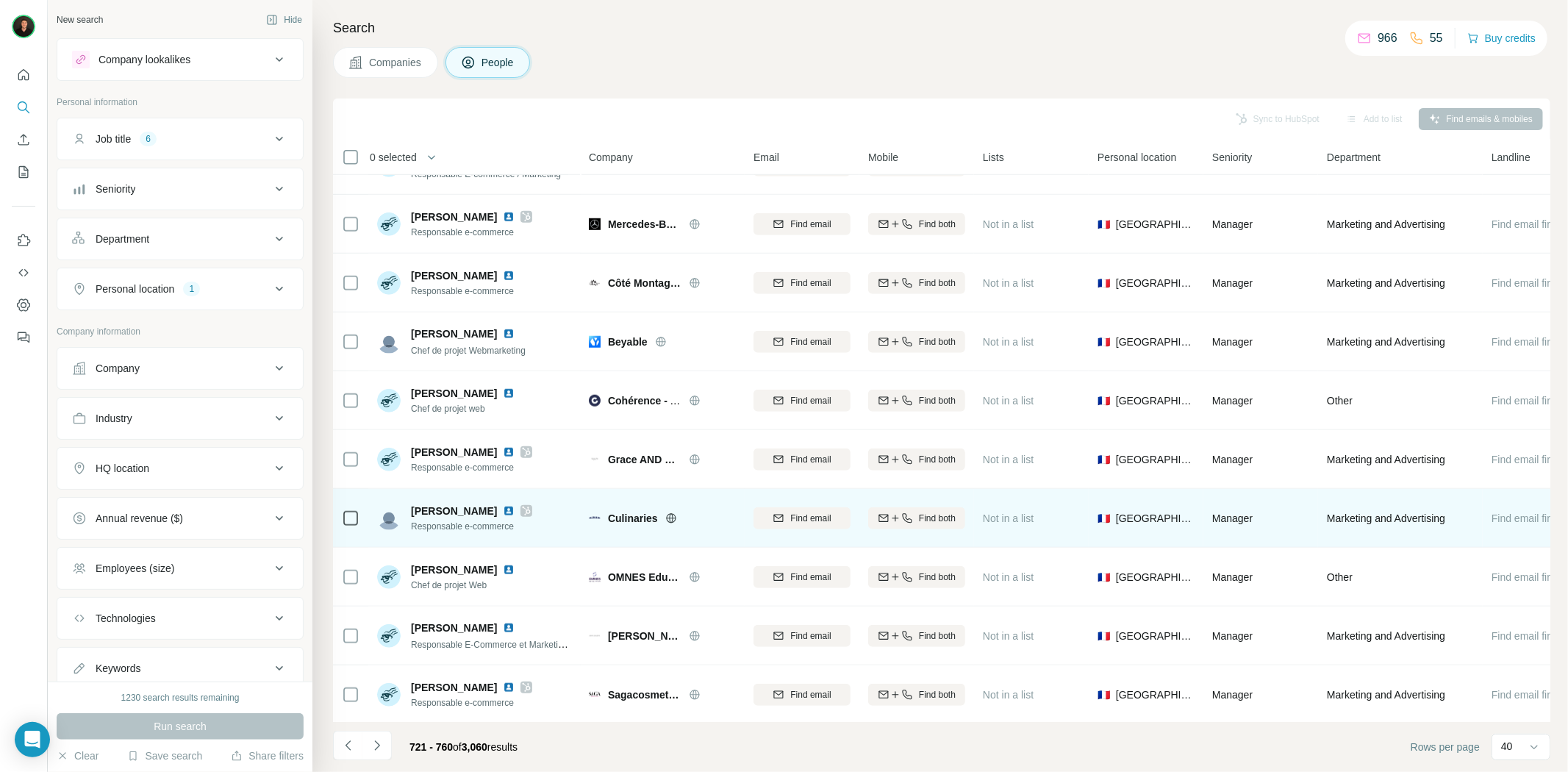
click at [671, 516] on icon at bounding box center [671, 518] width 11 height 11
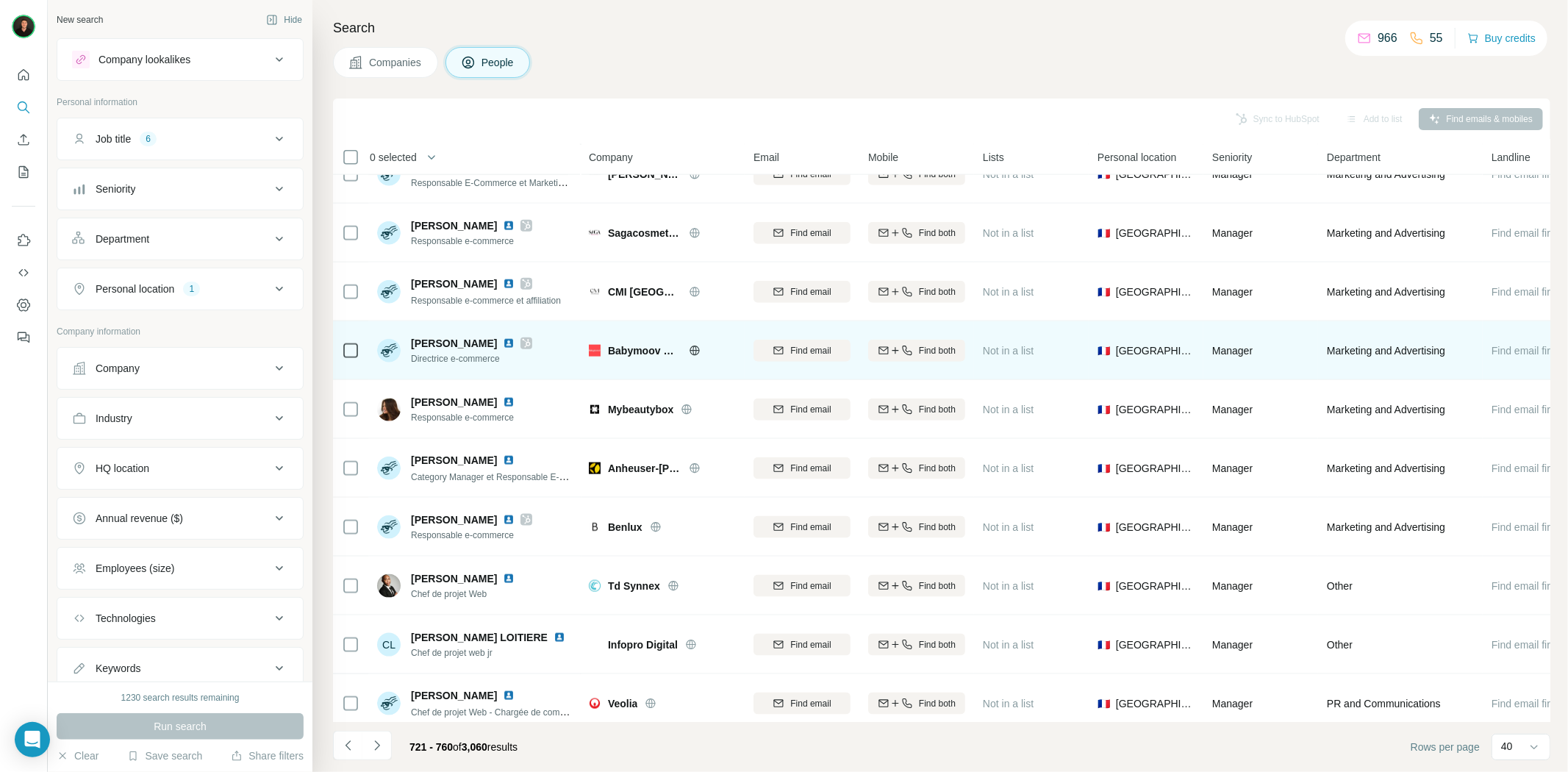
scroll to position [1469, 0]
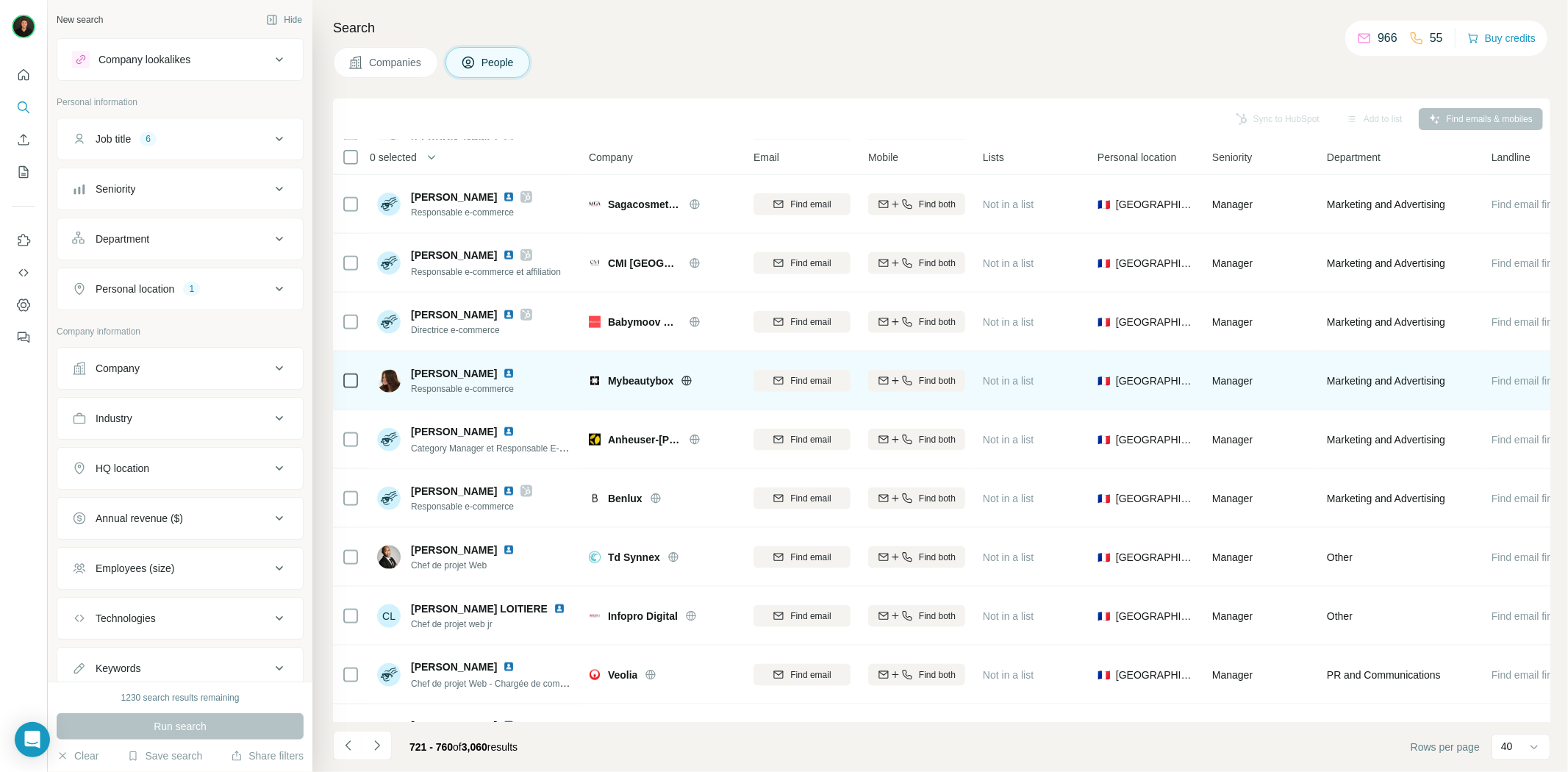
click at [658, 379] on span "Mybeautybox" at bounding box center [640, 380] width 65 height 14
click at [689, 377] on icon at bounding box center [686, 380] width 11 height 11
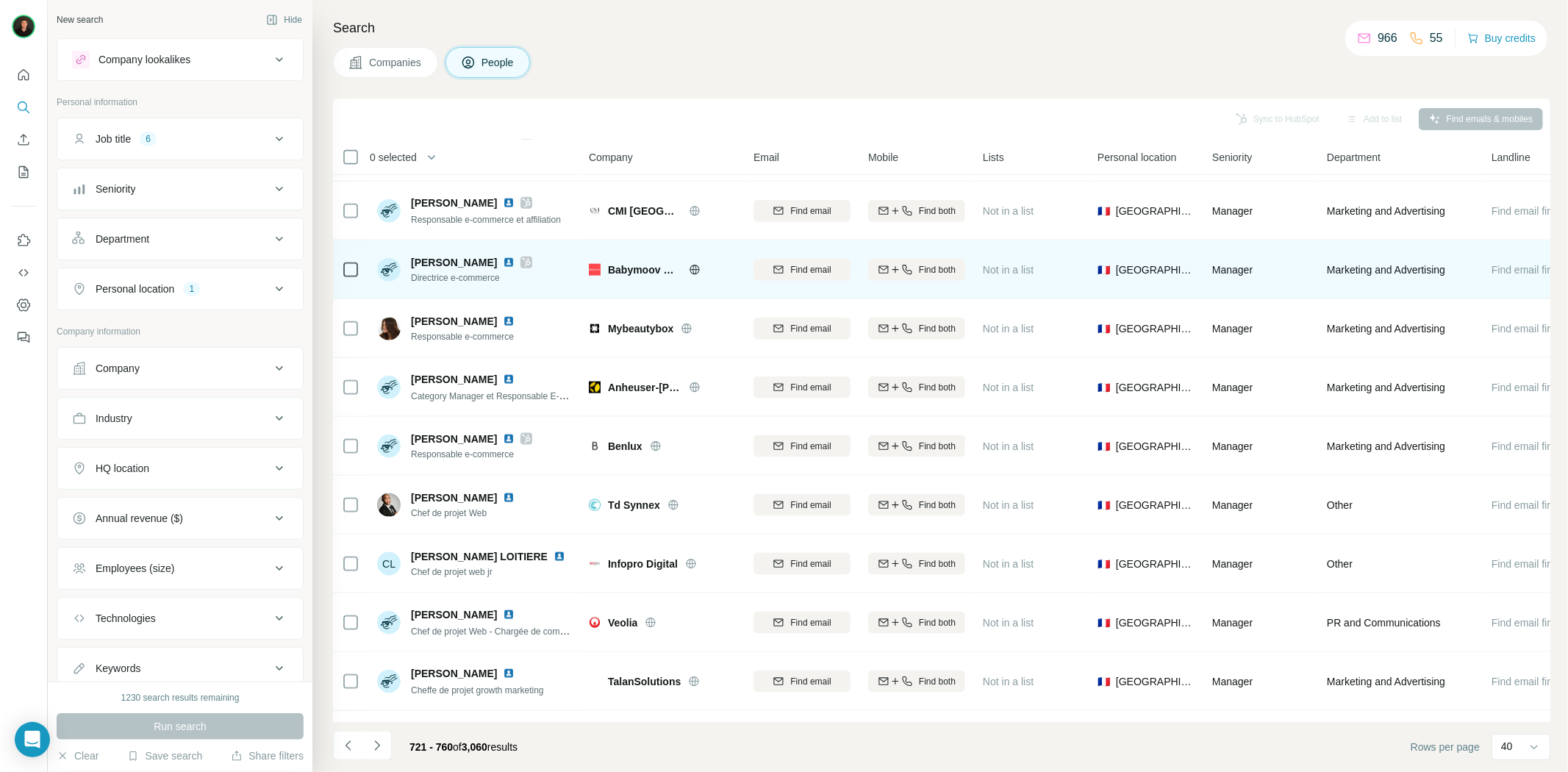
scroll to position [1552, 0]
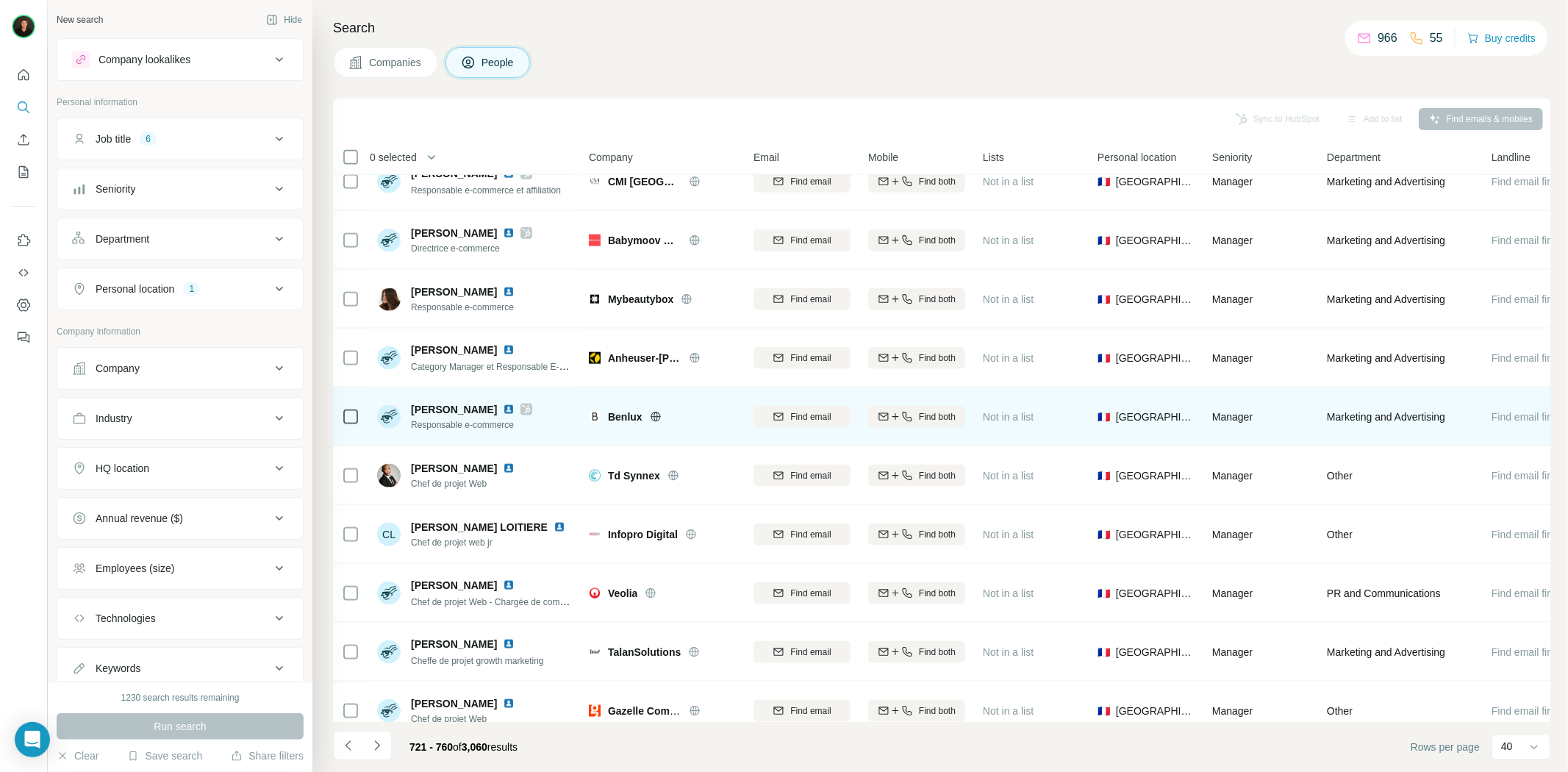
click at [625, 418] on span "Benlux" at bounding box center [625, 416] width 34 height 14
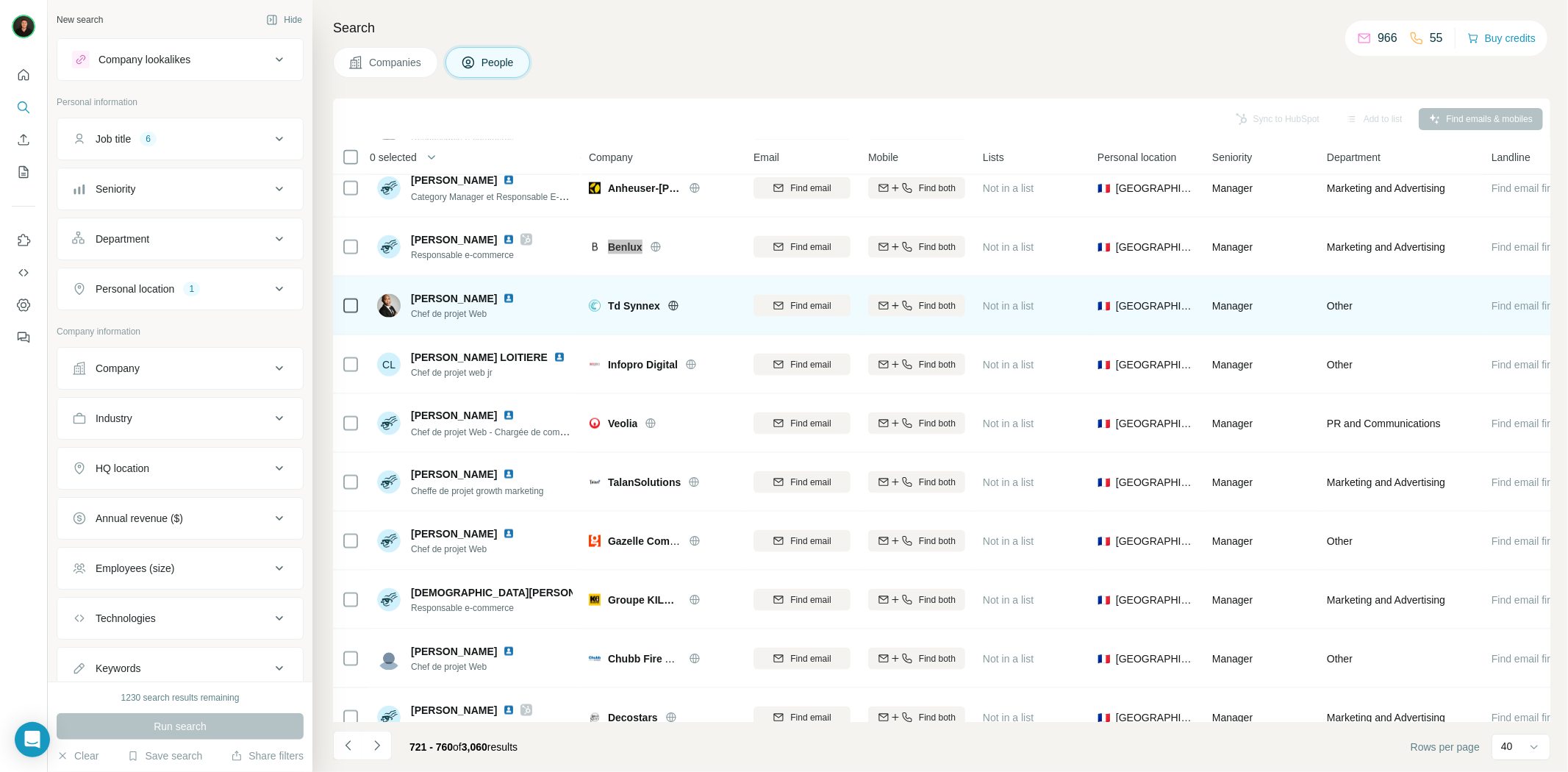
scroll to position [1812, 0]
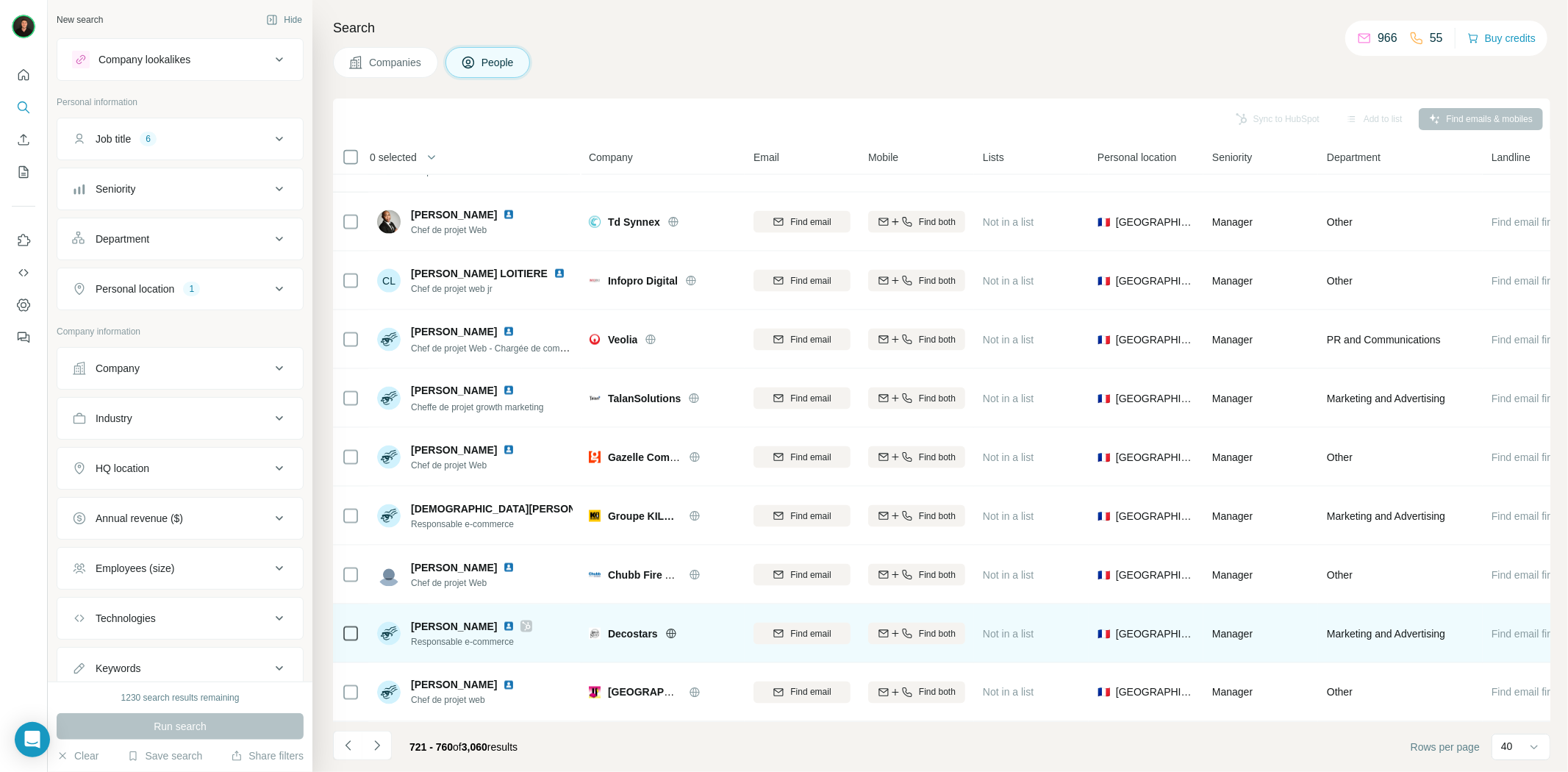
click at [675, 628] on icon at bounding box center [671, 633] width 11 height 11
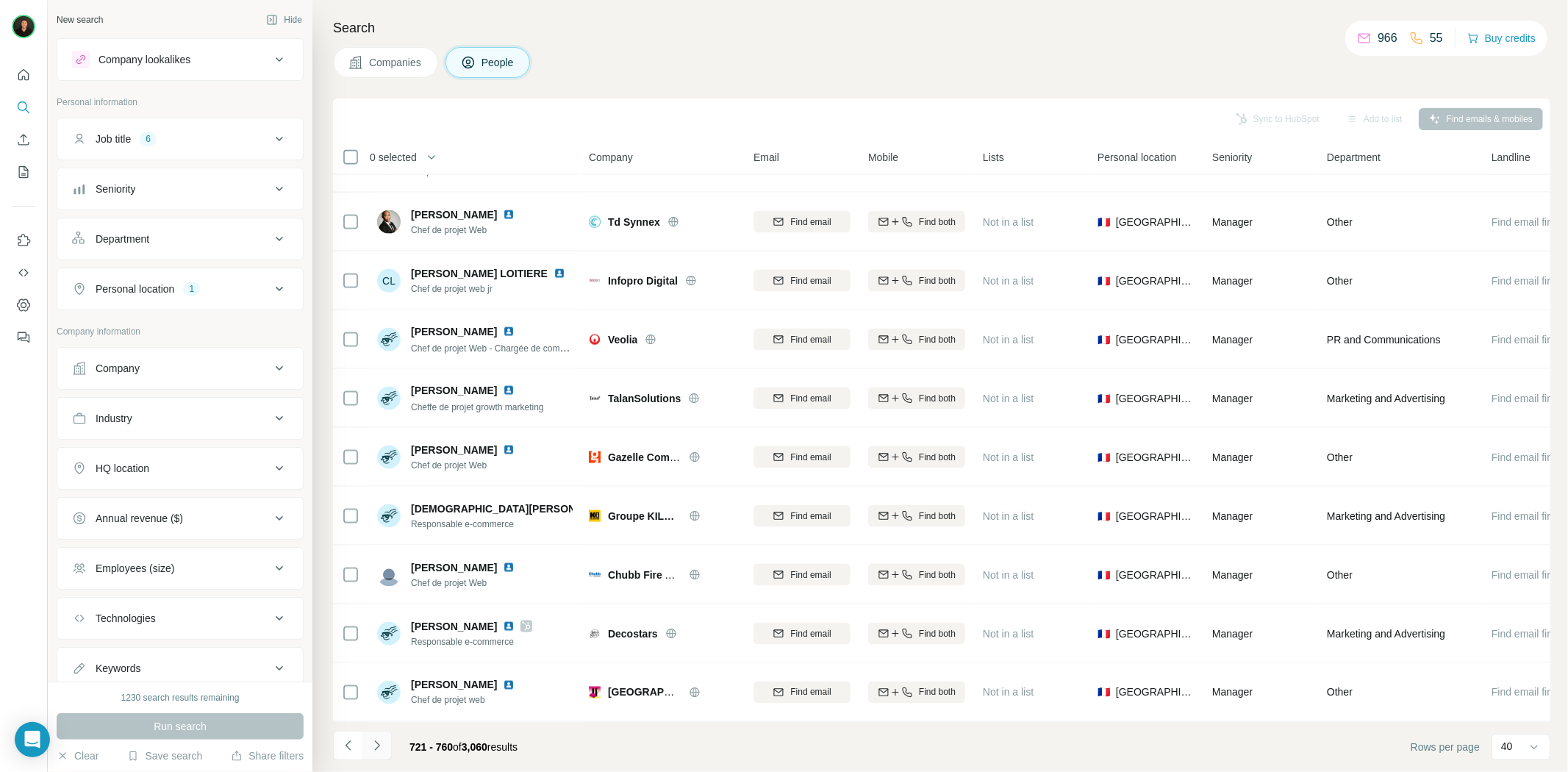
click at [380, 753] on button "Navigate to next page" at bounding box center [376, 745] width 30 height 30
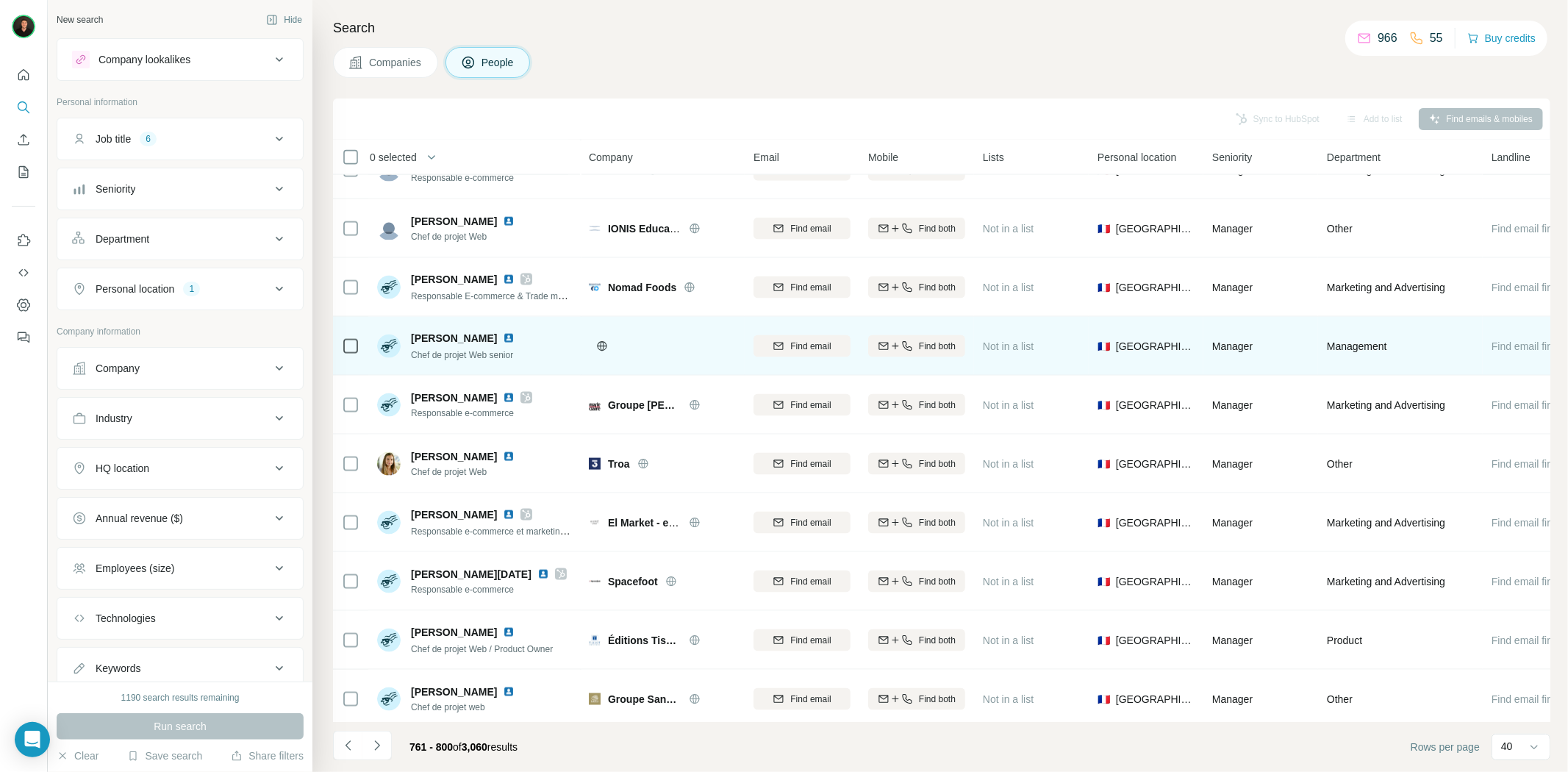
scroll to position [1685, 0]
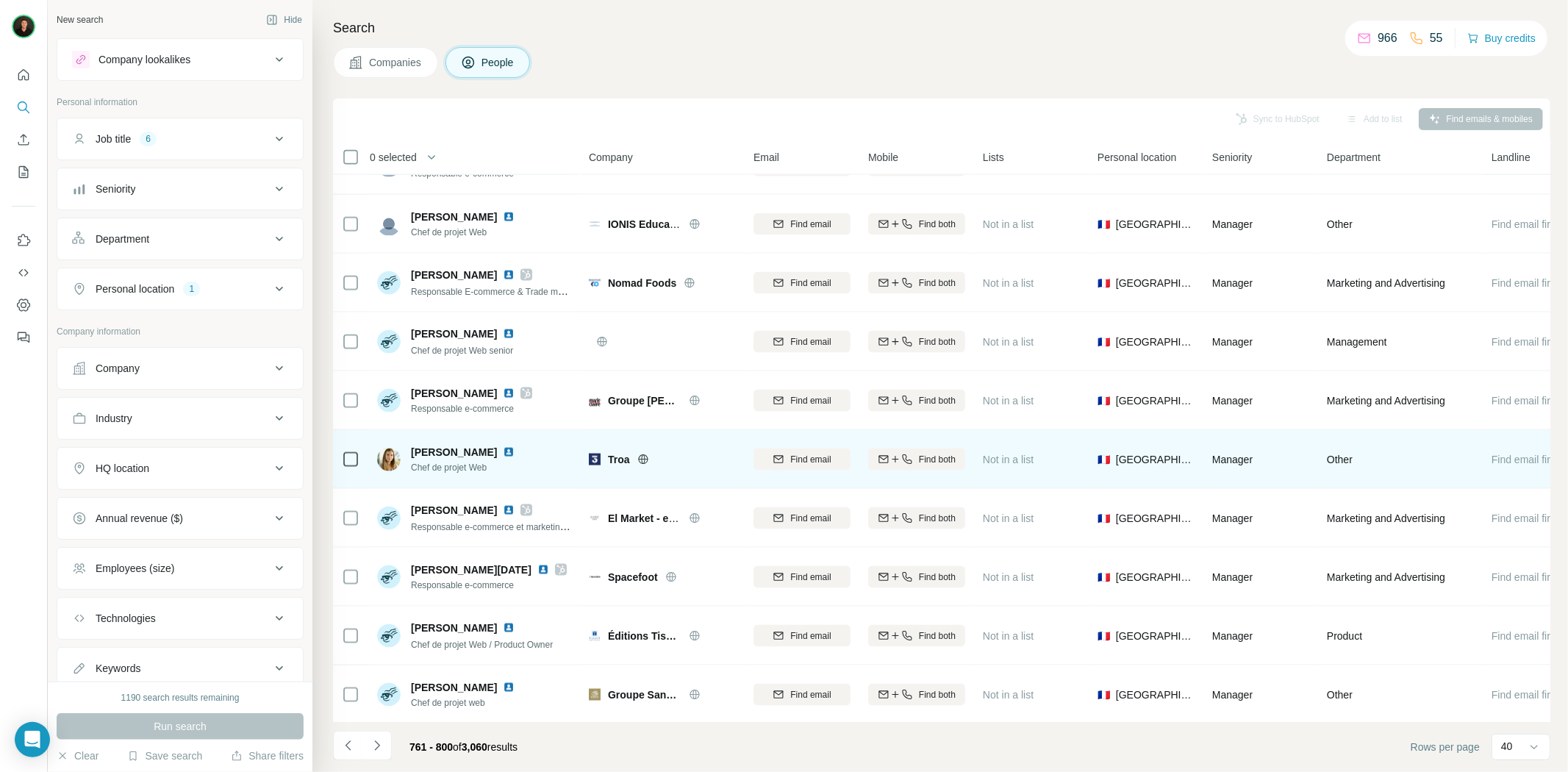
click at [645, 461] on icon at bounding box center [643, 460] width 11 height 11
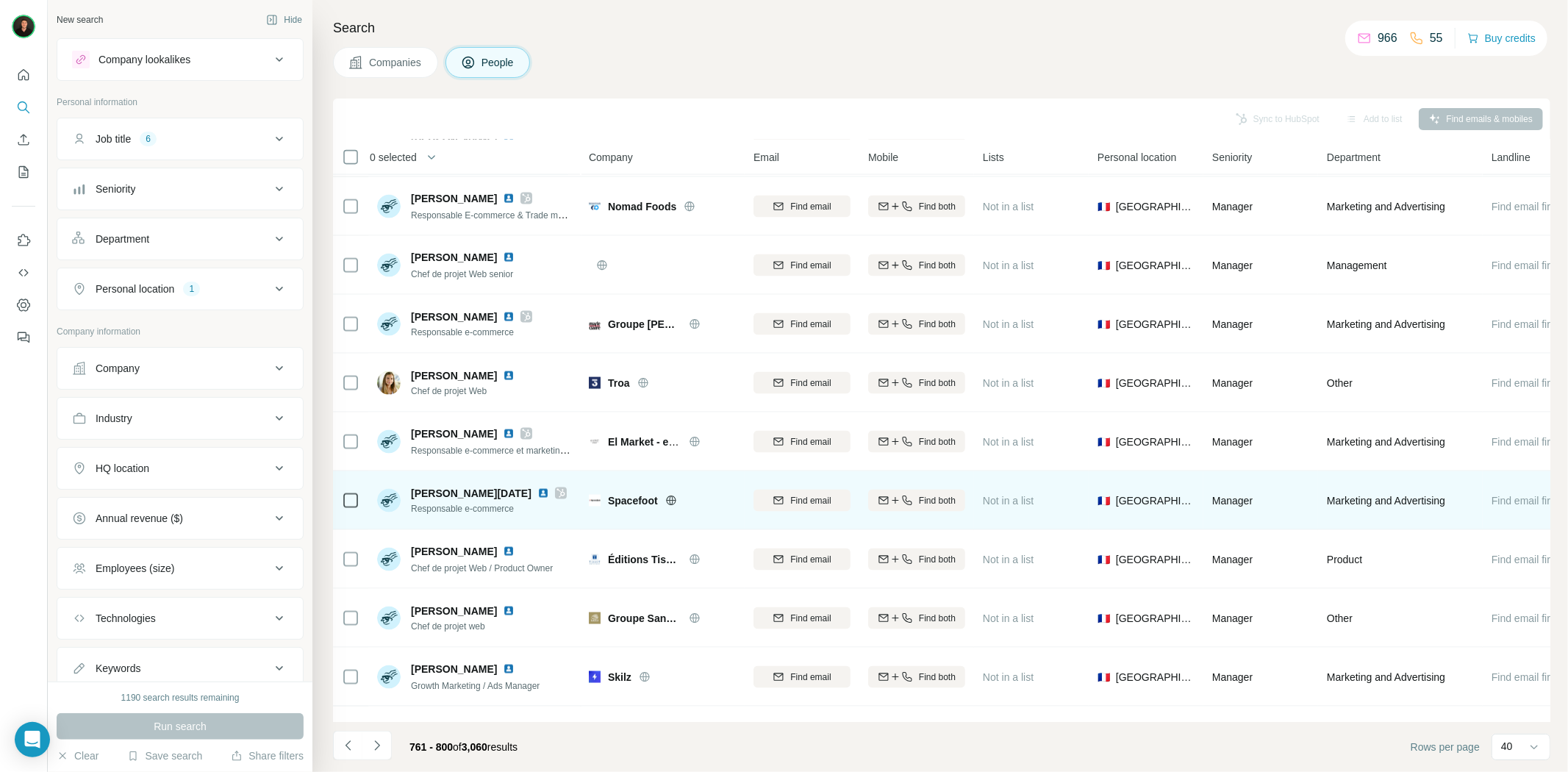
scroll to position [1812, 0]
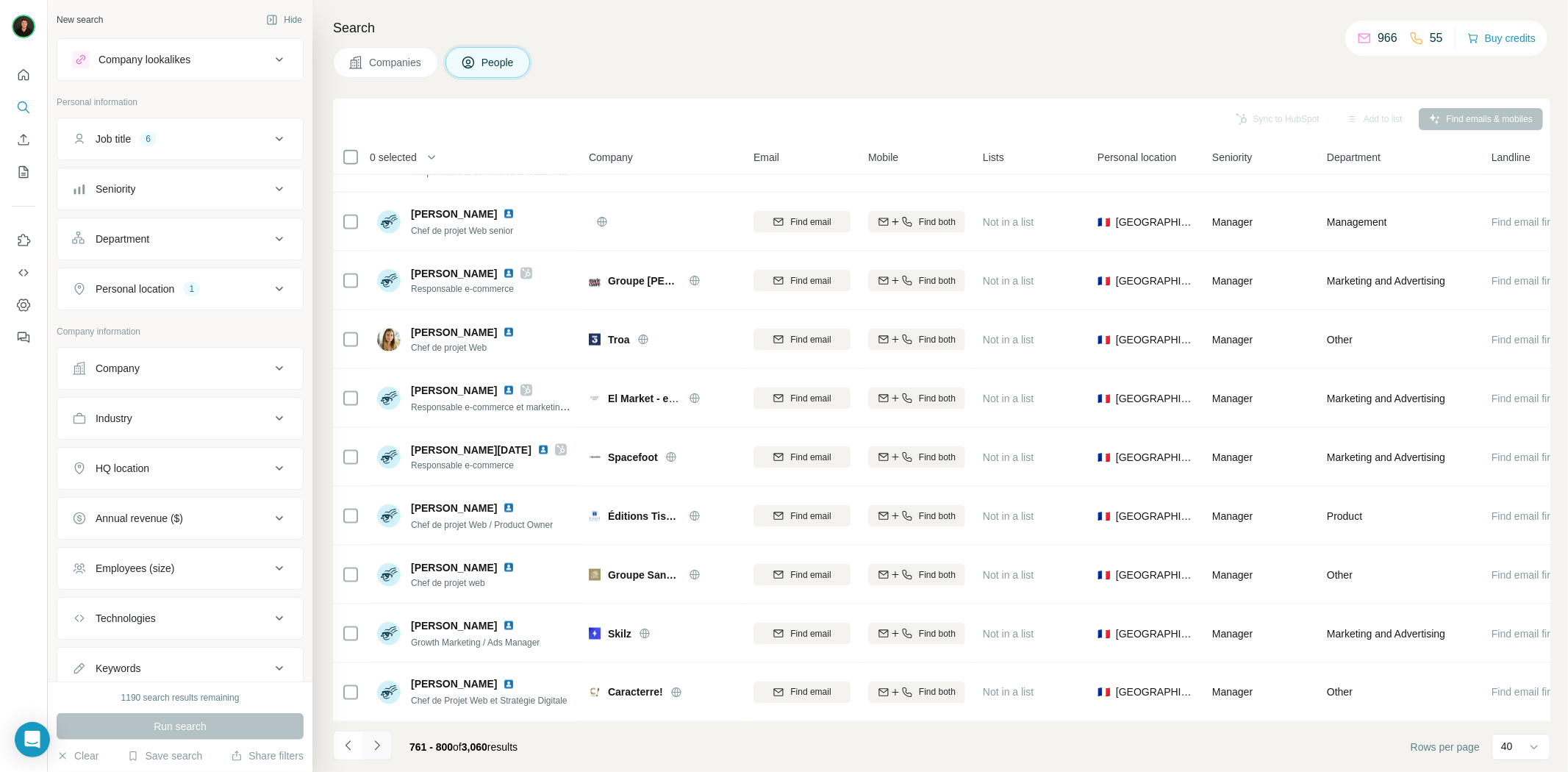
click at [384, 740] on icon "Navigate to next page" at bounding box center [376, 744] width 14 height 14
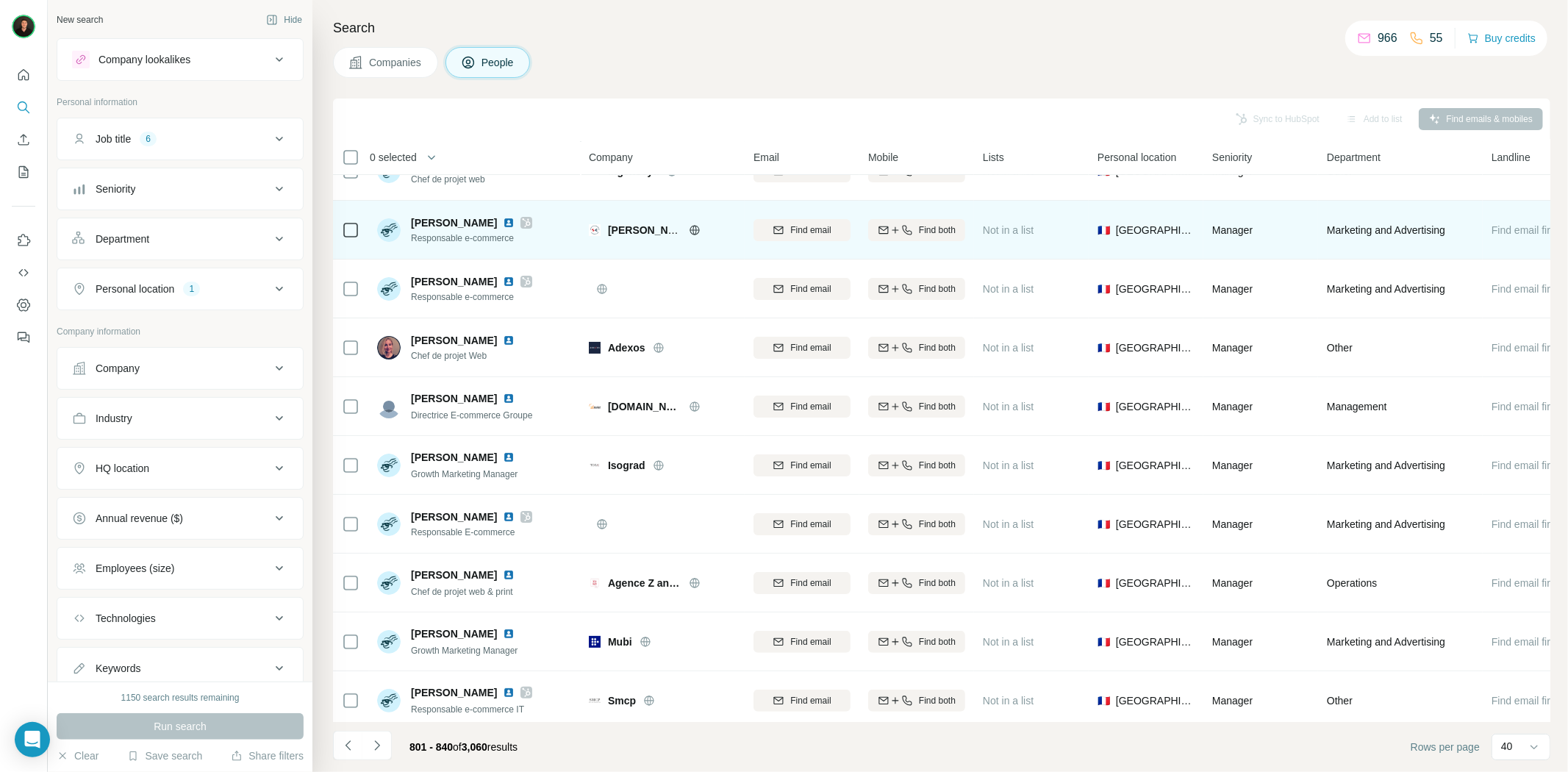
scroll to position [93, 0]
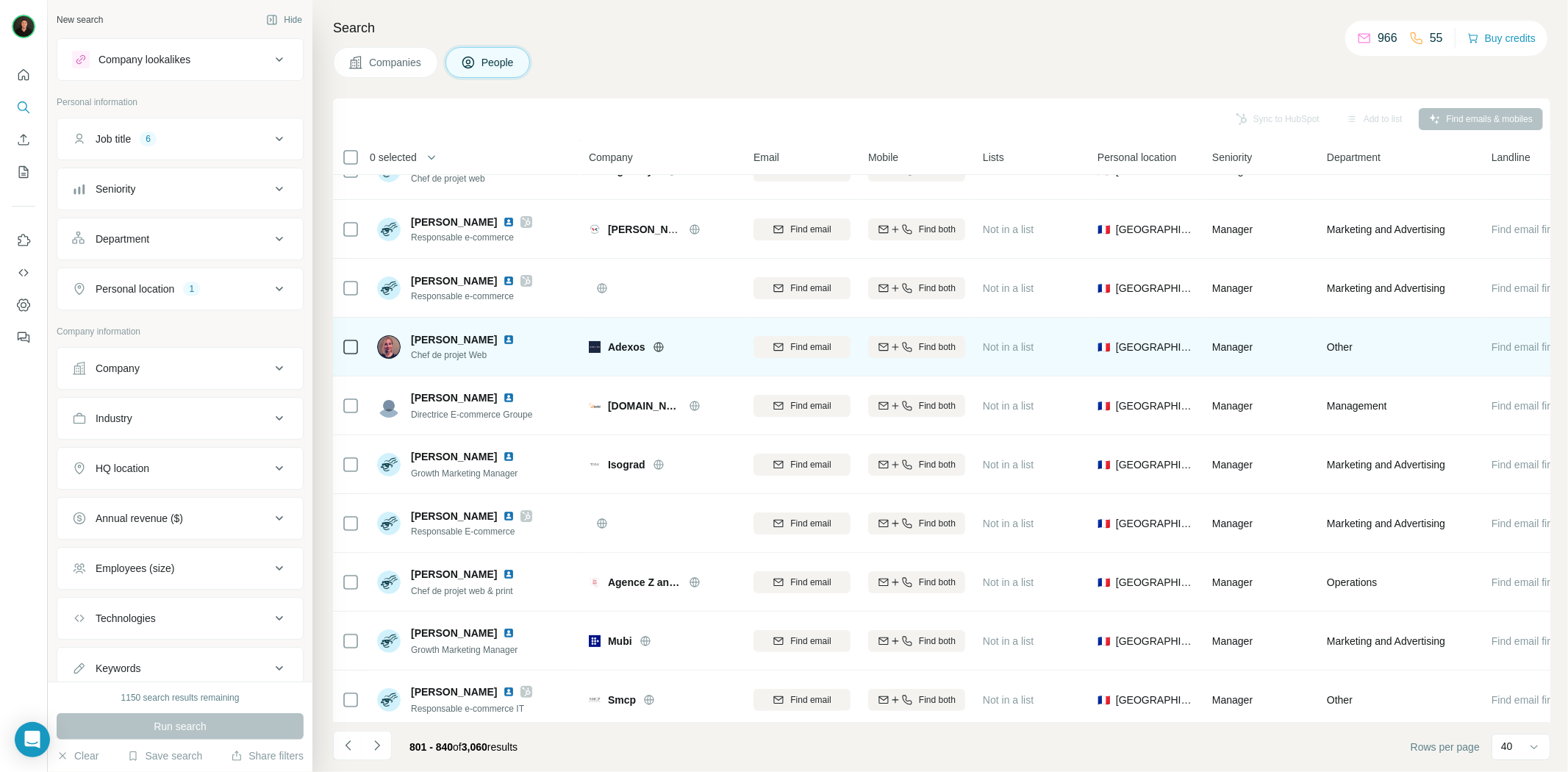
click at [662, 348] on icon at bounding box center [658, 347] width 10 height 10
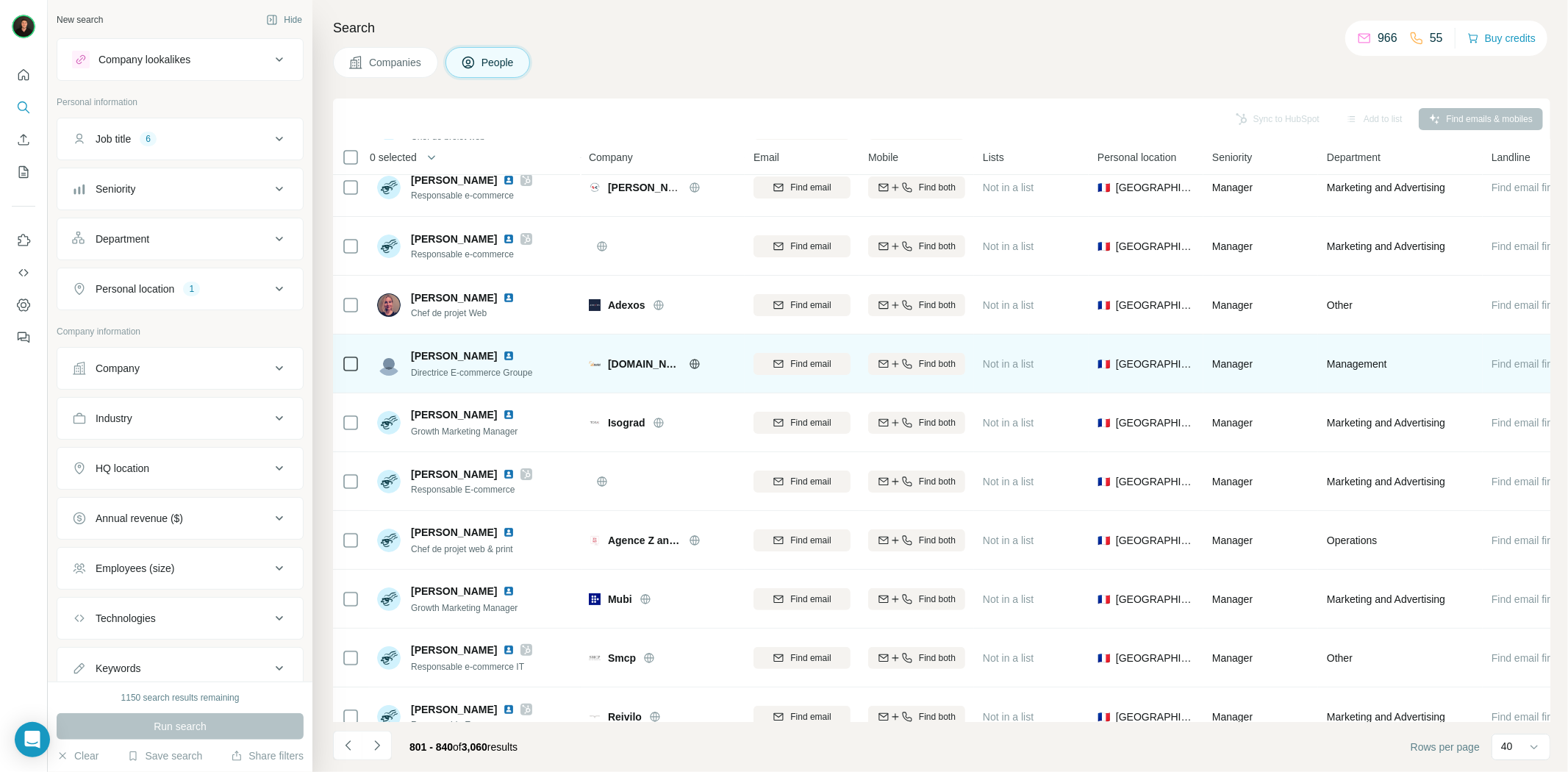
scroll to position [141, 0]
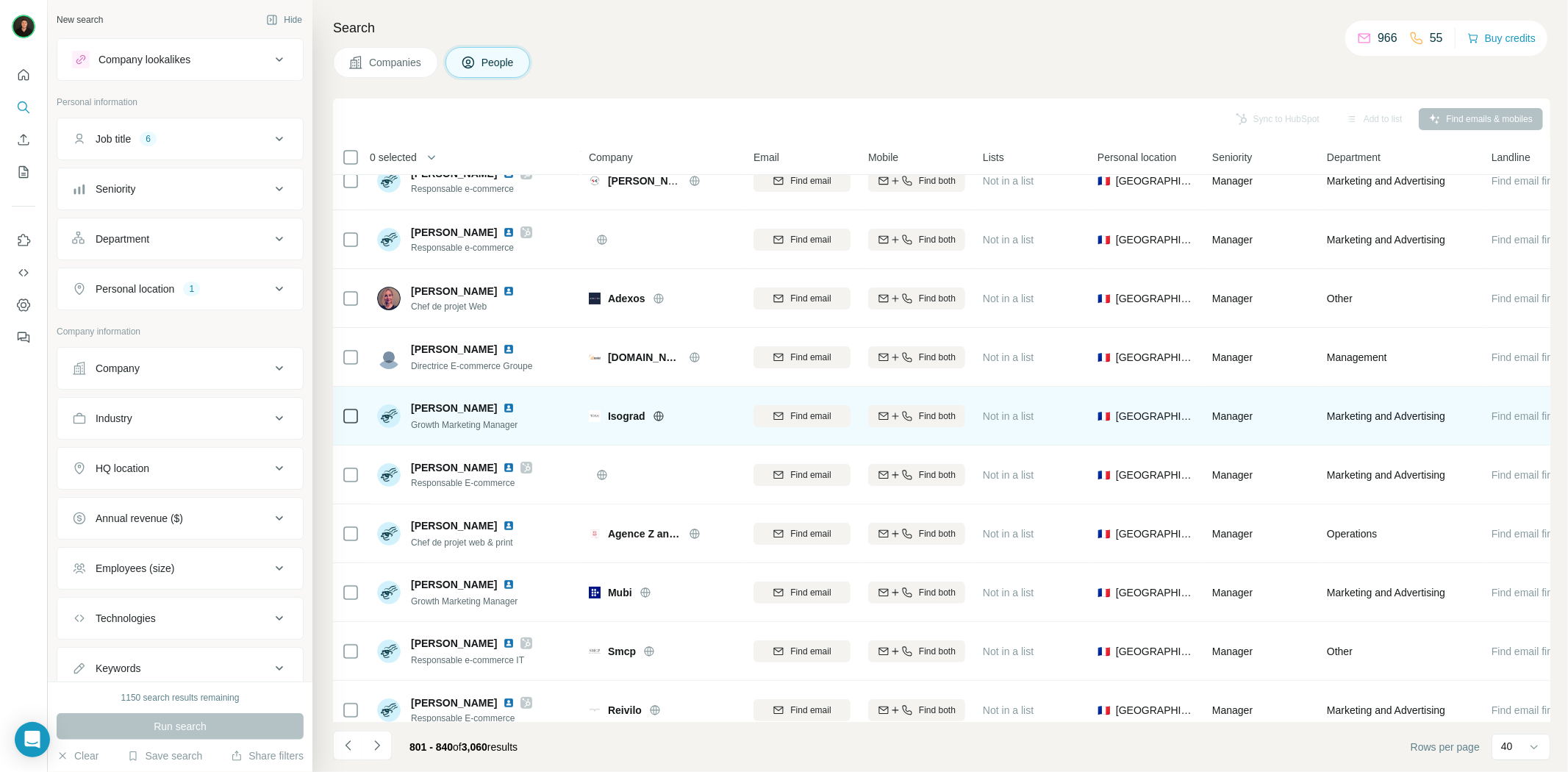
click at [657, 410] on icon at bounding box center [658, 416] width 11 height 11
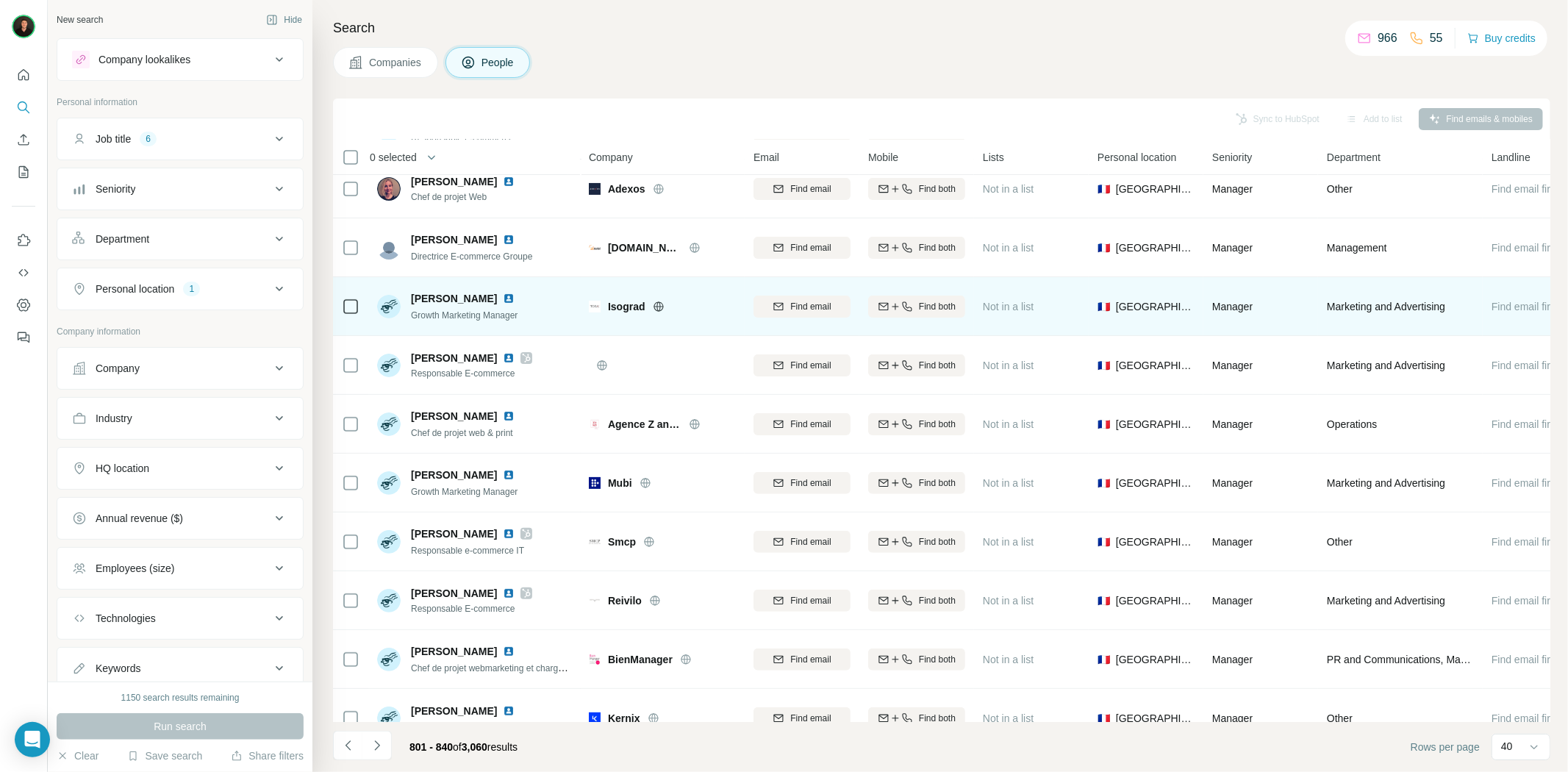
scroll to position [270, 0]
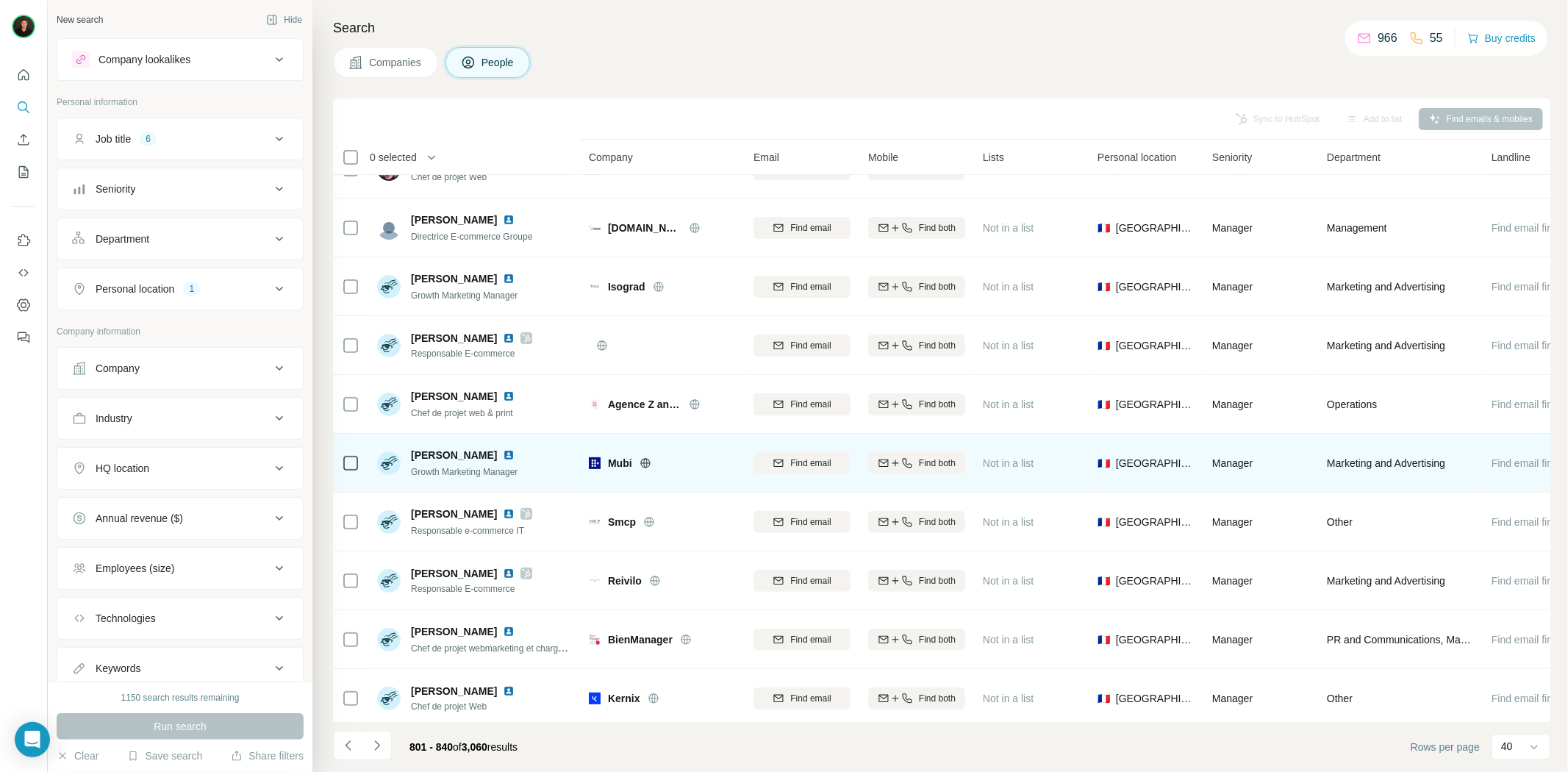
click at [647, 460] on icon at bounding box center [645, 462] width 4 height 10
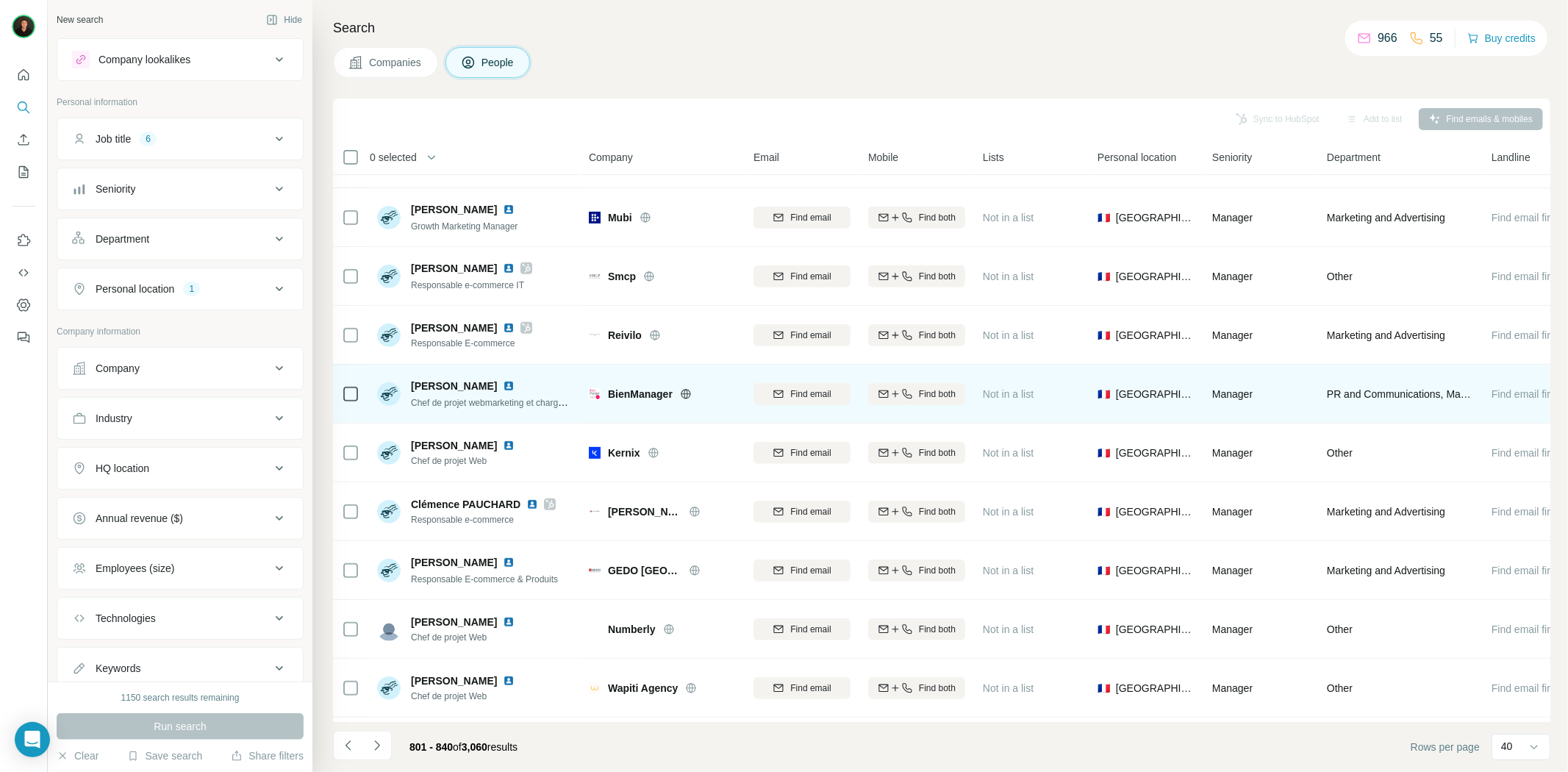
scroll to position [518, 0]
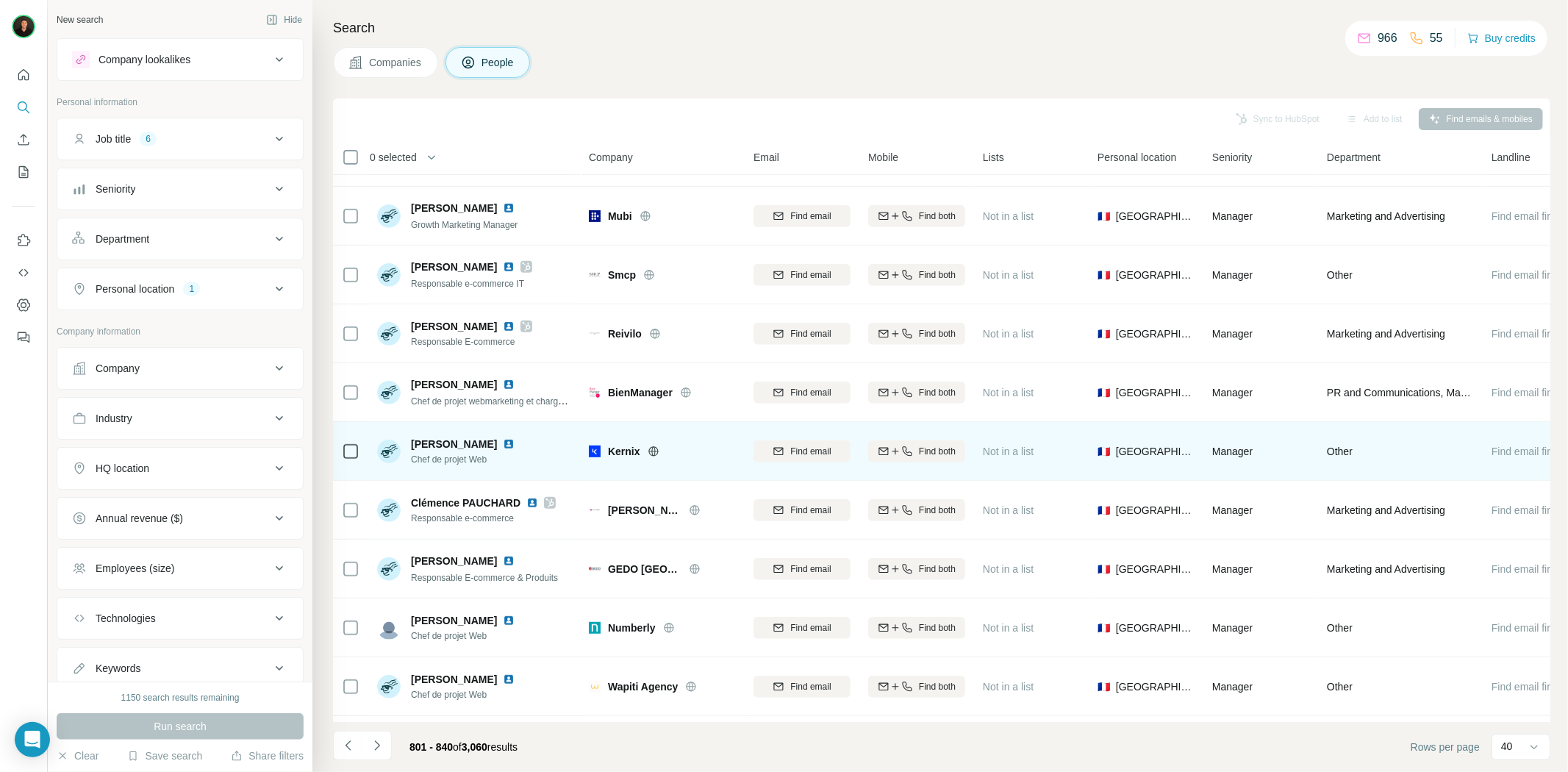
click at [652, 445] on icon at bounding box center [654, 451] width 11 height 11
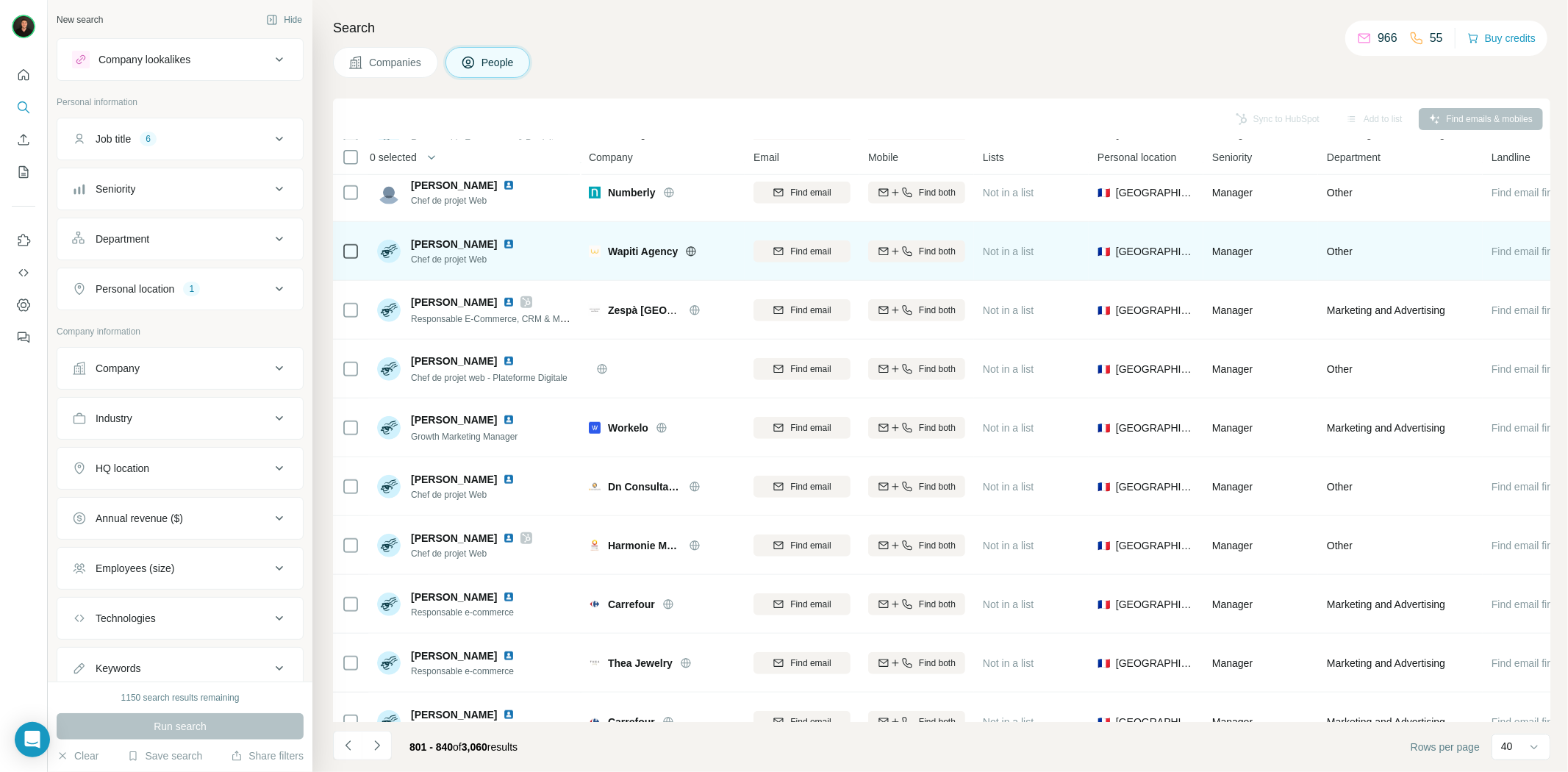
scroll to position [954, 0]
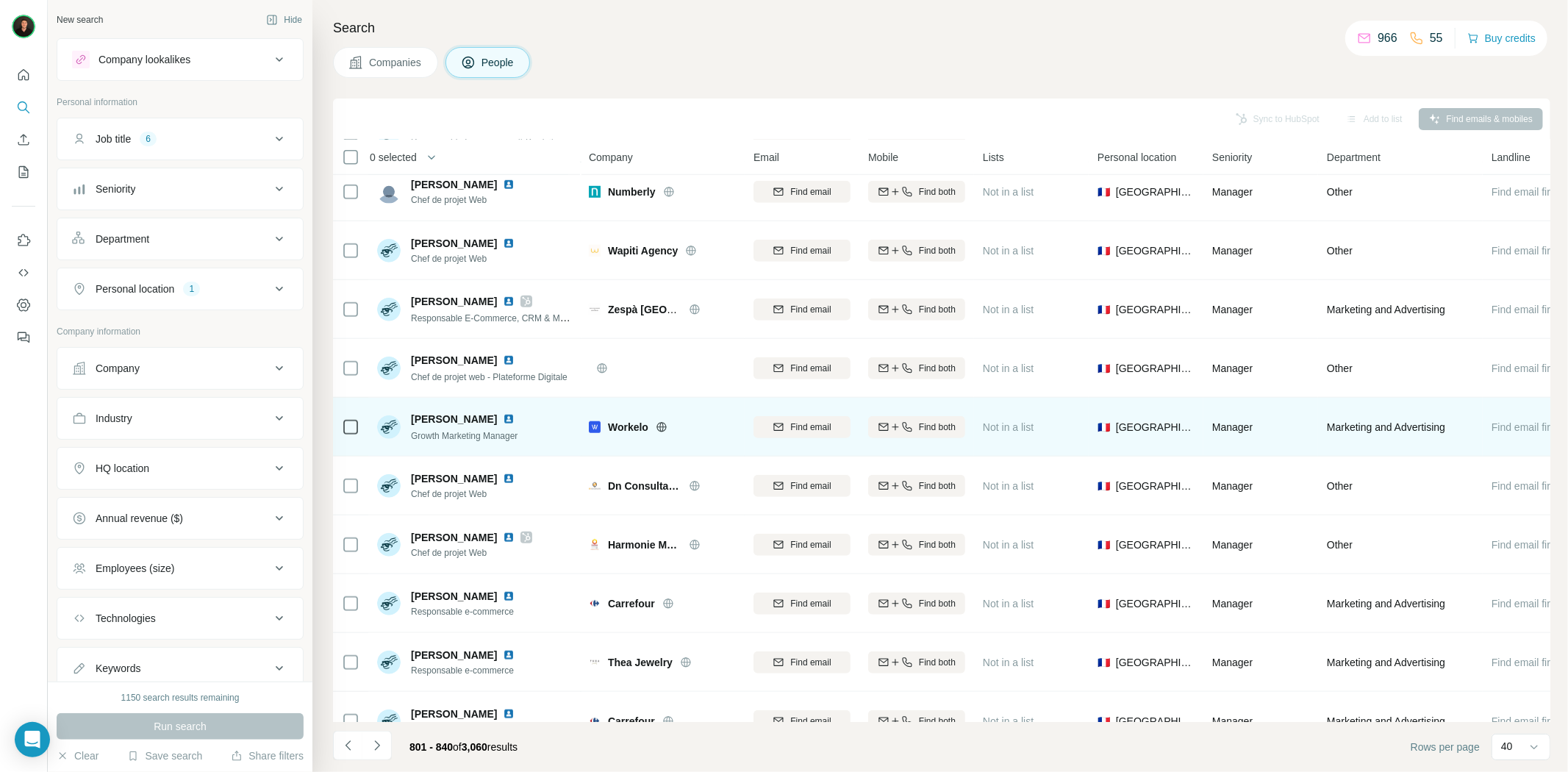
click at [660, 425] on icon at bounding box center [661, 427] width 4 height 10
click at [623, 421] on span "Workelo" at bounding box center [628, 426] width 40 height 14
click at [511, 416] on img at bounding box center [508, 418] width 11 height 11
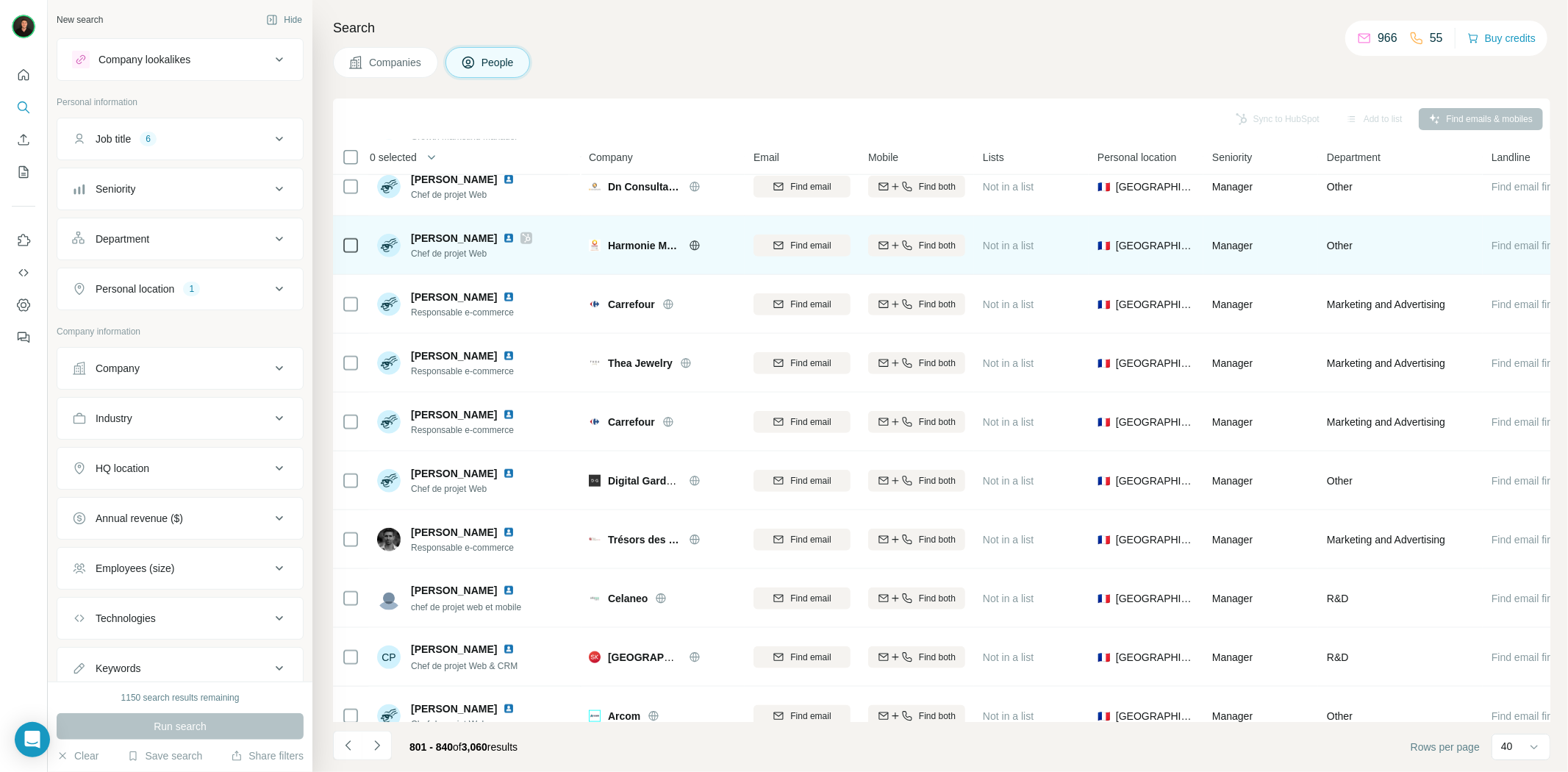
scroll to position [1280, 0]
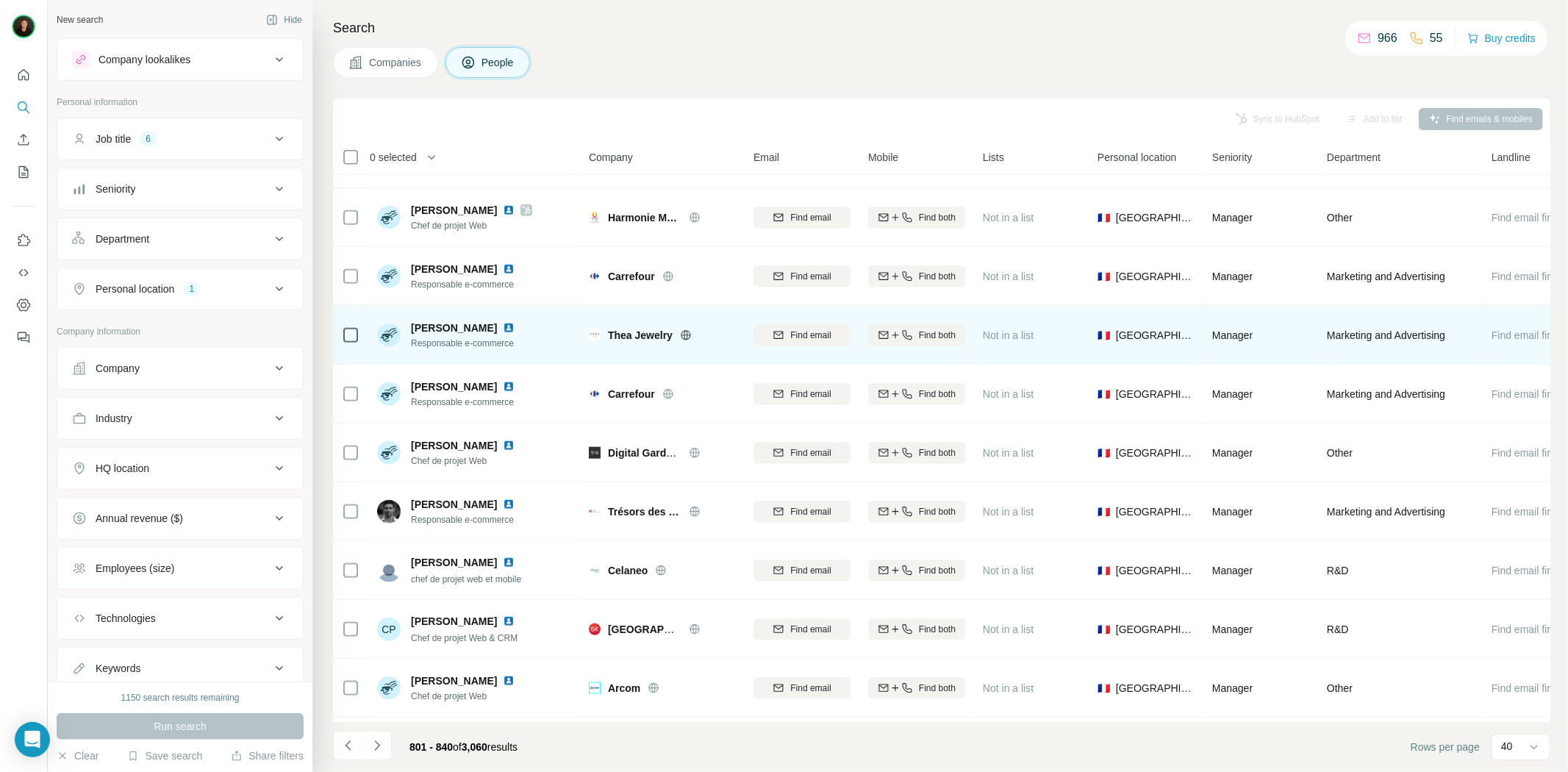
click at [682, 332] on icon at bounding box center [686, 335] width 11 height 11
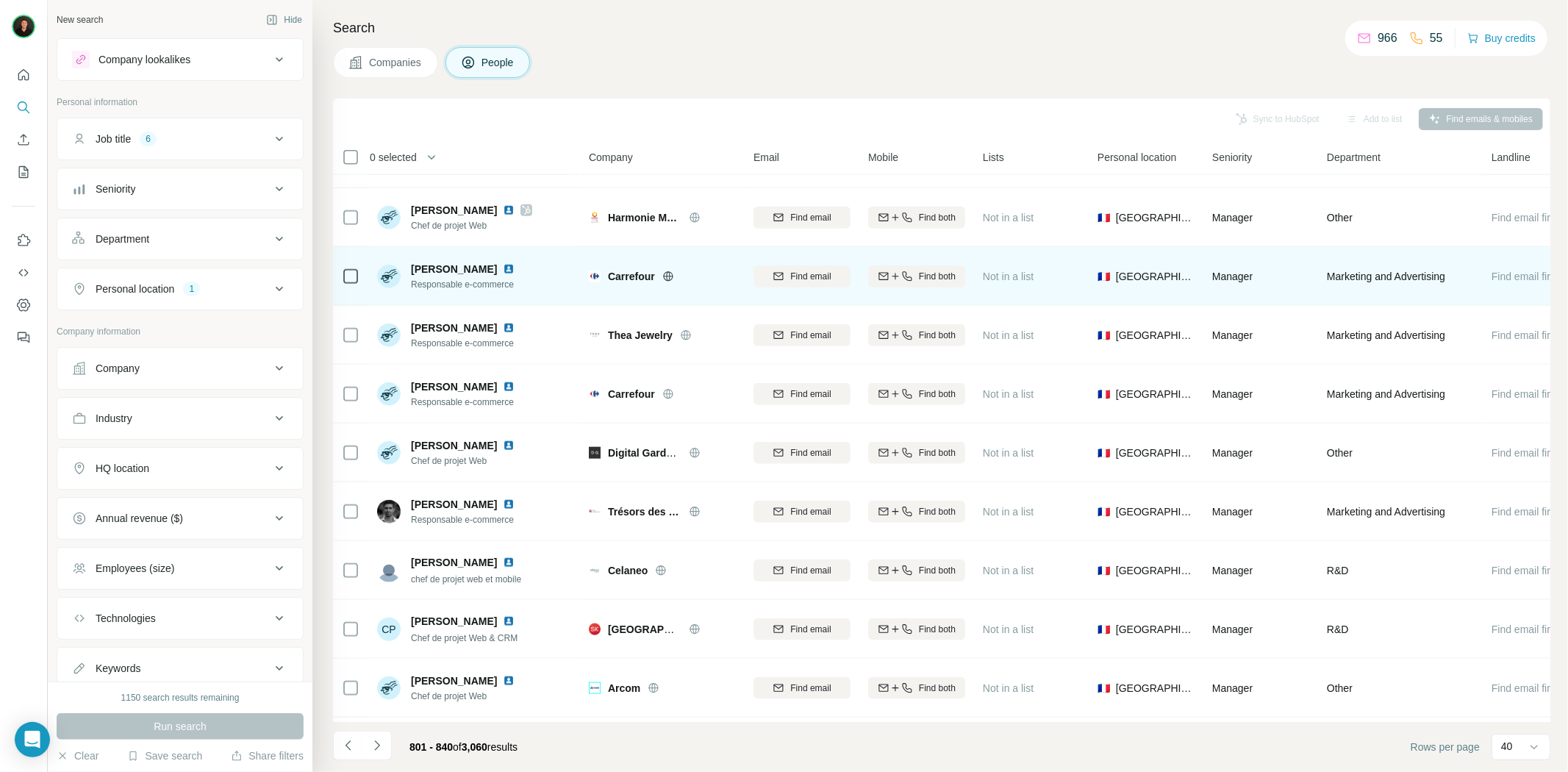
scroll to position [1444, 0]
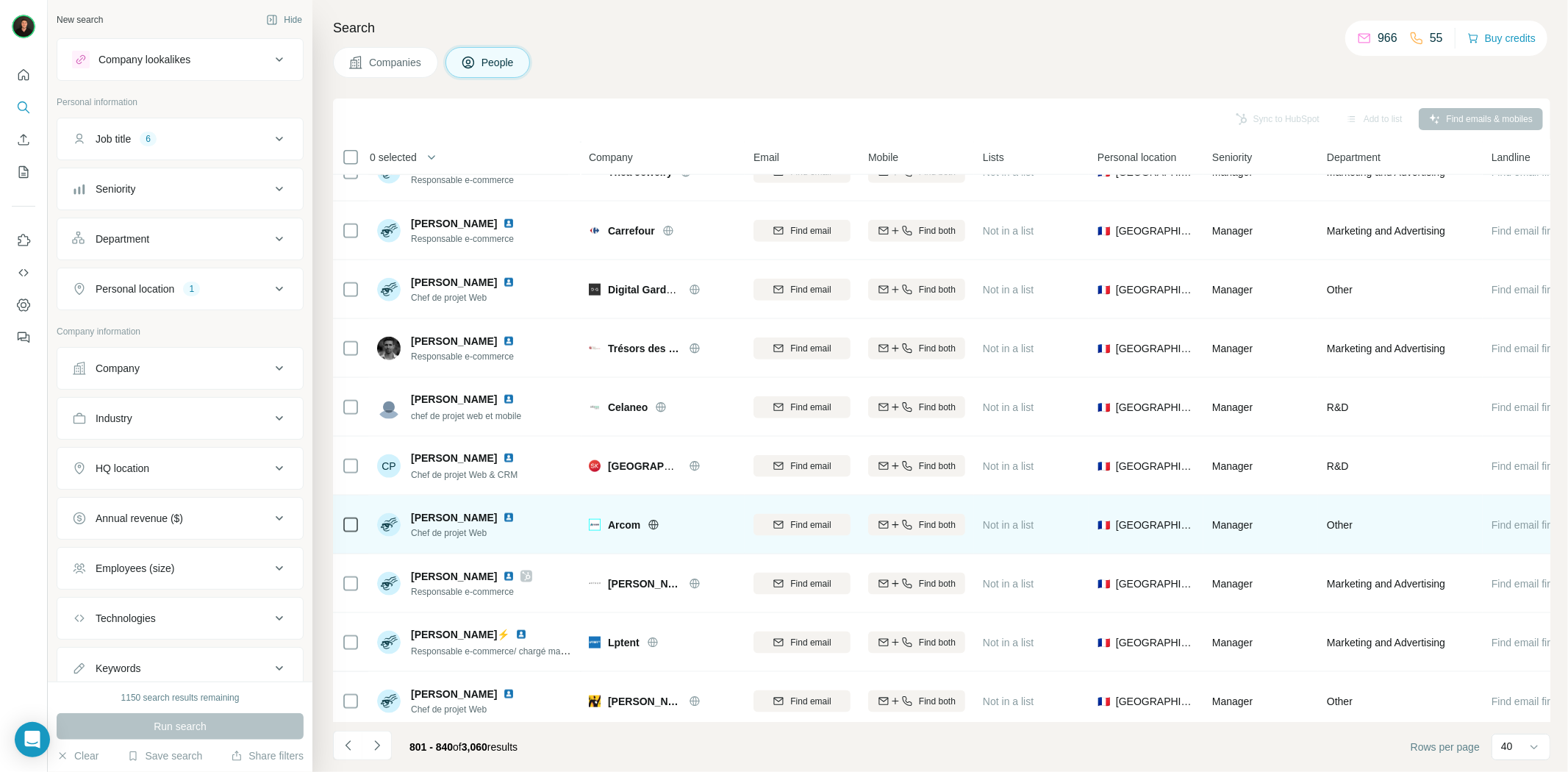
click at [652, 524] on icon at bounding box center [654, 525] width 11 height 11
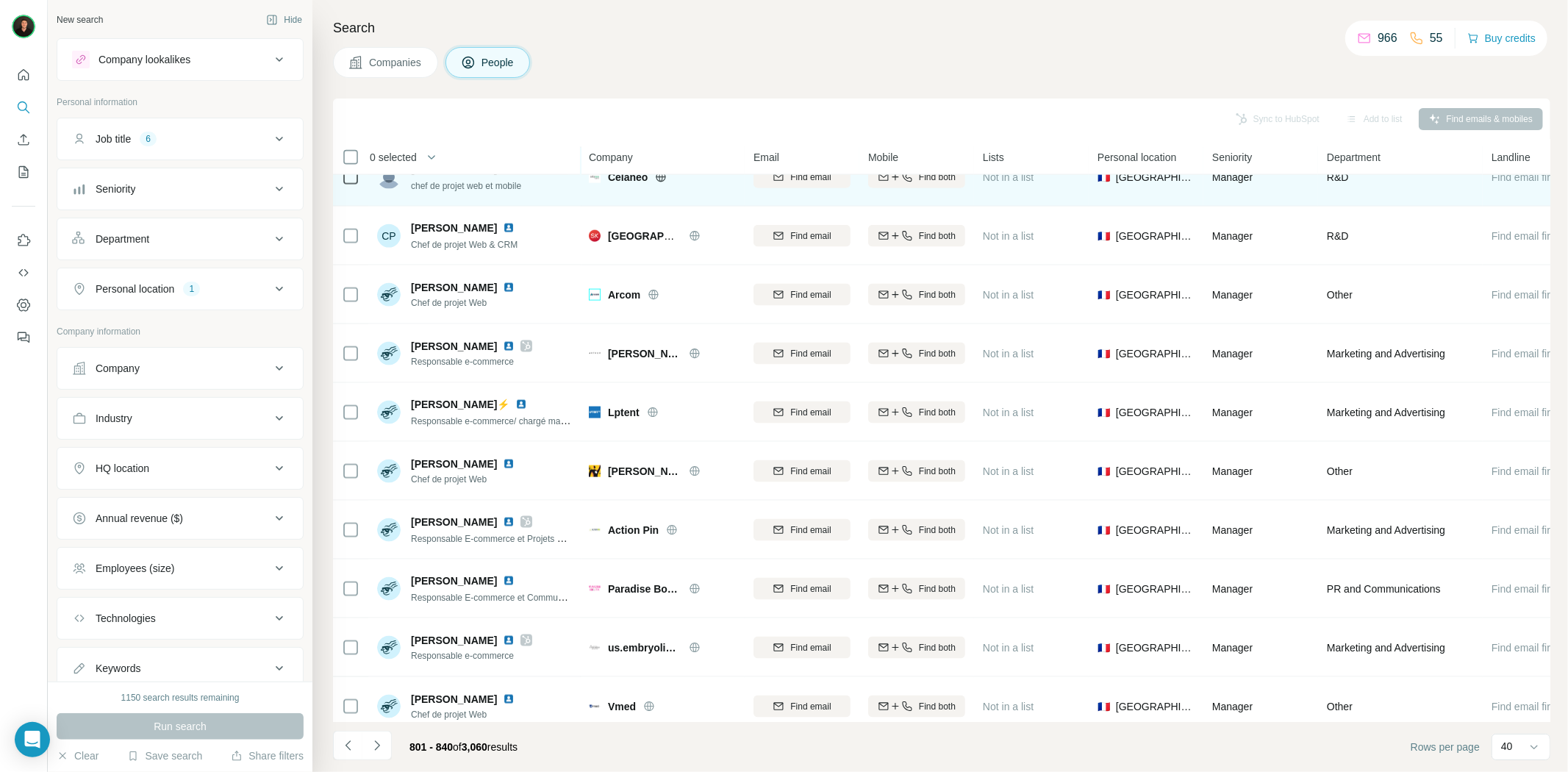
scroll to position [1688, 0]
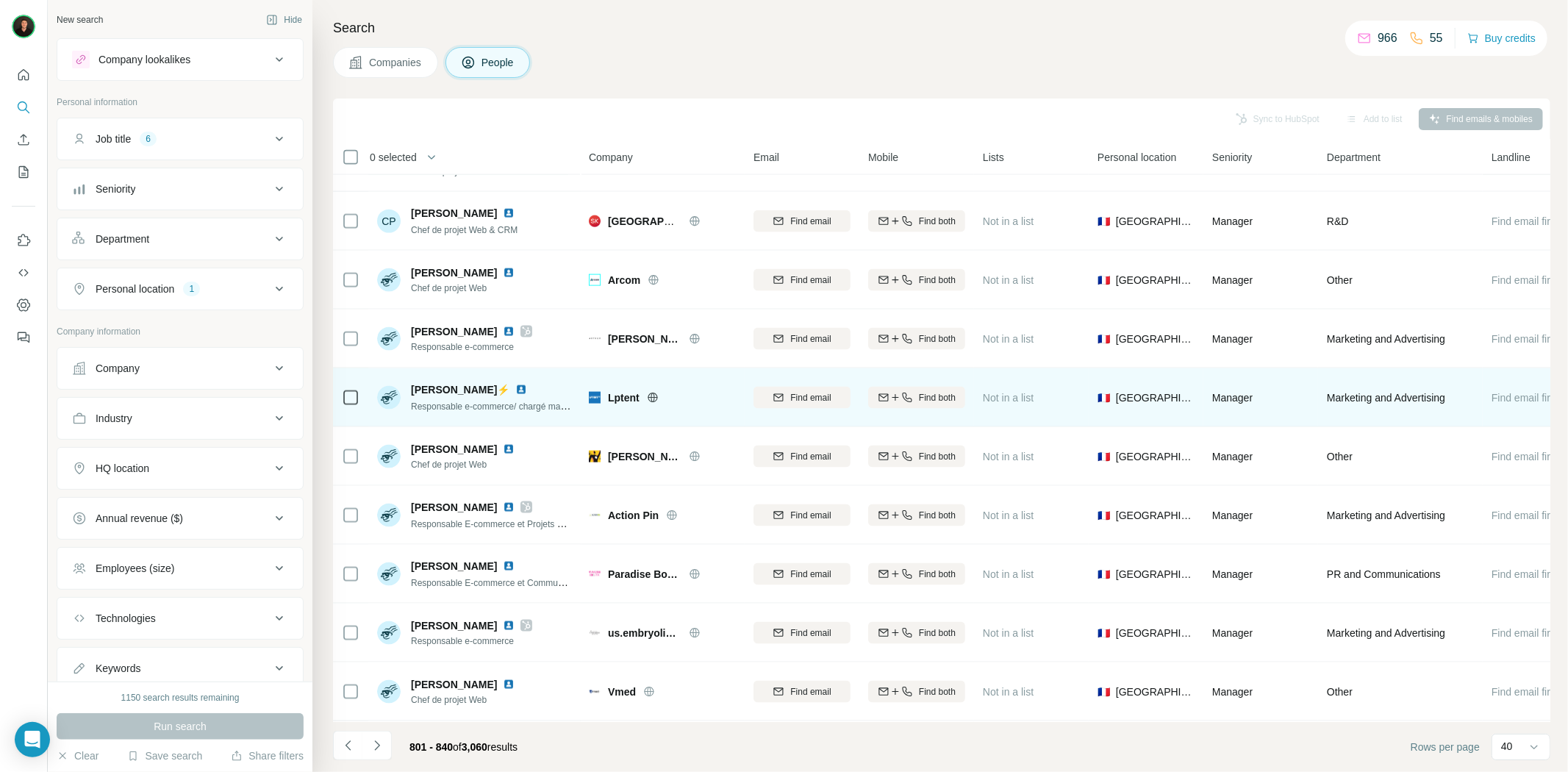
click at [648, 394] on icon at bounding box center [653, 397] width 11 height 11
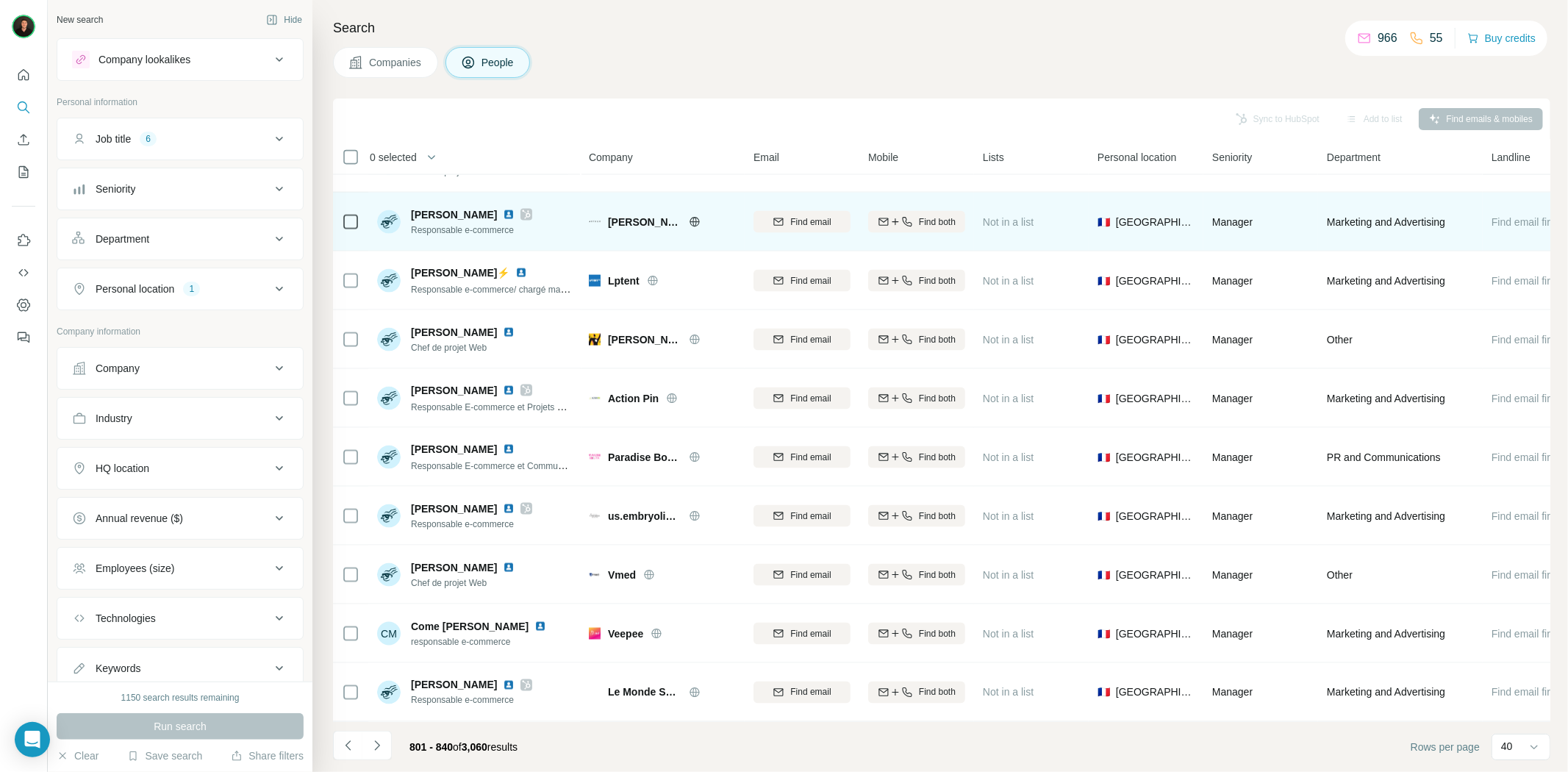
scroll to position [1812, 0]
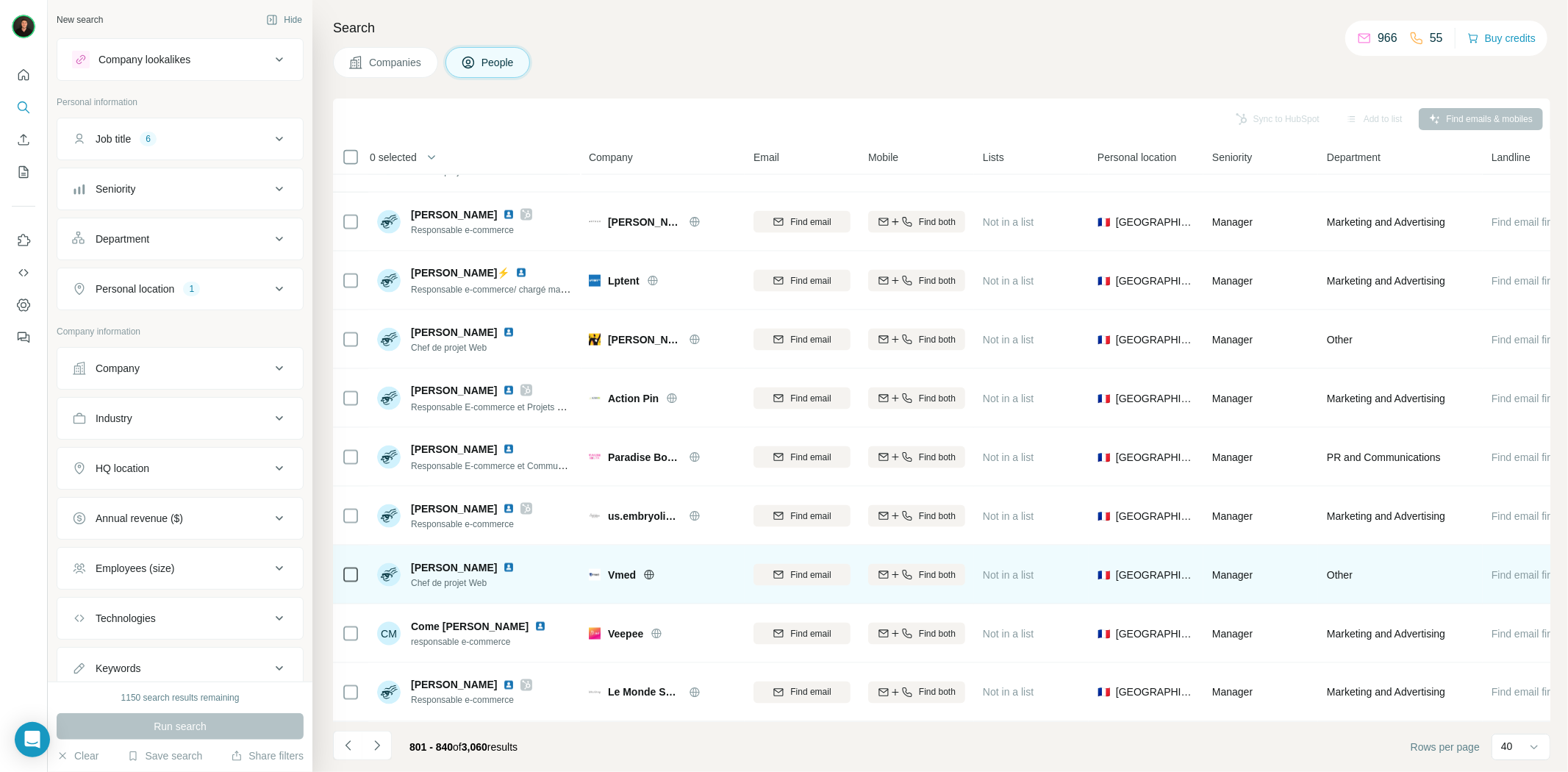
click at [651, 568] on icon at bounding box center [649, 574] width 11 height 11
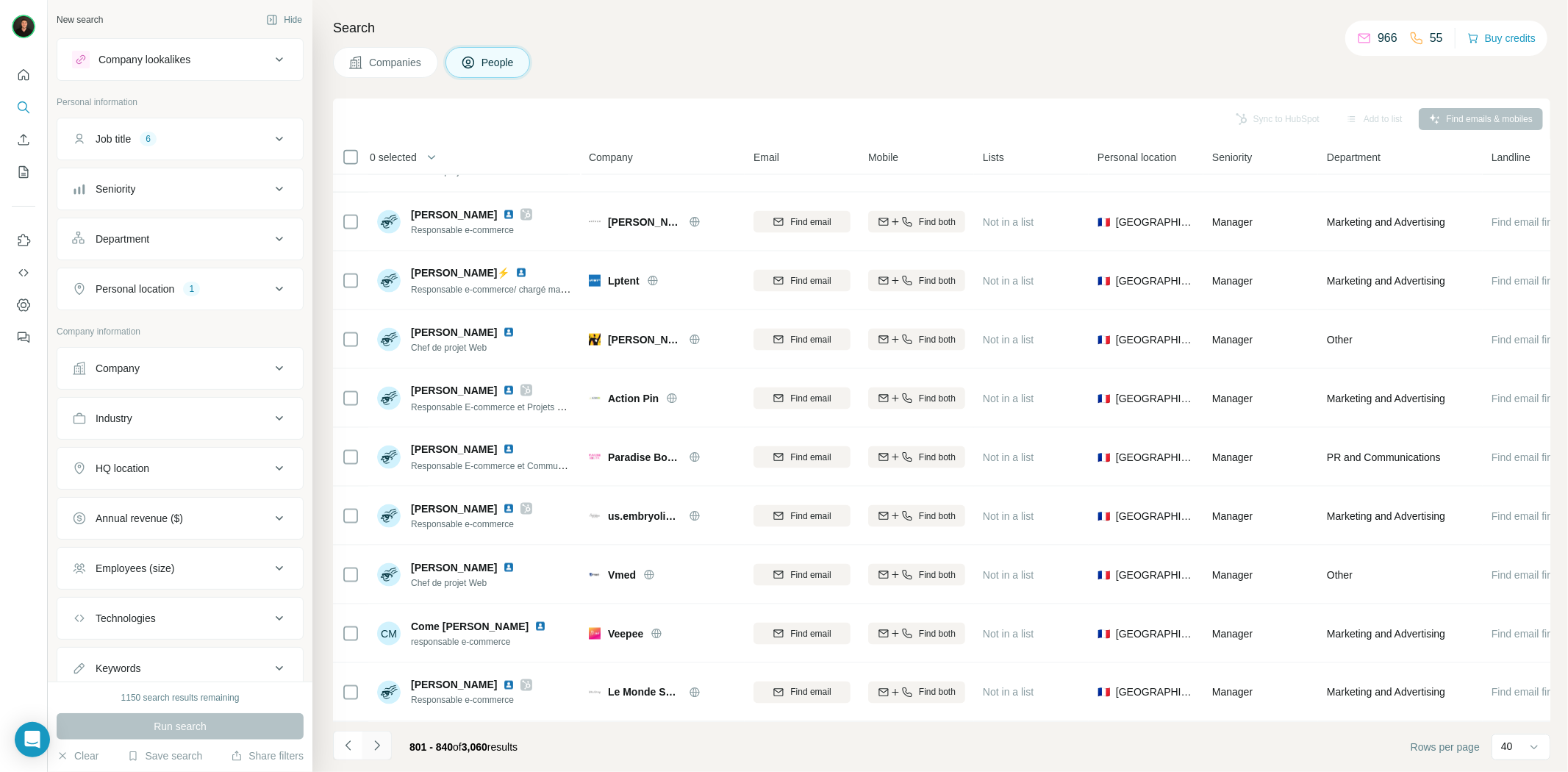
click at [386, 750] on button "Navigate to next page" at bounding box center [376, 745] width 30 height 30
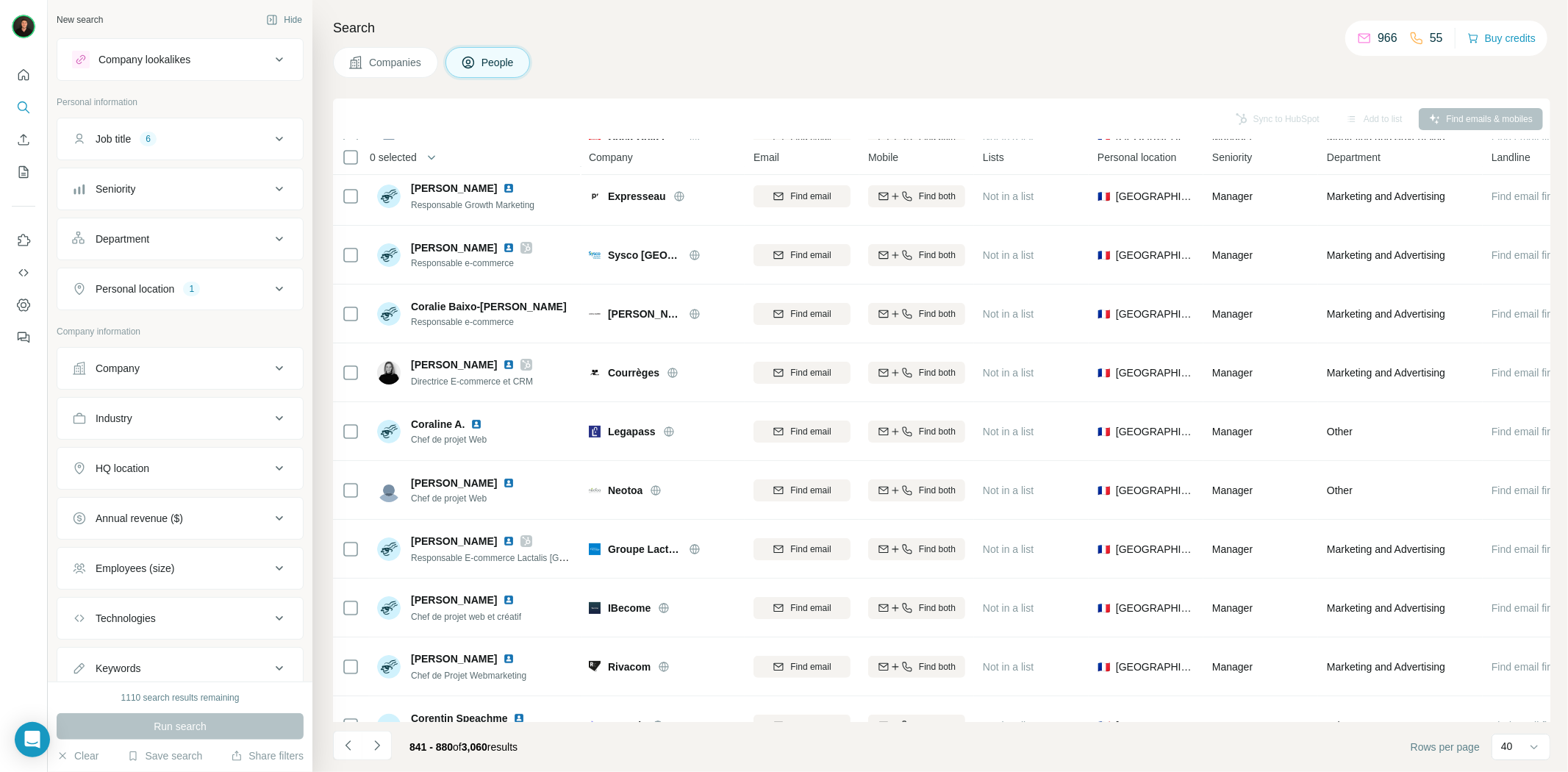
scroll to position [0, 0]
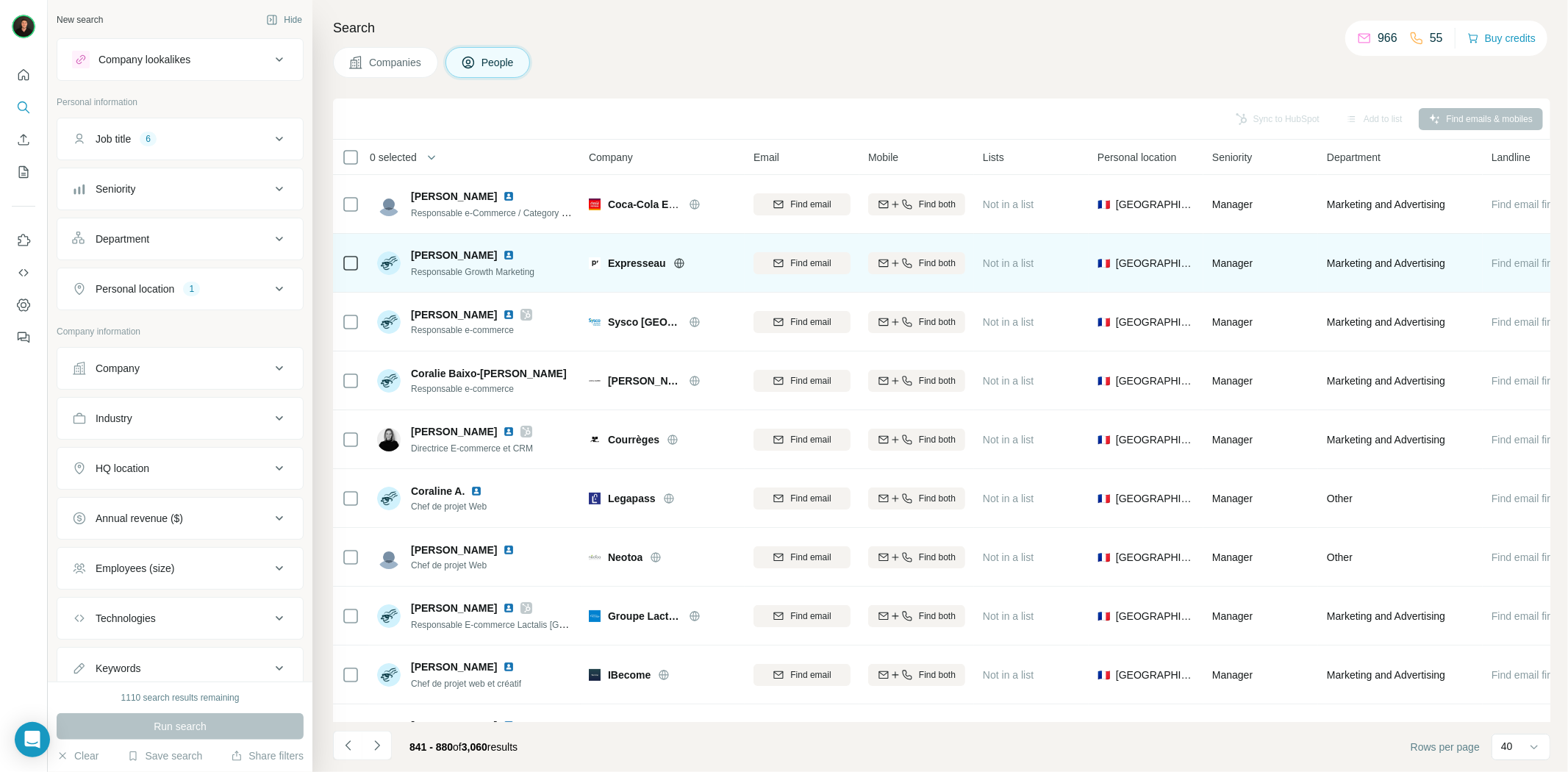
click at [677, 263] on icon at bounding box center [679, 263] width 11 height 11
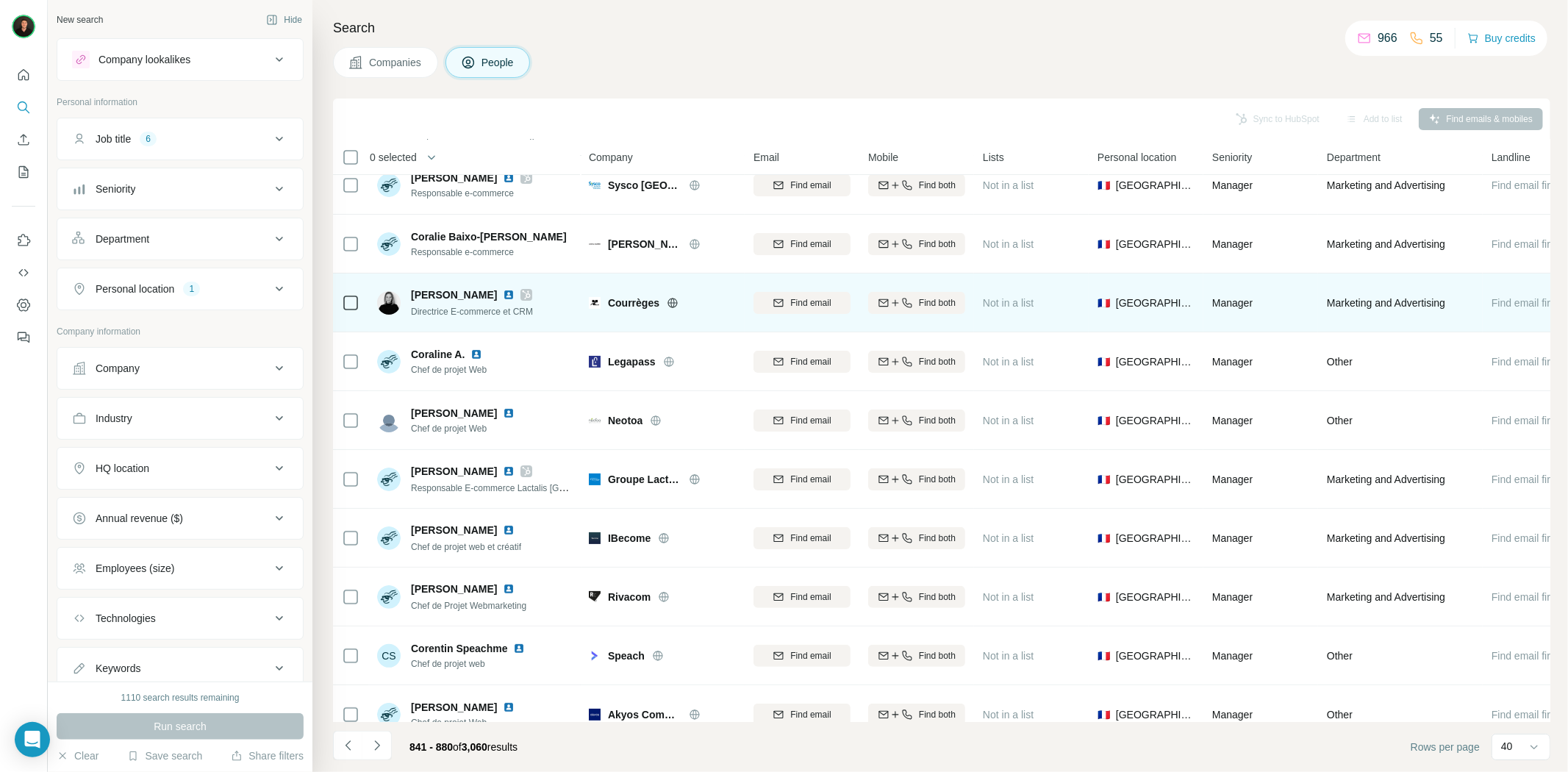
scroll to position [149, 0]
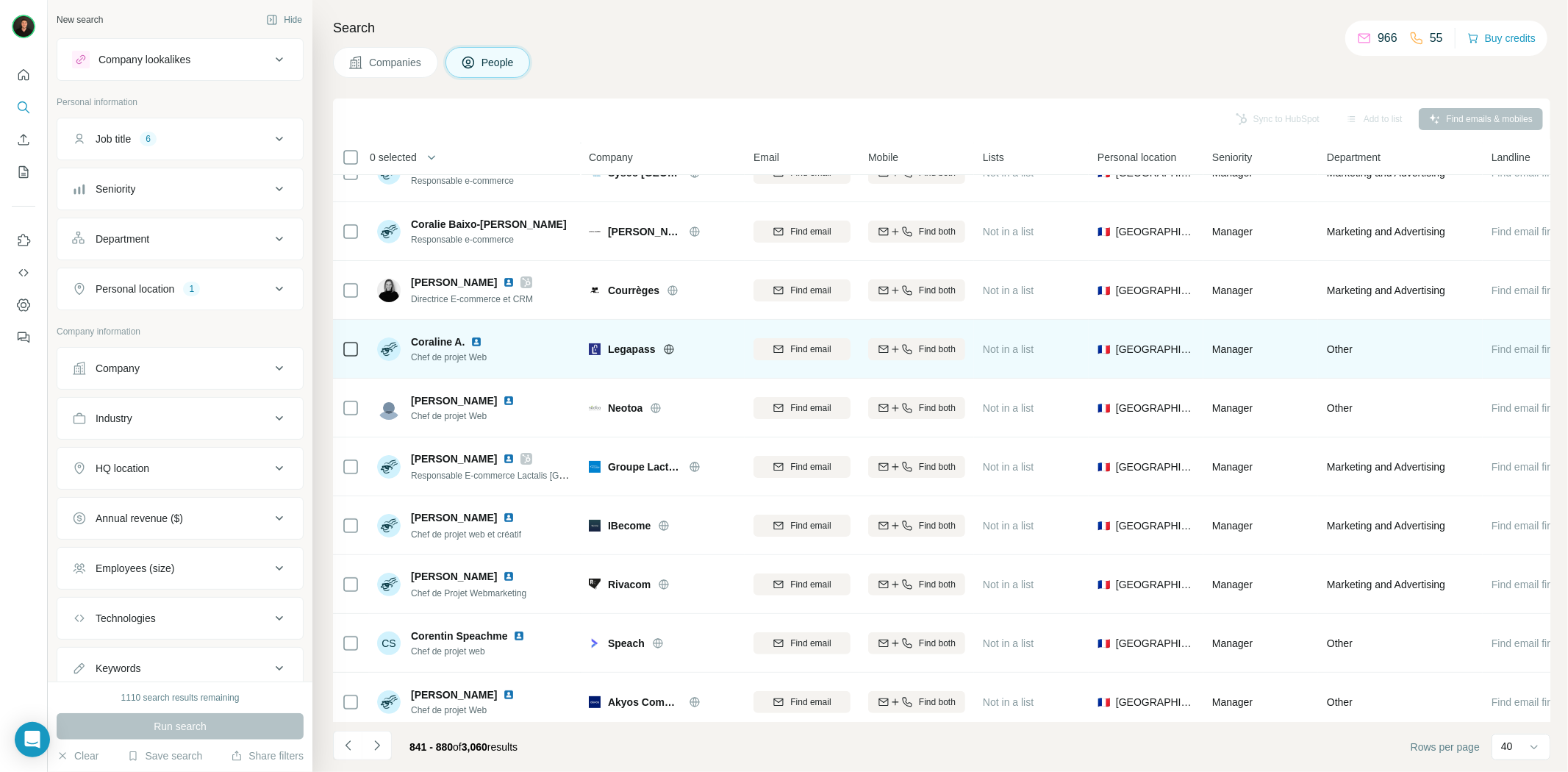
click at [667, 350] on icon at bounding box center [669, 349] width 11 height 11
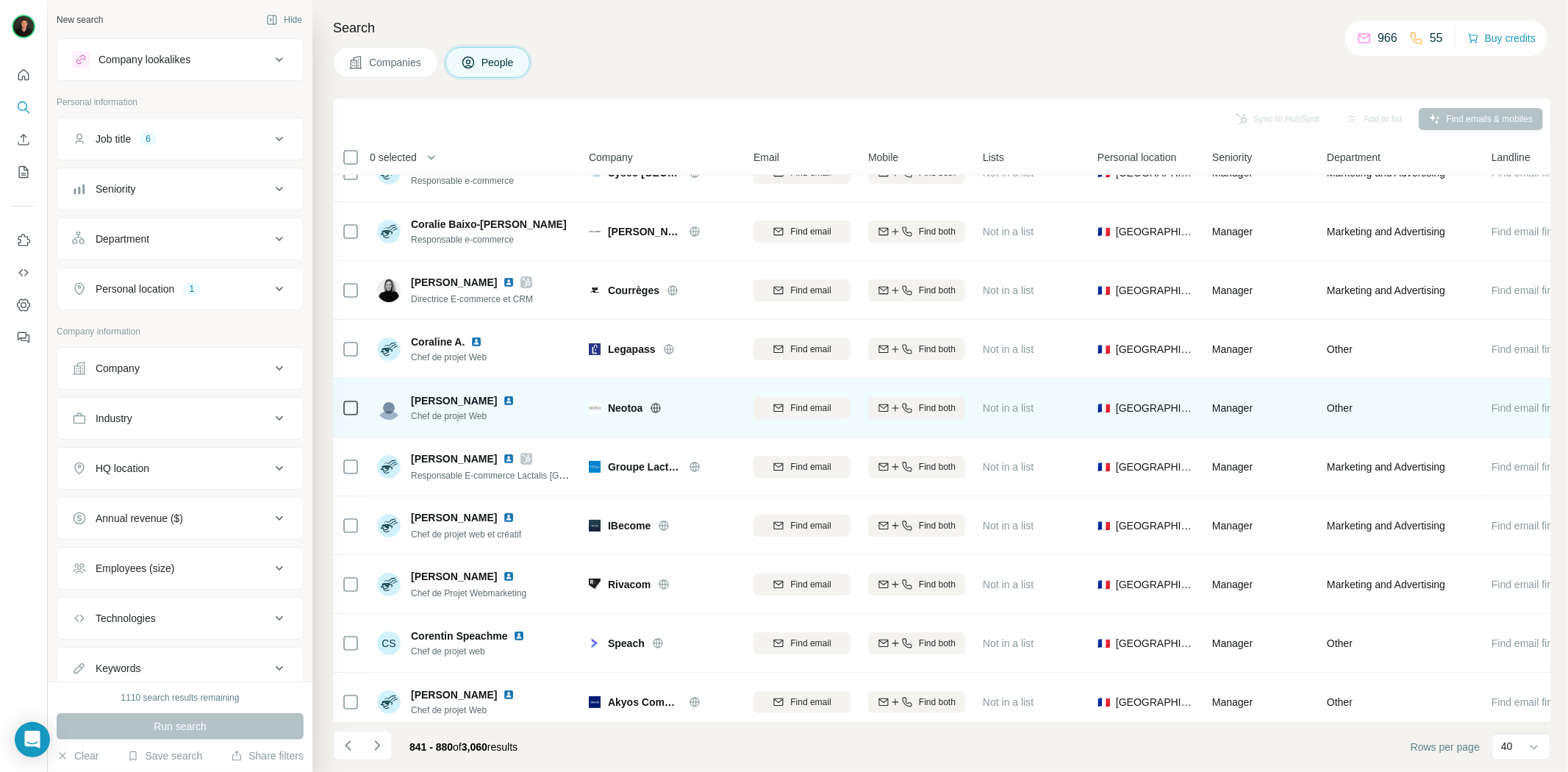
click at [655, 406] on icon at bounding box center [655, 408] width 11 height 11
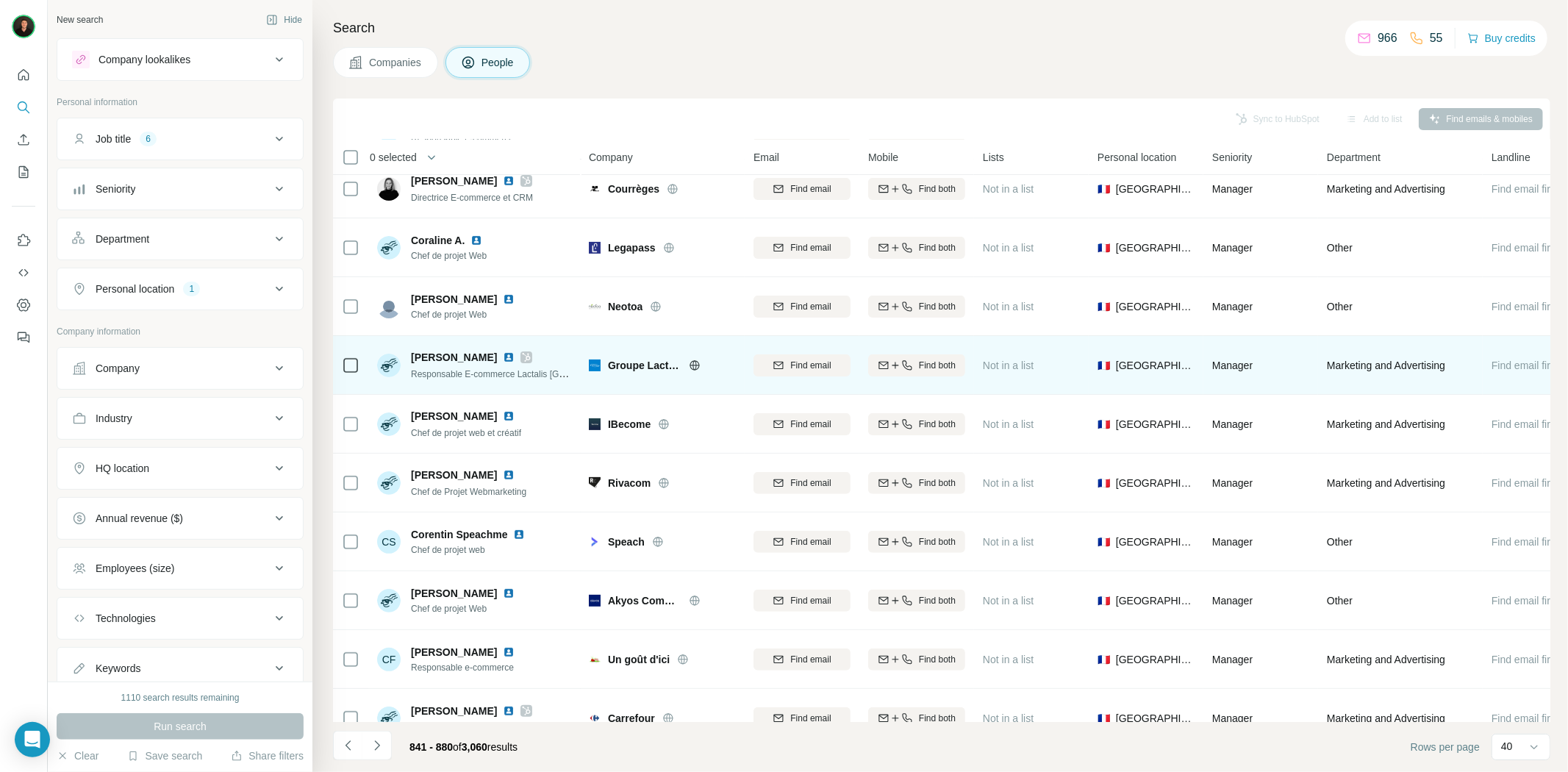
scroll to position [252, 0]
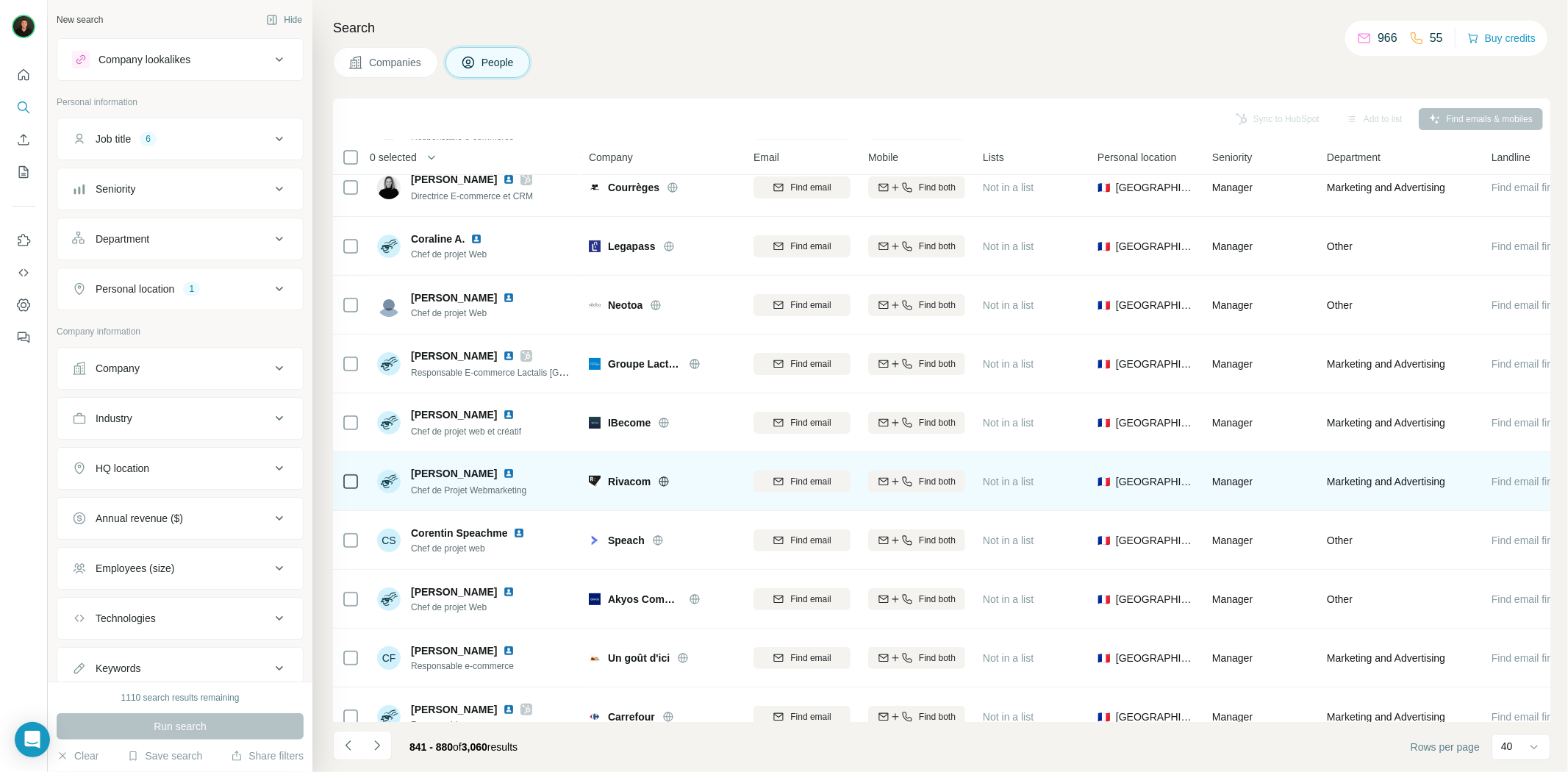
click at [666, 476] on icon at bounding box center [663, 482] width 11 height 11
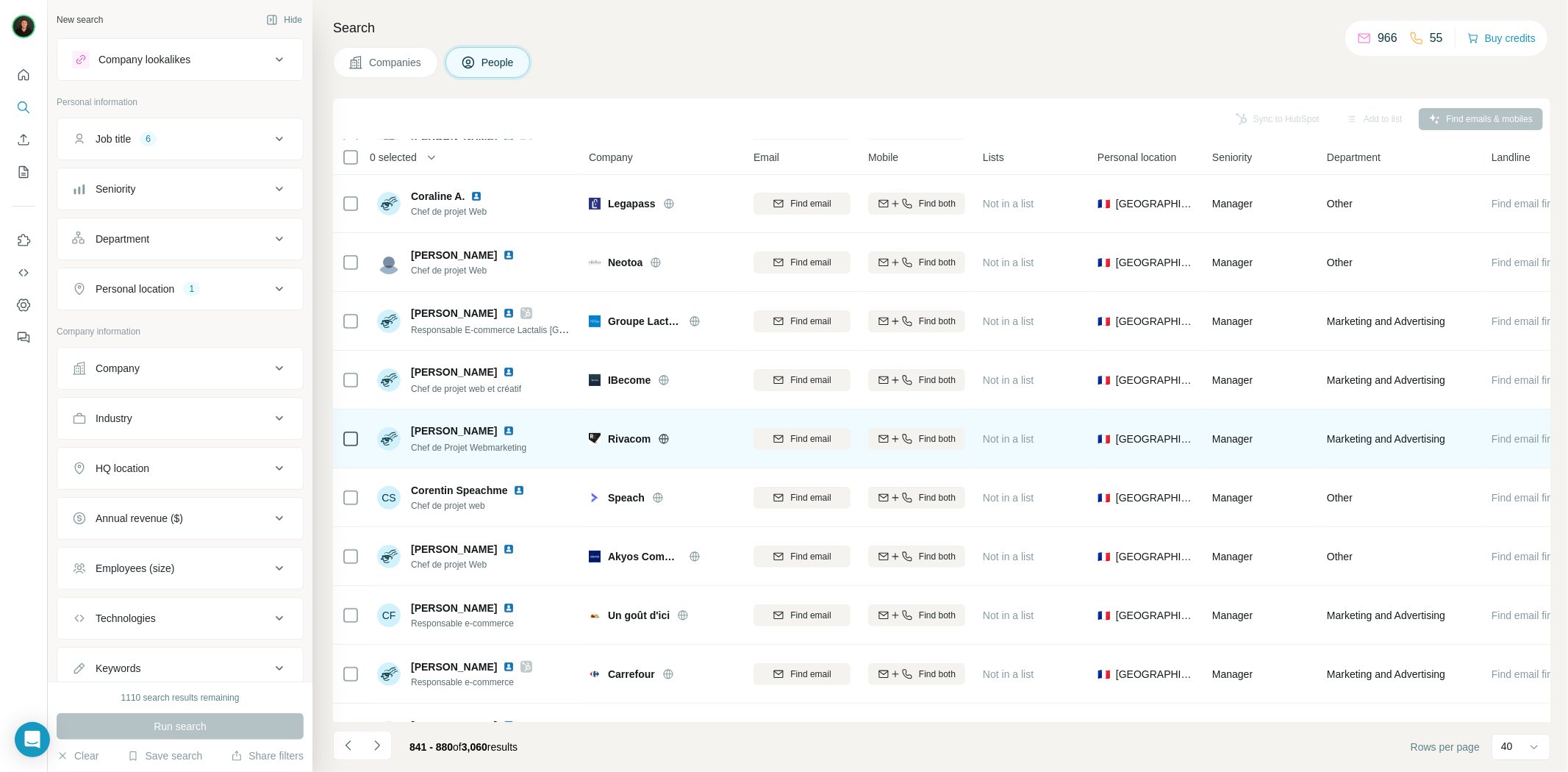
scroll to position [297, 0]
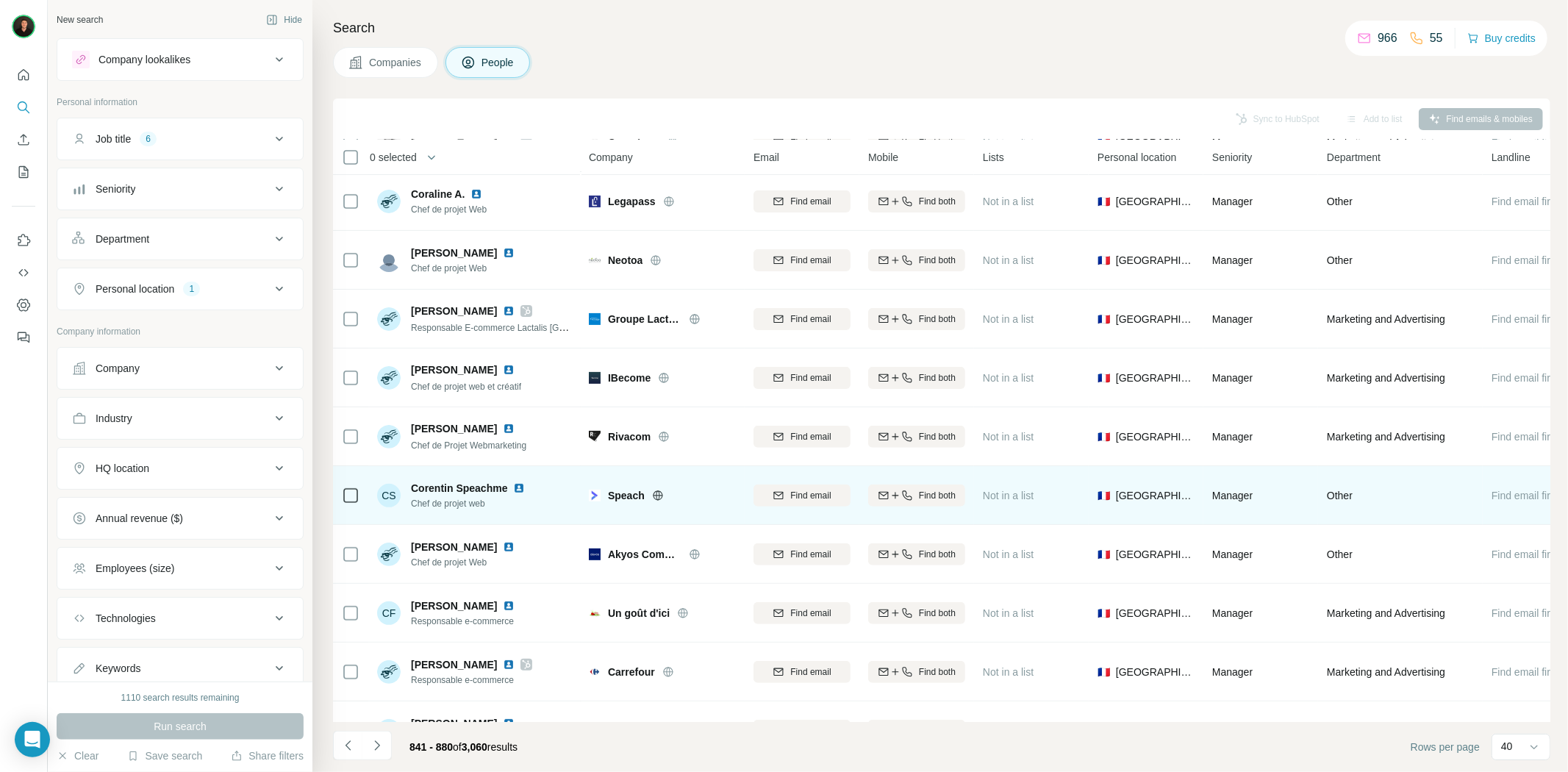
click at [657, 501] on icon at bounding box center [657, 495] width 11 height 11
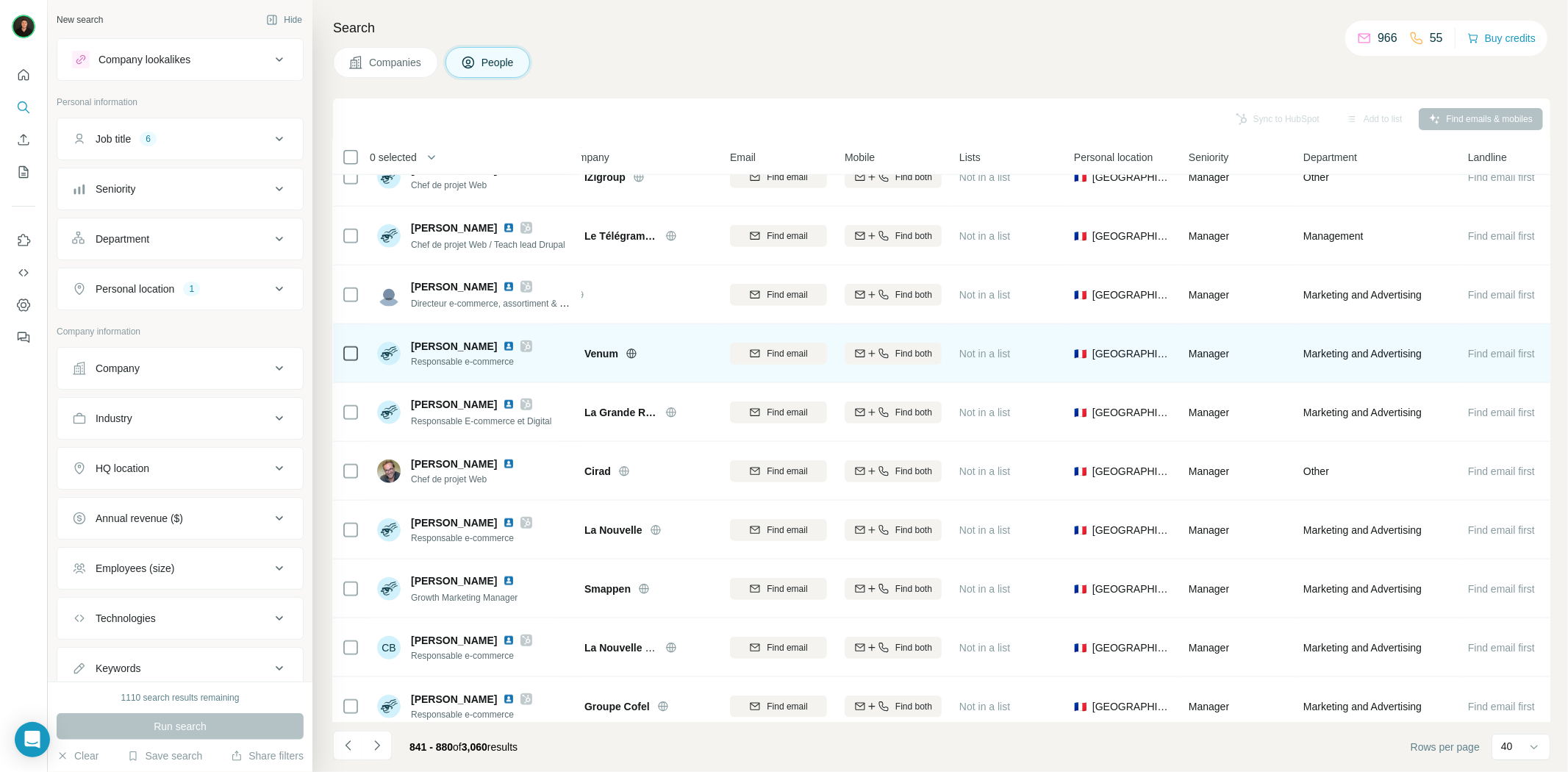
scroll to position [1203, 0]
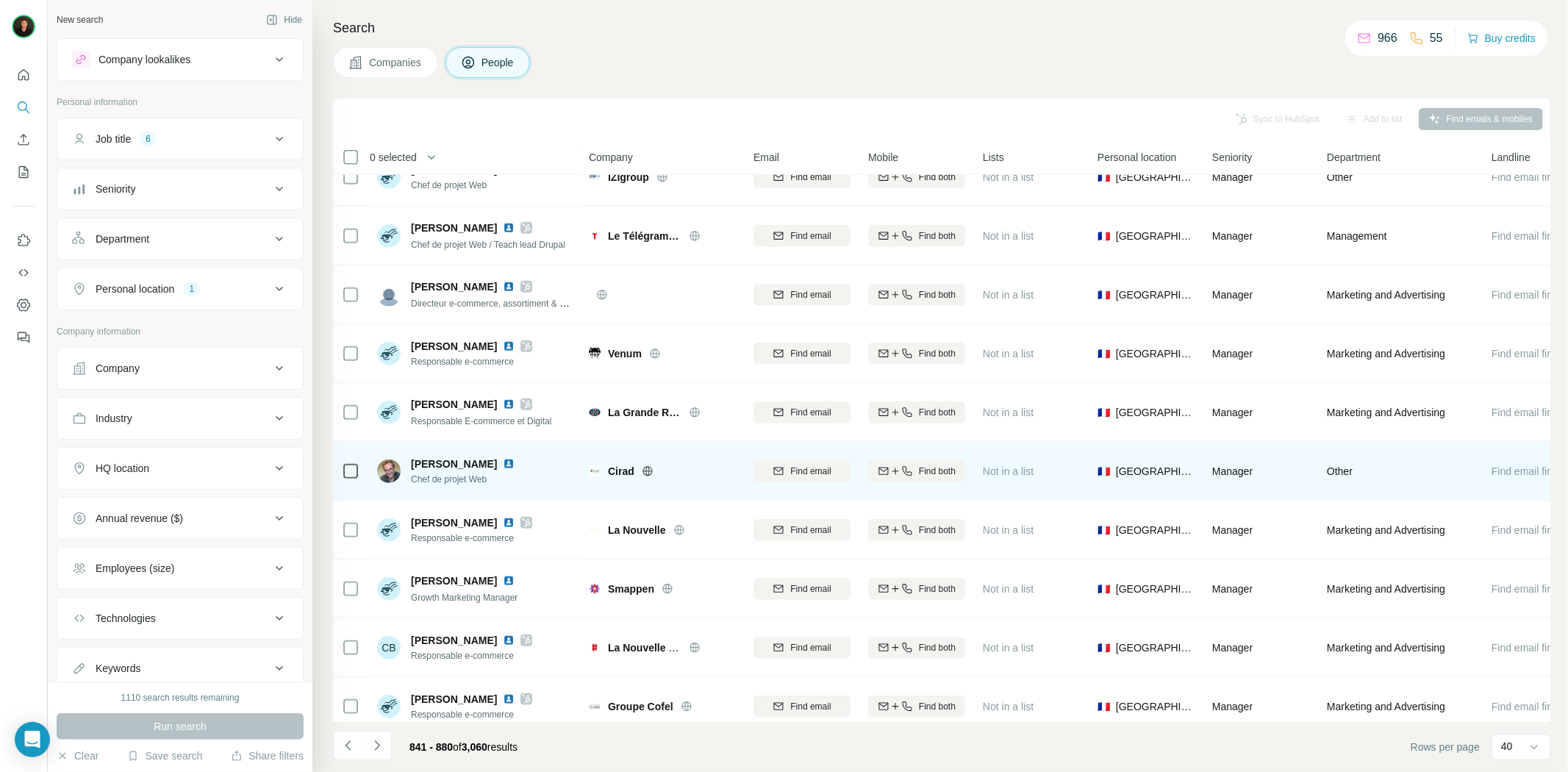
click at [650, 471] on icon at bounding box center [648, 471] width 11 height 11
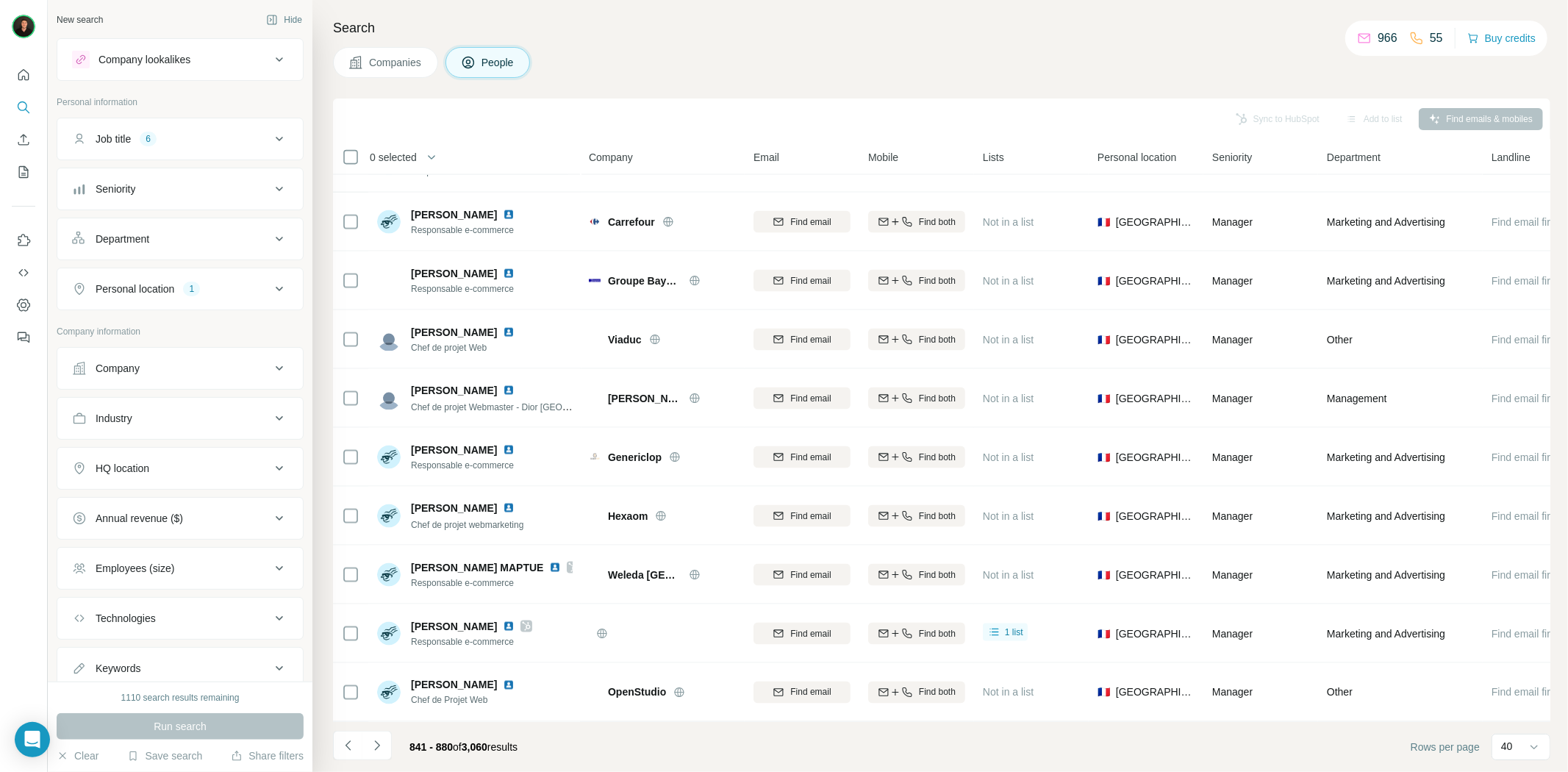
scroll to position [1812, 0]
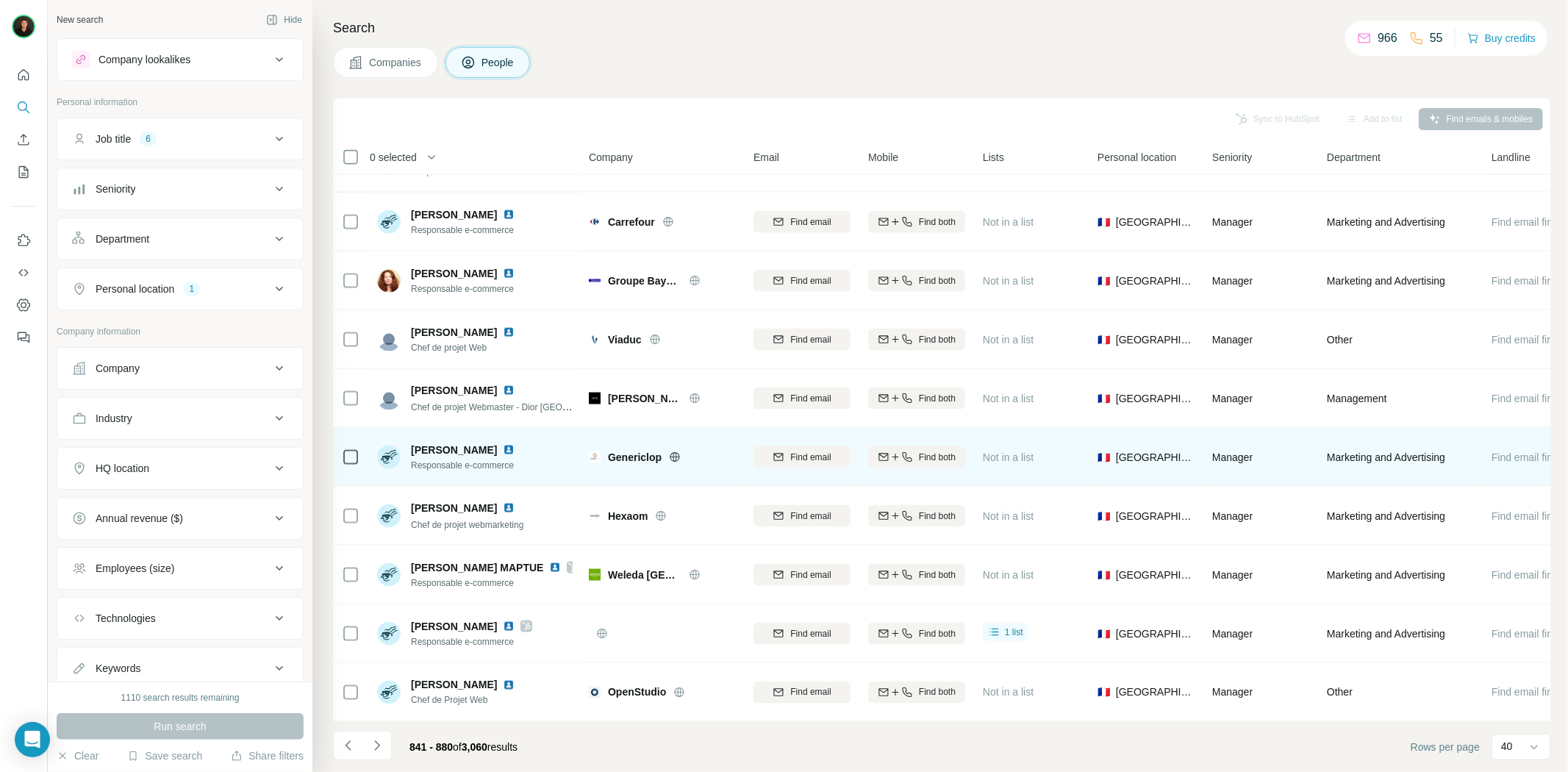
click at [677, 457] on icon at bounding box center [676, 457] width 10 height 1
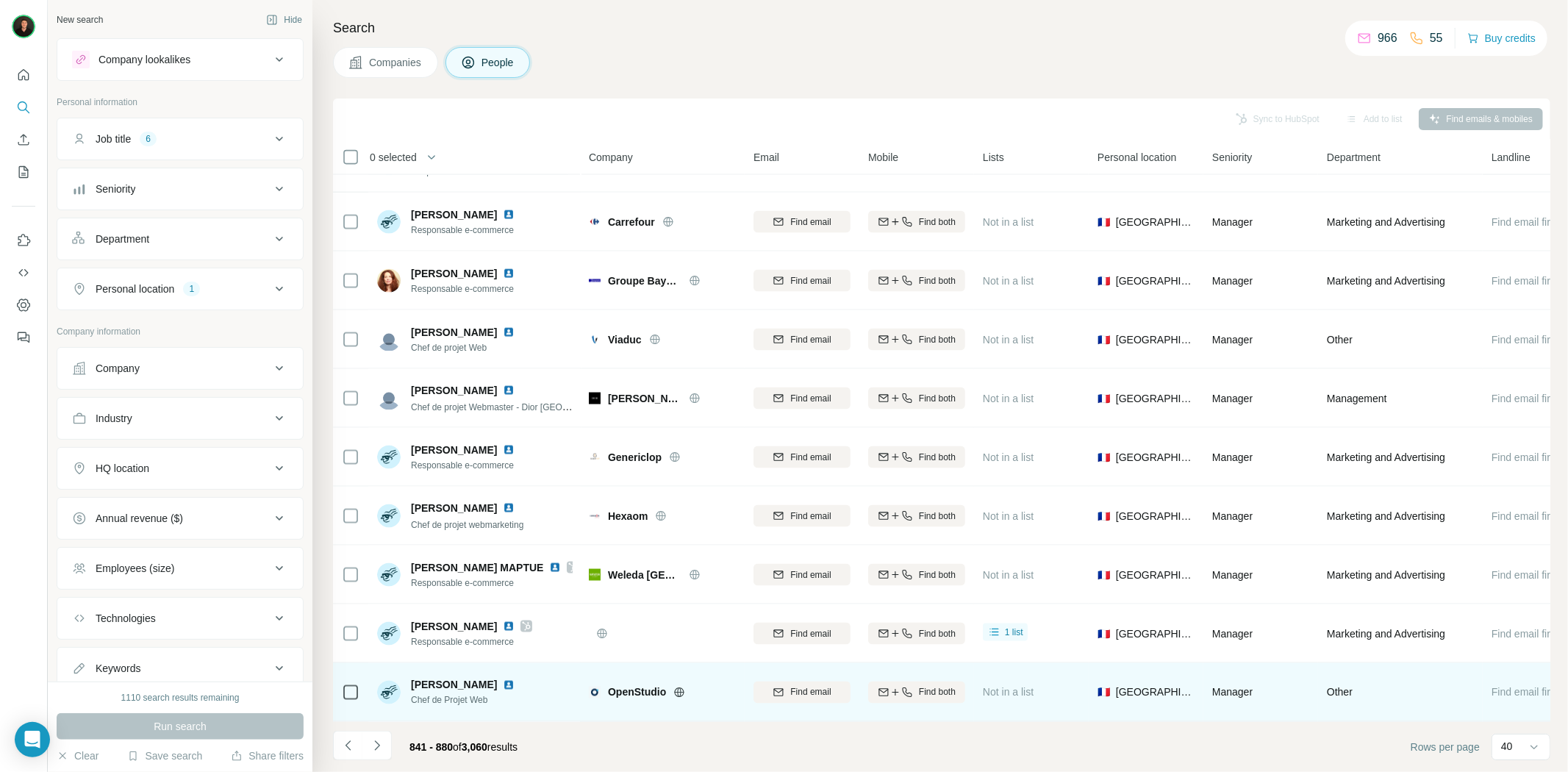
click at [677, 686] on icon at bounding box center [679, 692] width 11 height 11
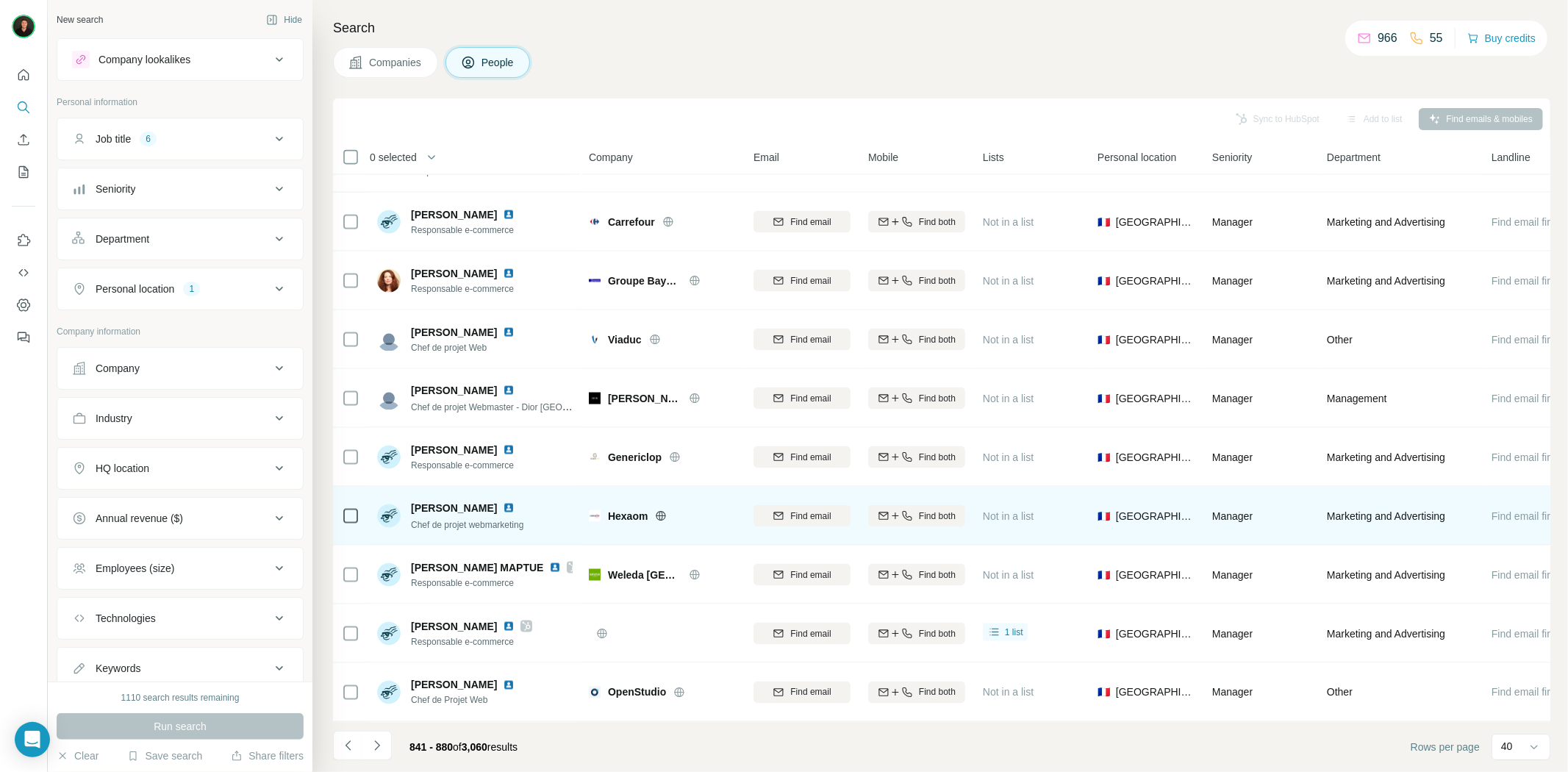
click at [657, 511] on icon at bounding box center [660, 516] width 11 height 11
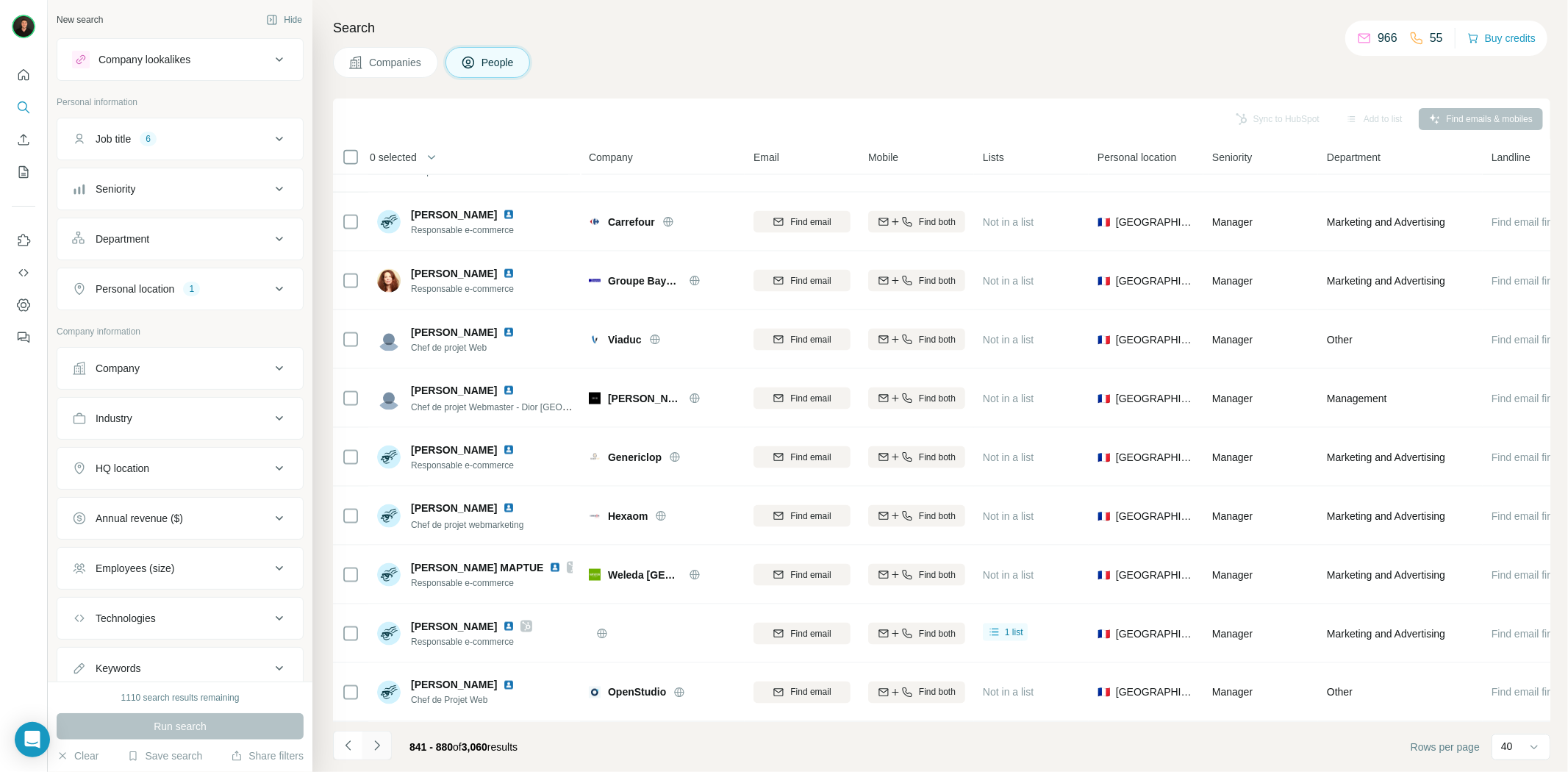
click at [375, 748] on icon "Navigate to next page" at bounding box center [376, 745] width 5 height 10
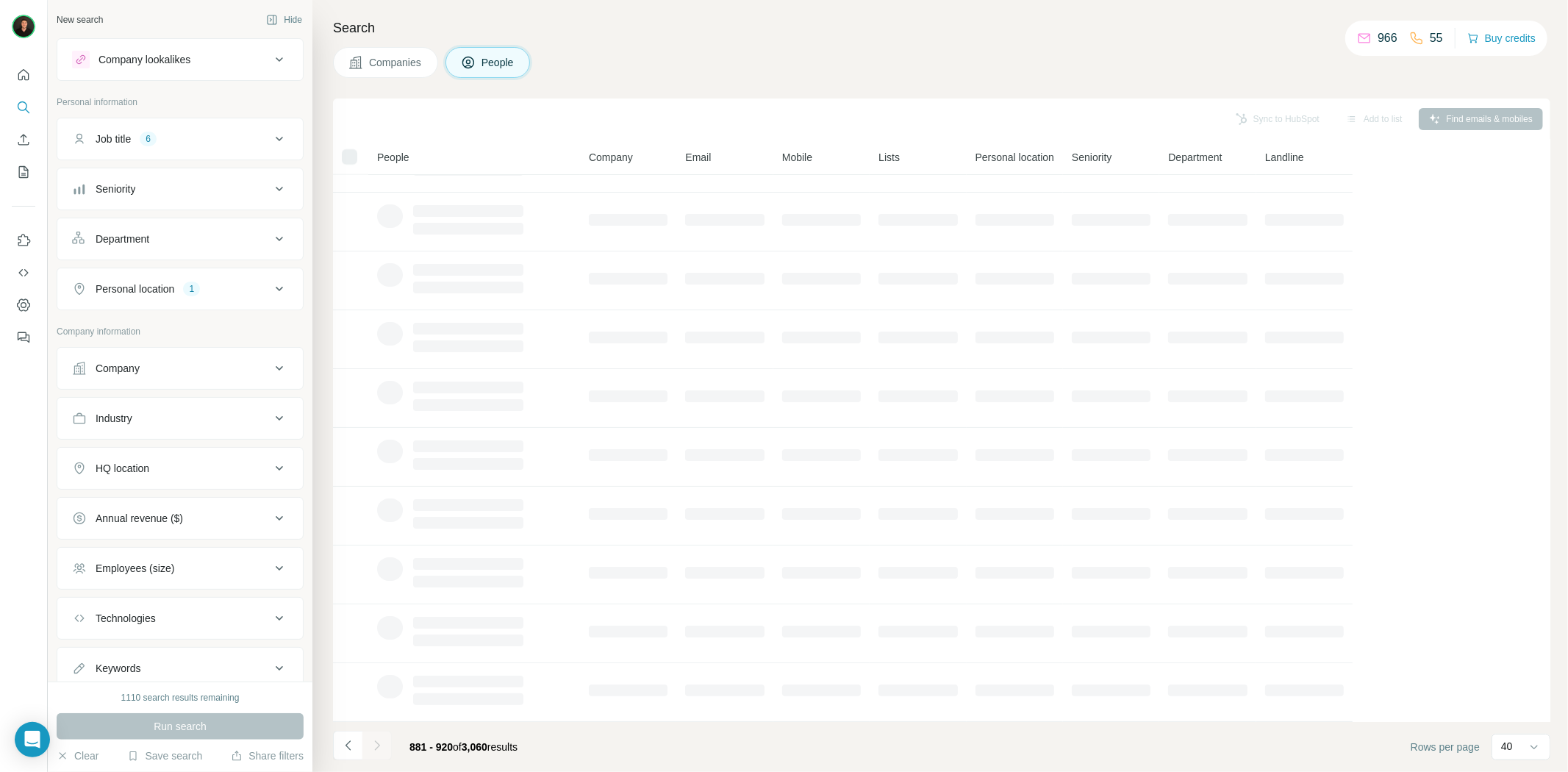
scroll to position [0, 0]
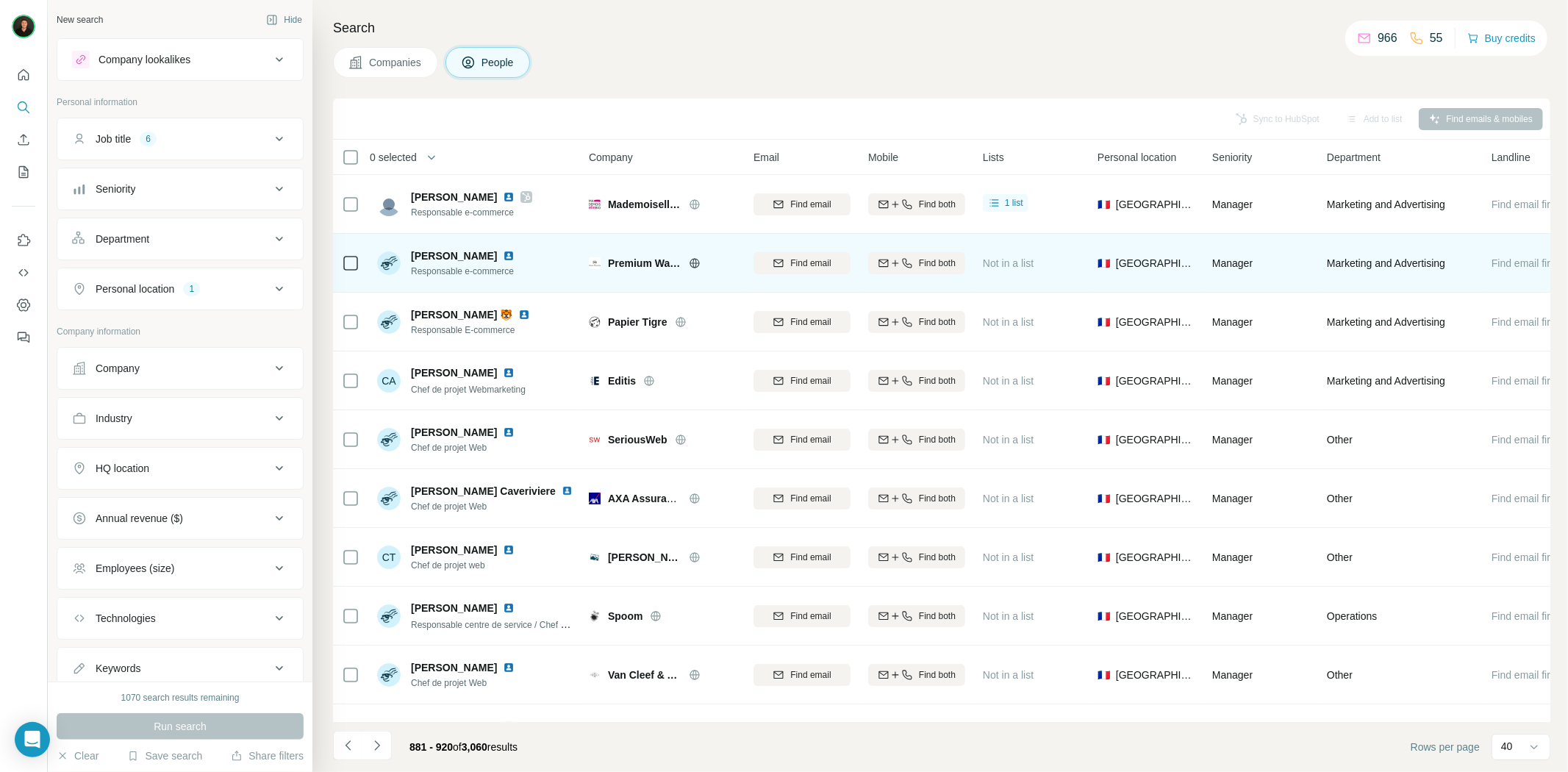
click at [696, 261] on icon at bounding box center [695, 263] width 4 height 10
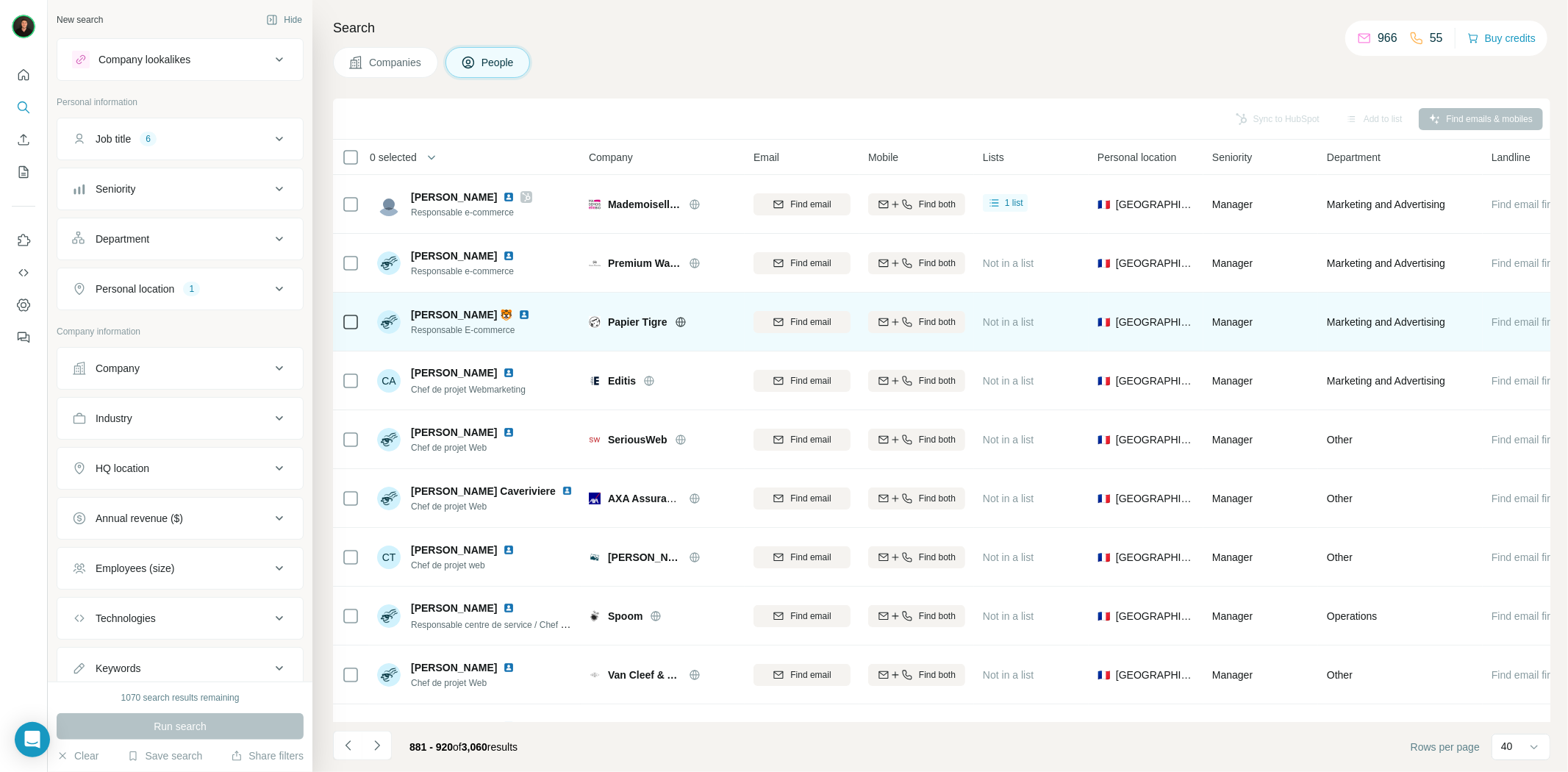
click at [680, 323] on icon at bounding box center [680, 322] width 11 height 11
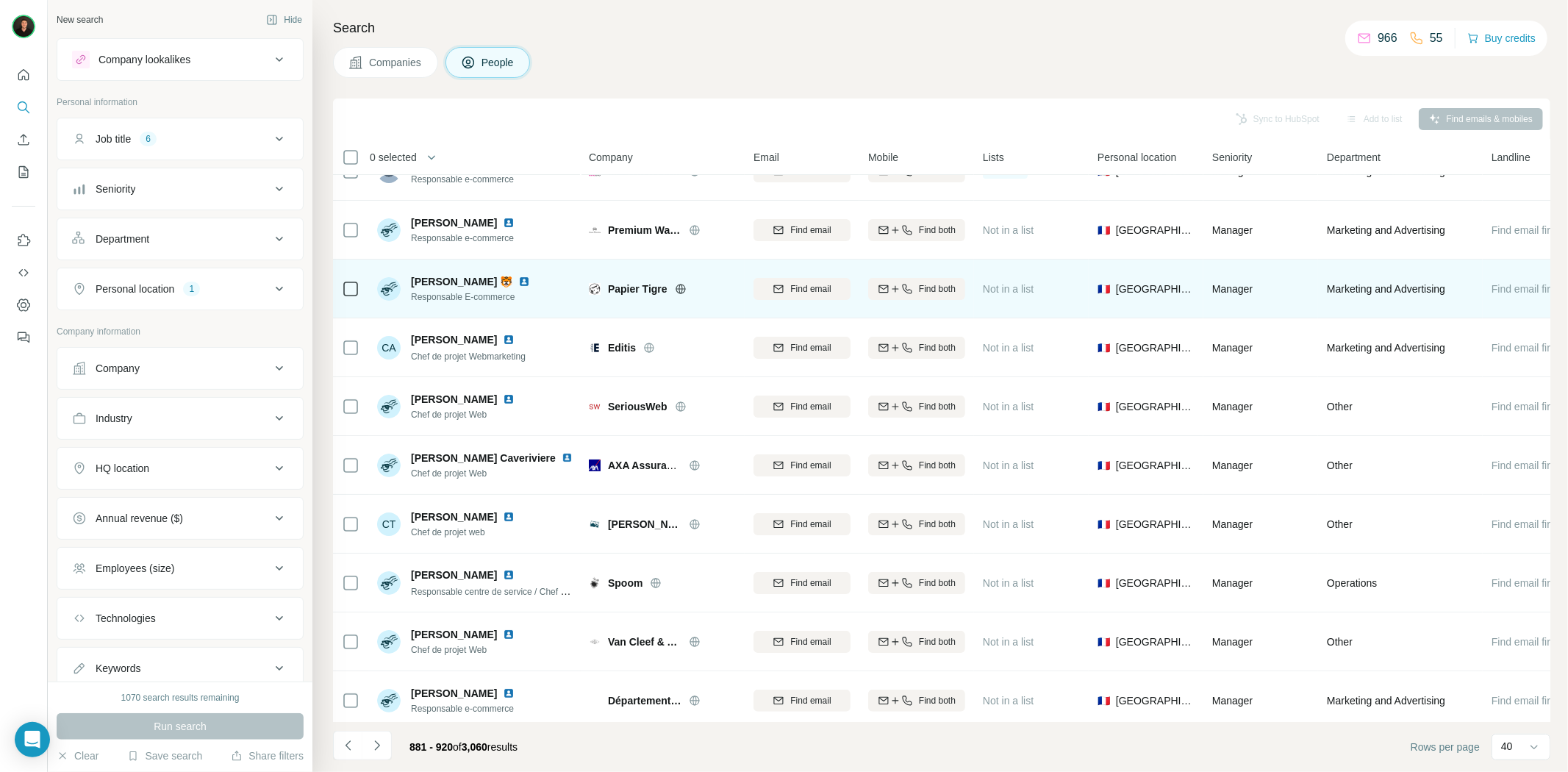
scroll to position [34, 0]
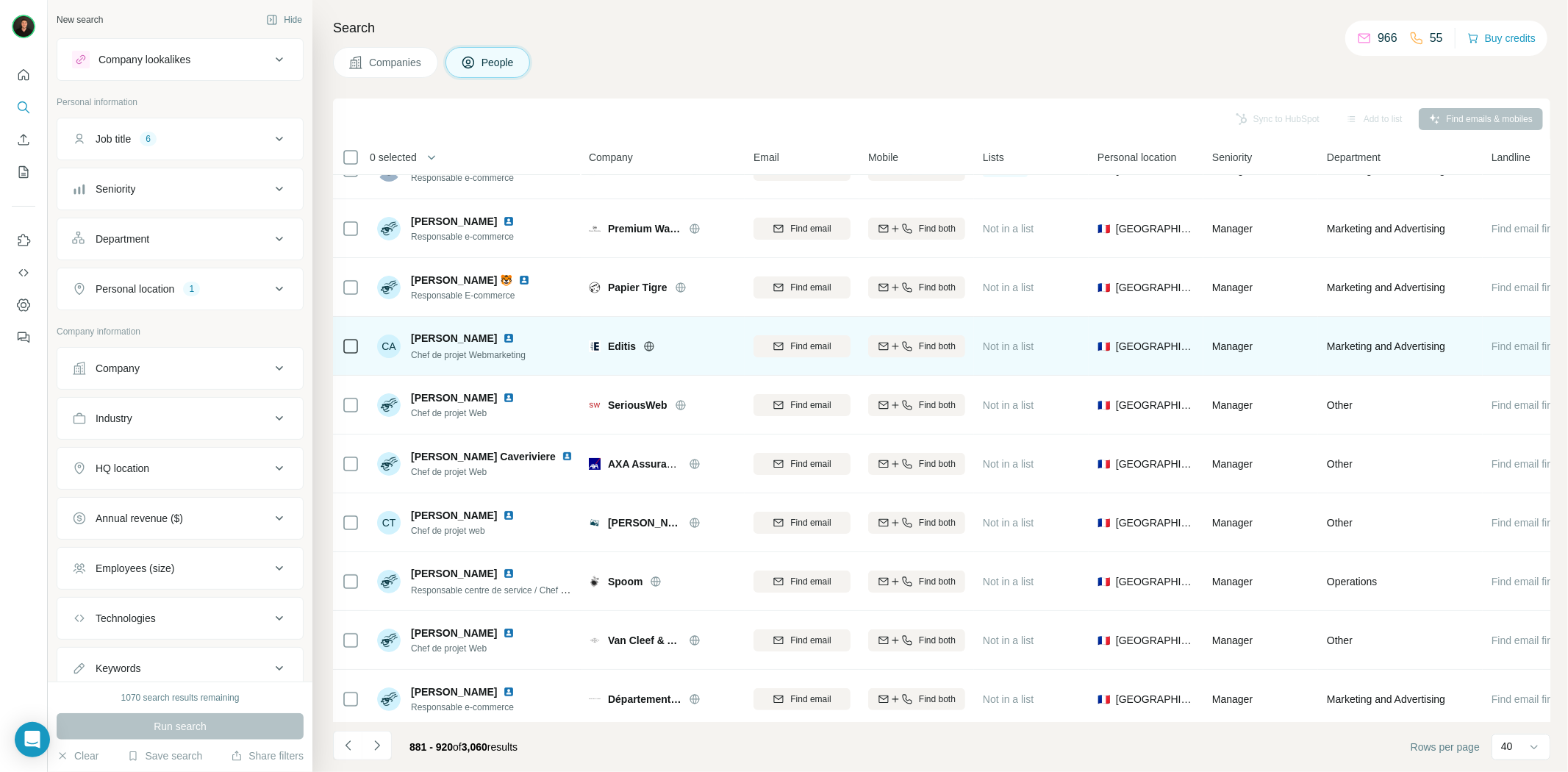
click at [651, 344] on icon at bounding box center [649, 346] width 11 height 11
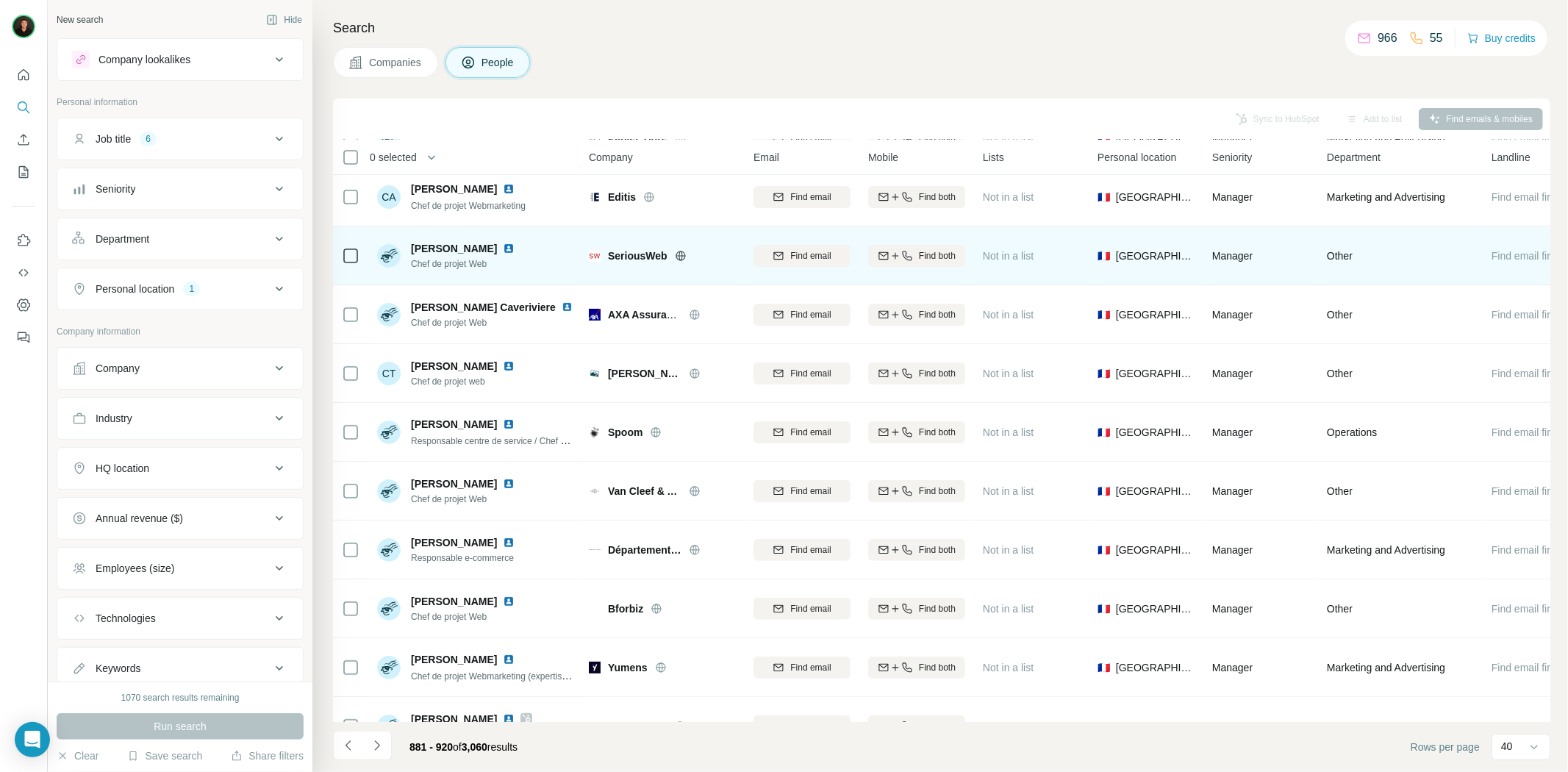
scroll to position [184, 0]
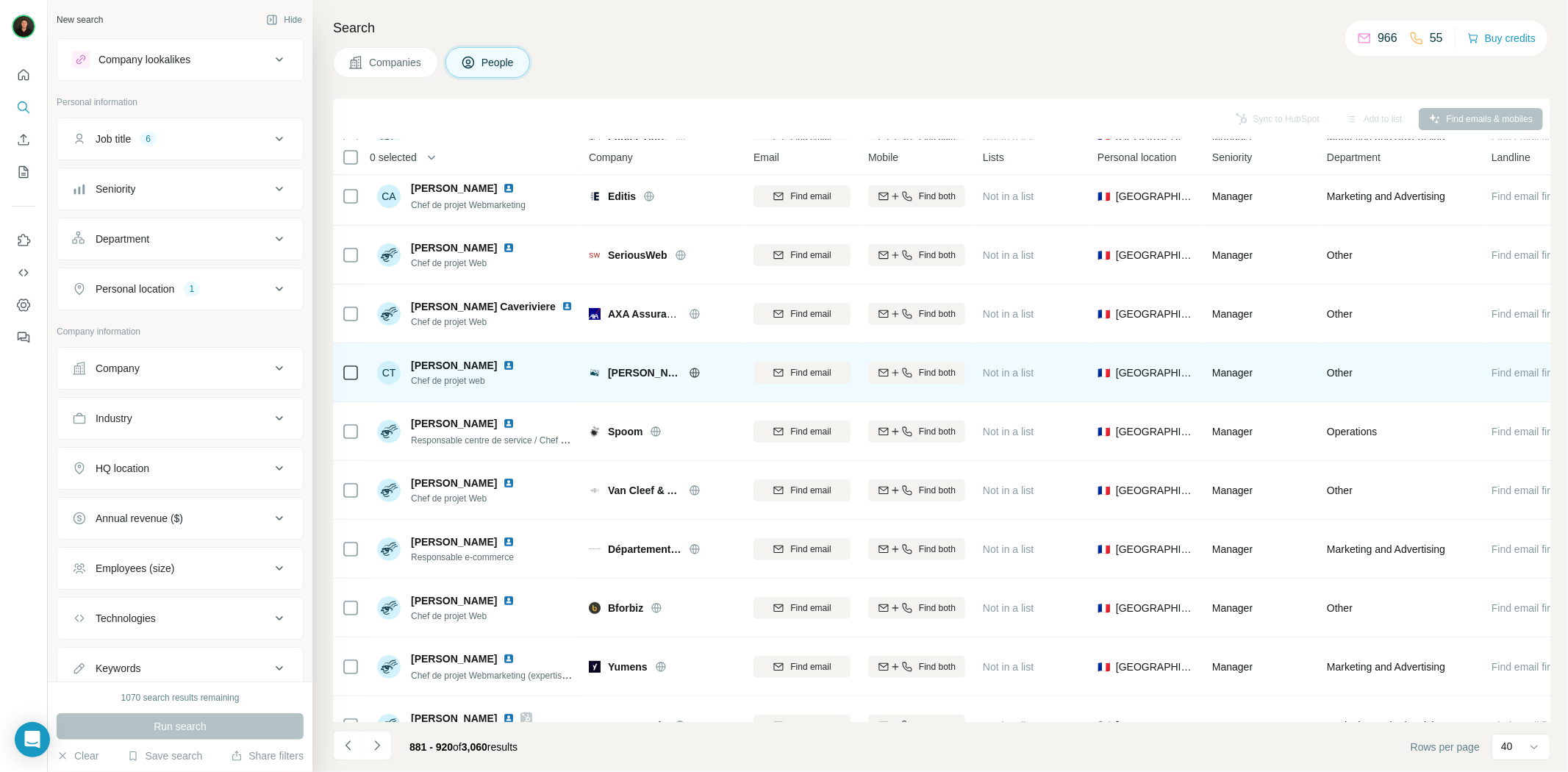
click at [693, 373] on icon at bounding box center [695, 373] width 4 height 10
